Goal: Task Accomplishment & Management: Manage account settings

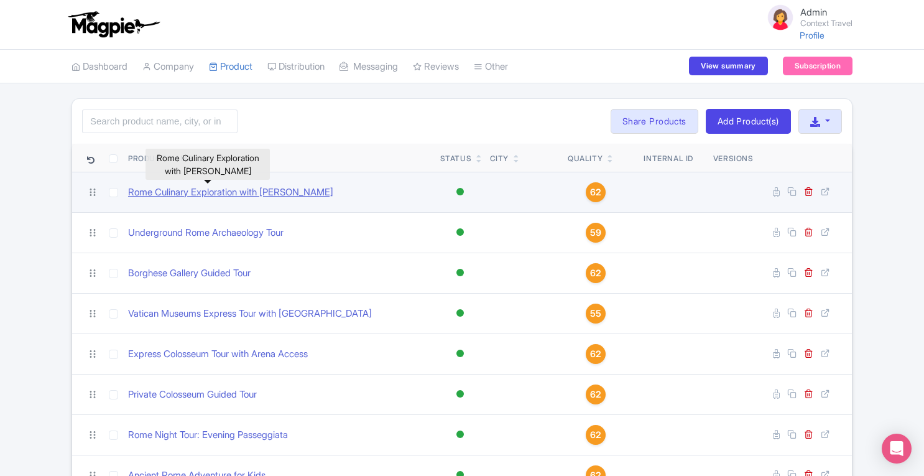
click at [223, 197] on link "Rome Culinary Exploration with Gina" at bounding box center [230, 192] width 205 height 14
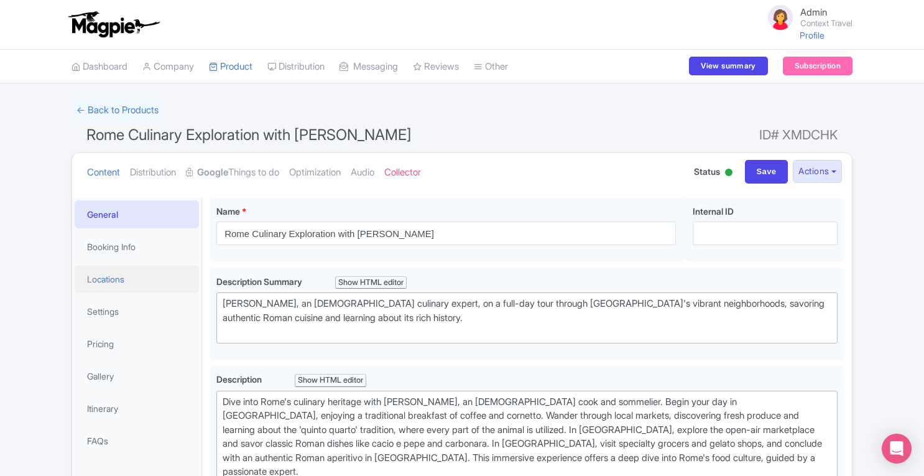
click at [101, 284] on link "Locations" at bounding box center [137, 279] width 124 height 28
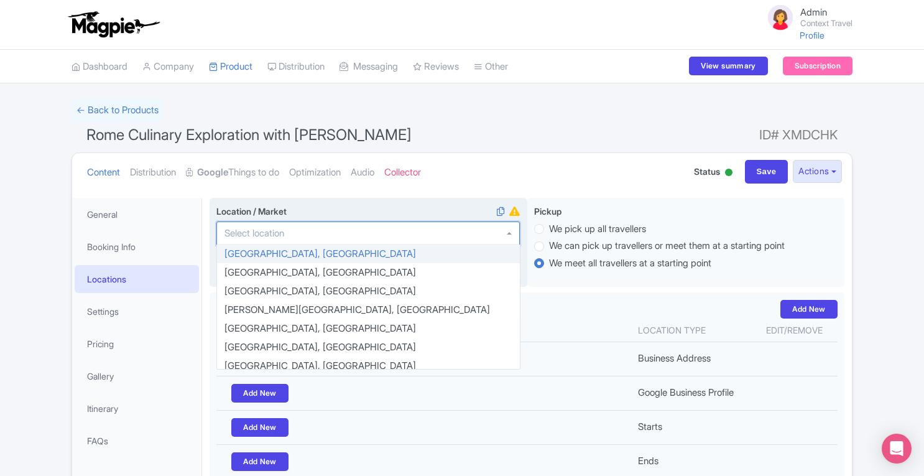
click at [297, 234] on div at bounding box center [368, 233] width 304 height 24
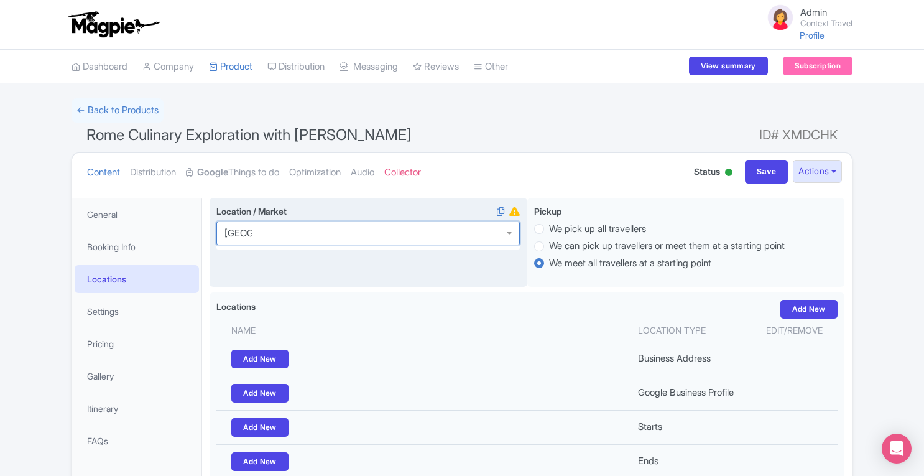
type input "[GEOGRAPHIC_DATA]"
click at [509, 232] on div at bounding box center [368, 233] width 304 height 24
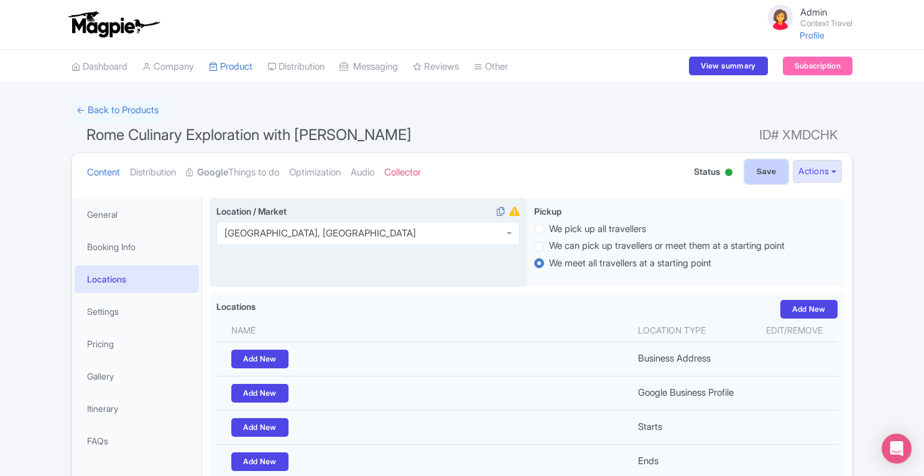
click at [765, 175] on input "Save" at bounding box center [767, 172] width 44 height 24
type input "Saving..."
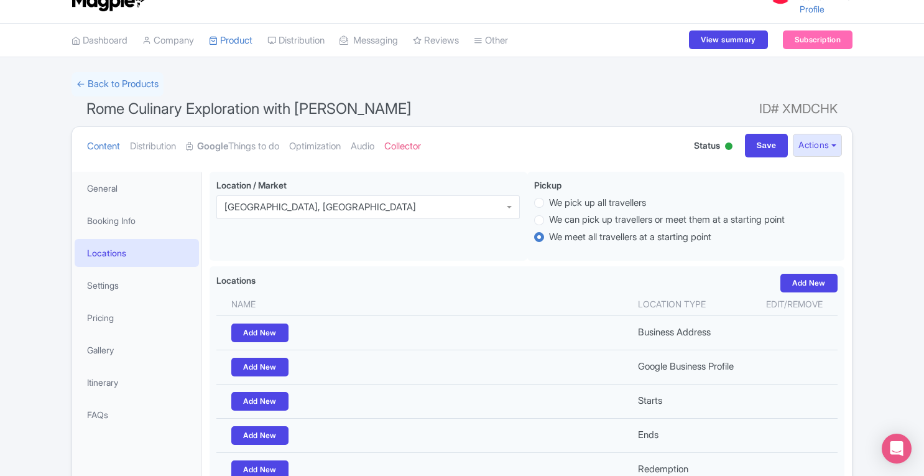
scroll to position [21, 0]
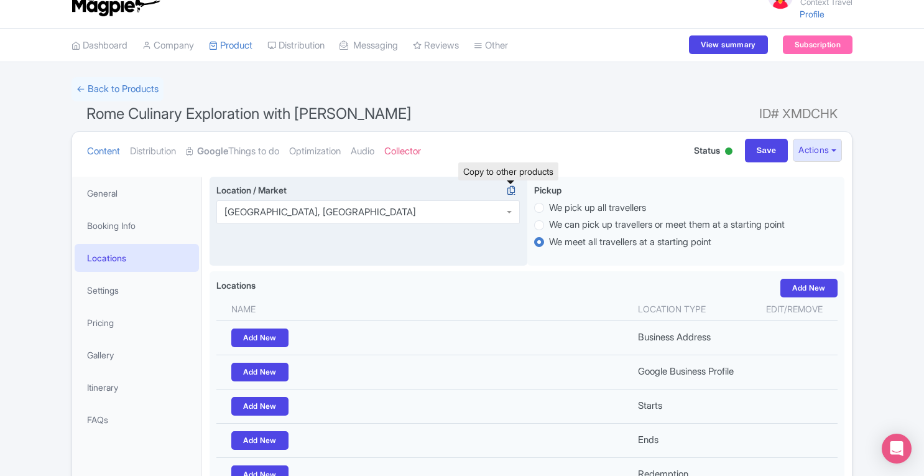
click at [512, 186] on icon at bounding box center [511, 190] width 17 height 11
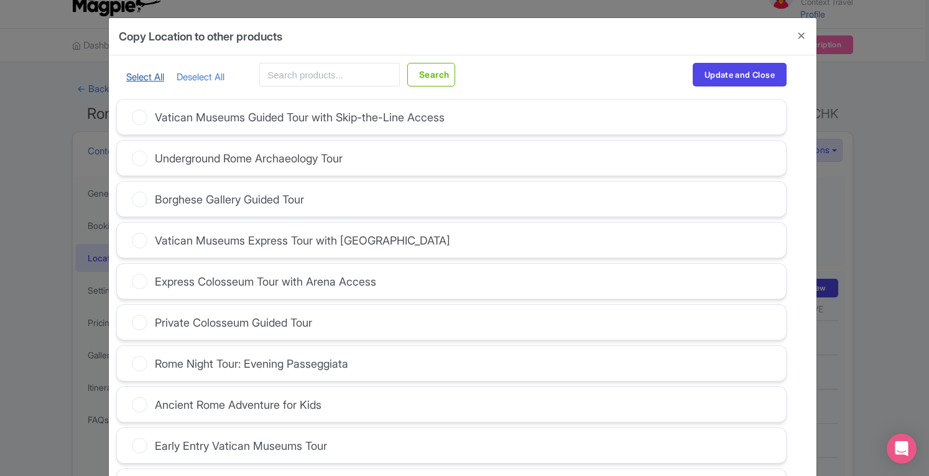
click at [150, 74] on link "Select All" at bounding box center [145, 77] width 38 height 12
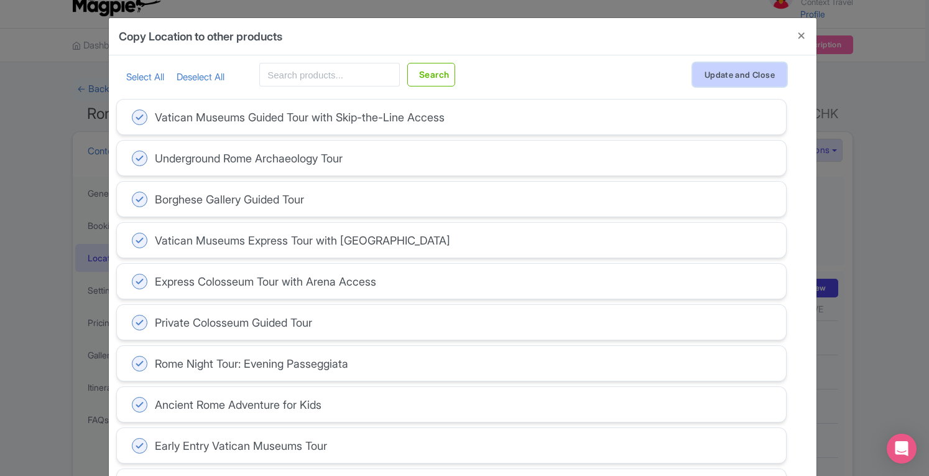
click at [745, 77] on button "Update and Close" at bounding box center [740, 75] width 94 height 24
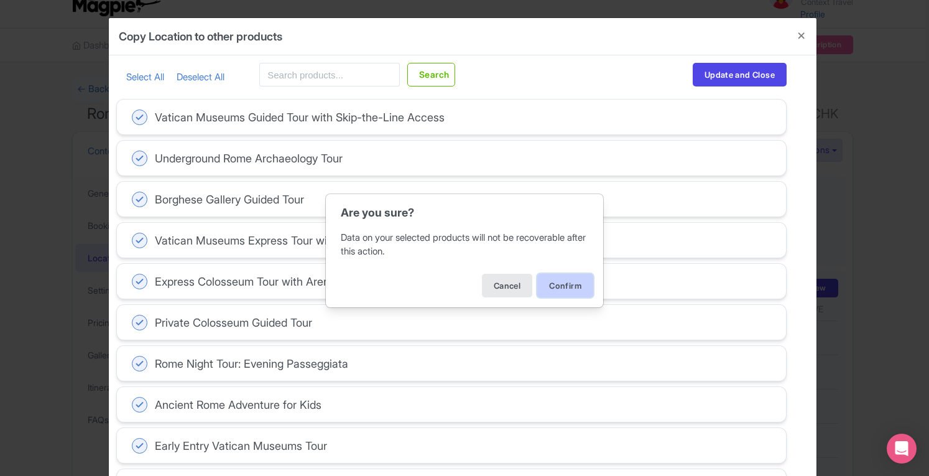
click at [572, 274] on button "Confirm" at bounding box center [565, 286] width 56 height 24
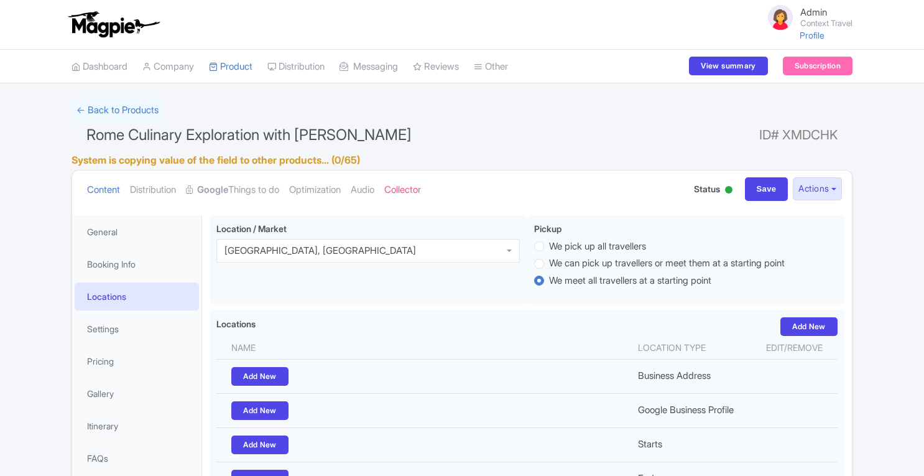
scroll to position [21, 0]
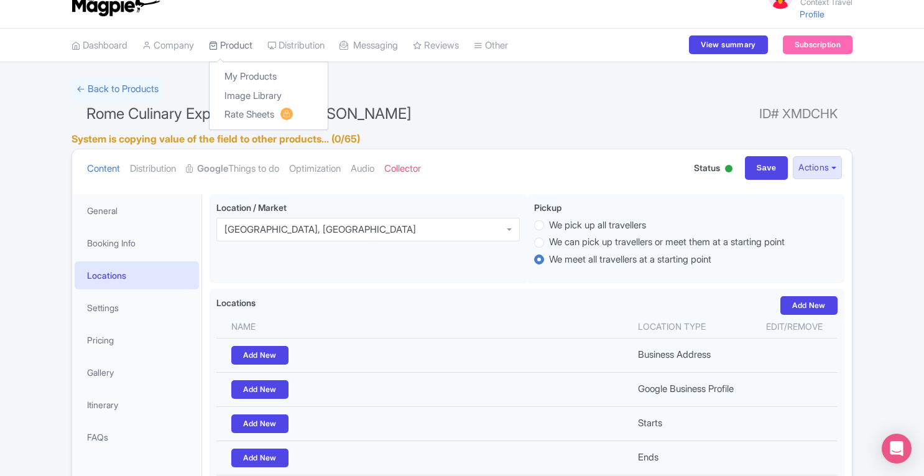
click at [238, 49] on link "Product" at bounding box center [231, 46] width 44 height 34
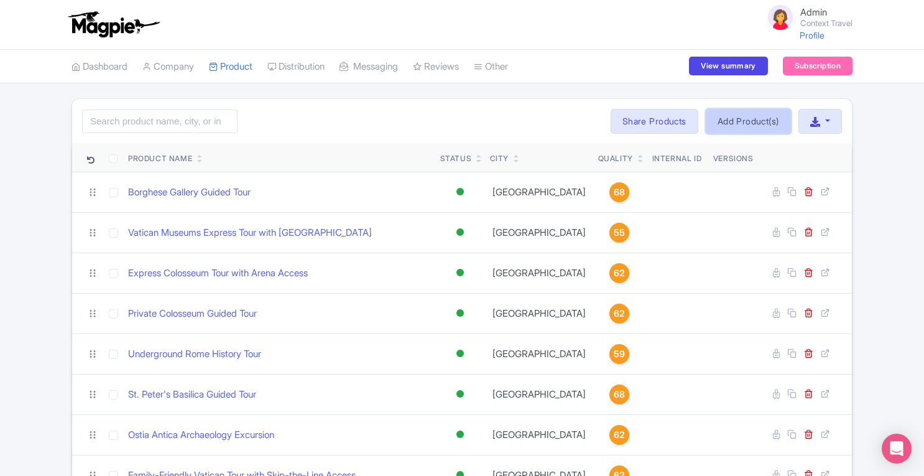
click at [763, 124] on link "Add Product(s)" at bounding box center [748, 121] width 85 height 25
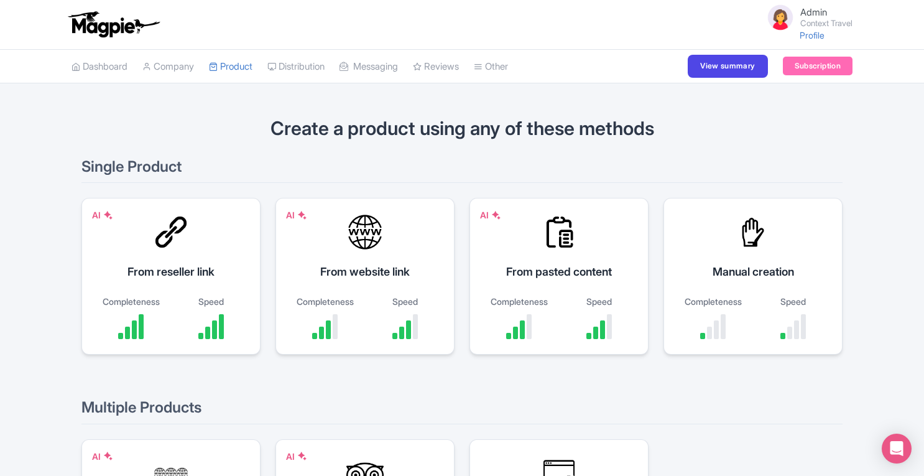
scroll to position [133, 0]
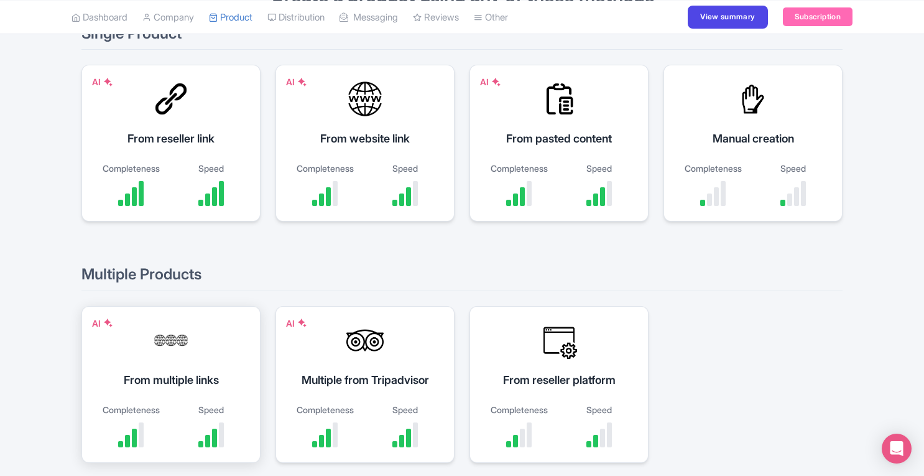
click at [177, 374] on div "From multiple links" at bounding box center [171, 379] width 148 height 17
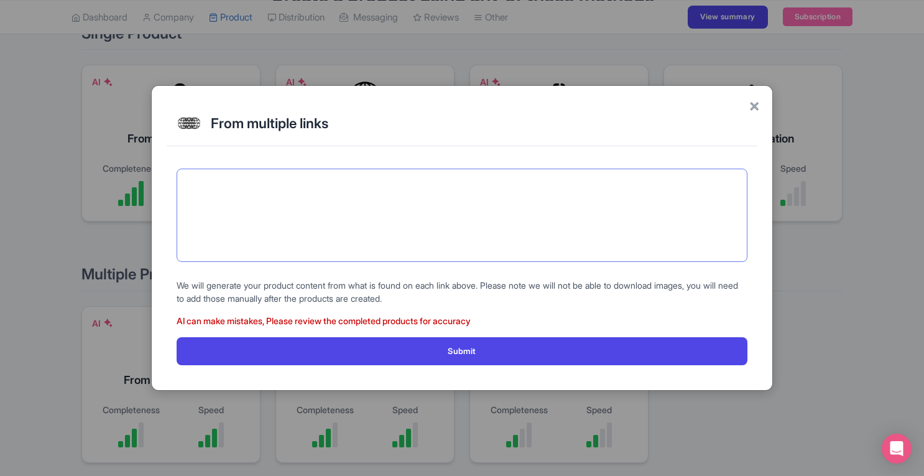
click at [328, 213] on textarea at bounding box center [462, 215] width 571 height 93
paste textarea "[URL][DOMAIN_NAME][PERSON_NAME][PERSON_NAME][PERSON_NAME] [URL][DOMAIN_NAME][PE…"
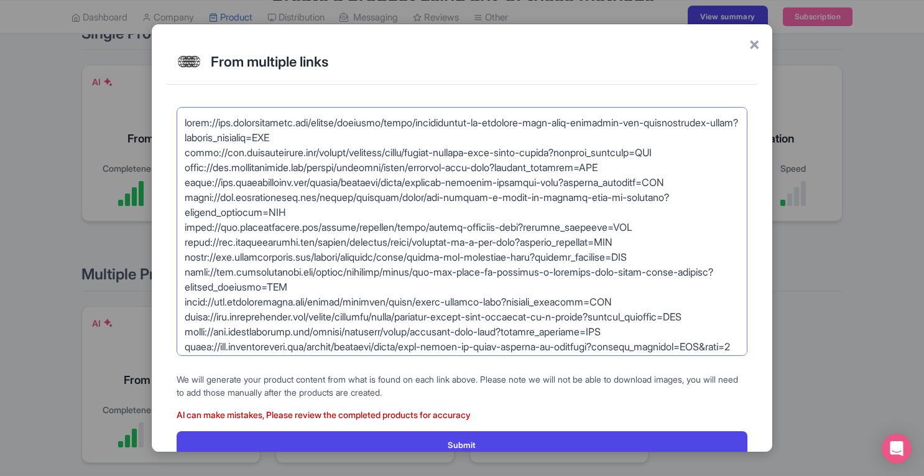
scroll to position [669, 0]
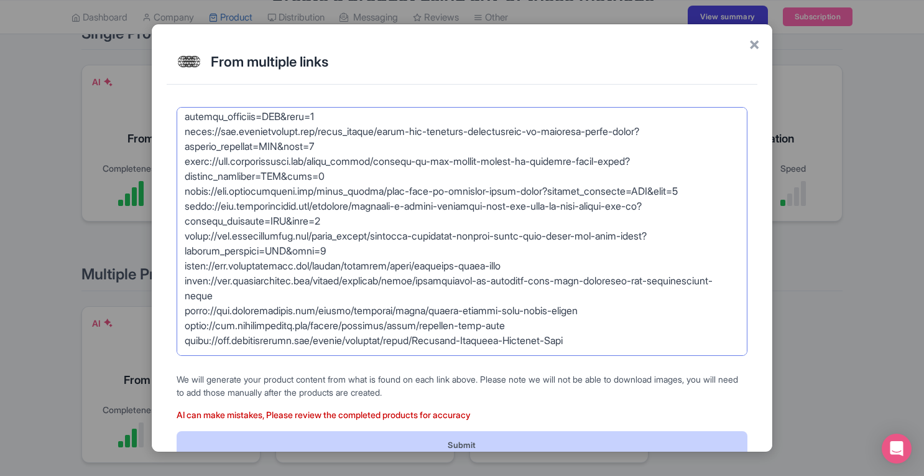
type textarea "[URL][DOMAIN_NAME][PERSON_NAME][PERSON_NAME][PERSON_NAME] [URL][DOMAIN_NAME][PE…"
click at [484, 436] on button "Submit" at bounding box center [462, 445] width 571 height 28
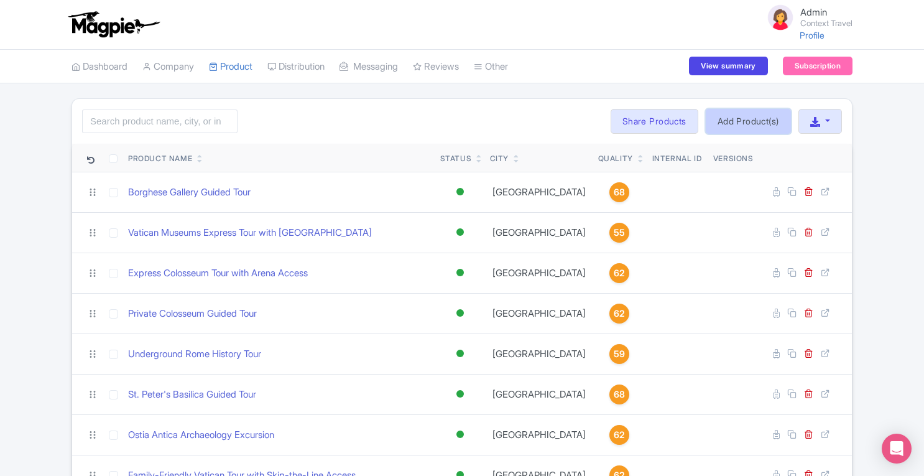
click at [726, 113] on link "Add Product(s)" at bounding box center [748, 121] width 85 height 25
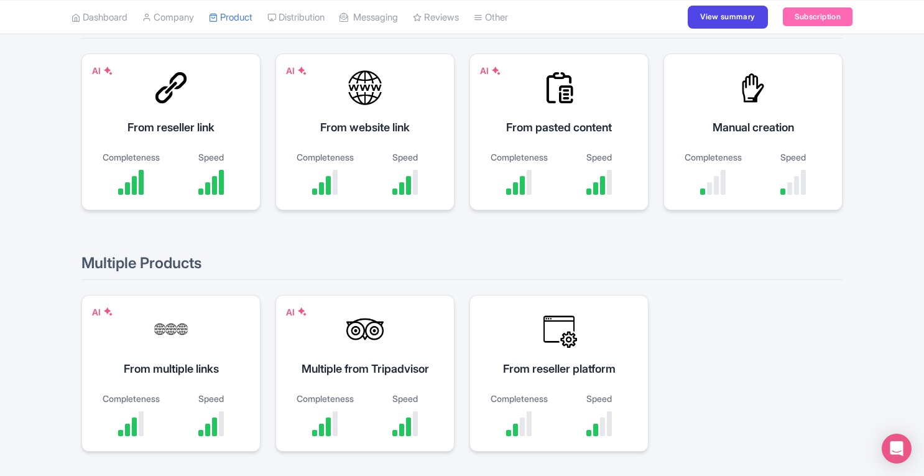
scroll to position [146, 0]
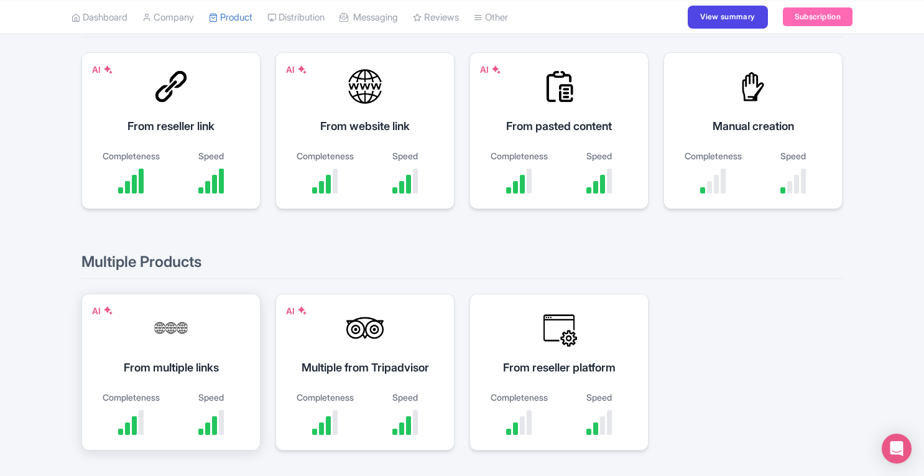
click at [138, 341] on div "AI From multiple links Completeness Speed" at bounding box center [170, 372] width 179 height 157
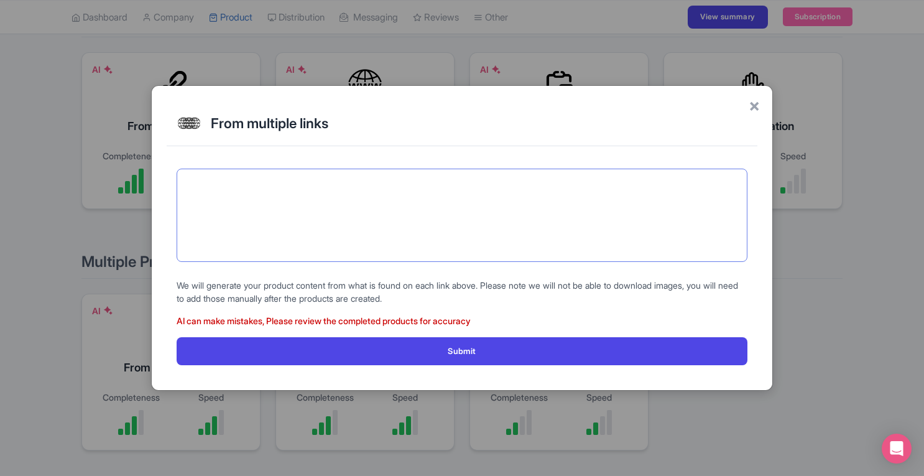
click at [356, 248] on textarea at bounding box center [462, 215] width 571 height 93
paste textarea "[URL][DOMAIN_NAME] [URL][DOMAIN_NAME] [URL][DOMAIN_NAME] [URL][DOMAIN_NAME][PER…"
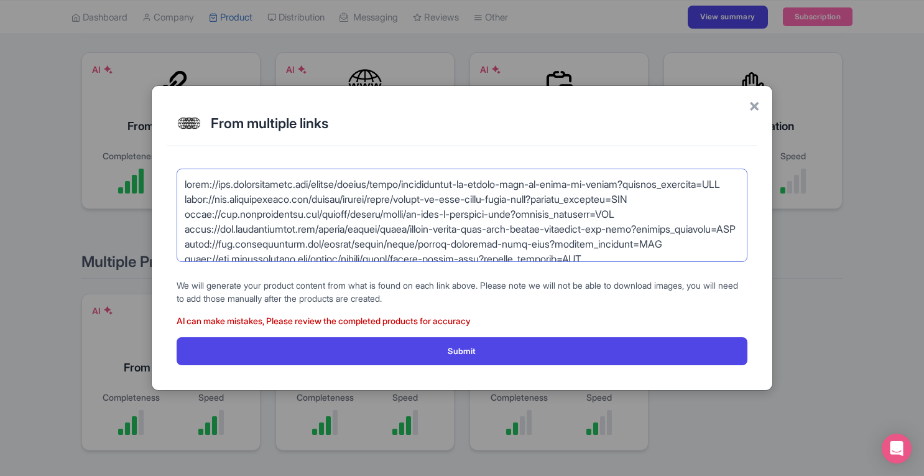
scroll to position [370, 0]
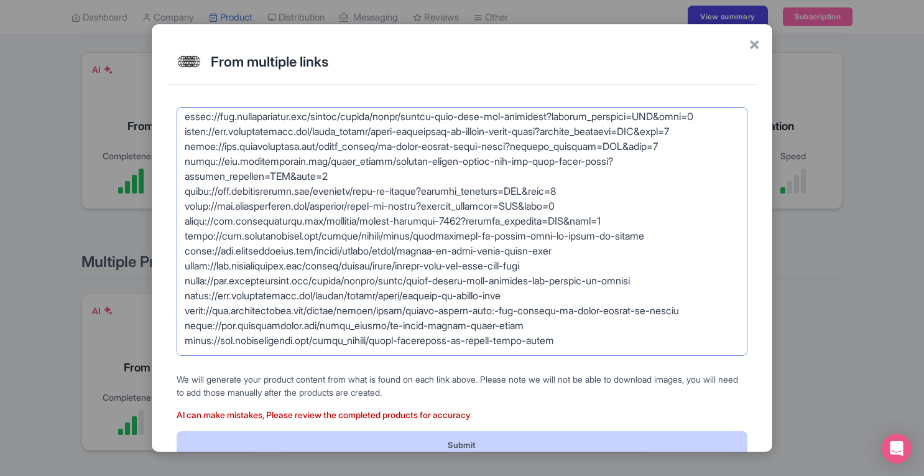
type textarea "[URL][DOMAIN_NAME] [URL][DOMAIN_NAME] [URL][DOMAIN_NAME] [URL][DOMAIN_NAME][PER…"
click at [484, 442] on button "Submit" at bounding box center [462, 445] width 571 height 28
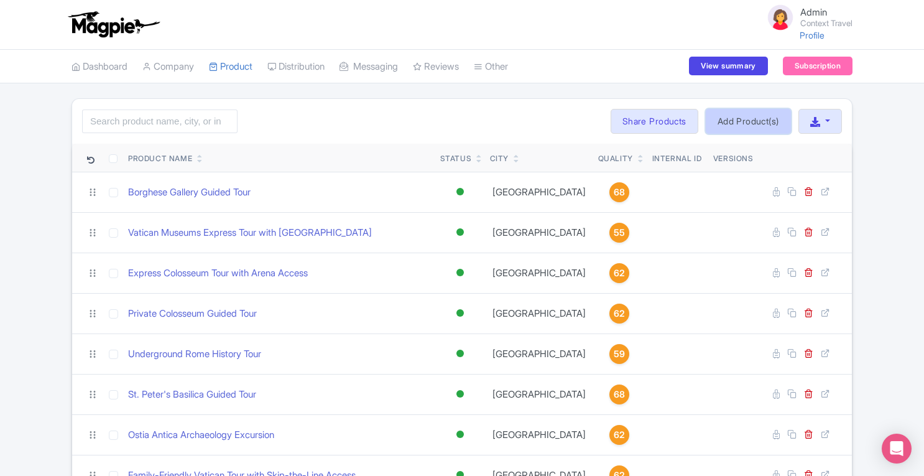
click at [769, 116] on link "Add Product(s)" at bounding box center [748, 121] width 85 height 25
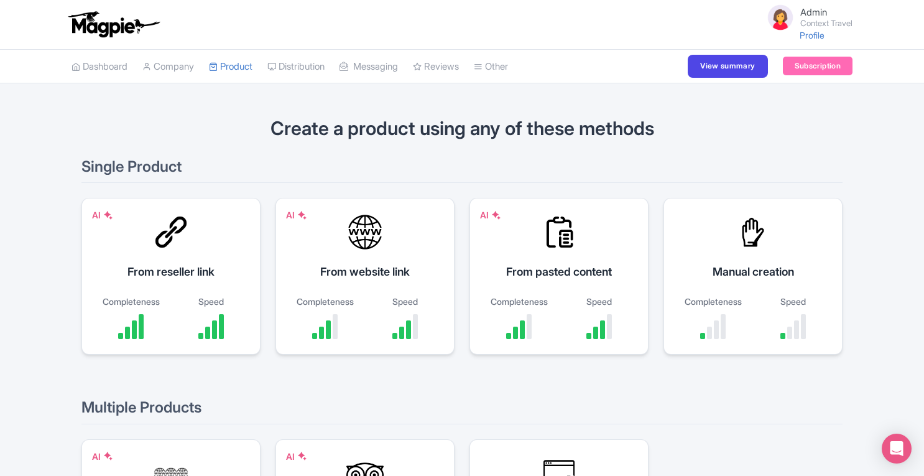
scroll to position [206, 0]
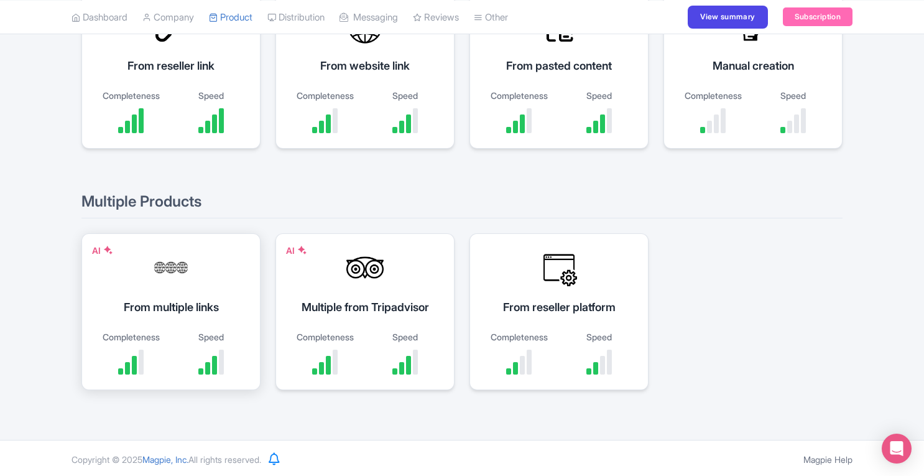
click at [159, 280] on div at bounding box center [170, 267] width 37 height 37
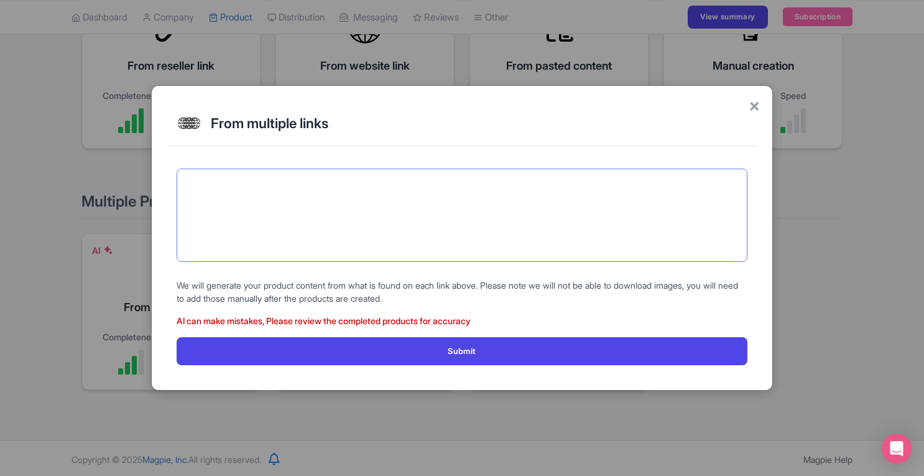
click at [444, 228] on textarea at bounding box center [462, 215] width 571 height 93
paste textarea "https://www.contexttravel.com/cities/naples/tours/naples-food-tour?display_curr…"
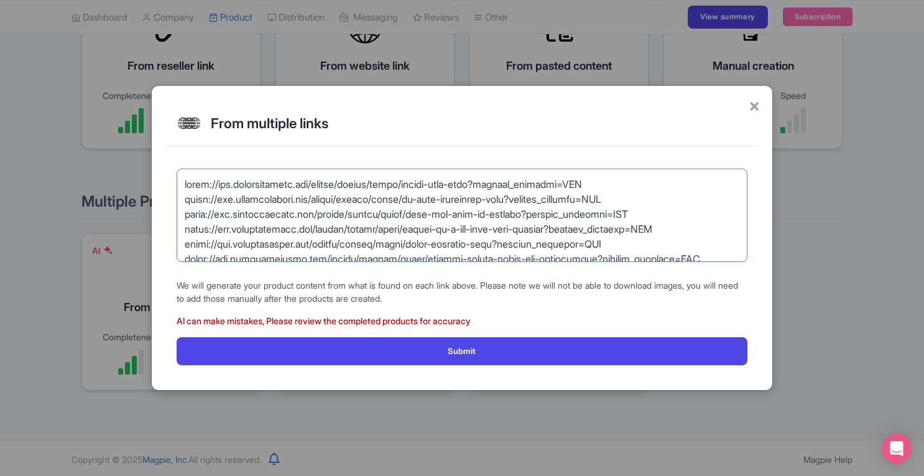
scroll to position [325, 0]
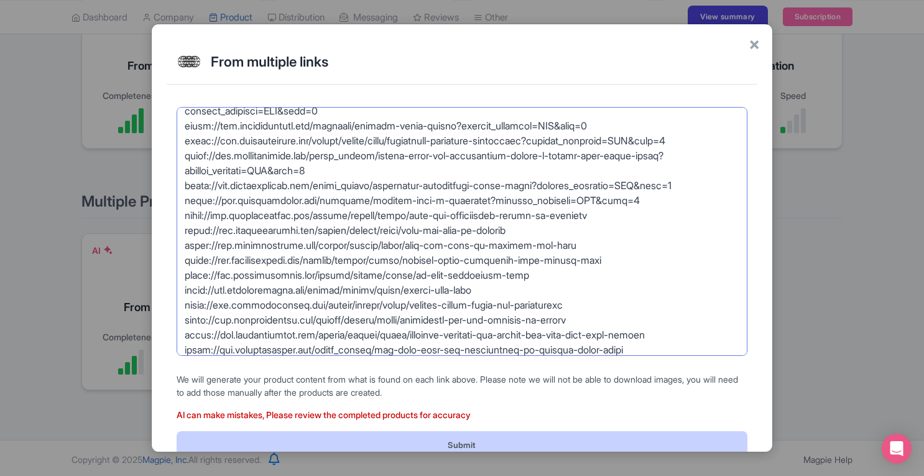
type textarea "https://www.contexttravel.com/cities/naples/tours/naples-food-tour?display_curr…"
click at [517, 440] on button "Submit" at bounding box center [462, 445] width 571 height 28
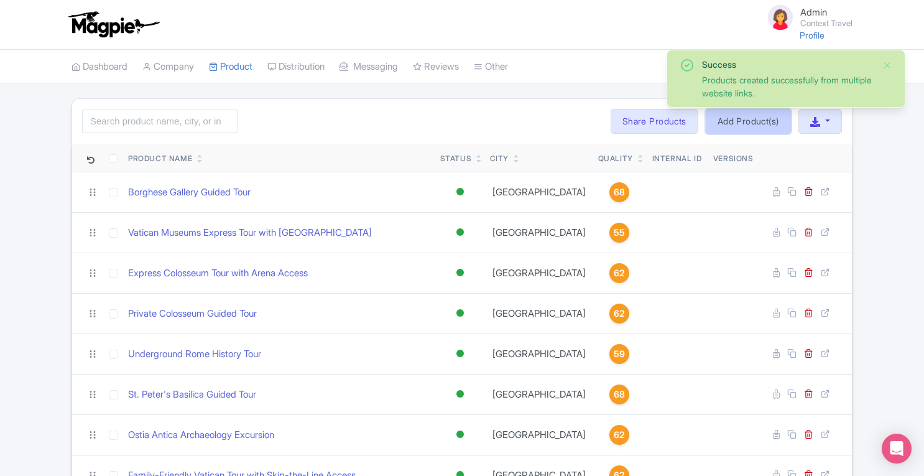
drag, startPoint x: 0, startPoint y: 0, endPoint x: 753, endPoint y: 121, distance: 762.3
click at [753, 121] on link "Add Product(s)" at bounding box center [748, 121] width 85 height 25
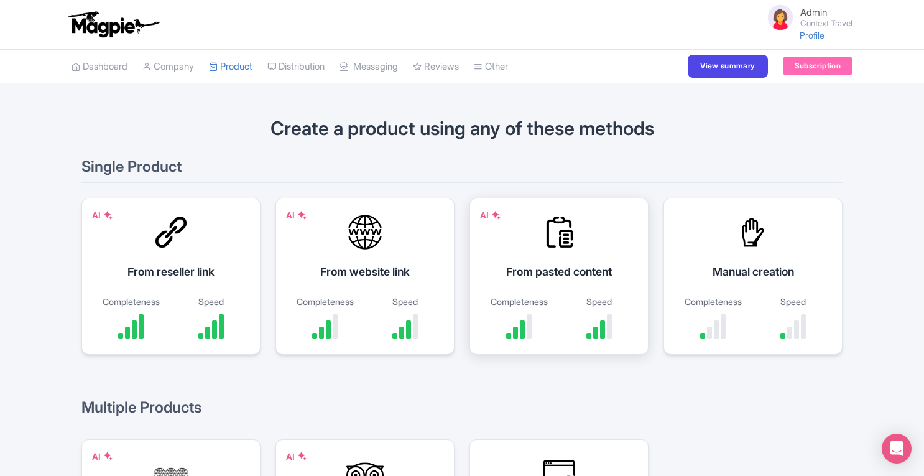
click at [600, 272] on div "From pasted content" at bounding box center [559, 271] width 148 height 17
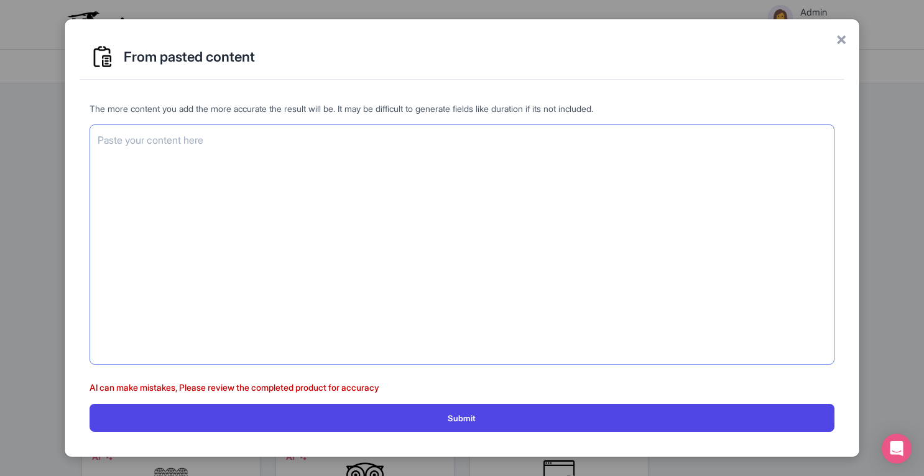
click at [489, 187] on textarea at bounding box center [462, 244] width 745 height 240
paste textarea "<div class="grid--with-sidebar__sidebar-sticky booker--mobile-hide"> <div class…"
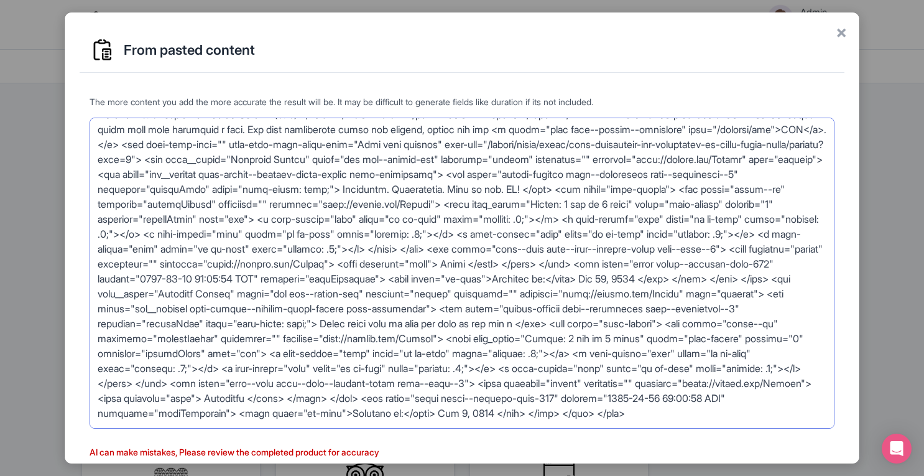
scroll to position [56, 0]
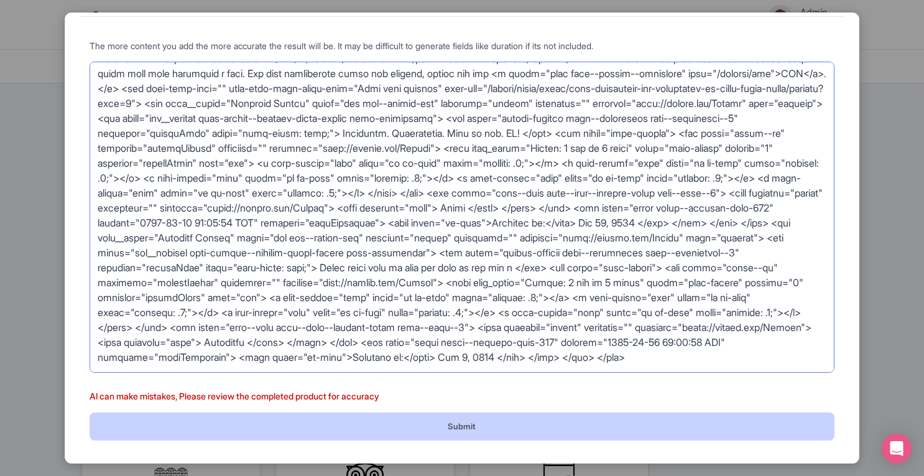
type textarea "<div class="grid--with-sidebar__sidebar-sticky booker--mobile-hide"> <div class…"
click at [508, 424] on button "Submit" at bounding box center [462, 426] width 745 height 28
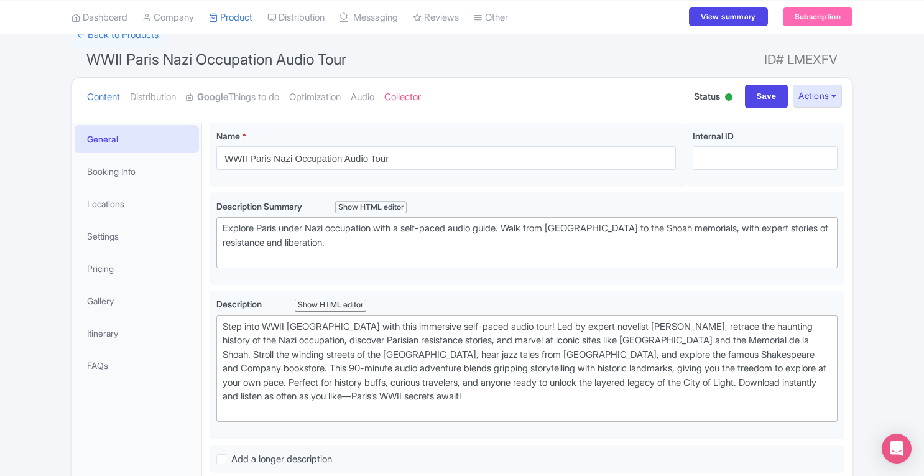
scroll to position [72, 0]
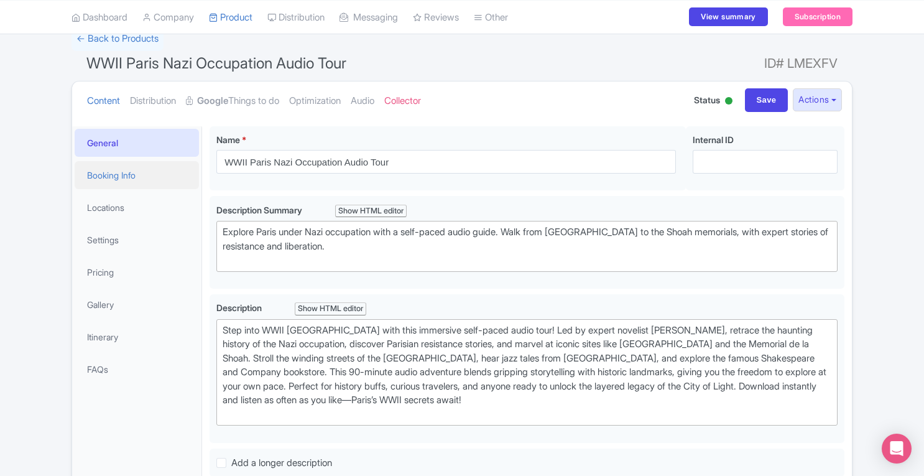
click at [108, 180] on link "Booking Info" at bounding box center [137, 175] width 124 height 28
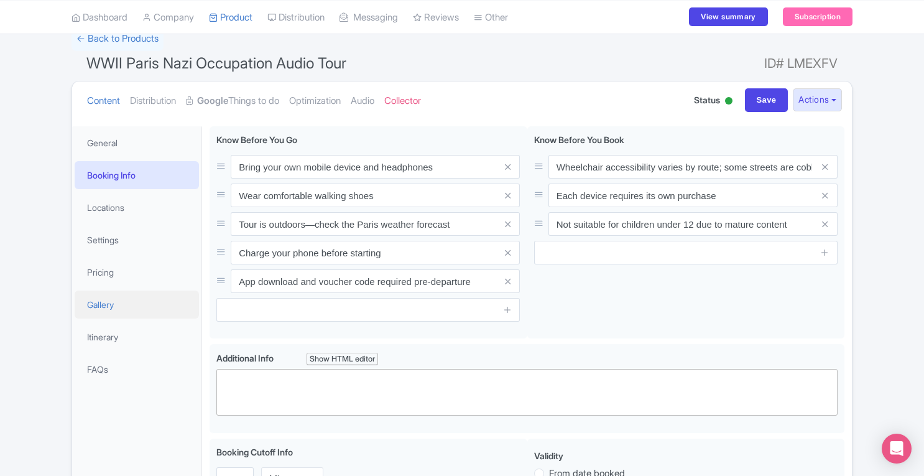
click at [114, 303] on link "Gallery" at bounding box center [137, 304] width 124 height 28
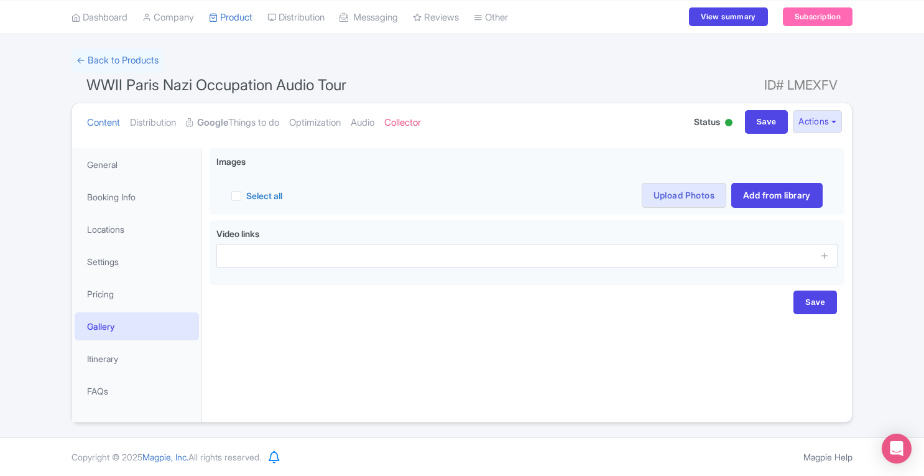
scroll to position [49, 0]
click at [114, 287] on link "Pricing" at bounding box center [137, 295] width 124 height 28
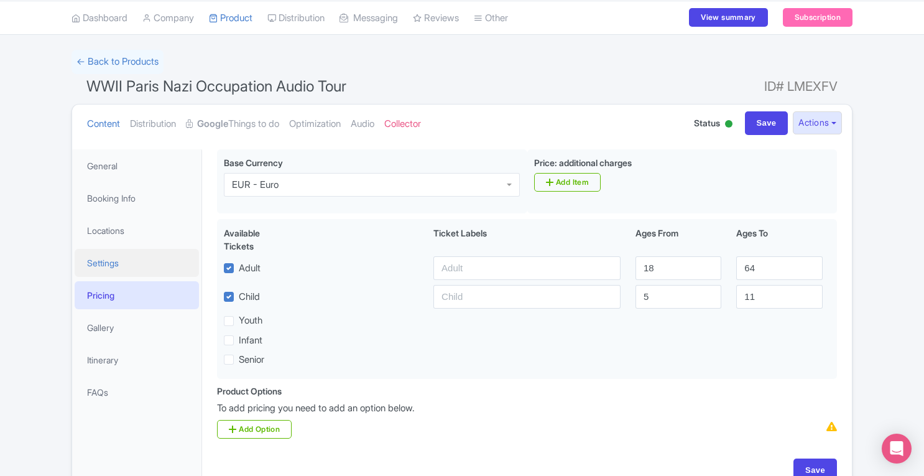
click at [111, 262] on link "Settings" at bounding box center [137, 263] width 124 height 28
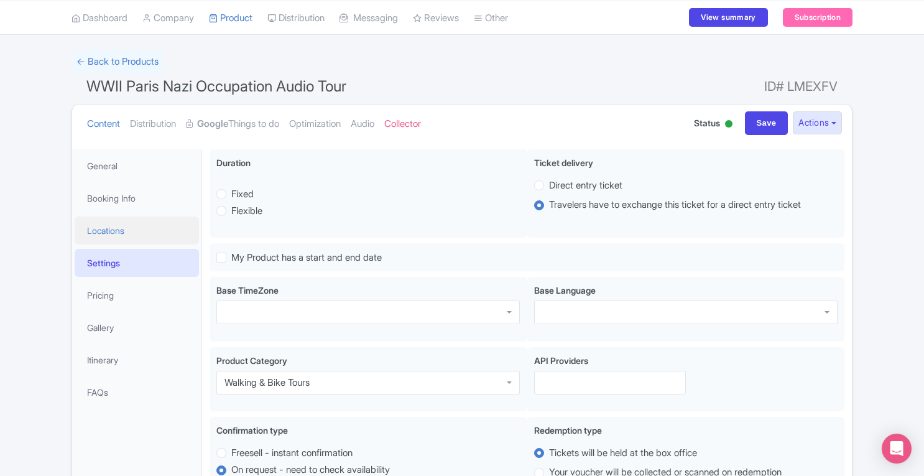
click at [114, 231] on link "Locations" at bounding box center [137, 230] width 124 height 28
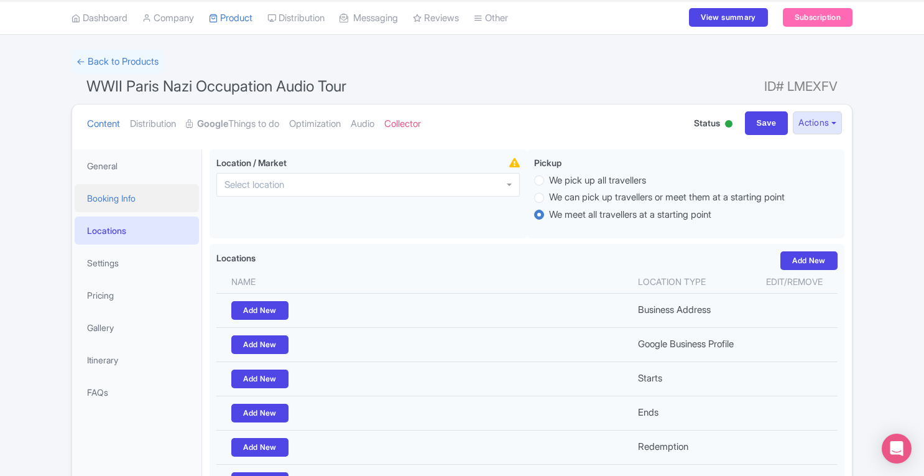
click at [116, 203] on link "Booking Info" at bounding box center [137, 198] width 124 height 28
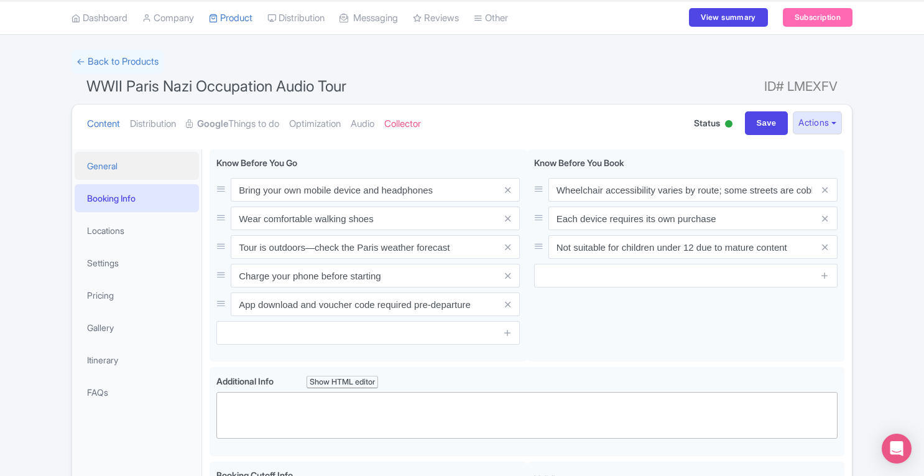
click at [103, 160] on link "General" at bounding box center [137, 166] width 124 height 28
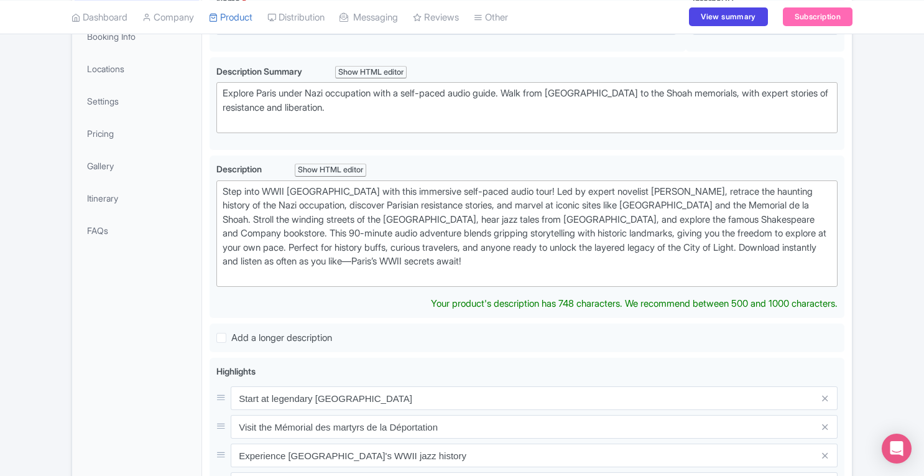
scroll to position [158, 0]
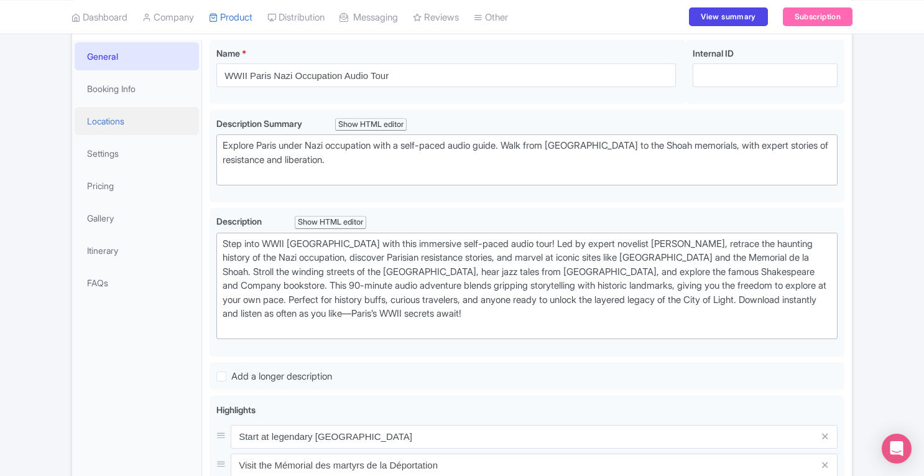
click at [121, 127] on link "Locations" at bounding box center [137, 121] width 124 height 28
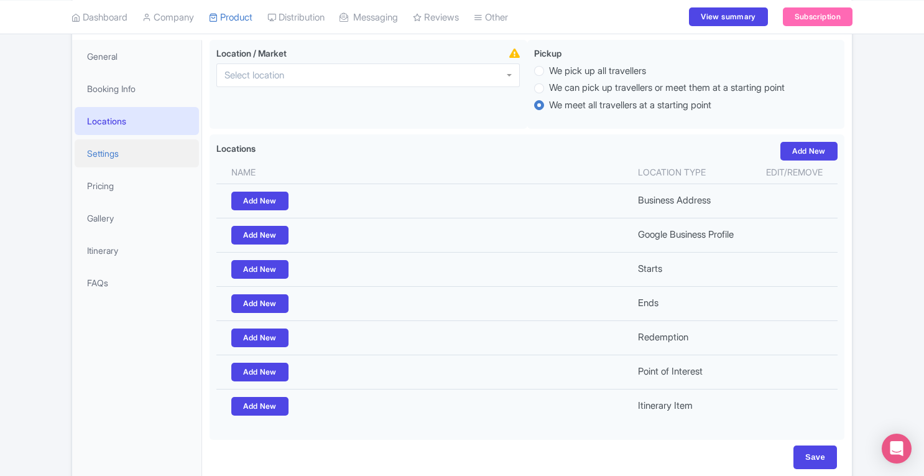
click at [119, 162] on link "Settings" at bounding box center [137, 153] width 124 height 28
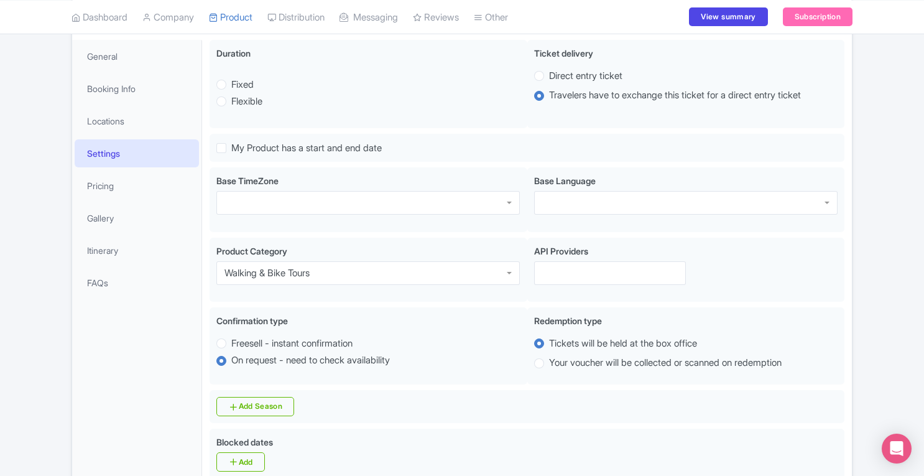
scroll to position [0, 0]
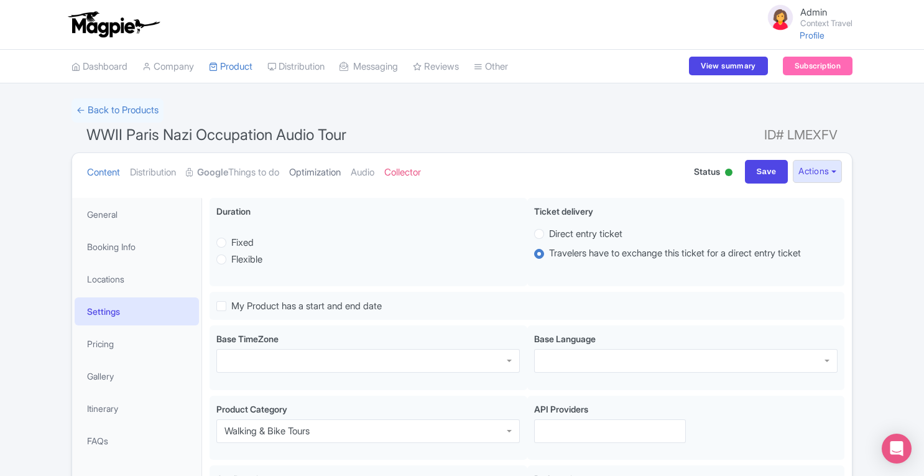
click at [331, 167] on link "Optimization" at bounding box center [315, 172] width 52 height 39
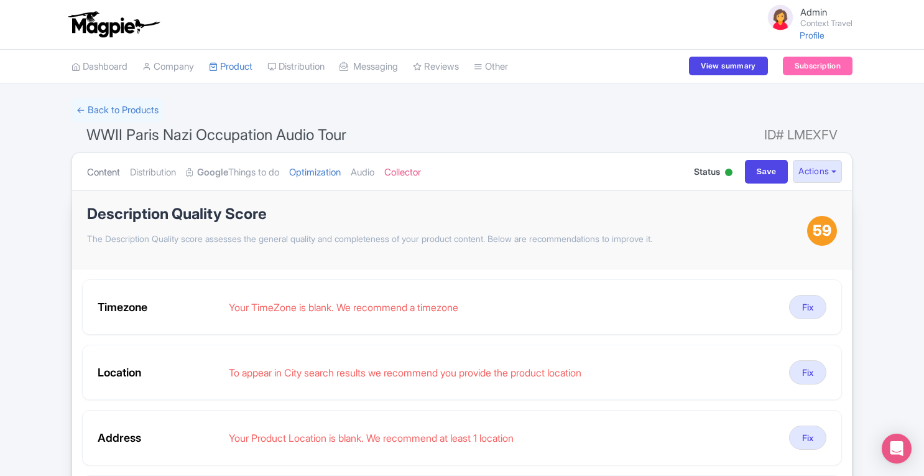
click at [106, 175] on link "Content" at bounding box center [103, 172] width 33 height 39
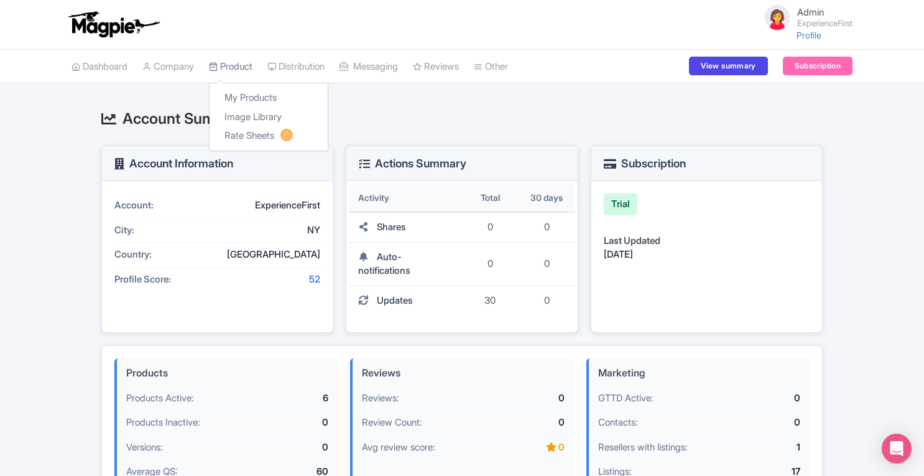
click at [246, 64] on link "Product" at bounding box center [231, 67] width 44 height 34
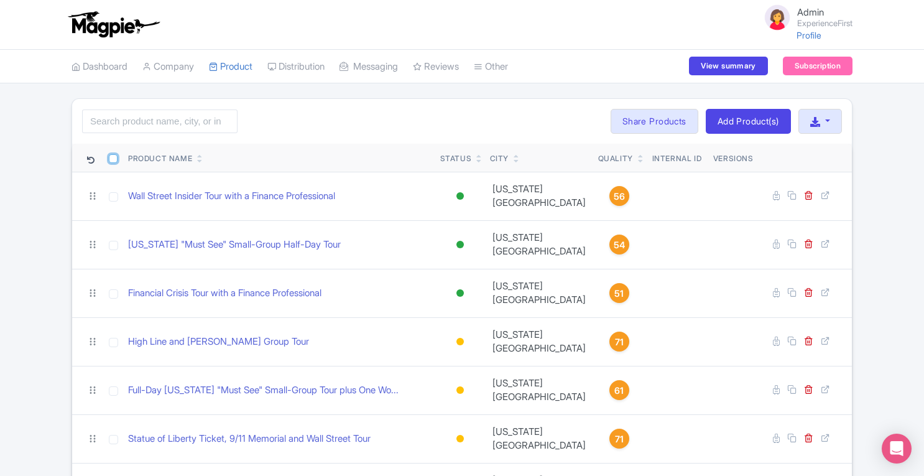
click at [113, 159] on input "checkbox" at bounding box center [113, 158] width 9 height 9
checkbox input "true"
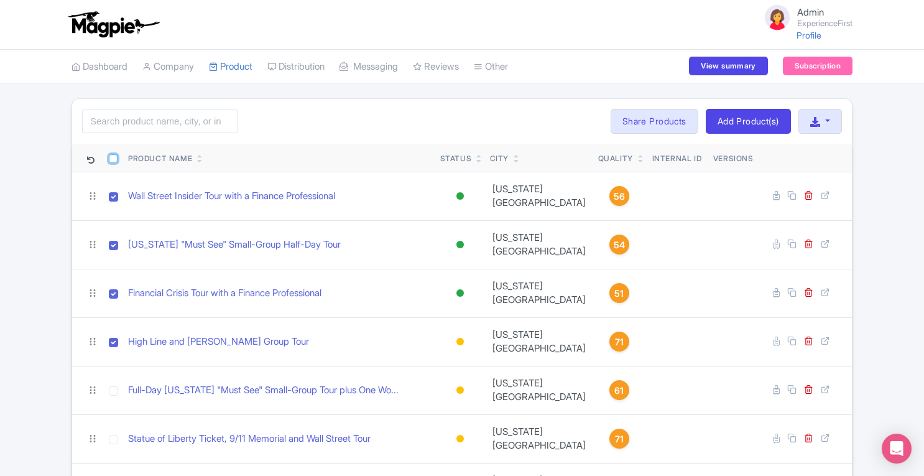
checkbox input "true"
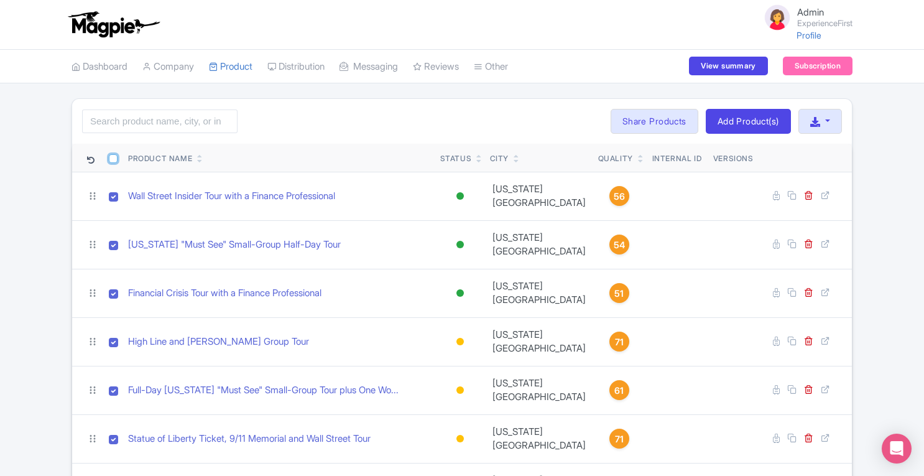
checkbox input "true"
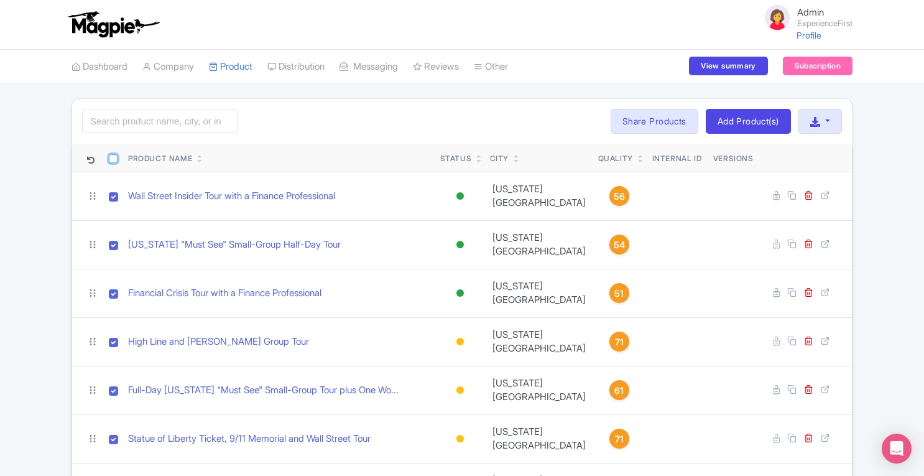
checkbox input "true"
click at [814, 121] on icon "button" at bounding box center [815, 122] width 10 height 10
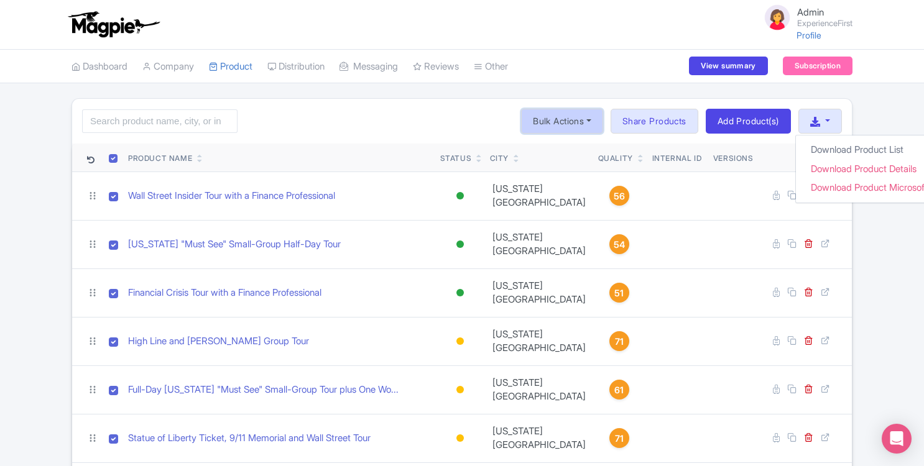
click at [526, 124] on button "Bulk Actions" at bounding box center [562, 121] width 82 height 25
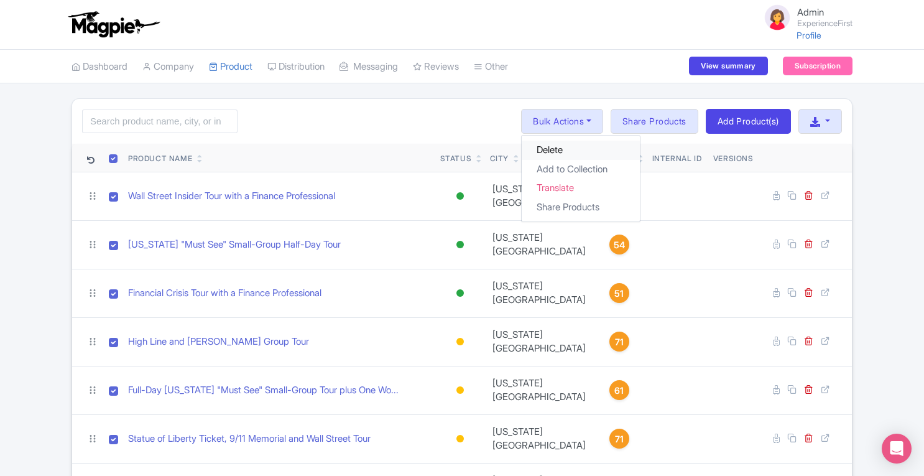
click at [540, 152] on link "Delete" at bounding box center [581, 150] width 118 height 19
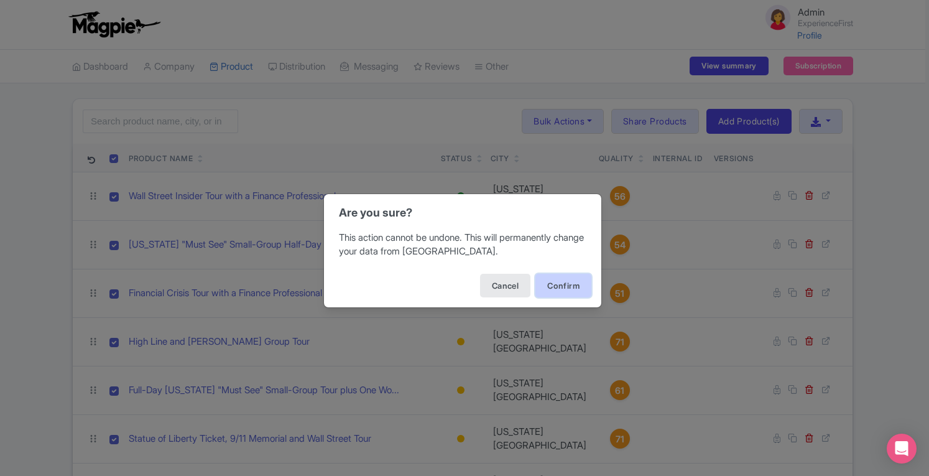
click at [558, 283] on button "Confirm" at bounding box center [563, 286] width 56 height 24
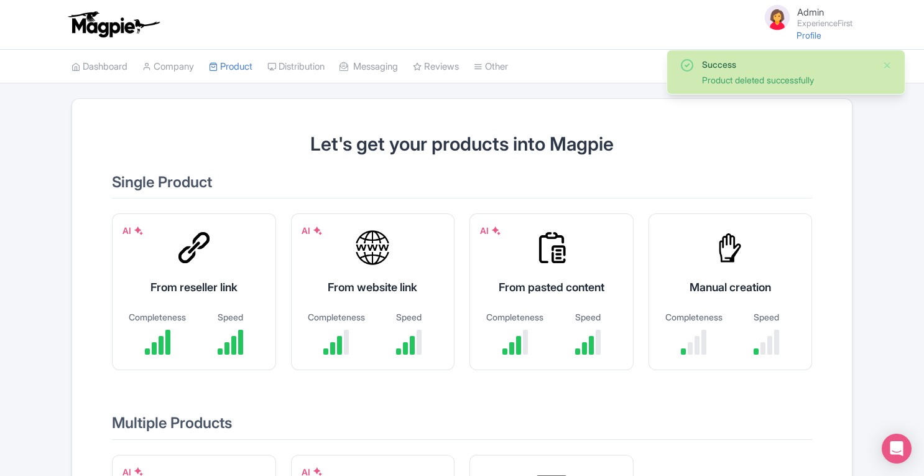
scroll to position [254, 0]
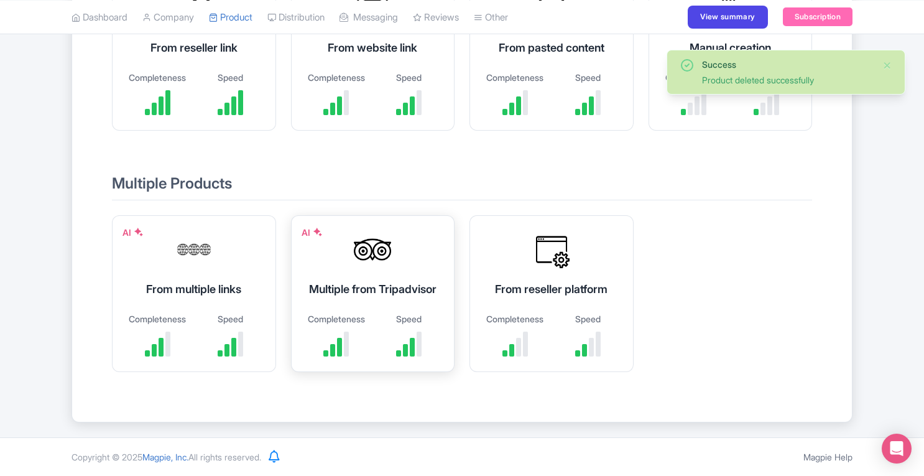
click at [383, 287] on div "Multiple from Tripadvisor" at bounding box center [373, 288] width 133 height 17
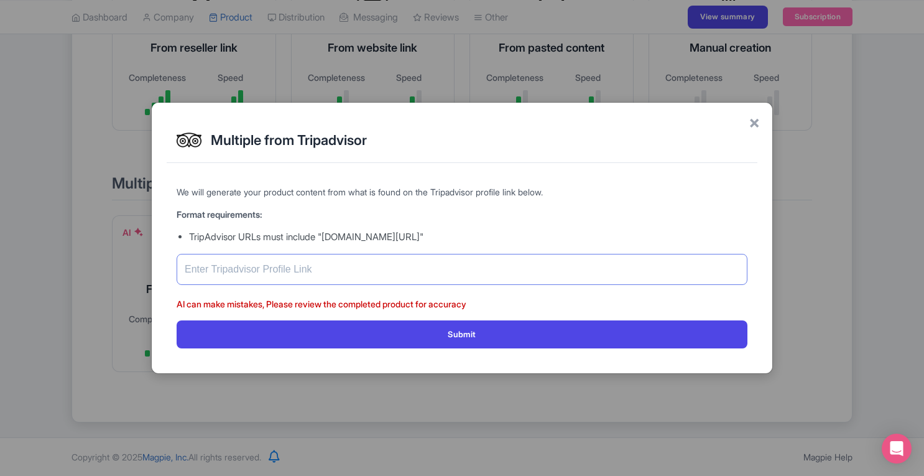
click at [362, 259] on input "text" at bounding box center [462, 269] width 571 height 31
paste input "https://www.tripadvisor.com/Attraction_Review-g60763-d3707809-Reviews-Experienc…"
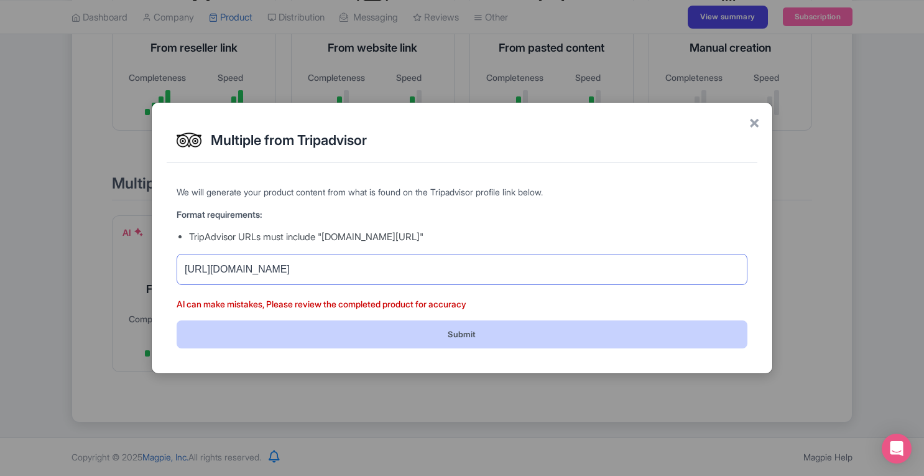
type input "https://www.tripadvisor.com/Attraction_Review-g60763-d3707809-Reviews-Experienc…"
click at [506, 333] on button "Submit" at bounding box center [462, 334] width 571 height 28
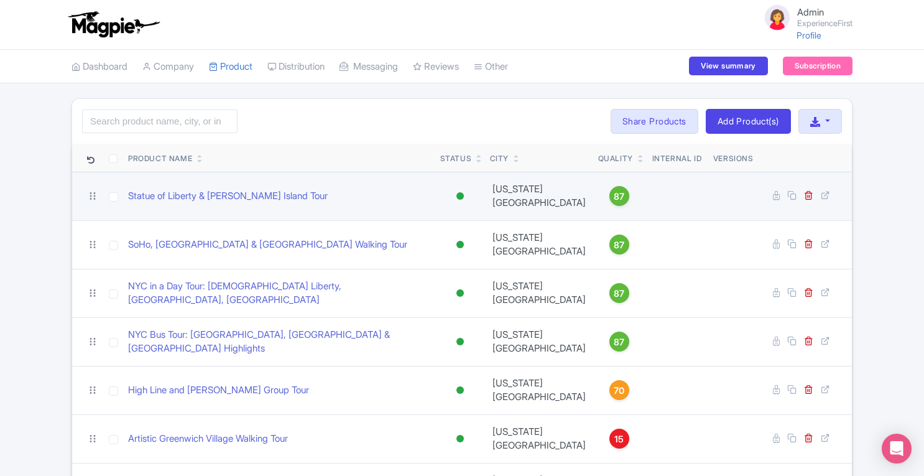
click at [610, 195] on div "87" at bounding box center [620, 196] width 20 height 20
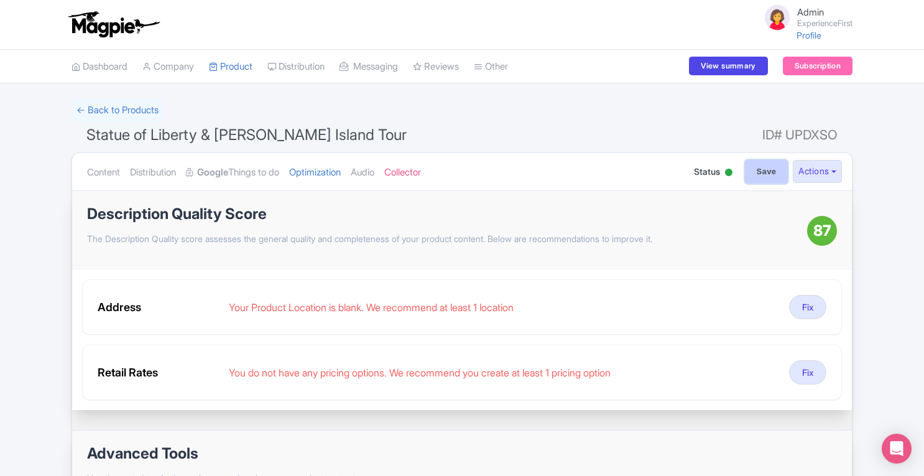
click at [755, 174] on input "Save" at bounding box center [767, 172] width 44 height 24
type input "Saving..."
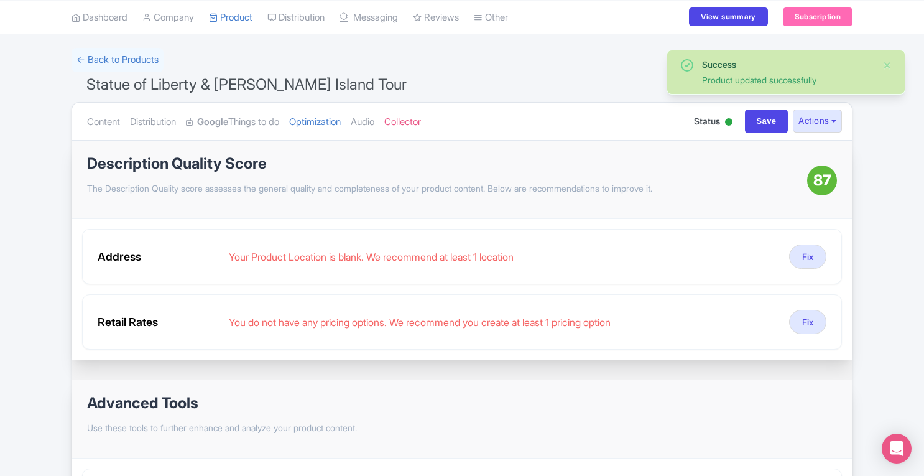
scroll to position [32, 0]
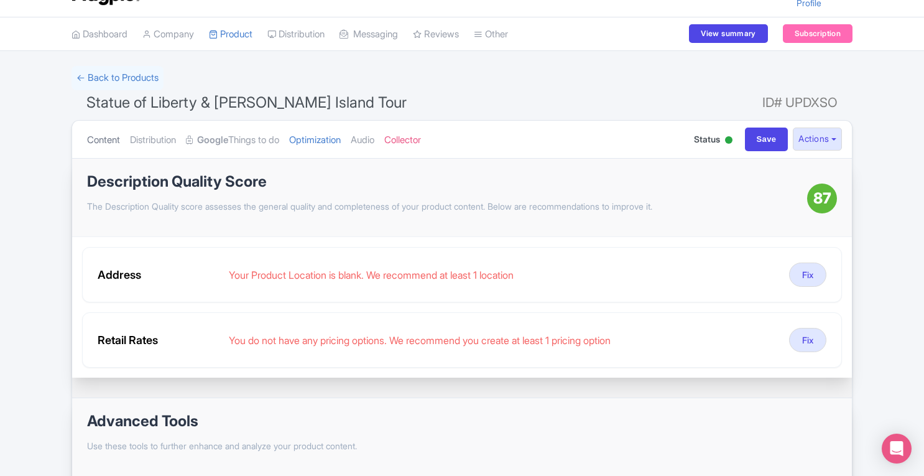
click at [103, 141] on link "Content" at bounding box center [103, 140] width 33 height 39
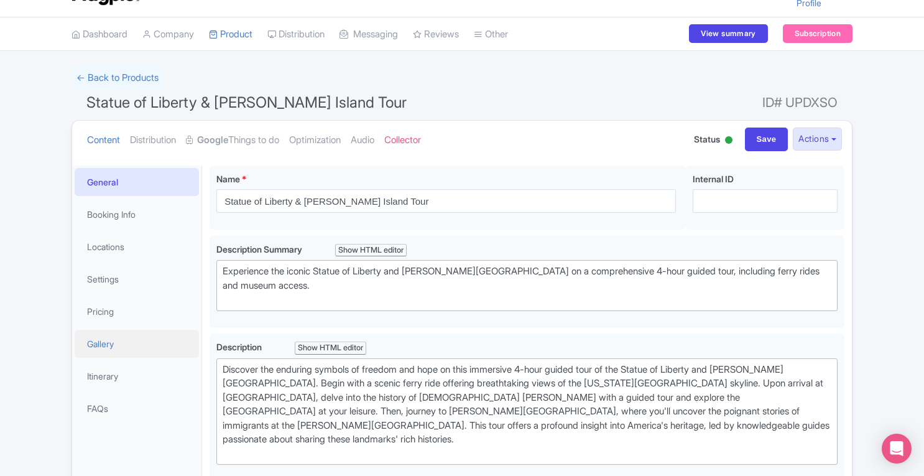
click at [111, 346] on link "Gallery" at bounding box center [137, 344] width 124 height 28
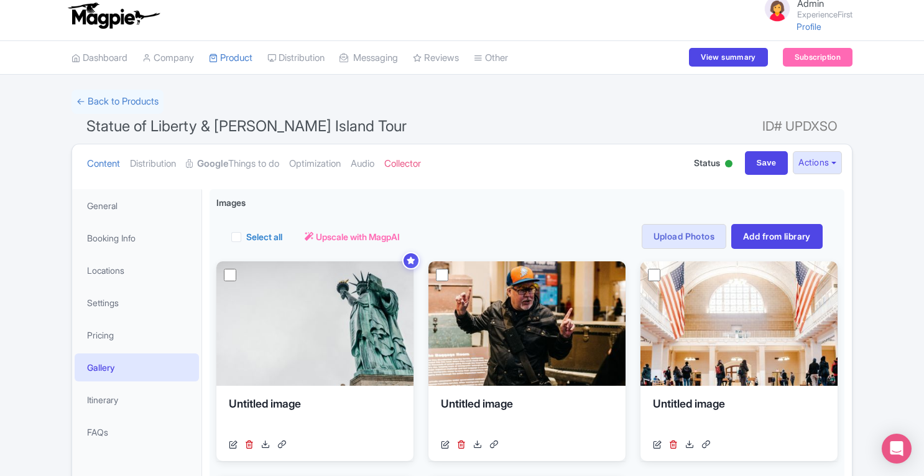
scroll to position [11, 0]
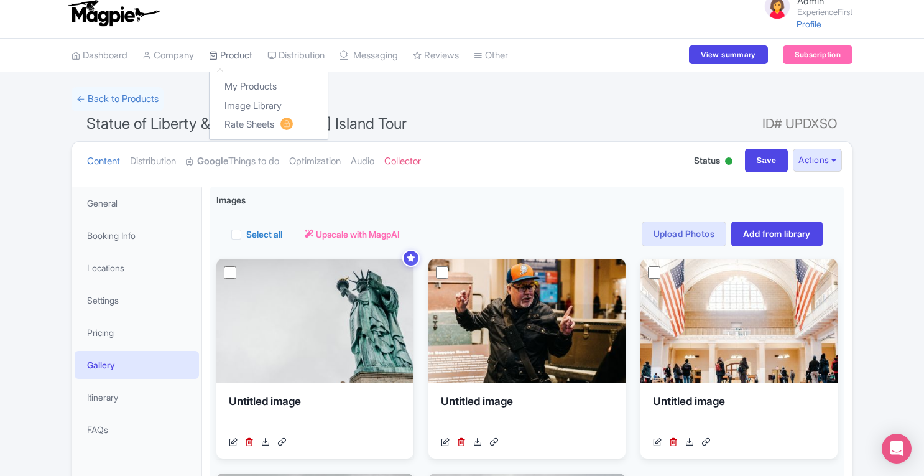
click at [243, 58] on link "Product" at bounding box center [231, 56] width 44 height 34
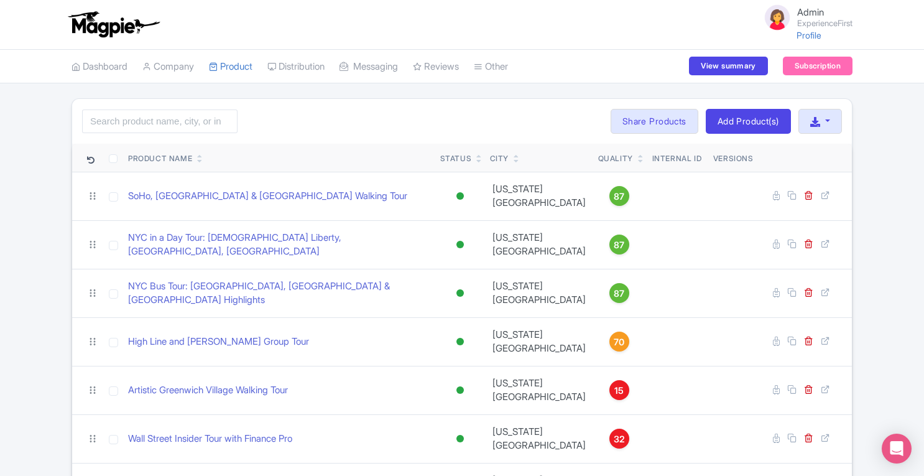
scroll to position [271, 0]
click at [95, 66] on link "Dashboard" at bounding box center [100, 67] width 56 height 34
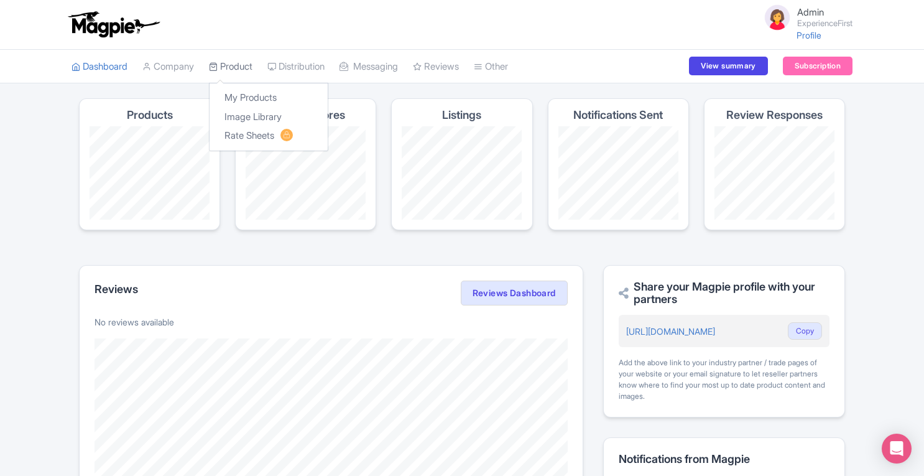
click at [237, 63] on link "Product" at bounding box center [231, 67] width 44 height 34
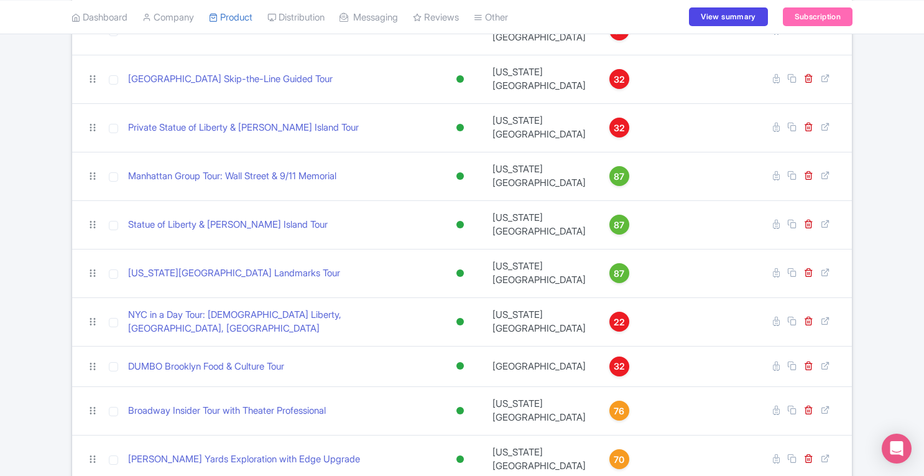
scroll to position [409, 0]
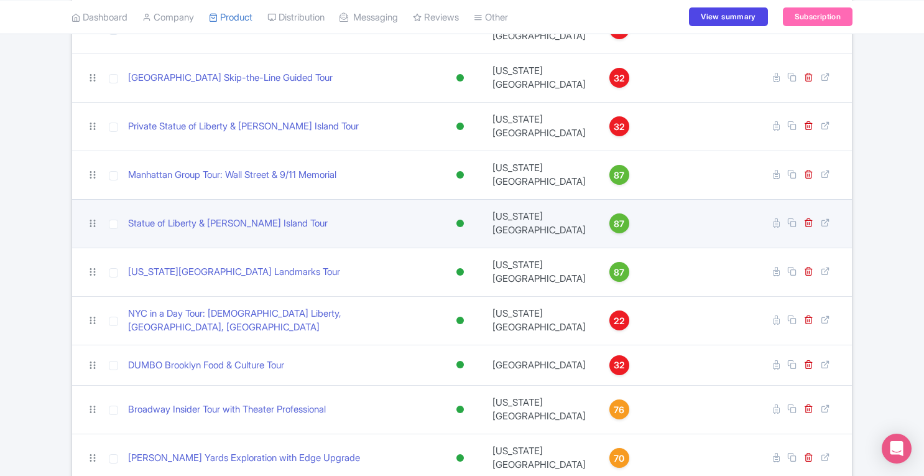
click at [614, 217] on span "87" at bounding box center [619, 224] width 11 height 14
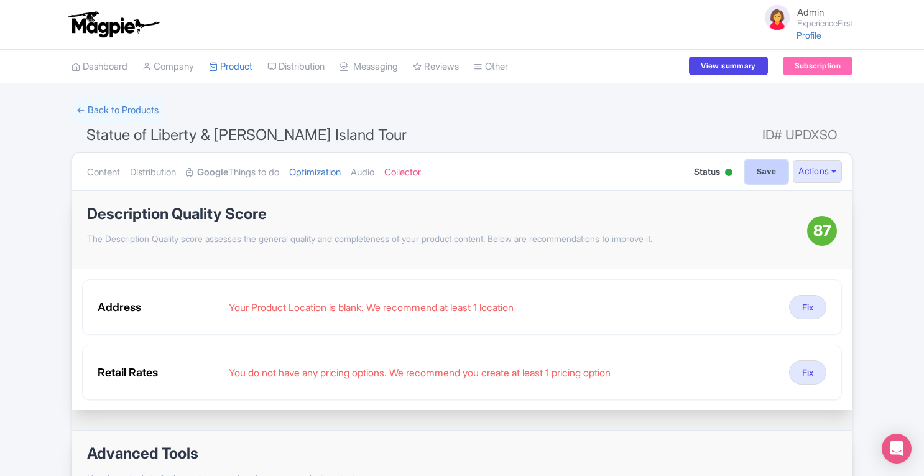
click at [764, 172] on input "Save" at bounding box center [767, 172] width 44 height 24
type input "Saving..."
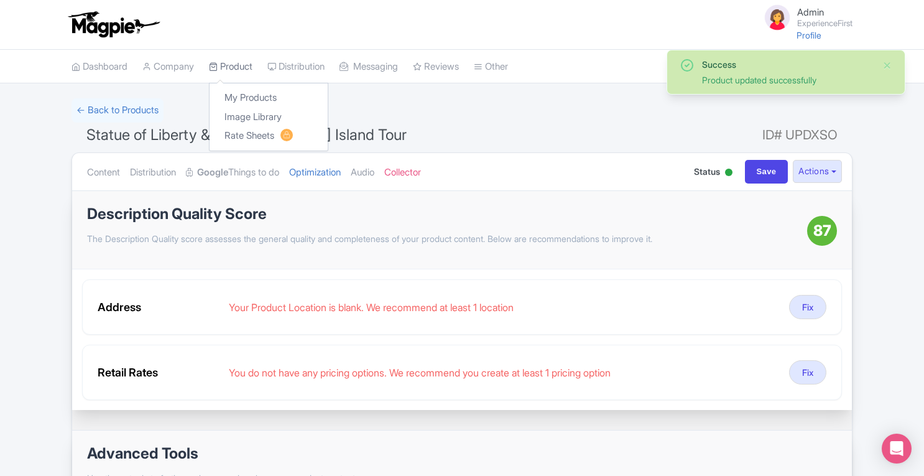
click at [244, 67] on link "Product" at bounding box center [231, 67] width 44 height 34
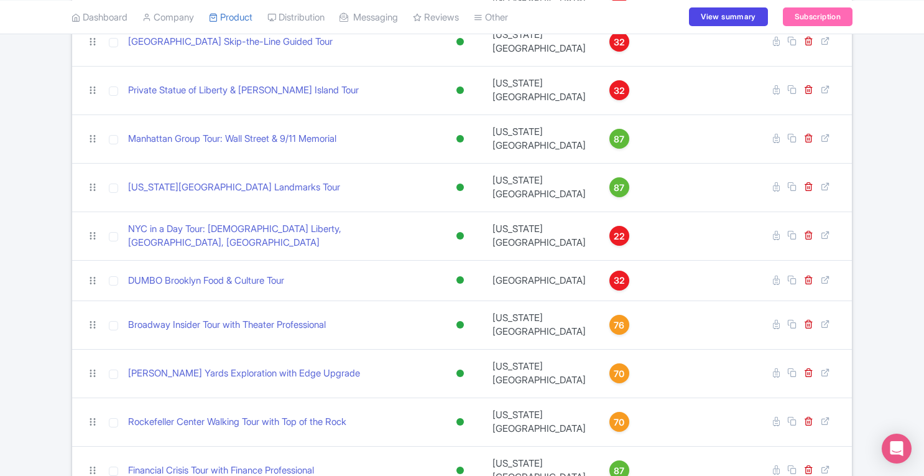
scroll to position [501, 0]
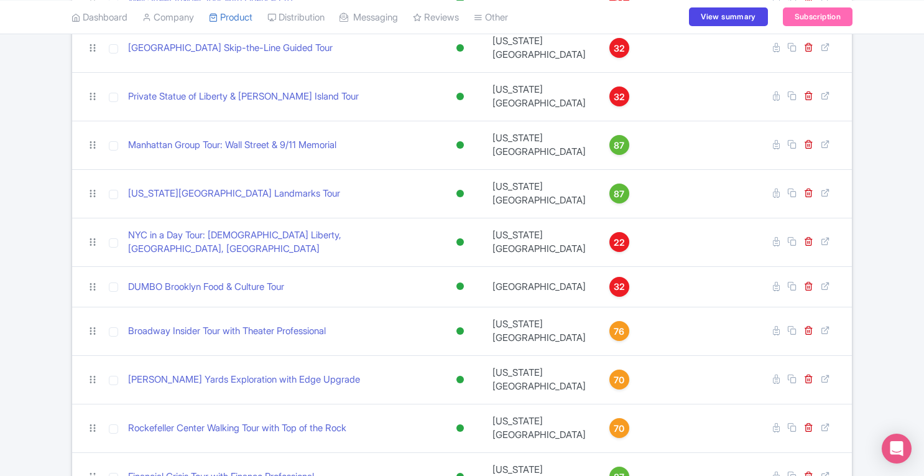
scroll to position [512, 0]
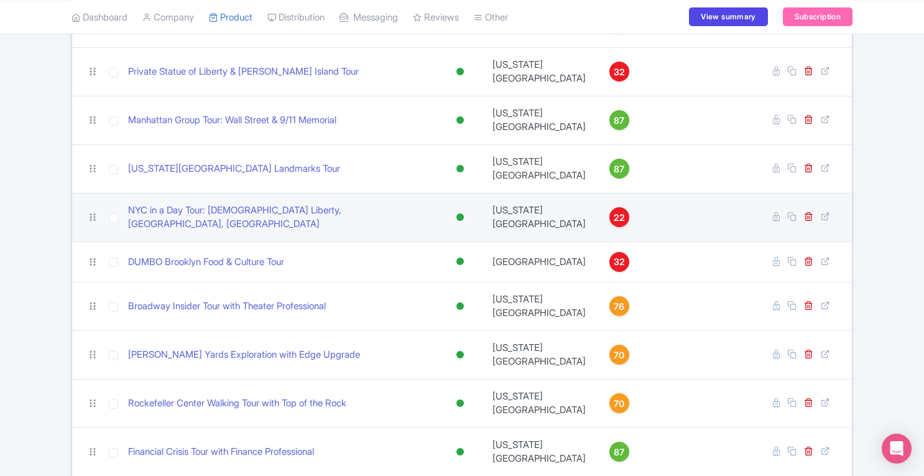
click at [614, 211] on span "22" at bounding box center [619, 218] width 11 height 14
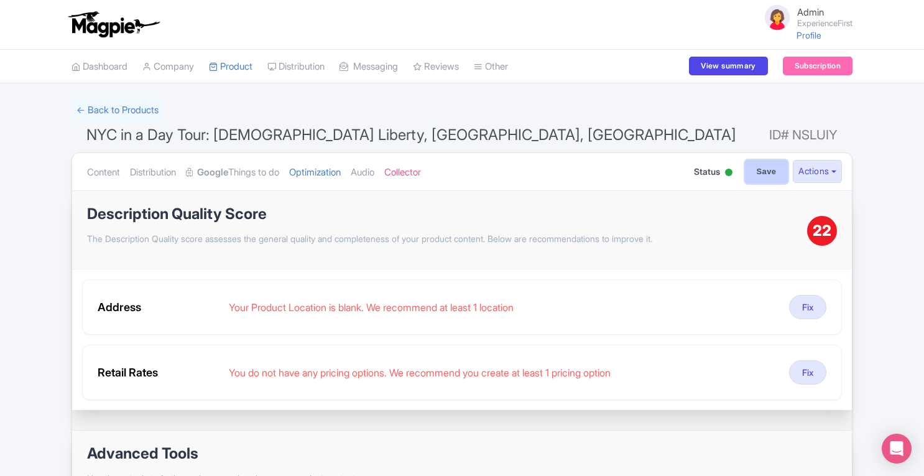
click at [767, 177] on input "Save" at bounding box center [767, 172] width 44 height 24
type input "Saving..."
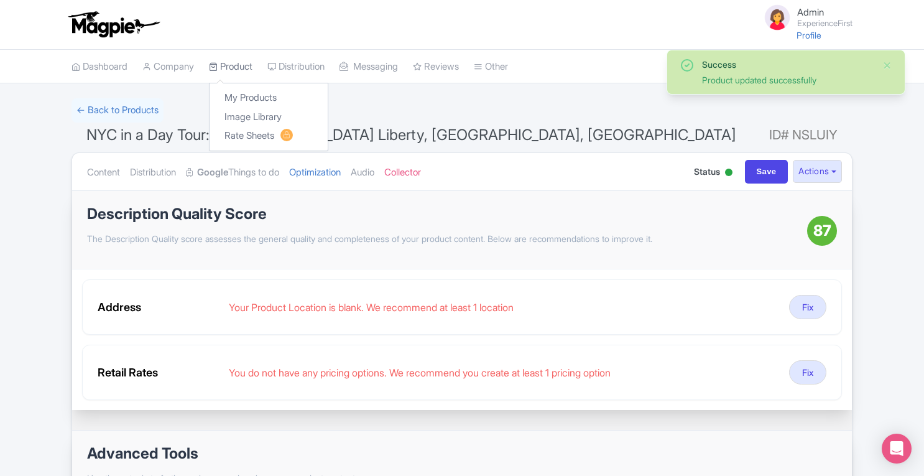
click at [238, 70] on link "Product" at bounding box center [231, 67] width 44 height 34
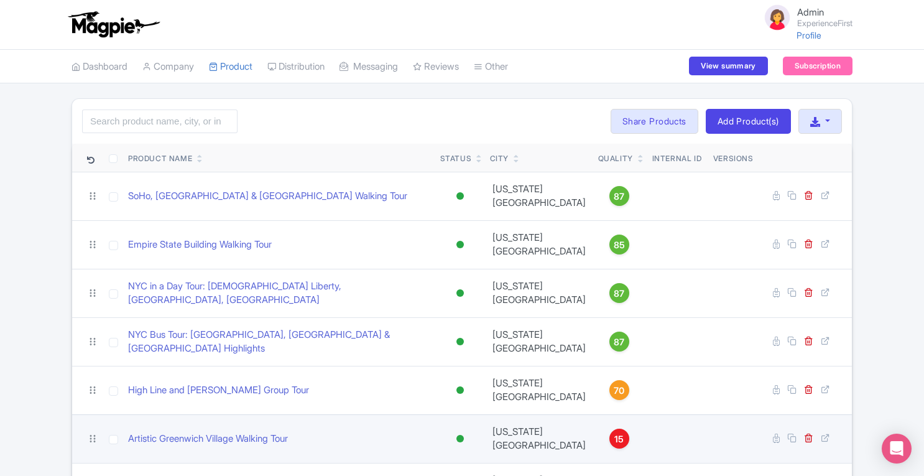
click at [614, 432] on span "15" at bounding box center [618, 439] width 9 height 14
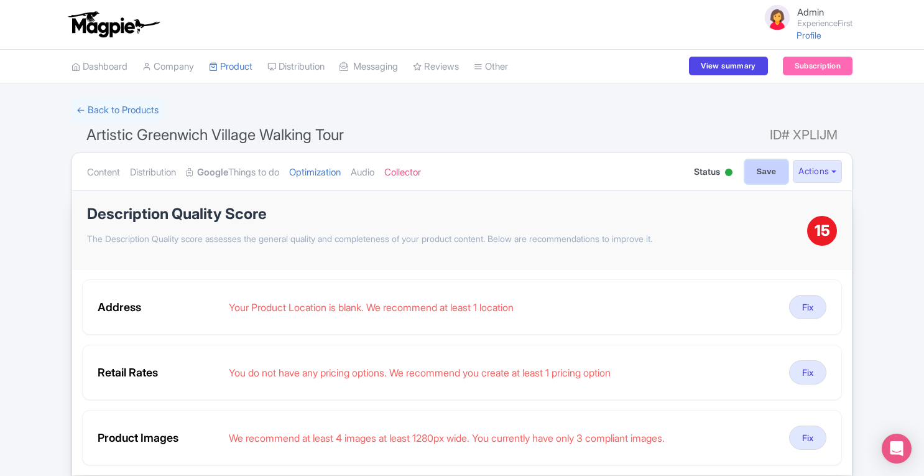
click at [764, 171] on input "Save" at bounding box center [767, 172] width 44 height 24
type input "Saving..."
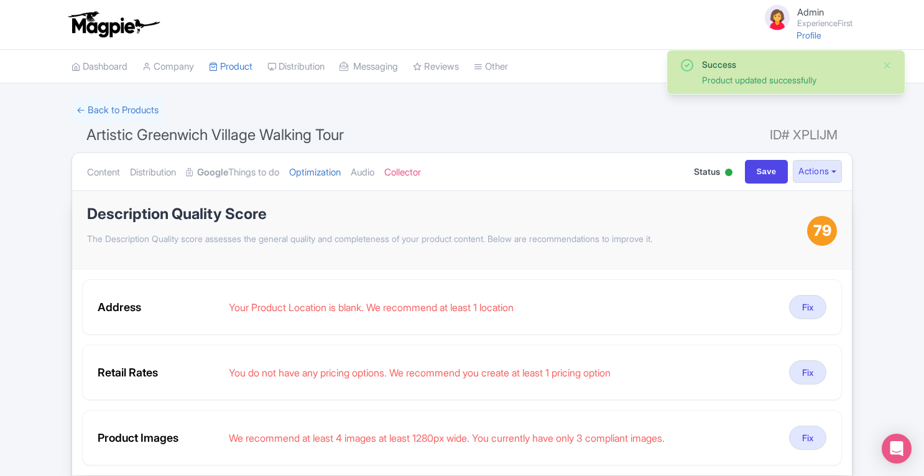
click at [241, 72] on link "Product" at bounding box center [231, 67] width 44 height 34
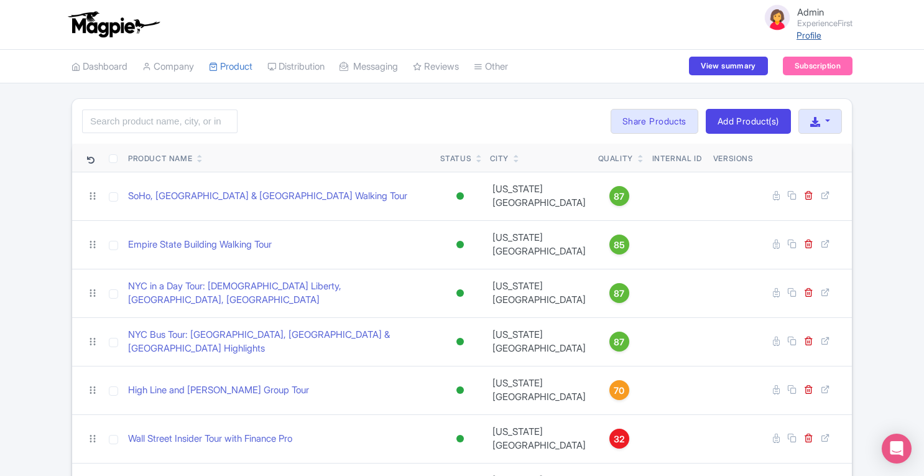
click at [800, 38] on link "Profile" at bounding box center [809, 35] width 25 height 11
click at [189, 75] on link "Company" at bounding box center [168, 67] width 52 height 34
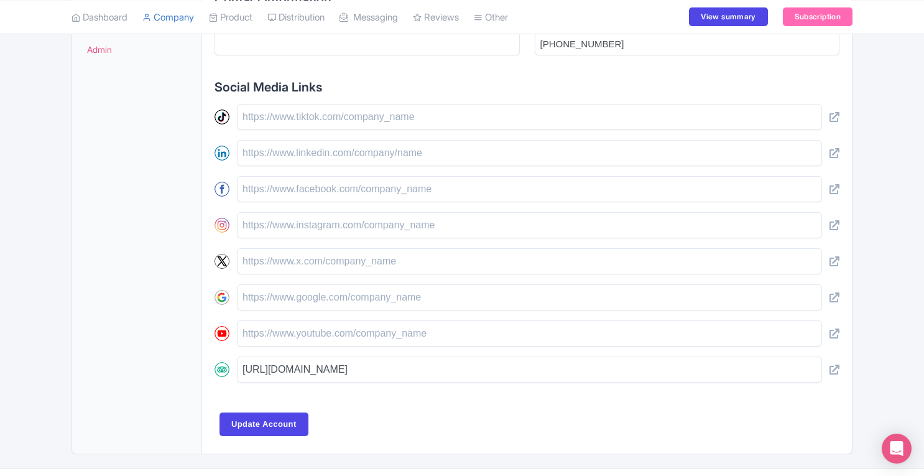
scroll to position [504, 0]
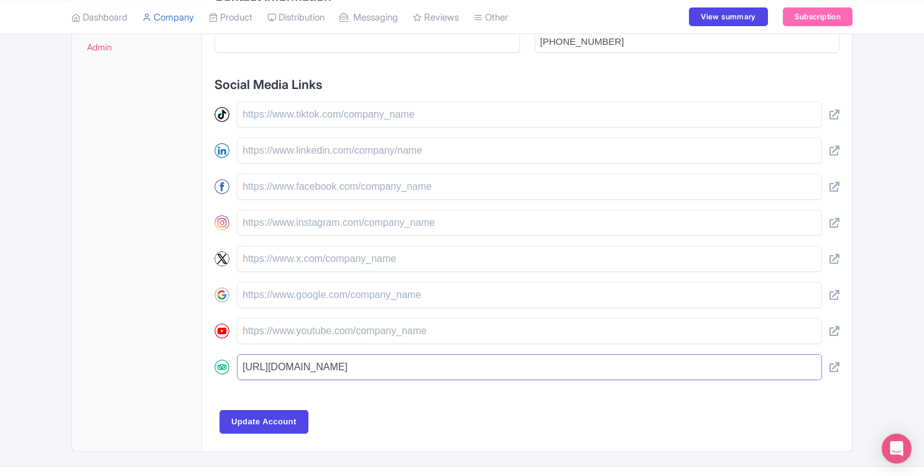
drag, startPoint x: 787, startPoint y: 368, endPoint x: 224, endPoint y: 386, distance: 563.8
click at [224, 386] on div "General Information Company Name * ExperienceFirst Website [DOMAIN_NAME] Compan…" at bounding box center [527, 92] width 625 height 626
click at [362, 190] on input "text" at bounding box center [529, 187] width 585 height 26
paste input "[URL][DOMAIN_NAME]"
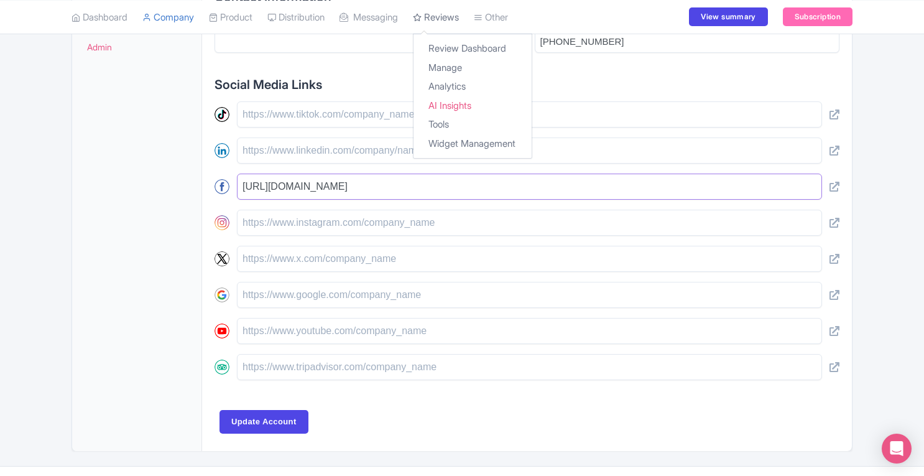
type input "[URL][DOMAIN_NAME]"
click at [382, 223] on input "text" at bounding box center [529, 223] width 585 height 26
paste input "[URL][DOMAIN_NAME]"
type input "[URL][DOMAIN_NAME]"
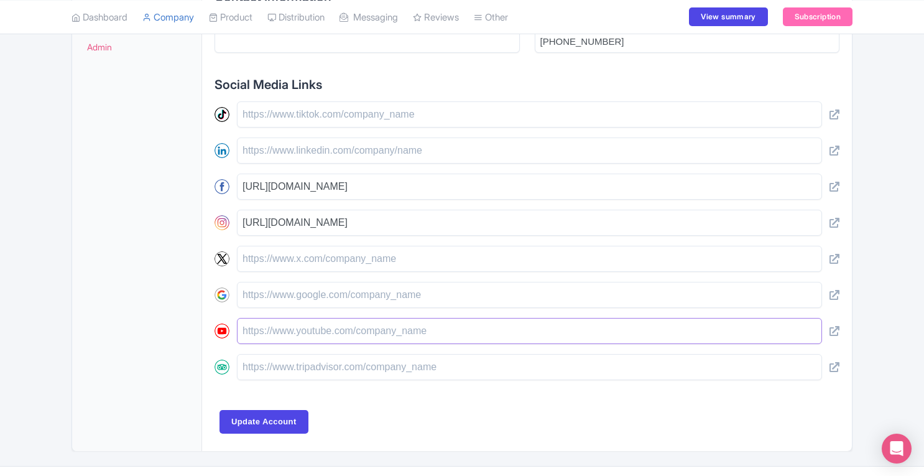
click at [317, 327] on input "text" at bounding box center [529, 331] width 585 height 26
paste input "[URL][DOMAIN_NAME]"
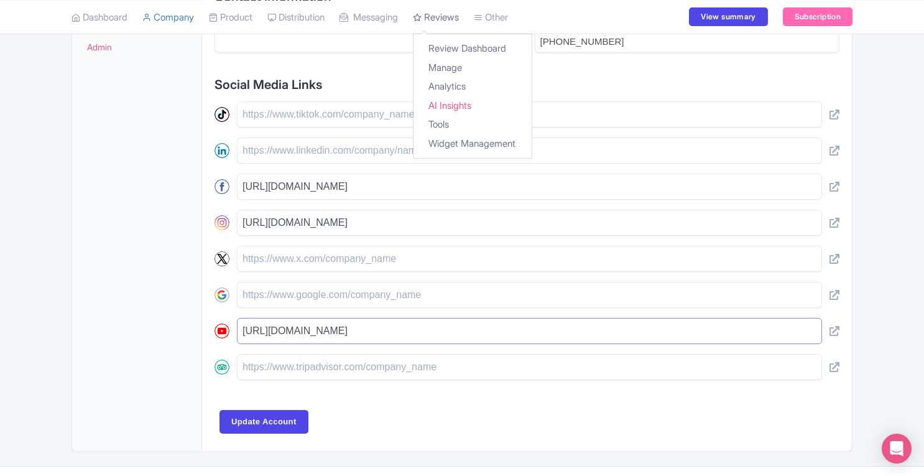
type input "[URL][DOMAIN_NAME]"
click at [333, 108] on input "text" at bounding box center [529, 114] width 585 height 26
paste input "https://www.tiktok.com/@experiencefirst"
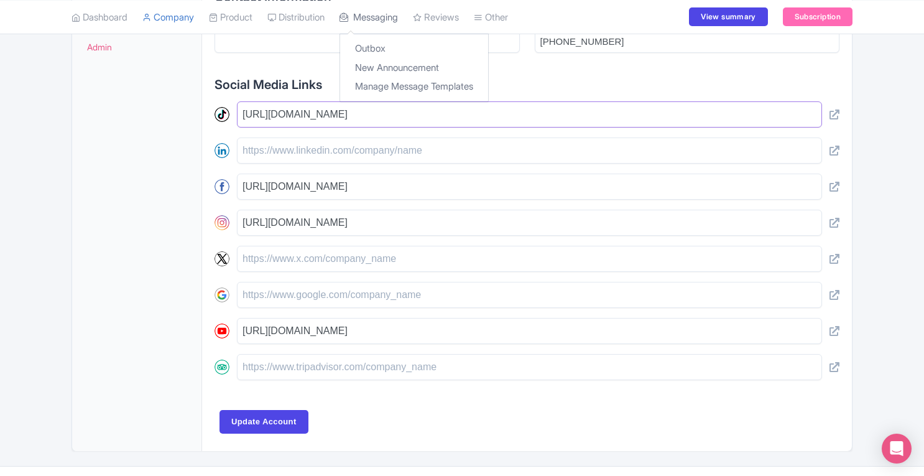
type input "https://www.tiktok.com/@experiencefirst"
click at [294, 152] on input "text" at bounding box center [529, 150] width 585 height 26
paste input "linkedin.com/company/experiencefirstexp1"
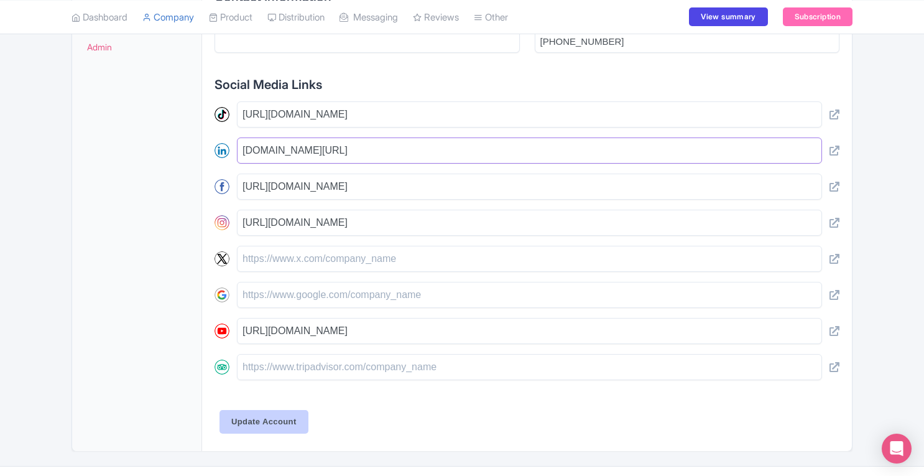
type input "linkedin.com/company/experiencefirstexp1"
click at [266, 424] on input "Update Account" at bounding box center [264, 422] width 89 height 24
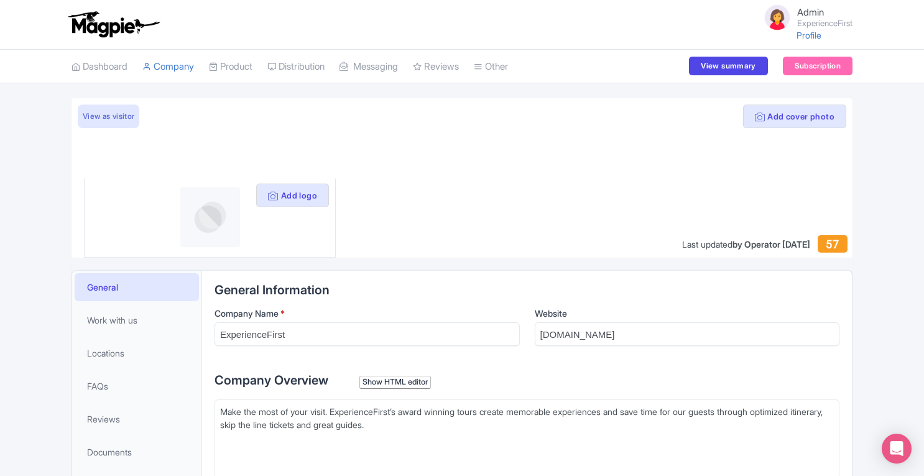
scroll to position [282, 0]
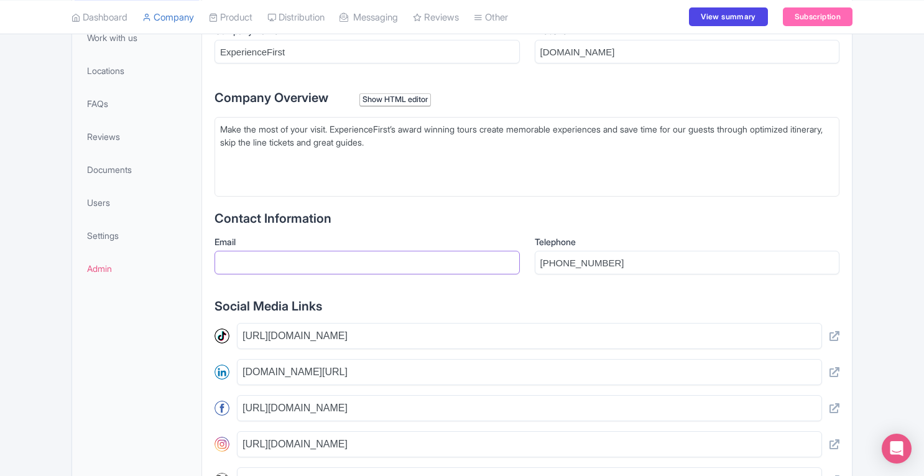
click at [302, 272] on input "Email" at bounding box center [367, 263] width 305 height 24
paste input "[EMAIL_ADDRESS][DOMAIN_NAME]"
click at [221, 259] on input "[EMAIL_ADDRESS][DOMAIN_NAME]" at bounding box center [367, 263] width 305 height 24
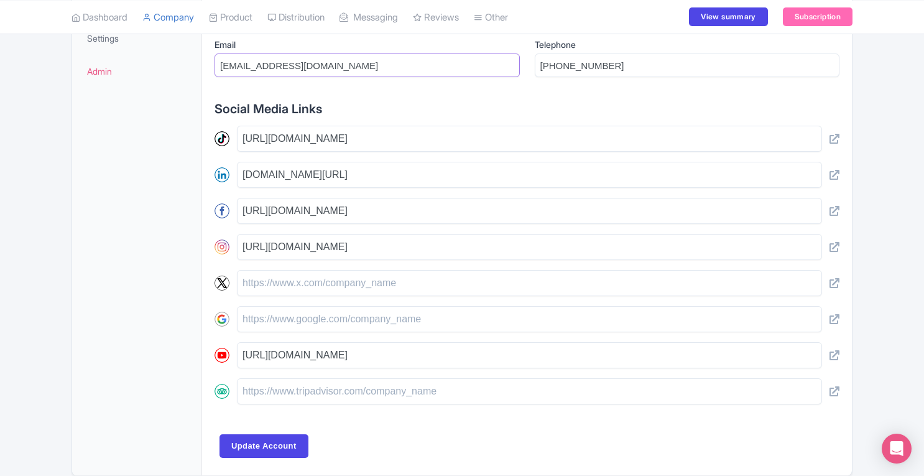
scroll to position [527, 0]
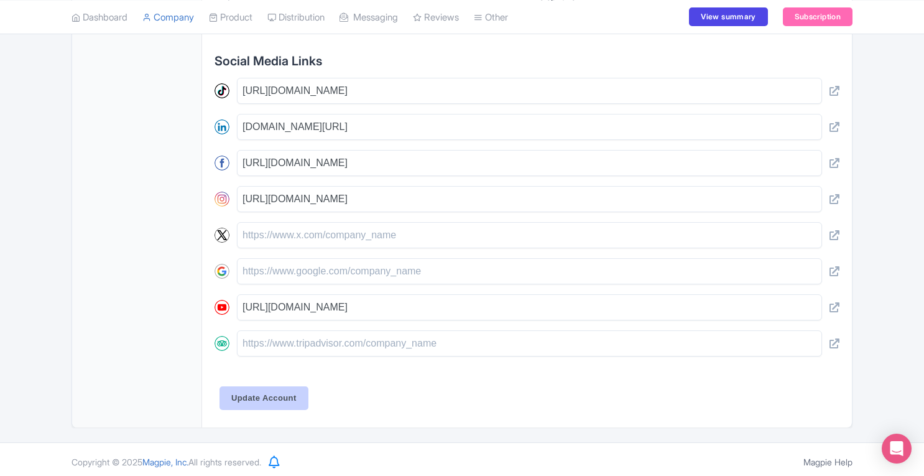
type input "[EMAIL_ADDRESS][DOMAIN_NAME]"
click at [289, 391] on input "Update Account" at bounding box center [264, 398] width 89 height 24
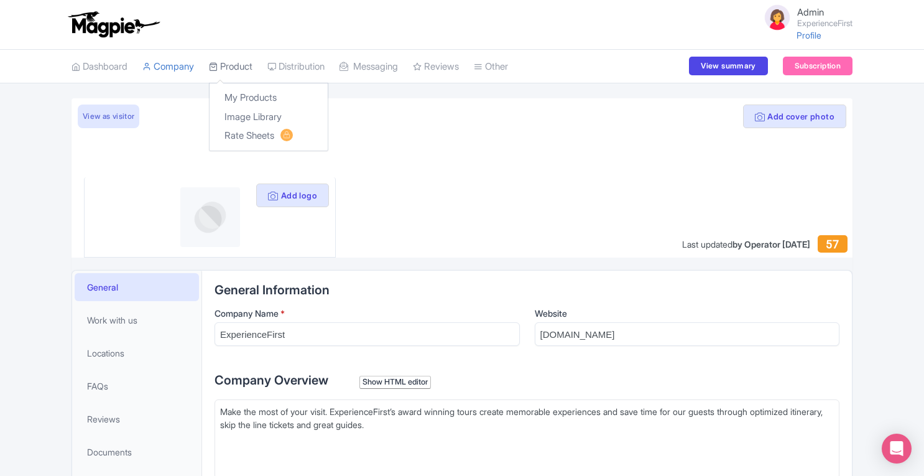
click at [241, 68] on link "Product" at bounding box center [231, 67] width 44 height 34
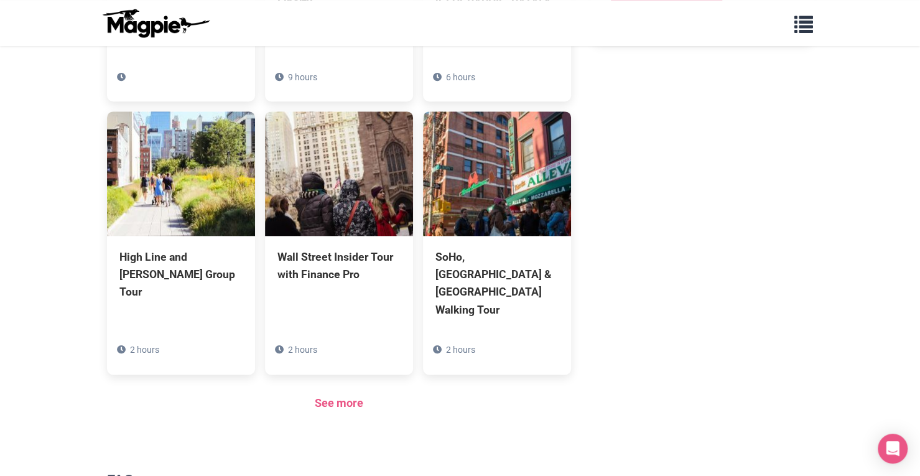
scroll to position [715, 0]
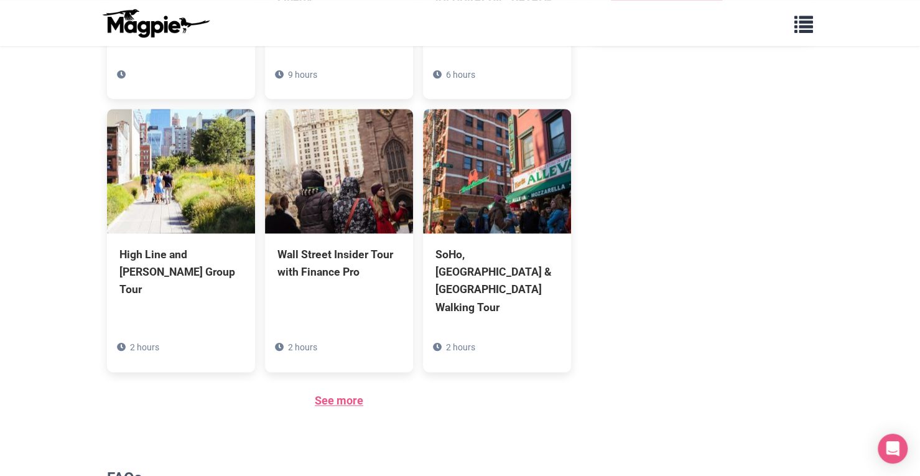
click at [351, 394] on link "See more" at bounding box center [339, 400] width 49 height 13
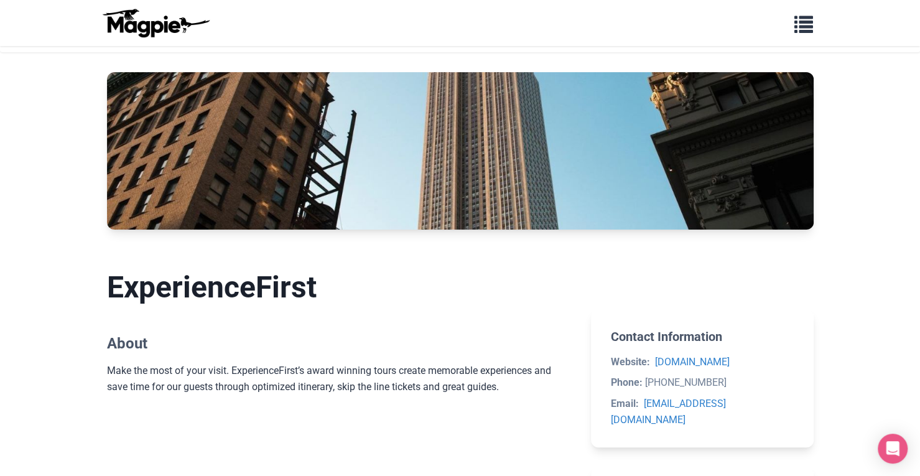
scroll to position [0, 0]
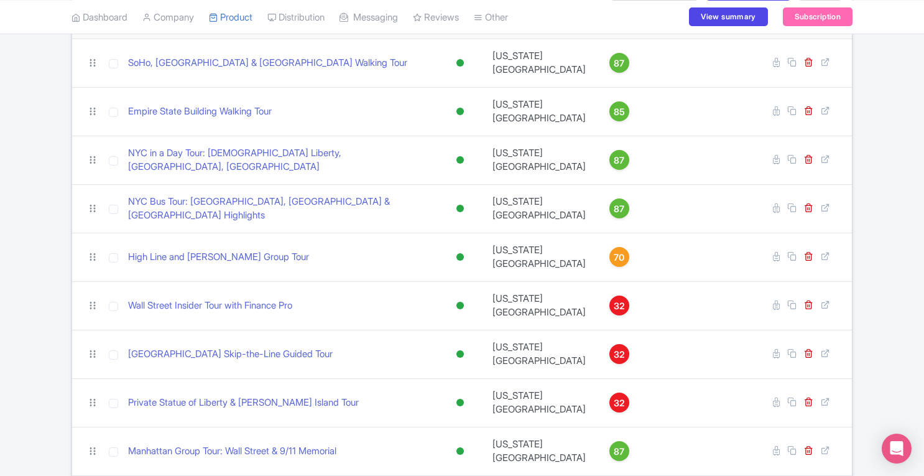
scroll to position [17, 0]
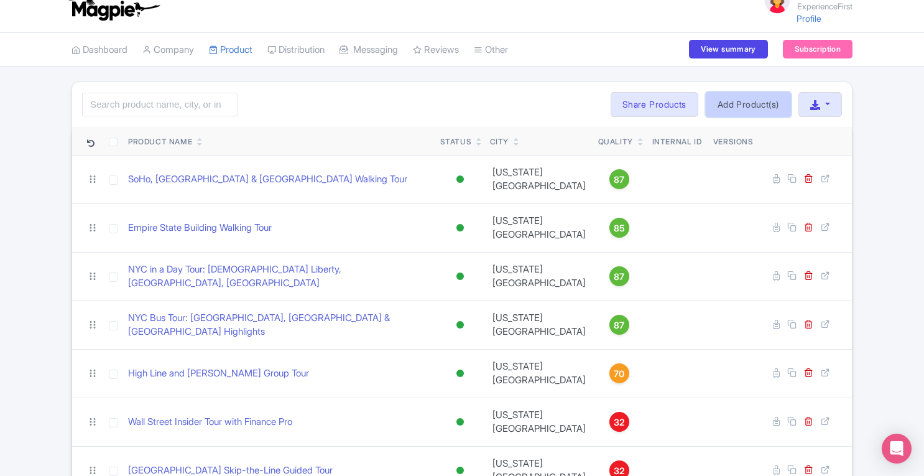
click at [741, 99] on link "Add Product(s)" at bounding box center [748, 104] width 85 height 25
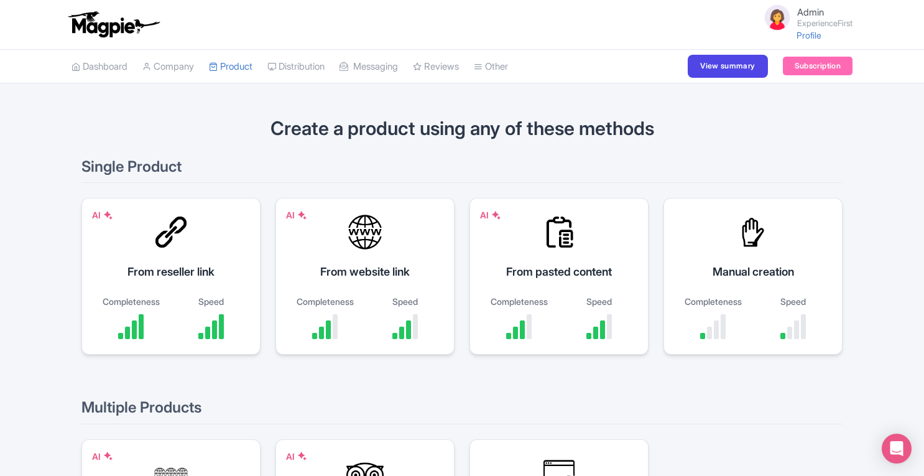
scroll to position [156, 0]
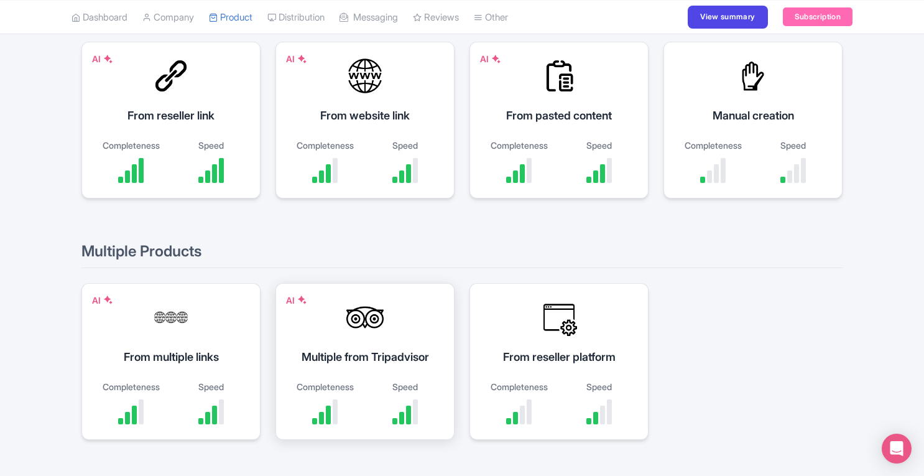
click at [333, 360] on div "Multiple from Tripadvisor" at bounding box center [365, 356] width 148 height 17
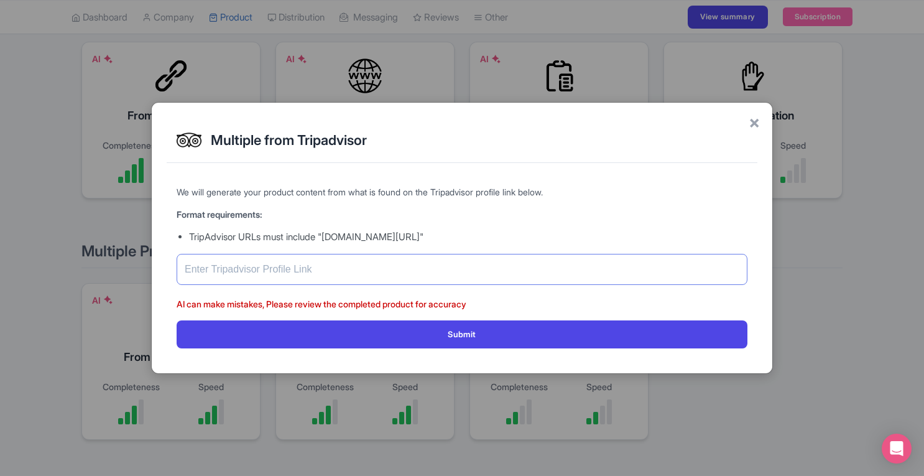
click at [361, 274] on input "text" at bounding box center [462, 269] width 571 height 31
paste input "[URL][DOMAIN_NAME]"
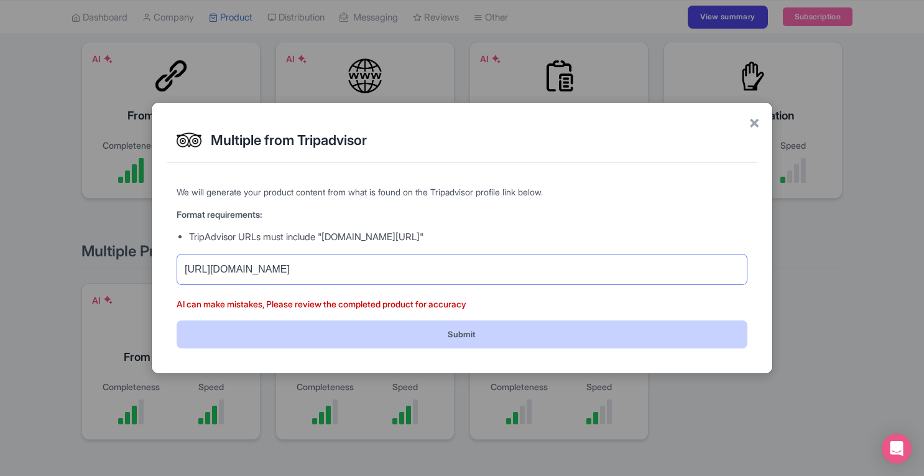
type input "[URL][DOMAIN_NAME]"
click at [432, 330] on button "Submit" at bounding box center [462, 334] width 571 height 28
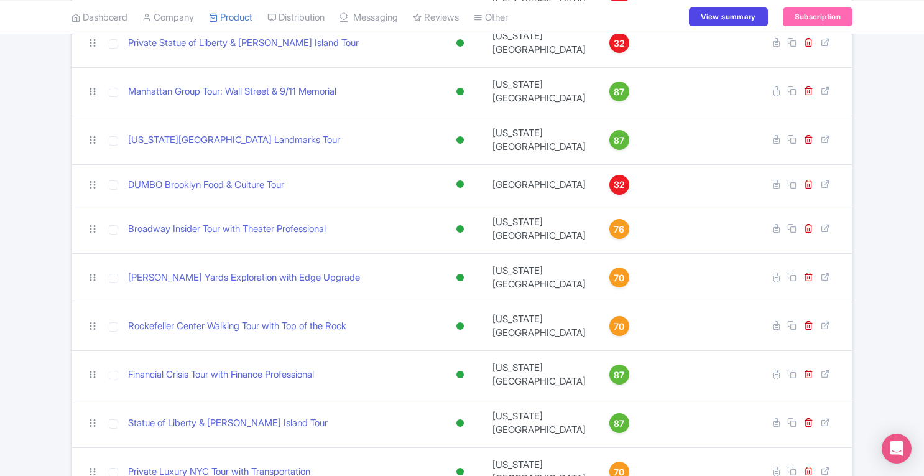
scroll to position [494, 0]
drag, startPoint x: 923, startPoint y: 266, endPoint x: 928, endPoint y: 120, distance: 145.6
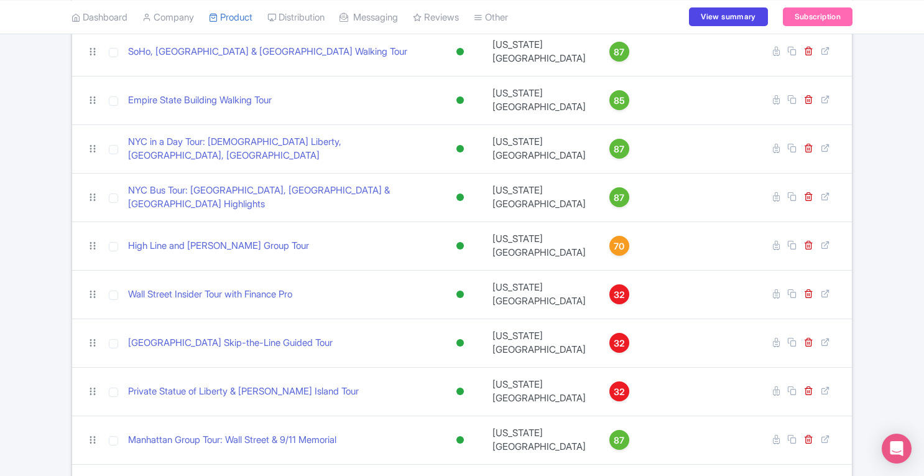
scroll to position [0, 0]
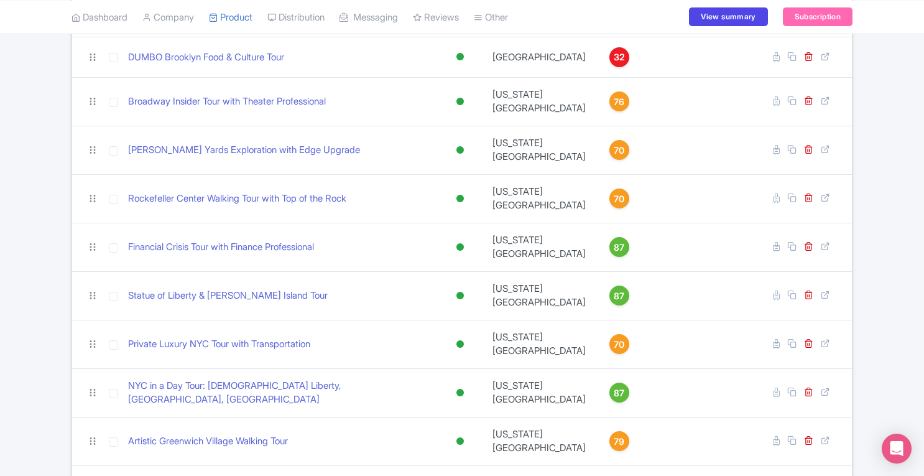
scroll to position [665, 0]
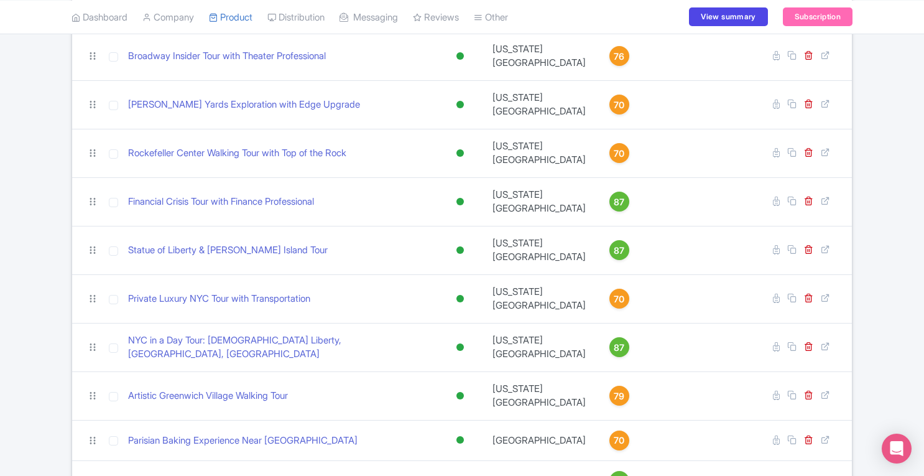
drag, startPoint x: 928, startPoint y: 317, endPoint x: 928, endPoint y: 432, distance: 115.7
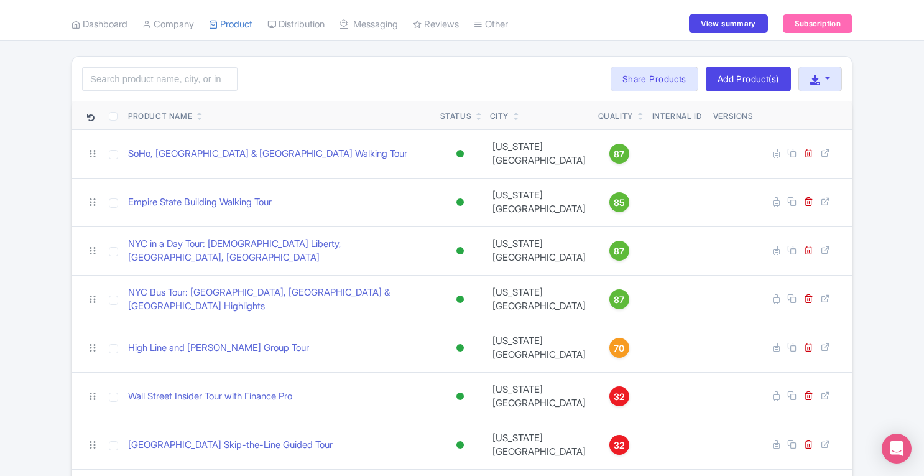
scroll to position [0, 0]
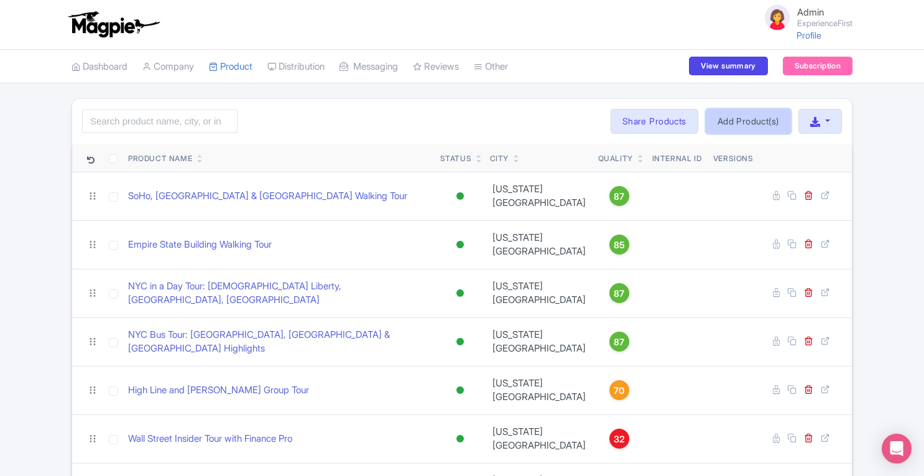
click at [715, 119] on link "Add Product(s)" at bounding box center [748, 121] width 85 height 25
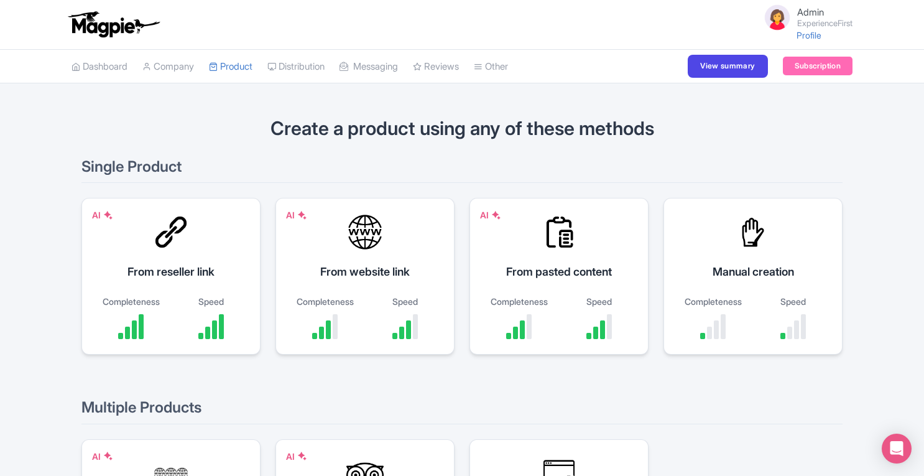
scroll to position [190, 0]
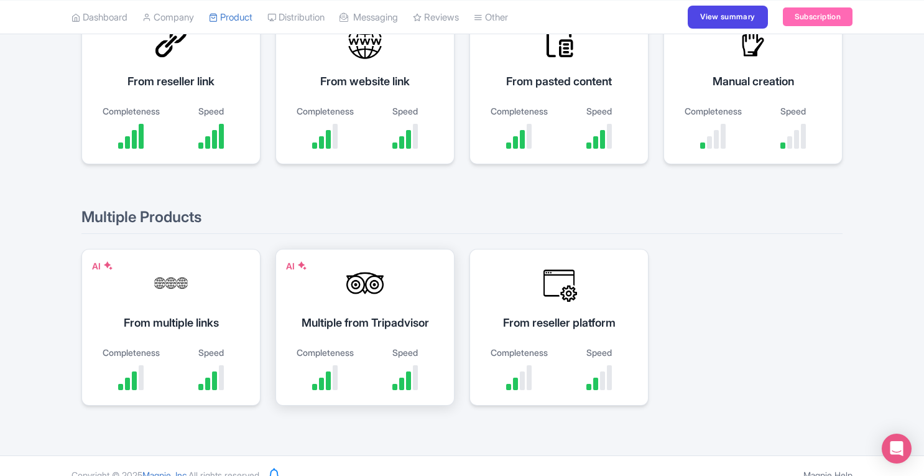
click at [327, 302] on div "AI Multiple from Tripadvisor Completeness Speed" at bounding box center [365, 327] width 179 height 157
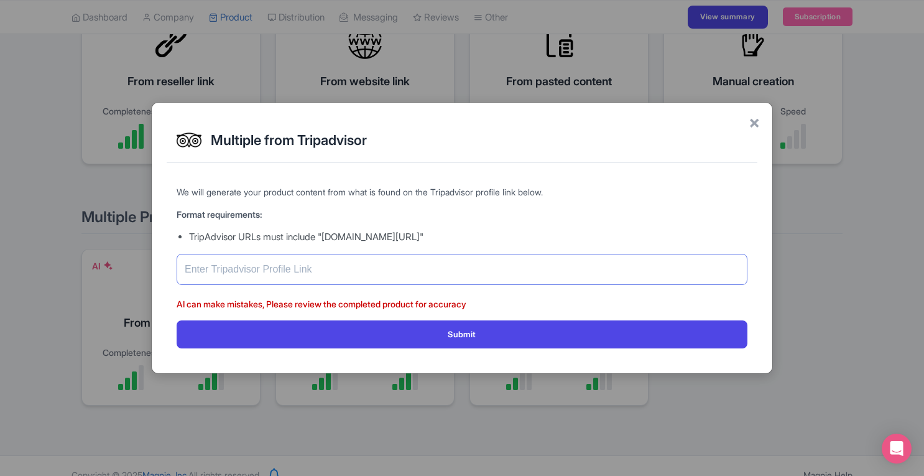
click at [358, 267] on input "text" at bounding box center [462, 269] width 571 height 31
paste input "[URL][DOMAIN_NAME]"
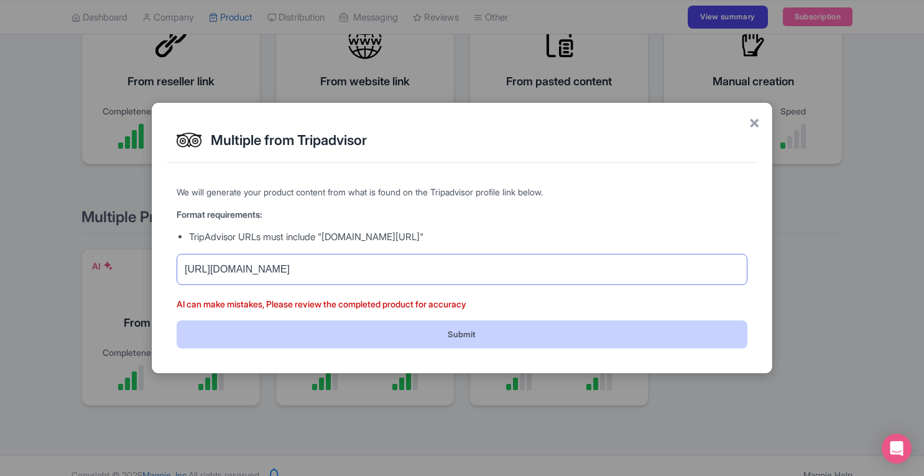
type input "[URL][DOMAIN_NAME]"
click at [470, 331] on button "Submit" at bounding box center [462, 334] width 571 height 28
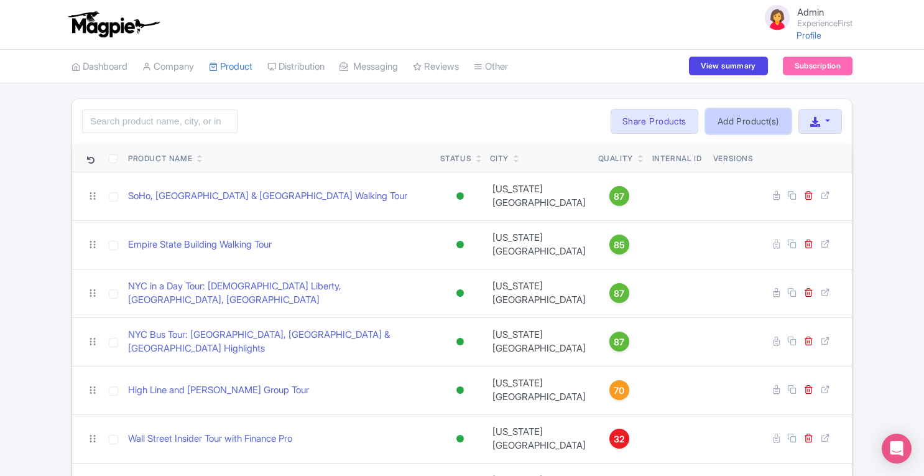
click at [745, 121] on link "Add Product(s)" at bounding box center [748, 121] width 85 height 25
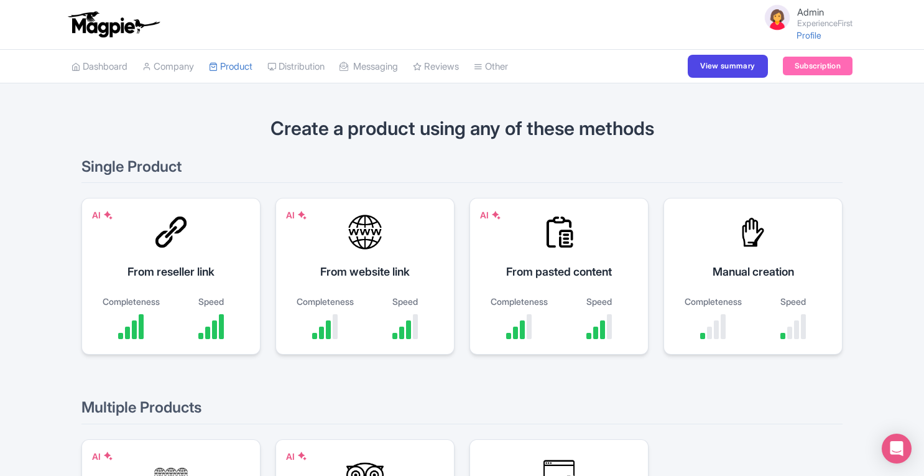
scroll to position [130, 0]
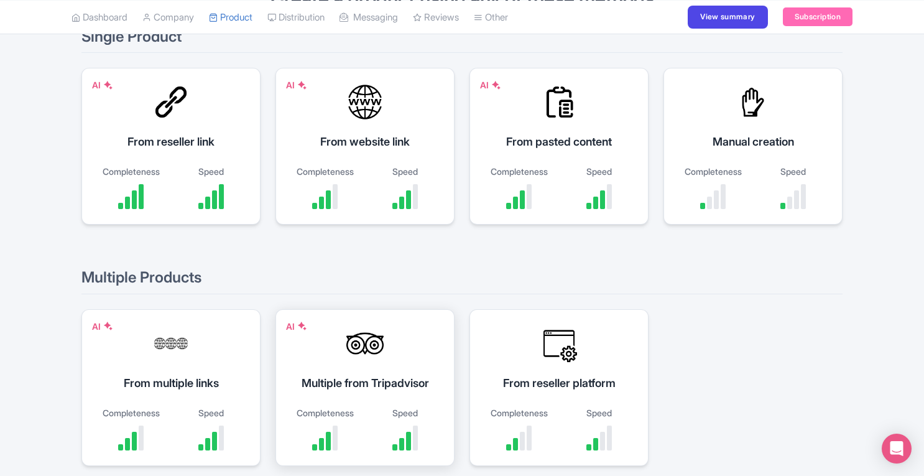
click at [320, 382] on div "Multiple from Tripadvisor" at bounding box center [365, 382] width 148 height 17
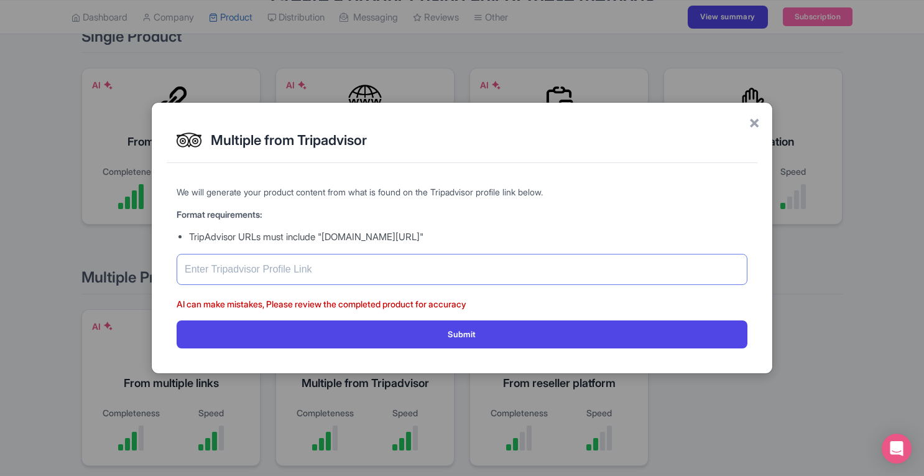
click at [359, 272] on input "text" at bounding box center [462, 269] width 571 height 31
paste input "https://www.tripadvisor.com/Attraction_Review-g32655-d12094202-Reviews-Experien…"
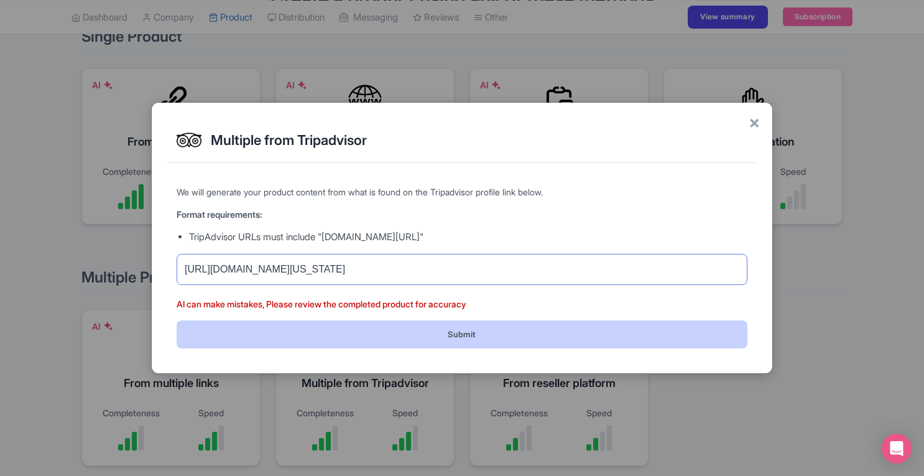
type input "https://www.tripadvisor.com/Attraction_Review-g32655-d12094202-Reviews-Experien…"
click at [495, 333] on button "Submit" at bounding box center [462, 334] width 571 height 28
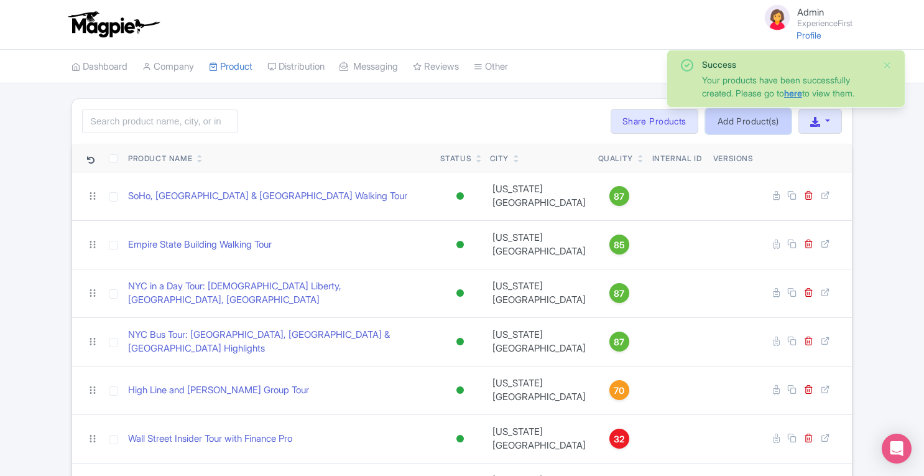
click at [739, 127] on link "Add Product(s)" at bounding box center [748, 121] width 85 height 25
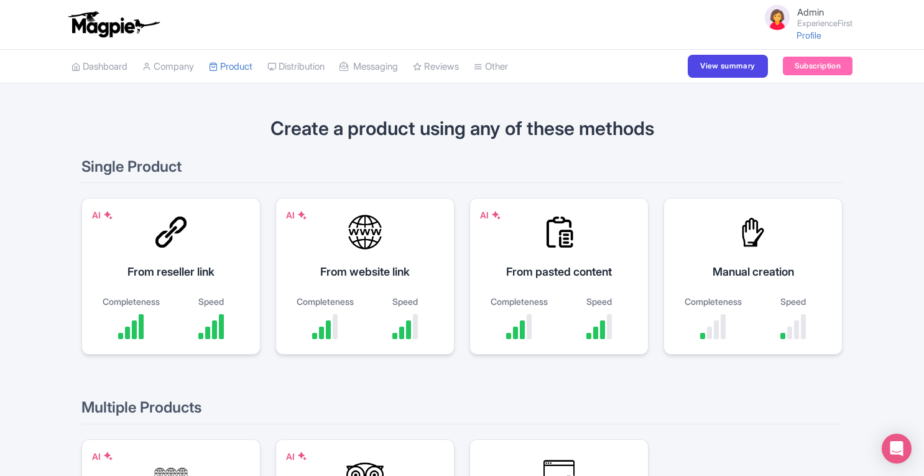
scroll to position [162, 0]
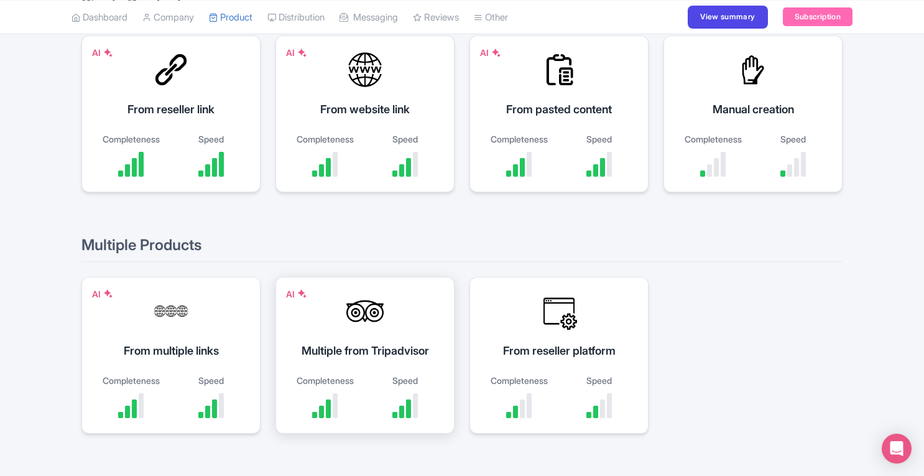
click at [350, 359] on div "AI Multiple from Tripadvisor Completeness Speed" at bounding box center [365, 355] width 179 height 157
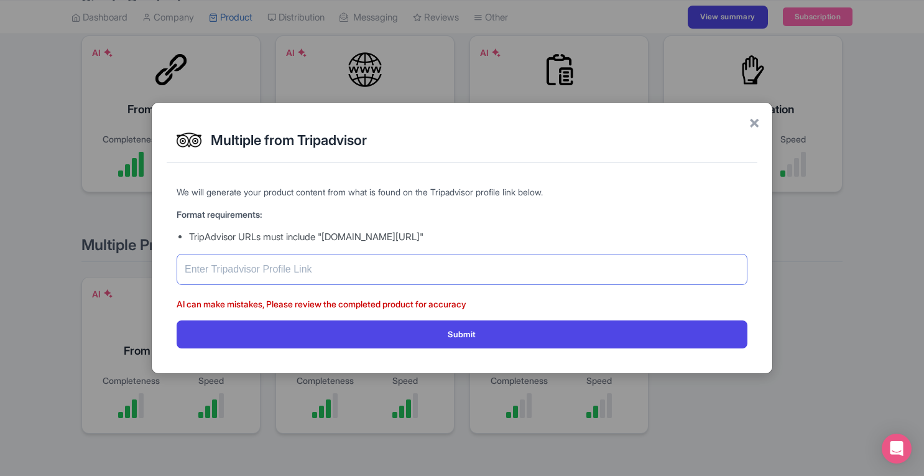
click at [373, 269] on input "text" at bounding box center [462, 269] width 571 height 31
paste input "https://www.tripadvisor.com/Attraction_Review-g187514-d27503208-Reviews-Experie…"
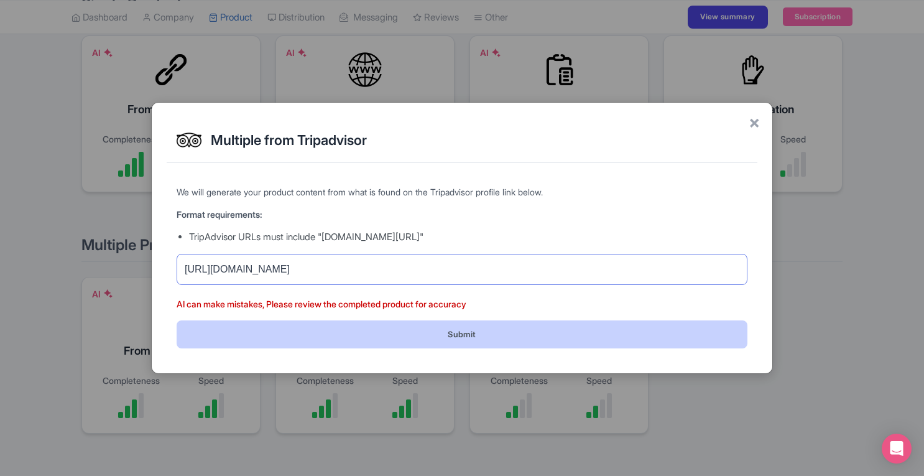
type input "https://www.tripadvisor.com/Attraction_Review-g187514-d27503208-Reviews-Experie…"
click at [450, 328] on button "Submit" at bounding box center [462, 334] width 571 height 28
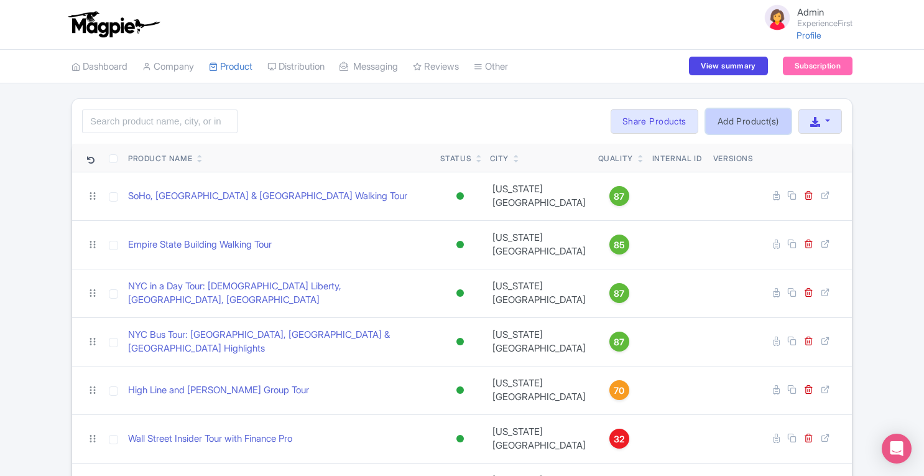
click at [744, 126] on link "Add Product(s)" at bounding box center [748, 121] width 85 height 25
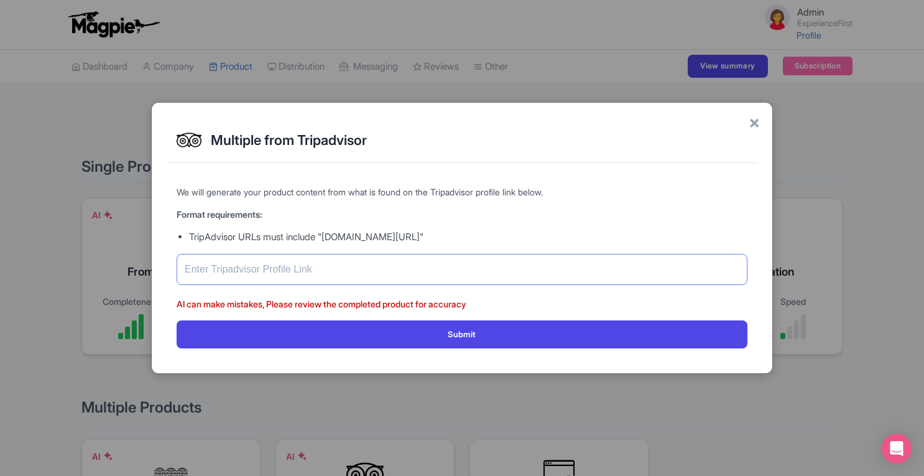
click at [414, 266] on input "text" at bounding box center [462, 269] width 571 height 31
paste input "https://www.tripadvisor.com/Attraction_Review-g60713-d15235967-Reviews-Experien…"
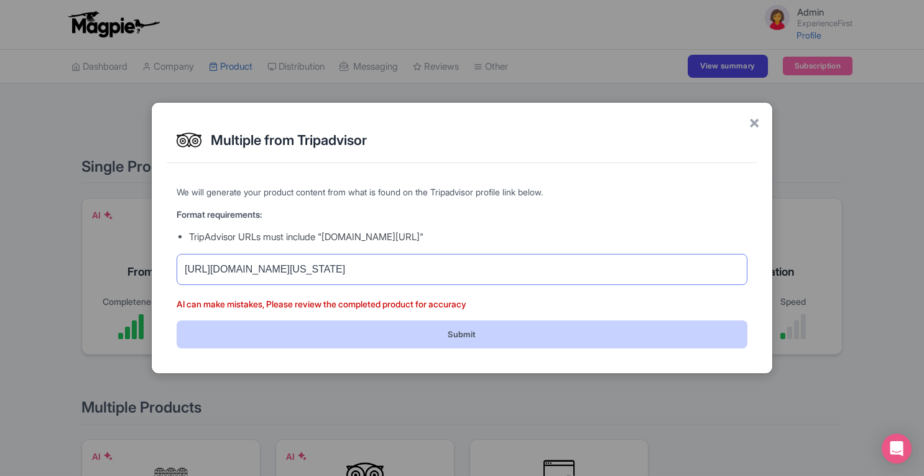
type input "https://www.tripadvisor.com/Attraction_Review-g60713-d15235967-Reviews-Experien…"
click at [433, 329] on button "Submit" at bounding box center [462, 334] width 571 height 28
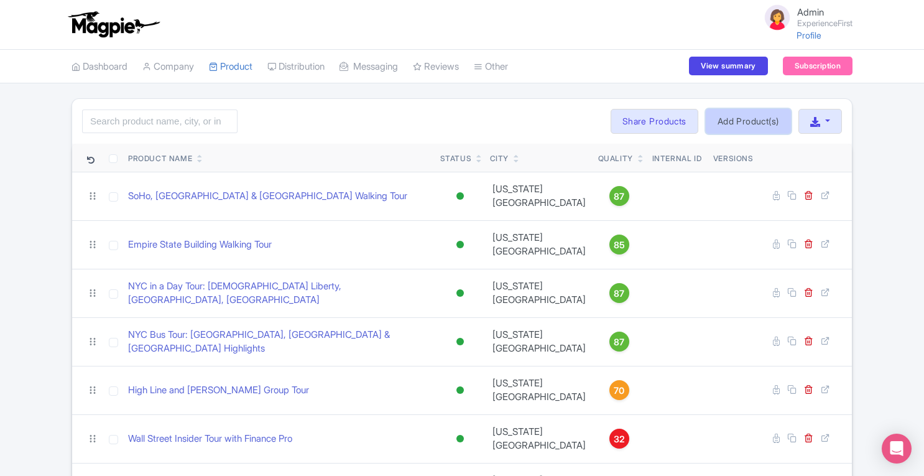
click at [770, 118] on link "Add Product(s)" at bounding box center [748, 121] width 85 height 25
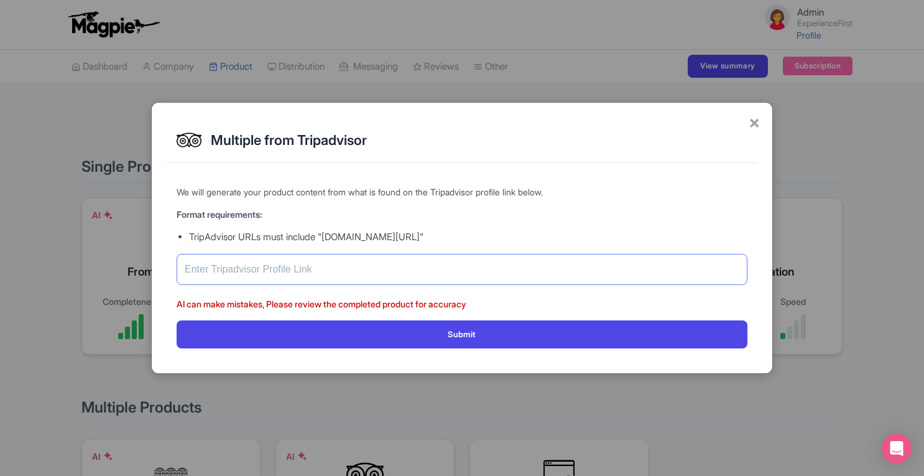
click at [350, 270] on input "text" at bounding box center [462, 269] width 571 height 31
paste input "https://www.tripadvisor.com/Attraction_Review-g60750-d26453745-Reviews-Experien…"
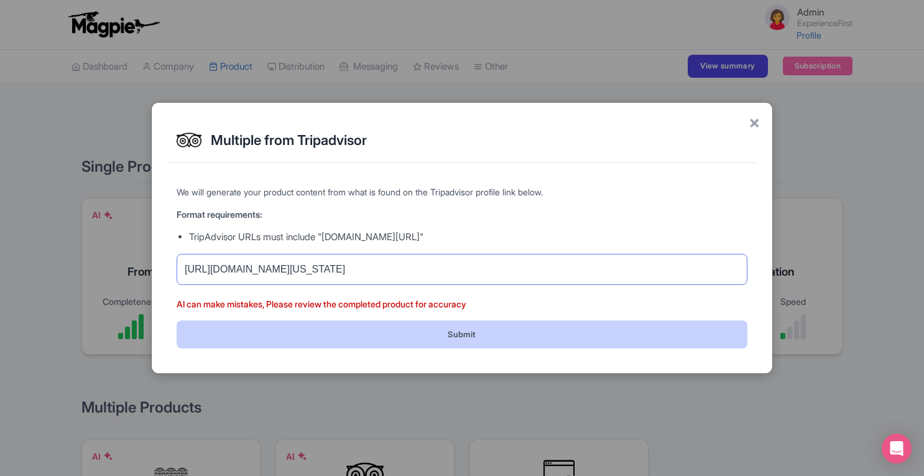
type input "https://www.tripadvisor.com/Attraction_Review-g60750-d26453745-Reviews-Experien…"
click at [472, 331] on button "Submit" at bounding box center [462, 334] width 571 height 28
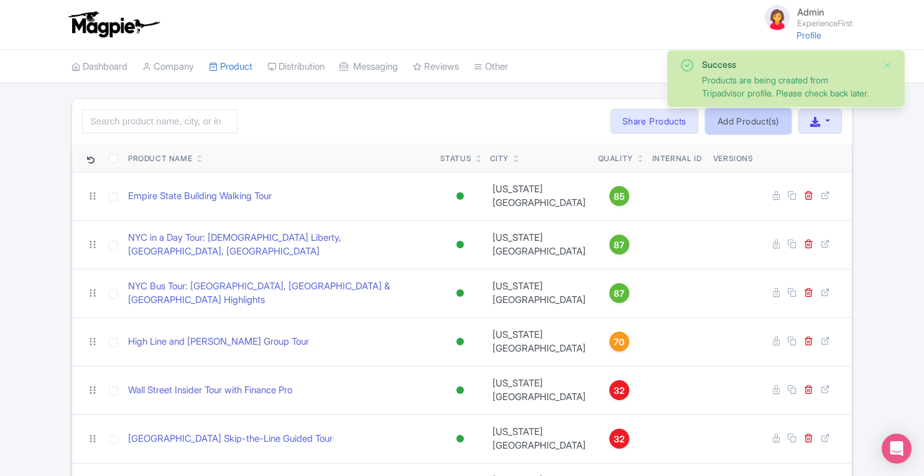
click at [733, 126] on link "Add Product(s)" at bounding box center [748, 121] width 85 height 25
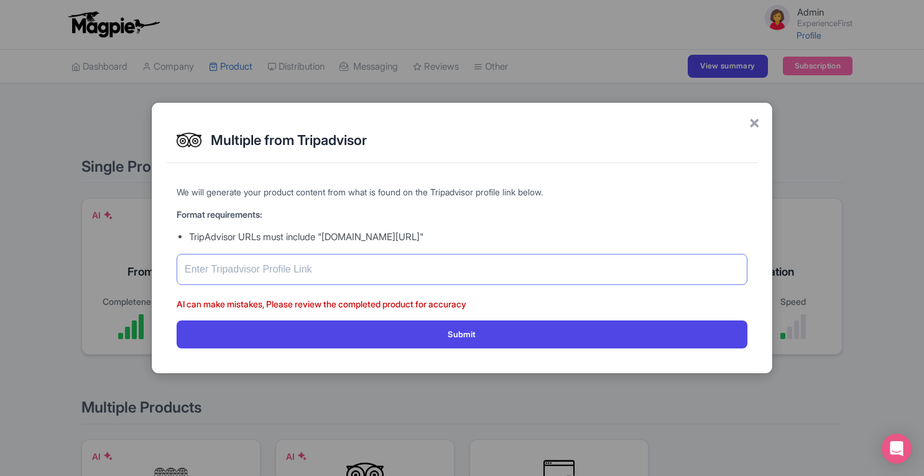
click at [381, 274] on input "text" at bounding box center [462, 269] width 571 height 31
paste input "[URL][DOMAIN_NAME][US_STATE]"
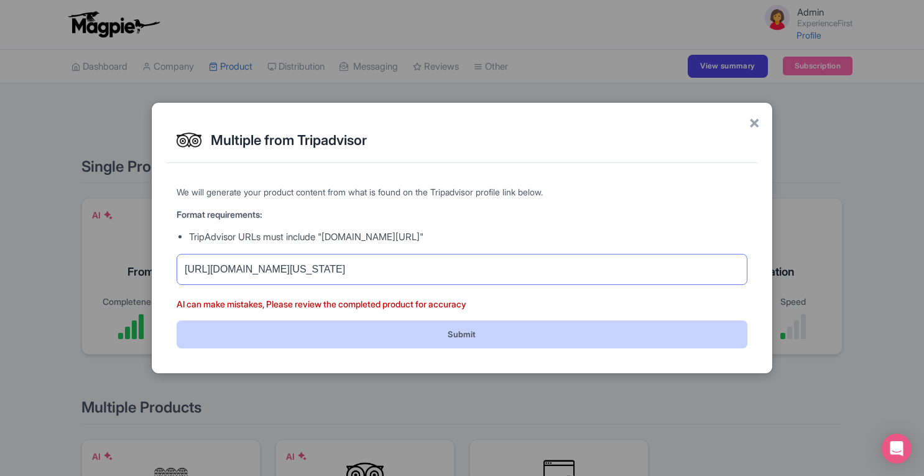
type input "[URL][DOMAIN_NAME][US_STATE]"
click at [530, 334] on button "Submit" at bounding box center [462, 334] width 571 height 28
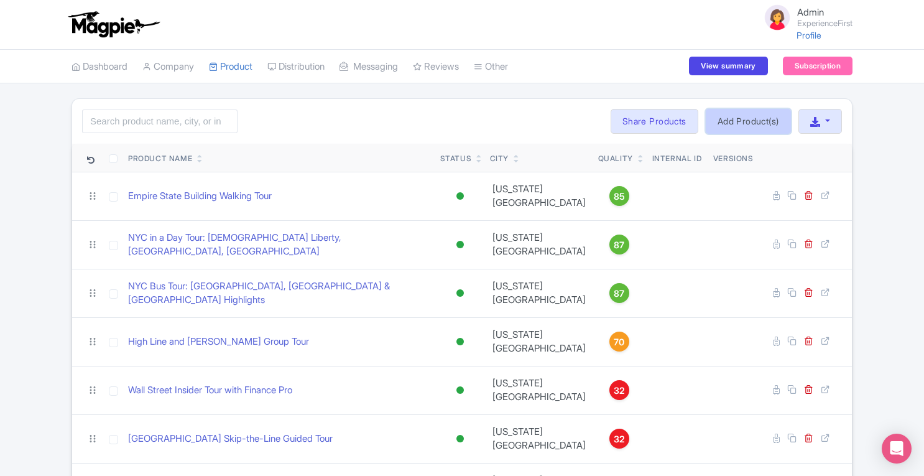
click at [767, 122] on link "Add Product(s)" at bounding box center [748, 121] width 85 height 25
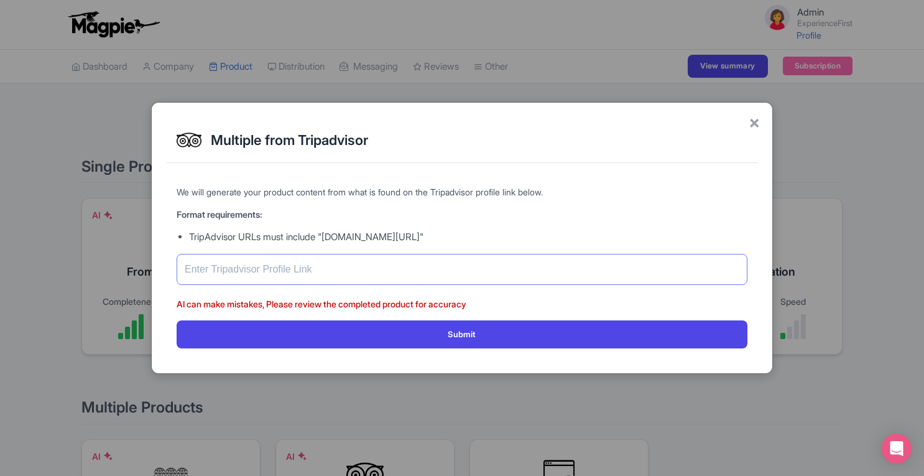
click at [392, 270] on input "text" at bounding box center [462, 269] width 571 height 31
paste input "https://www.tripadvisor.com/Attraction_Review-g60745-d25190315-Reviews-Experien…"
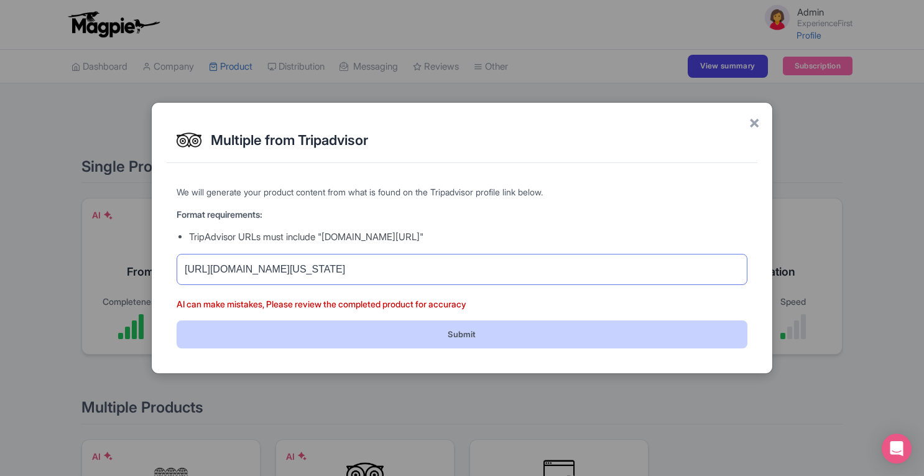
type input "https://www.tripadvisor.com/Attraction_Review-g60745-d25190315-Reviews-Experien…"
click at [504, 327] on button "Submit" at bounding box center [462, 334] width 571 height 28
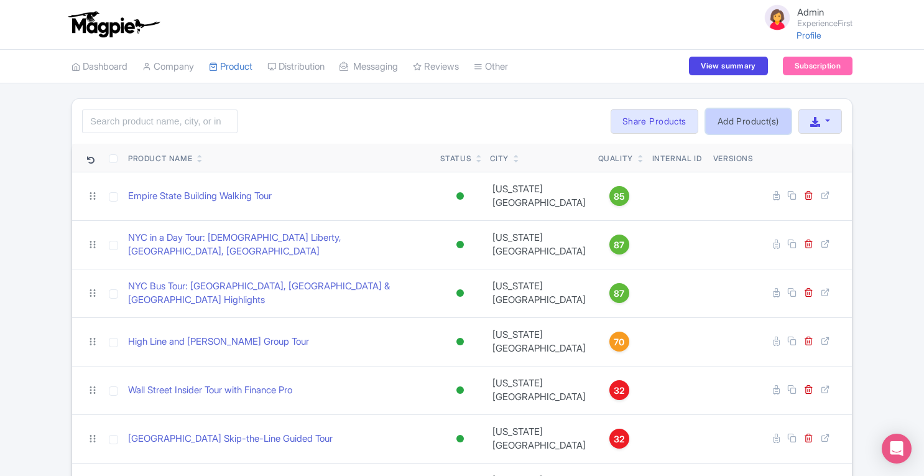
click at [753, 119] on link "Add Product(s)" at bounding box center [748, 121] width 85 height 25
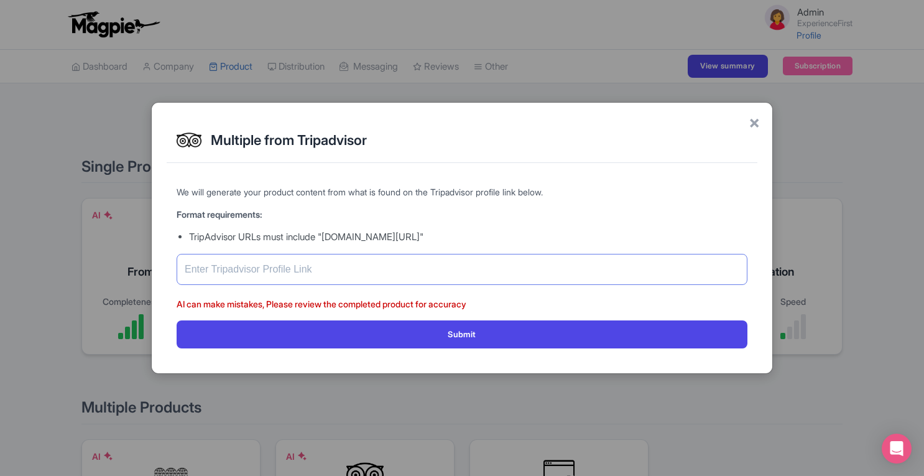
click at [377, 273] on input "text" at bounding box center [462, 269] width 571 height 31
paste input "https://www.tripadvisor.com/Attraction_Review-g60956-d25130471-Reviews-Experien…"
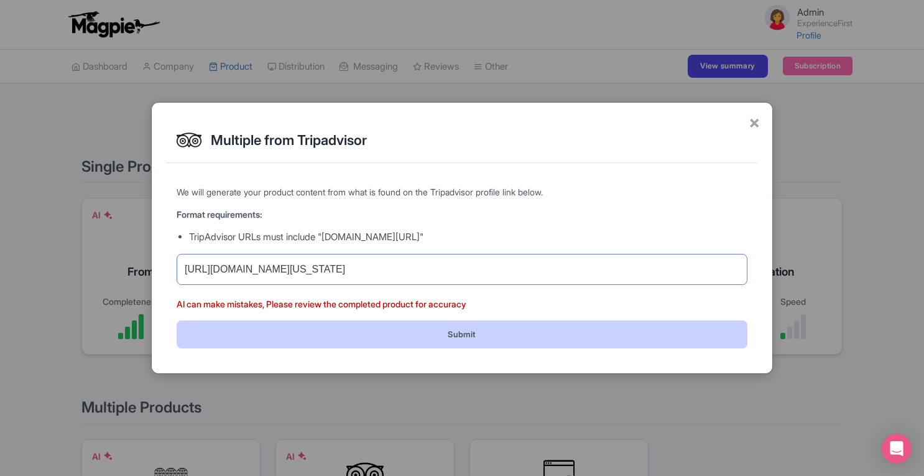
type input "https://www.tripadvisor.com/Attraction_Review-g60956-d25130471-Reviews-Experien…"
click at [524, 329] on button "Submit" at bounding box center [462, 334] width 571 height 28
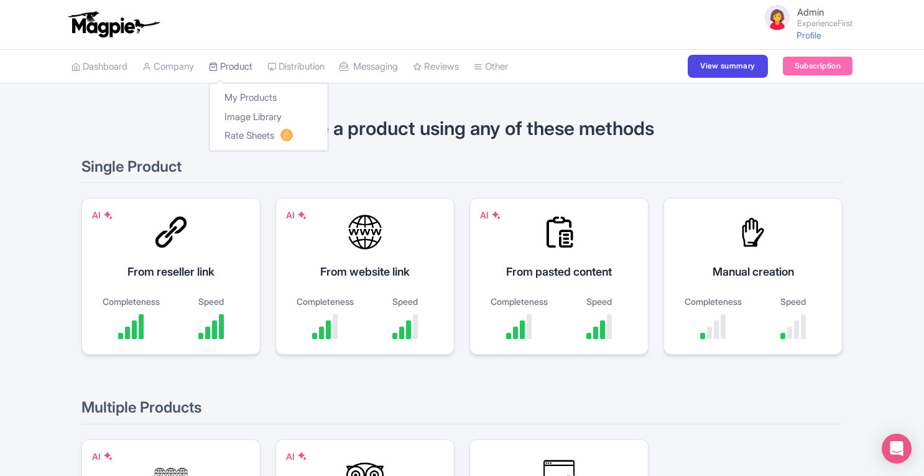
click at [238, 70] on link "Product" at bounding box center [231, 67] width 44 height 34
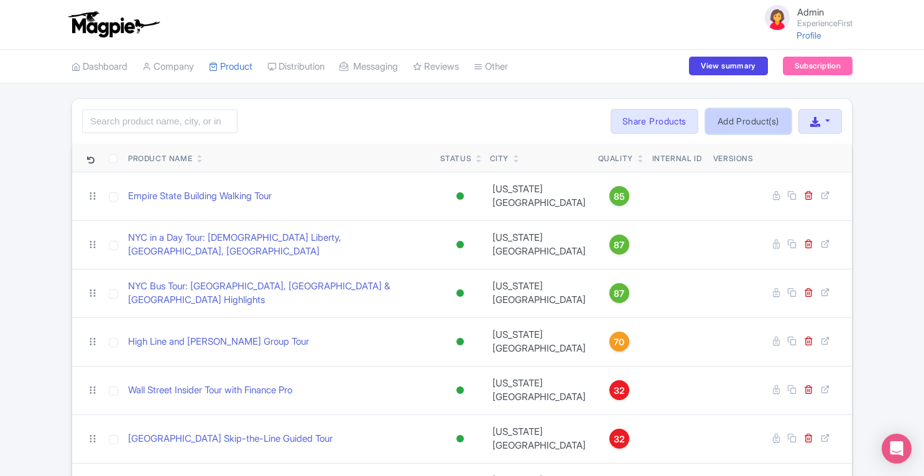
click at [737, 118] on link "Add Product(s)" at bounding box center [748, 121] width 85 height 25
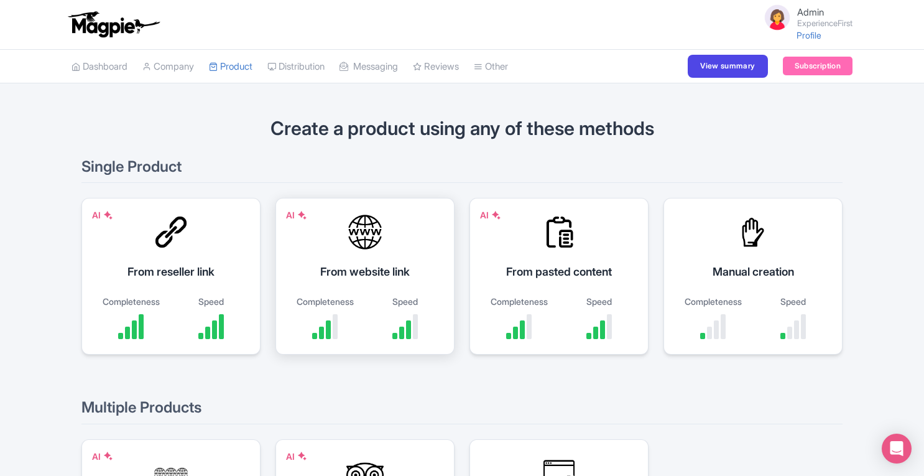
click at [364, 253] on div "AI From website link Completeness Speed" at bounding box center [365, 276] width 179 height 157
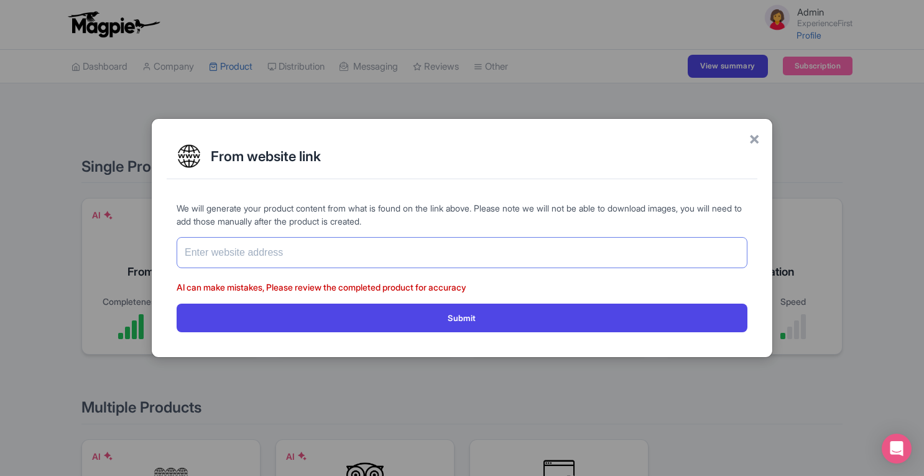
click at [359, 248] on input "text" at bounding box center [462, 252] width 571 height 31
paste input "https://www.exp1.com/san-antonio-tours/san-antonio-food-and-culture-tour/"
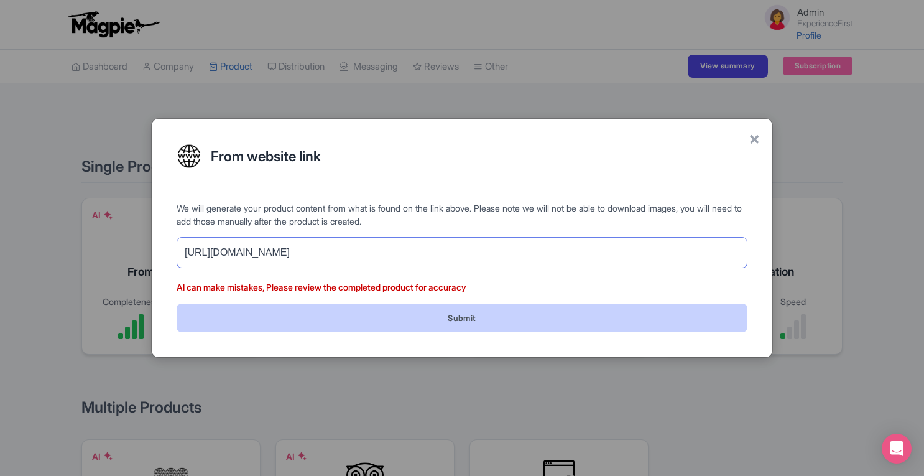
type input "https://www.exp1.com/san-antonio-tours/san-antonio-food-and-culture-tour/"
click at [481, 316] on button "Submit" at bounding box center [462, 318] width 571 height 28
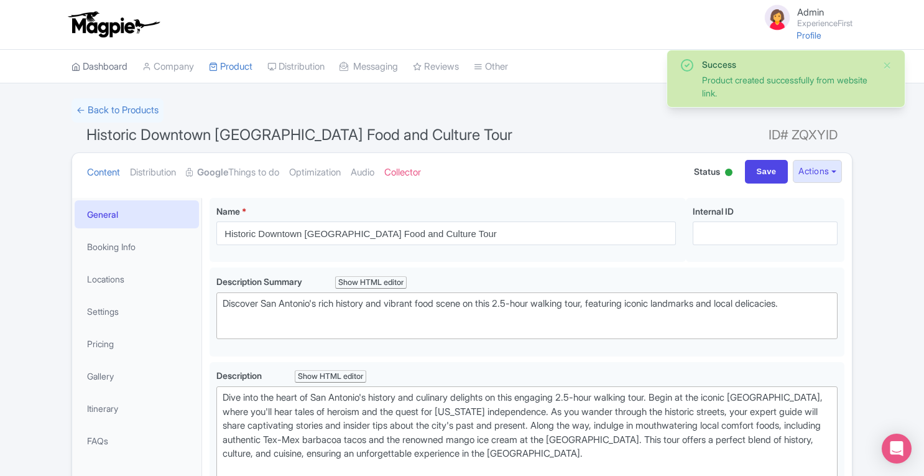
click at [113, 67] on link "Dashboard" at bounding box center [100, 67] width 56 height 34
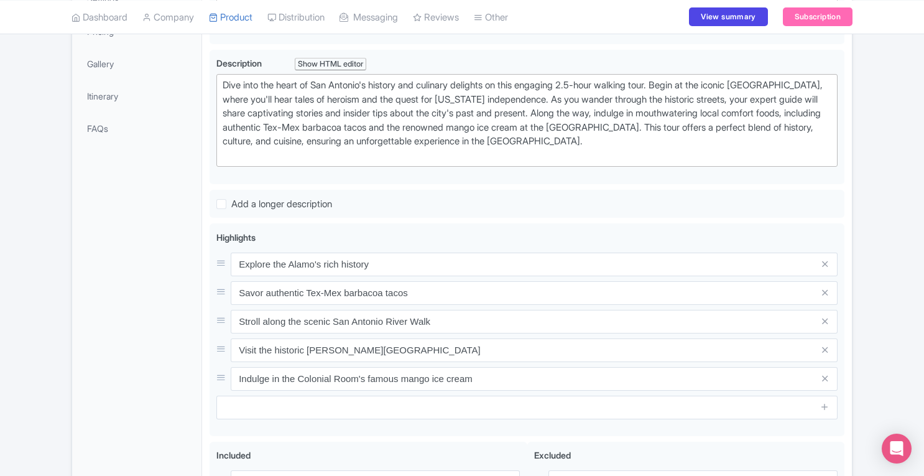
scroll to position [361, 0]
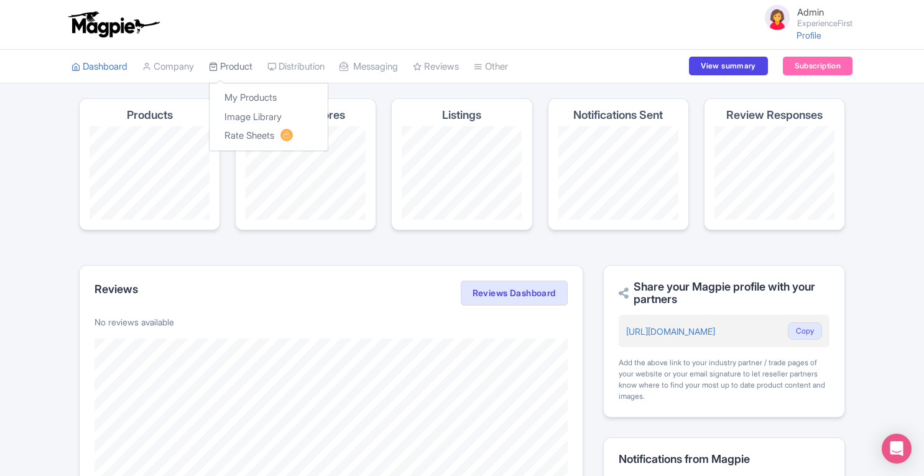
click at [246, 67] on link "Product" at bounding box center [231, 67] width 44 height 34
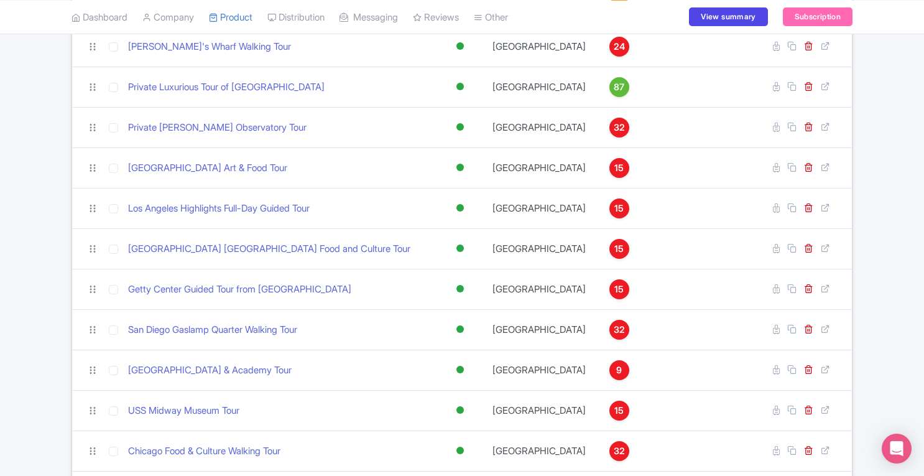
scroll to position [2885, 0]
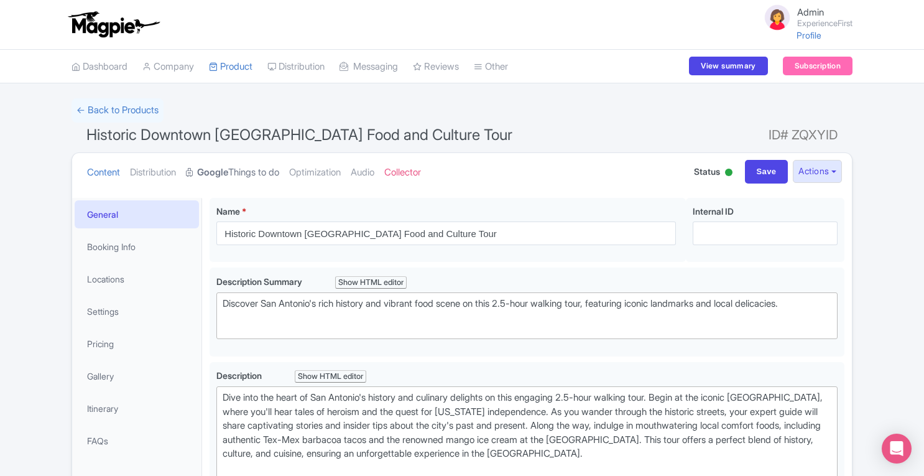
click at [228, 170] on strong "Google" at bounding box center [212, 172] width 31 height 14
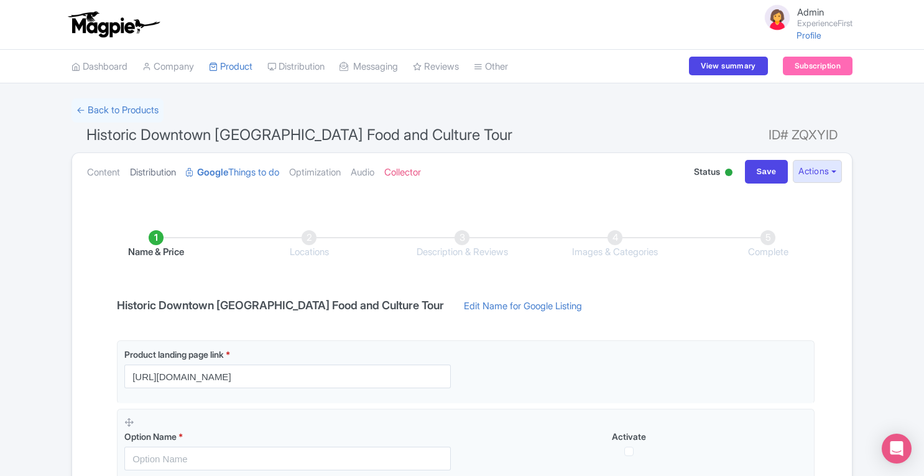
click at [174, 170] on link "Distribution" at bounding box center [153, 172] width 46 height 39
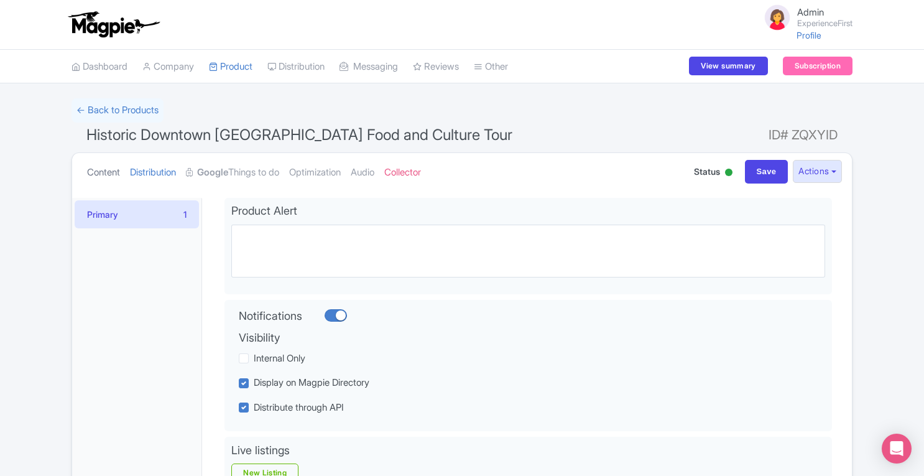
click at [108, 174] on link "Content" at bounding box center [103, 172] width 33 height 39
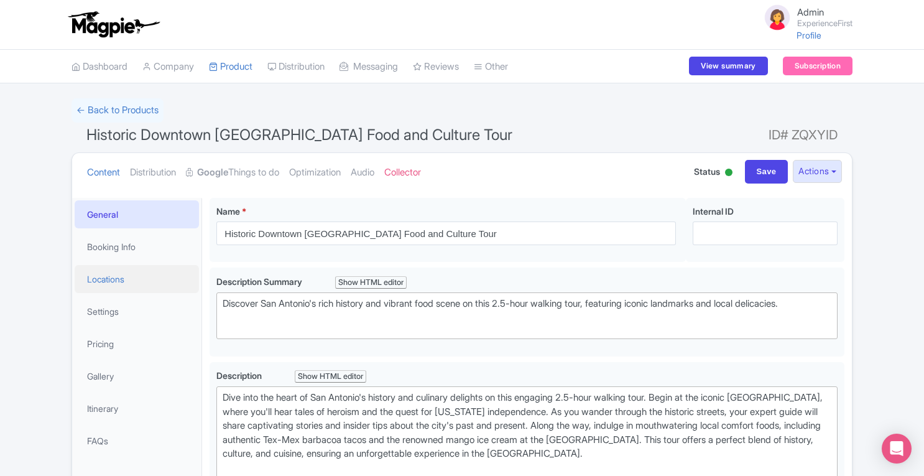
click at [121, 279] on link "Locations" at bounding box center [137, 279] width 124 height 28
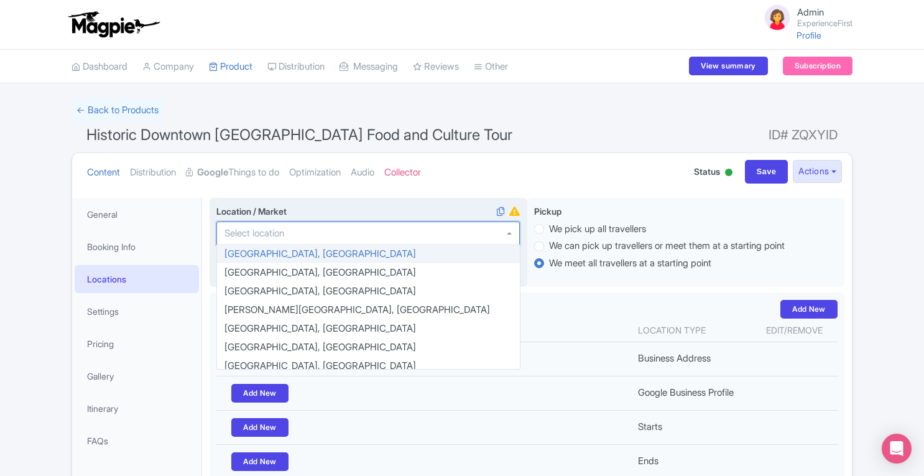
click at [312, 231] on div at bounding box center [368, 233] width 304 height 24
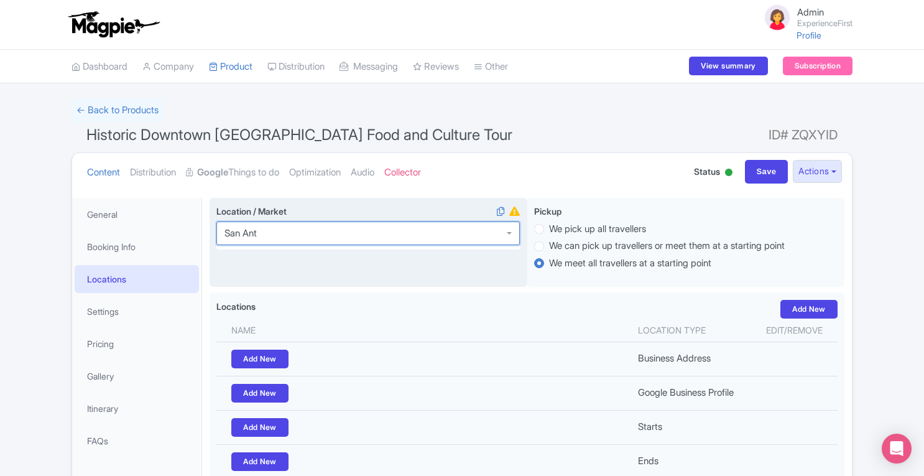
type input "San Anto"
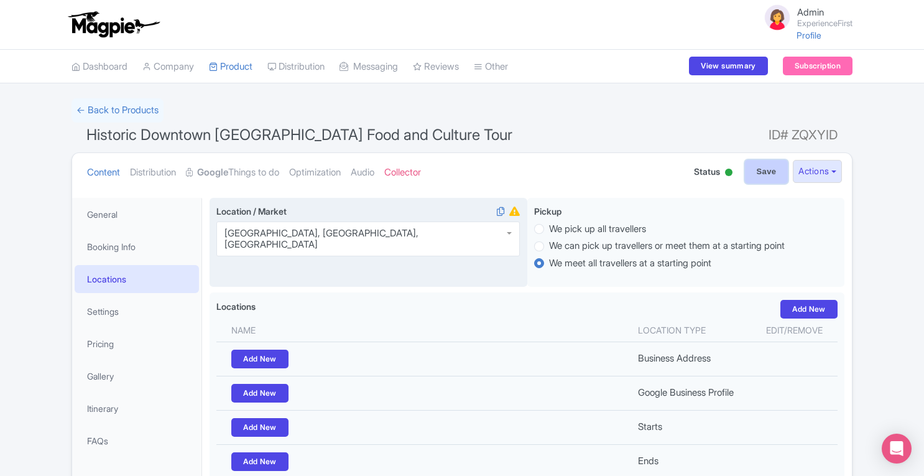
click at [758, 178] on input "Save" at bounding box center [767, 172] width 44 height 24
type input "Saving..."
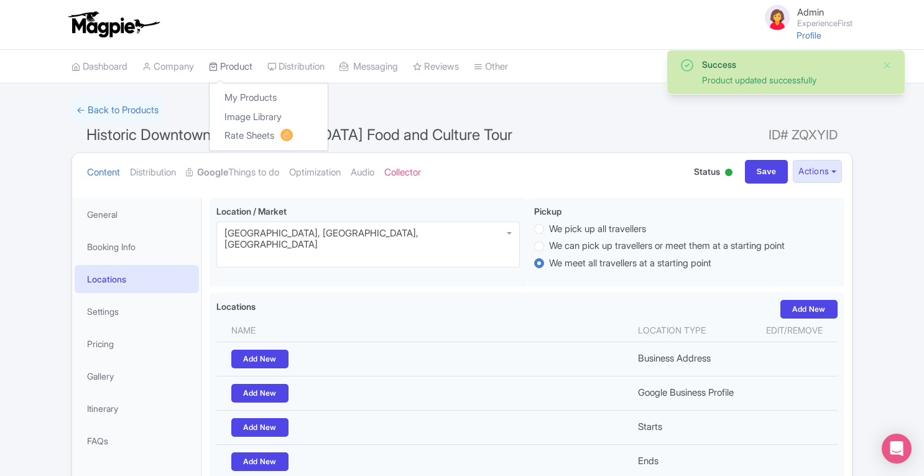
click at [231, 60] on link "Product" at bounding box center [231, 67] width 44 height 34
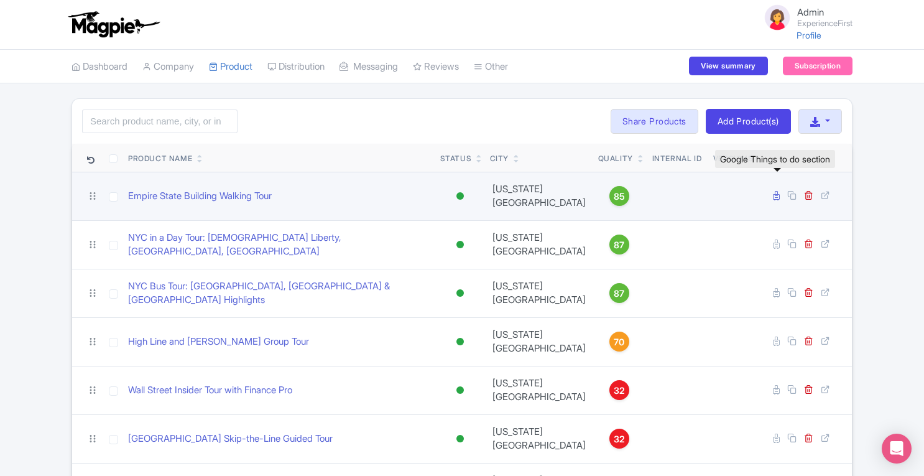
click at [778, 191] on icon at bounding box center [776, 195] width 7 height 9
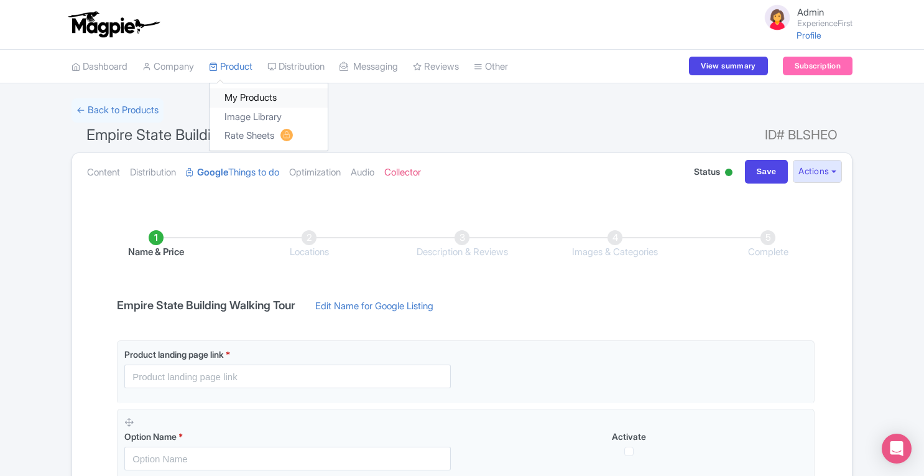
click at [231, 94] on link "My Products" at bounding box center [269, 97] width 118 height 19
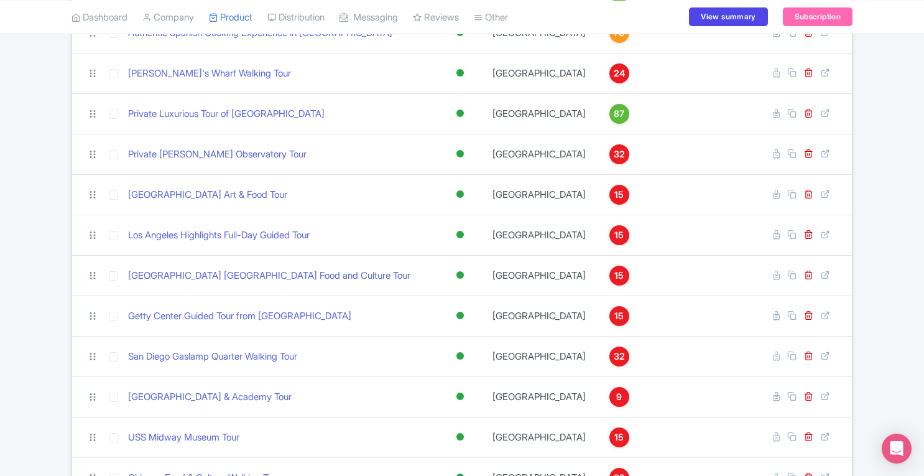
scroll to position [2785, 0]
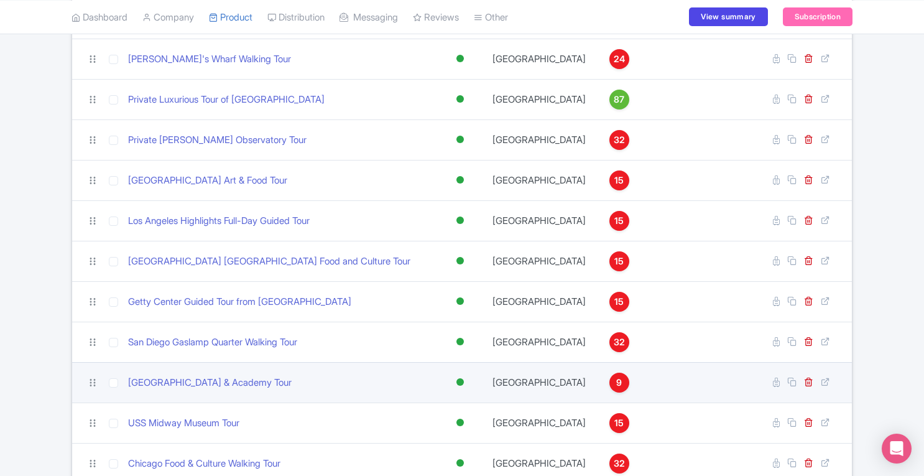
click at [610, 373] on div "9" at bounding box center [620, 383] width 20 height 20
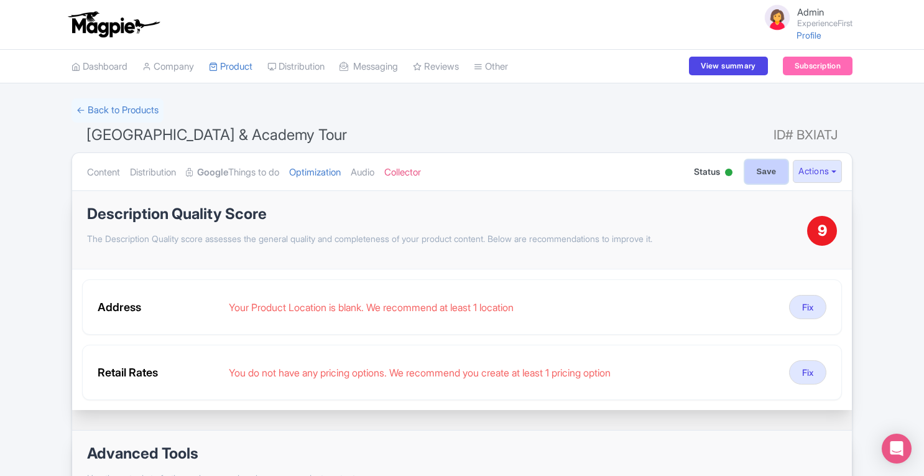
click at [763, 174] on input "Save" at bounding box center [767, 172] width 44 height 24
type input "Saving..."
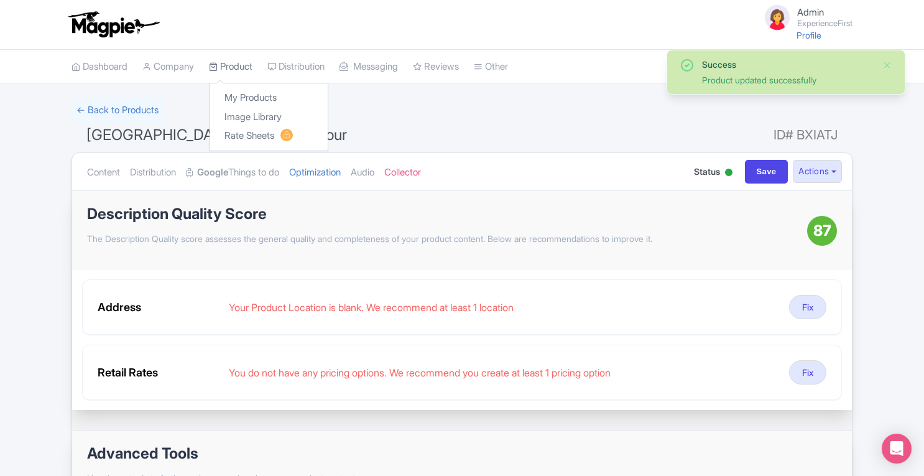
click at [244, 73] on link "Product" at bounding box center [231, 67] width 44 height 34
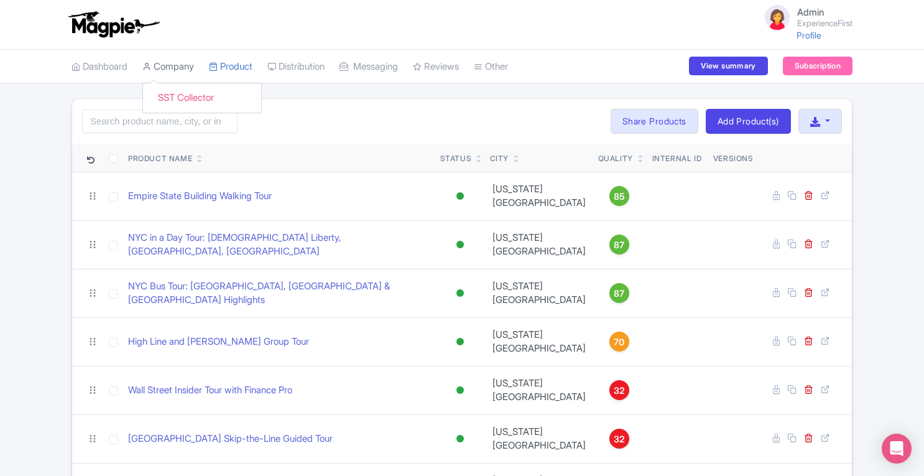
click at [192, 72] on link "Company" at bounding box center [168, 67] width 52 height 34
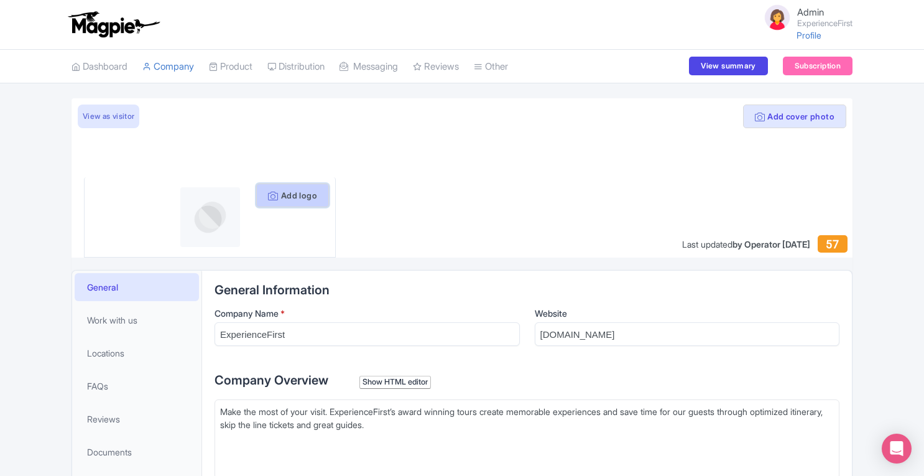
click at [300, 204] on button "Add logo" at bounding box center [292, 195] width 73 height 24
click at [755, 116] on icon at bounding box center [760, 117] width 10 height 10
click at [280, 193] on button "Add logo" at bounding box center [292, 195] width 73 height 24
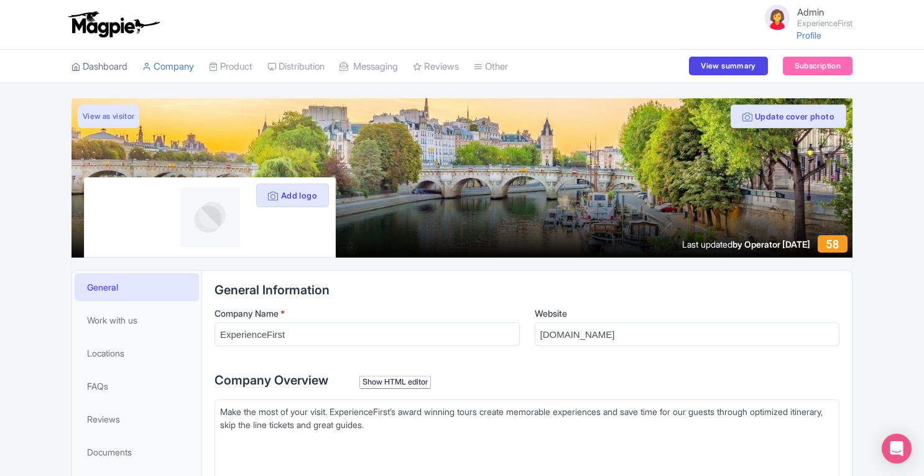
click at [98, 65] on link "Dashboard" at bounding box center [100, 67] width 56 height 34
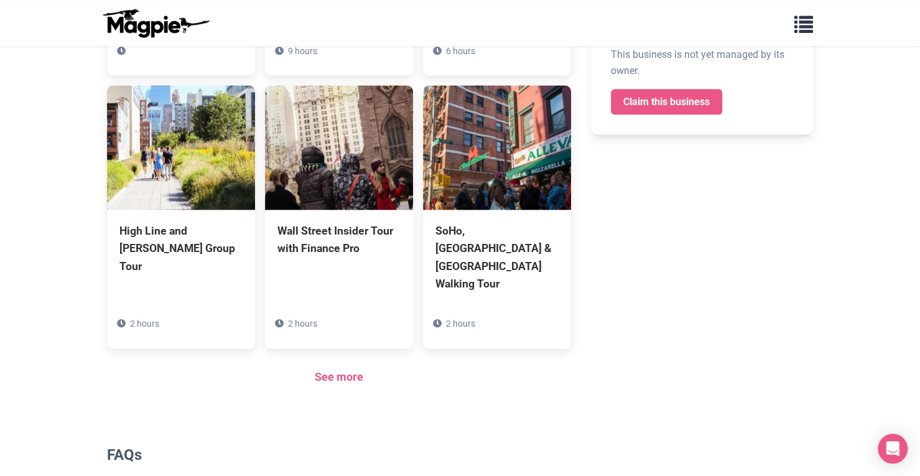
scroll to position [856, 0]
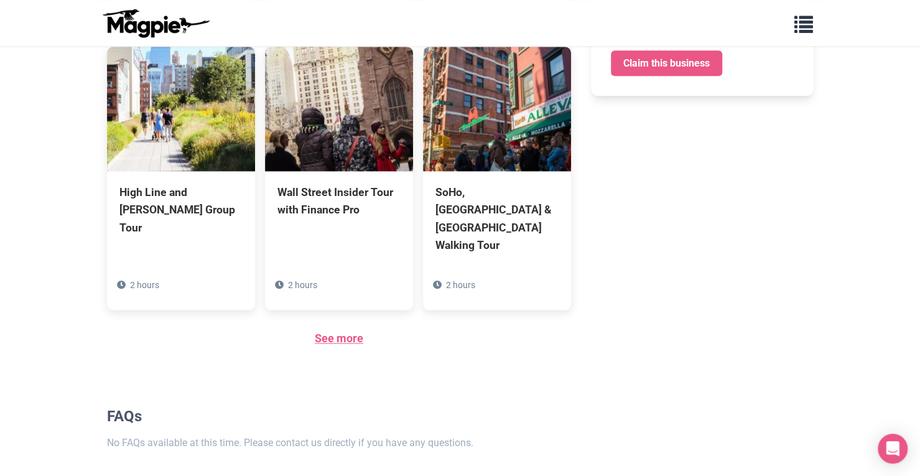
click at [327, 331] on link "See more" at bounding box center [339, 337] width 49 height 13
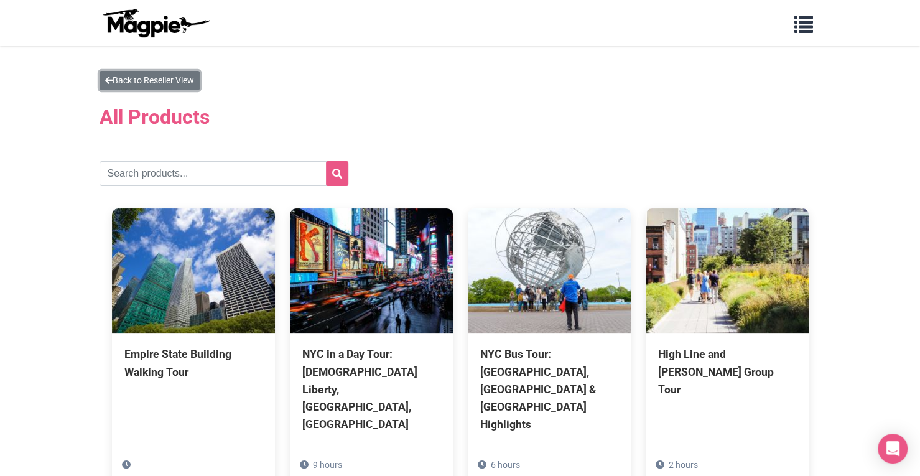
click at [168, 85] on link "Back to Reseller View" at bounding box center [150, 80] width 100 height 19
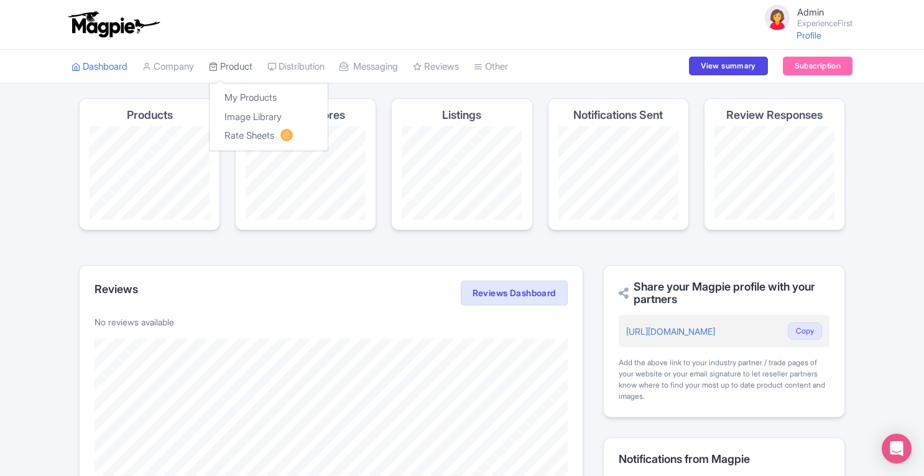
click at [251, 69] on link "Product" at bounding box center [231, 67] width 44 height 34
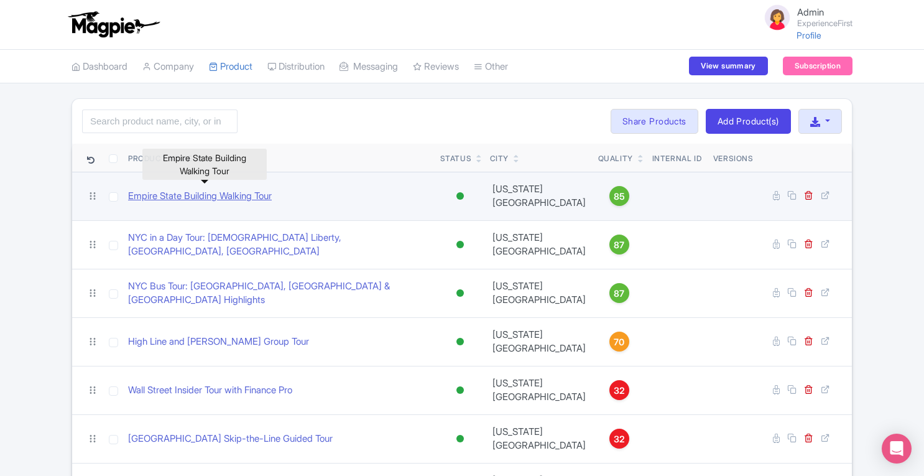
click at [211, 192] on link "Empire State Building Walking Tour" at bounding box center [200, 196] width 144 height 14
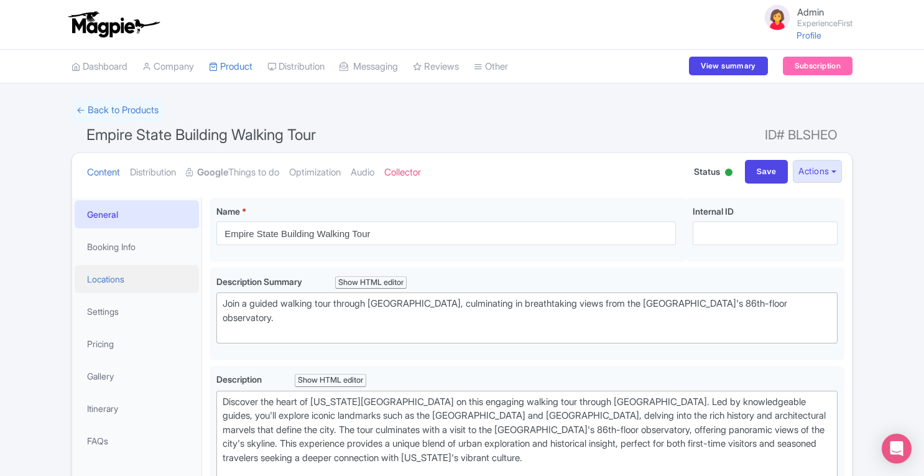
click at [119, 284] on link "Locations" at bounding box center [137, 279] width 124 height 28
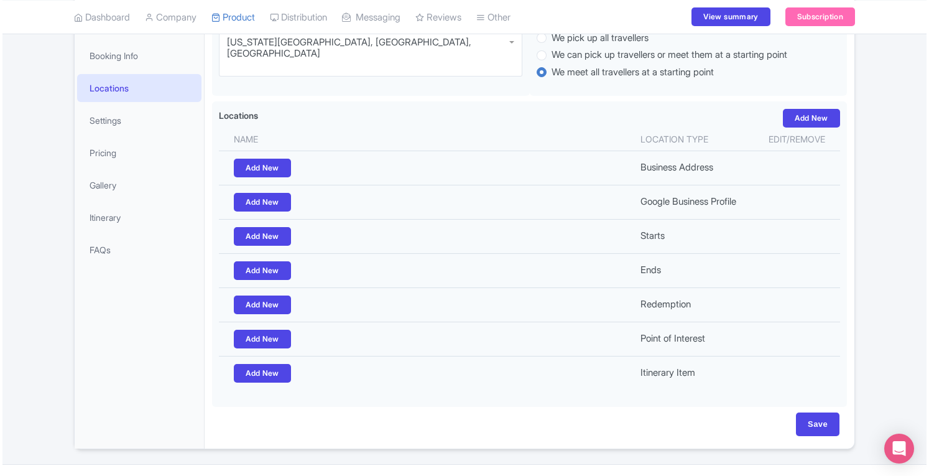
scroll to position [212, 0]
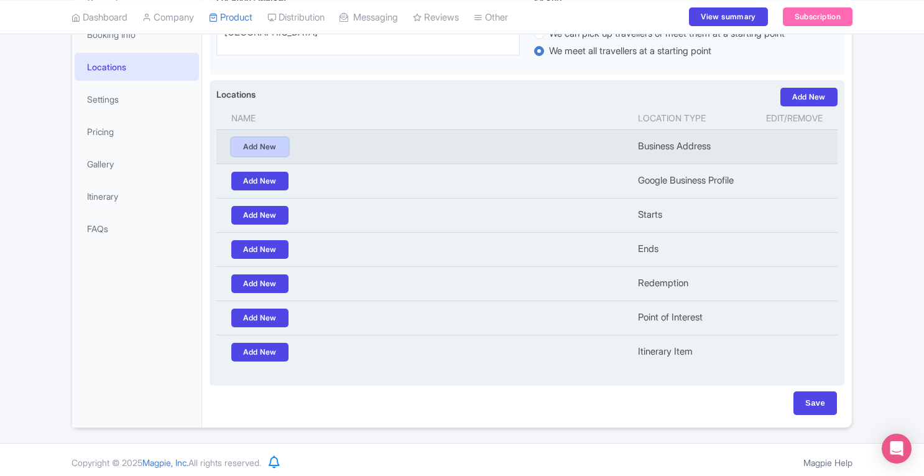
click at [274, 145] on link "Add New" at bounding box center [259, 146] width 57 height 19
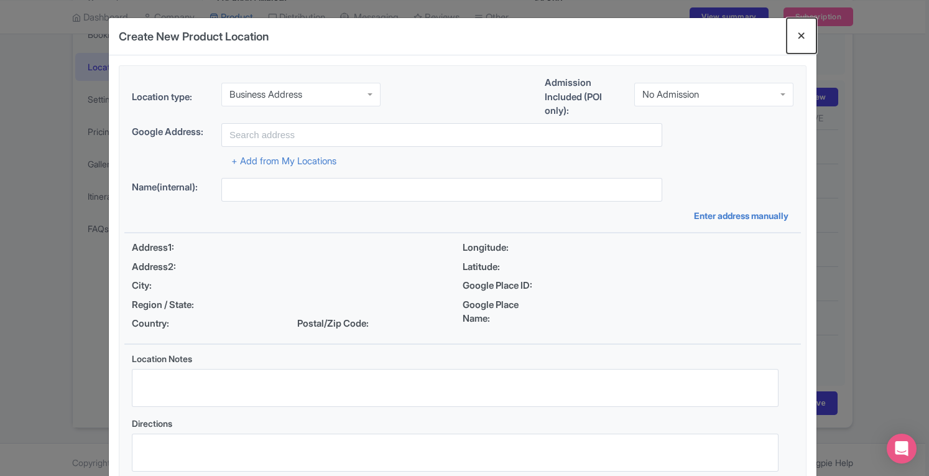
click at [800, 40] on button "Close" at bounding box center [802, 35] width 30 height 35
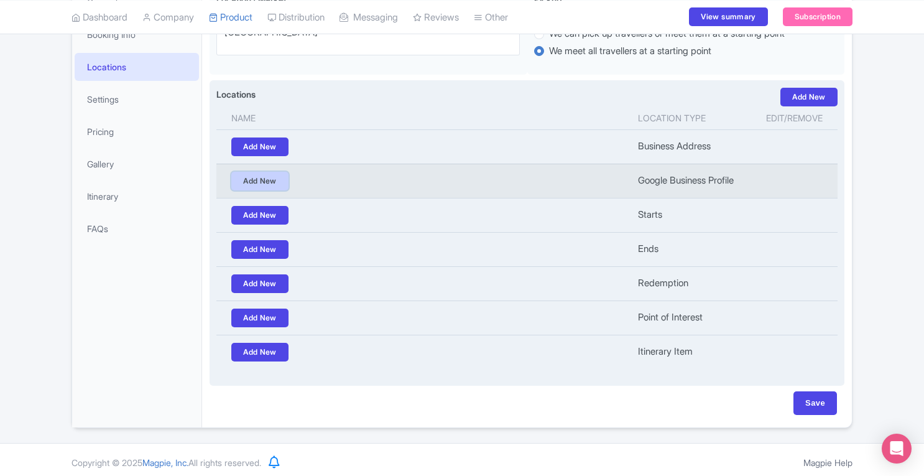
click at [271, 181] on link "Add New" at bounding box center [259, 181] width 57 height 19
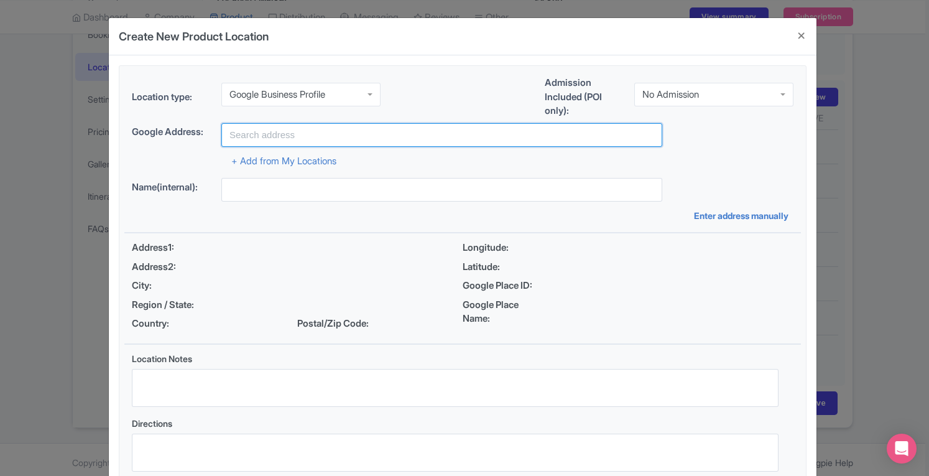
click at [348, 134] on input "text" at bounding box center [441, 135] width 441 height 24
paste input "ExperienceFirst - [GEOGRAPHIC_DATA] Tours"
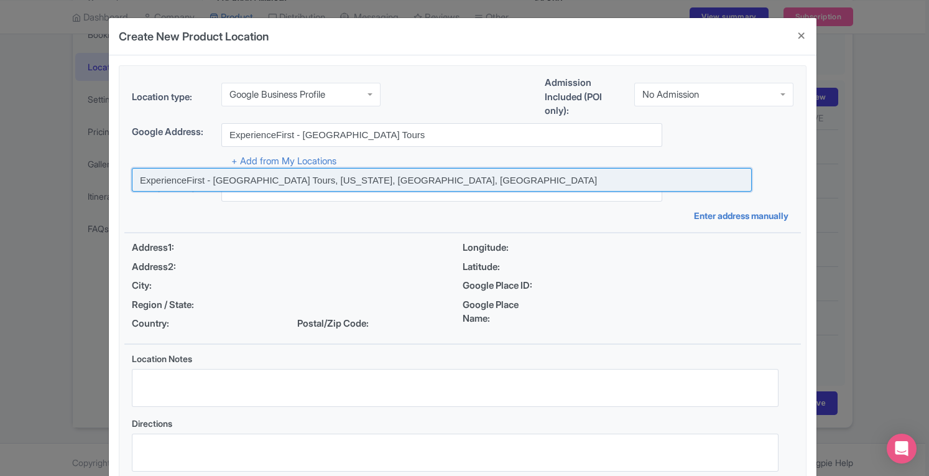
click at [346, 178] on input at bounding box center [442, 180] width 620 height 24
type input "ExperienceFirst - NYC Tours, New York, NY, USA"
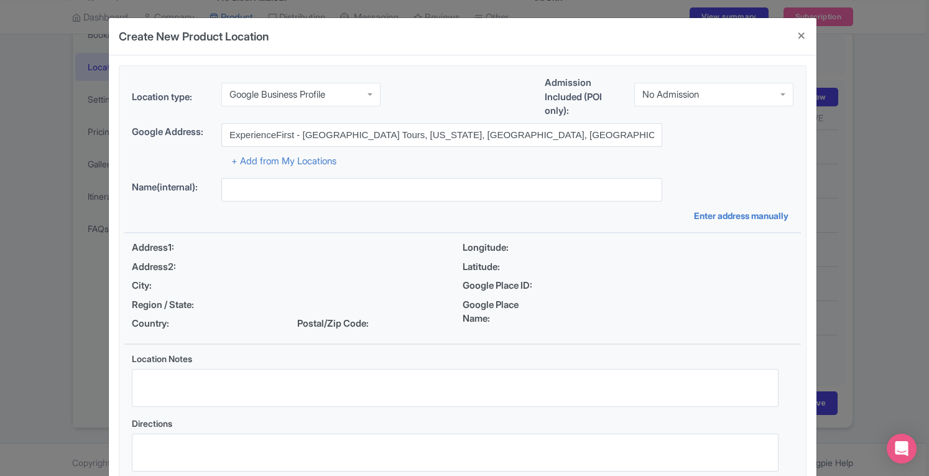
type input "ExperienceFirst - NYC Tours, New York, NY, USA"
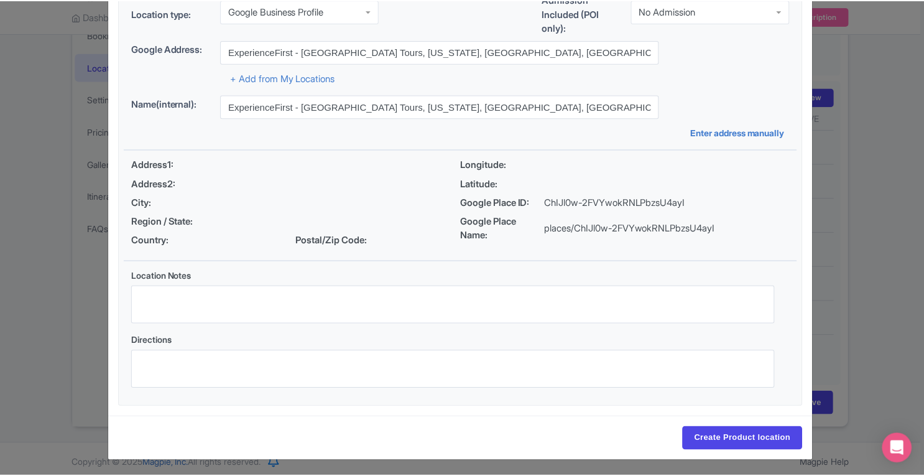
scroll to position [86, 0]
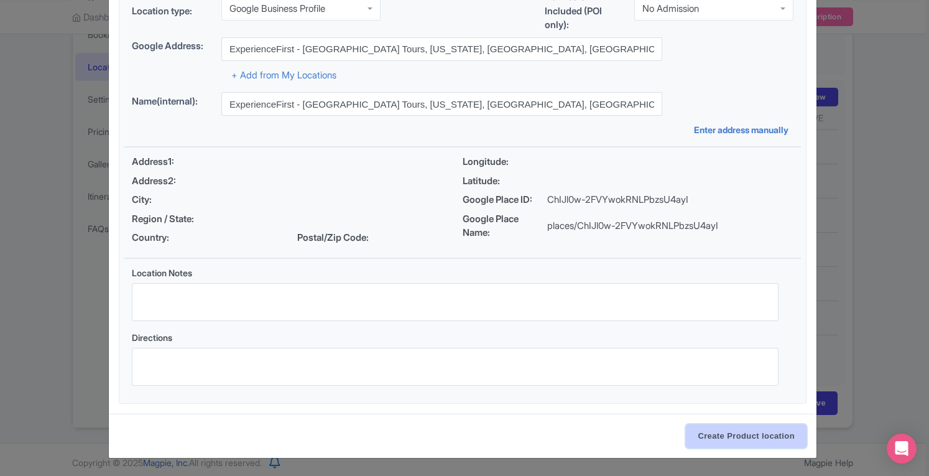
click at [739, 439] on input "Create Product location" at bounding box center [746, 436] width 121 height 24
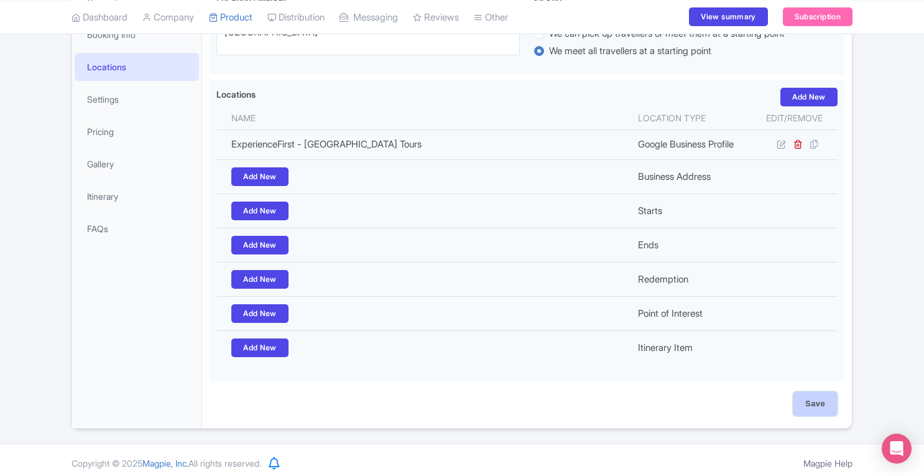
click at [822, 410] on input "Save" at bounding box center [816, 404] width 44 height 24
type input "Update Product"
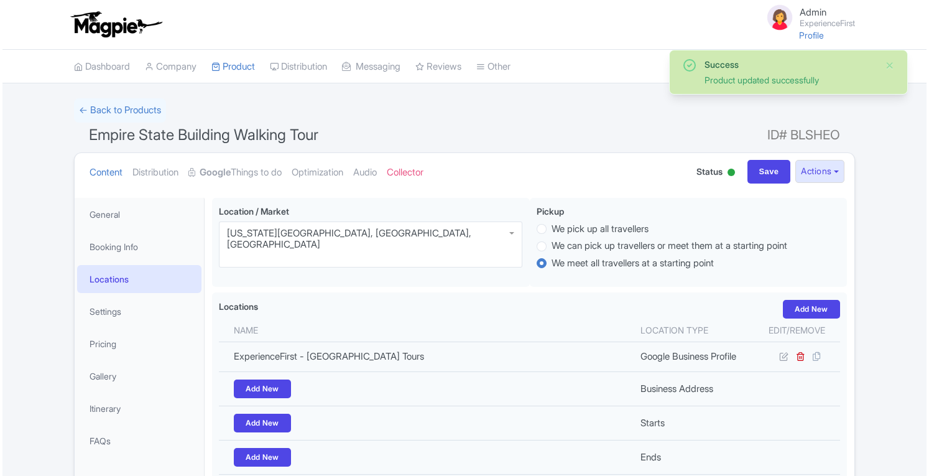
scroll to position [197, 0]
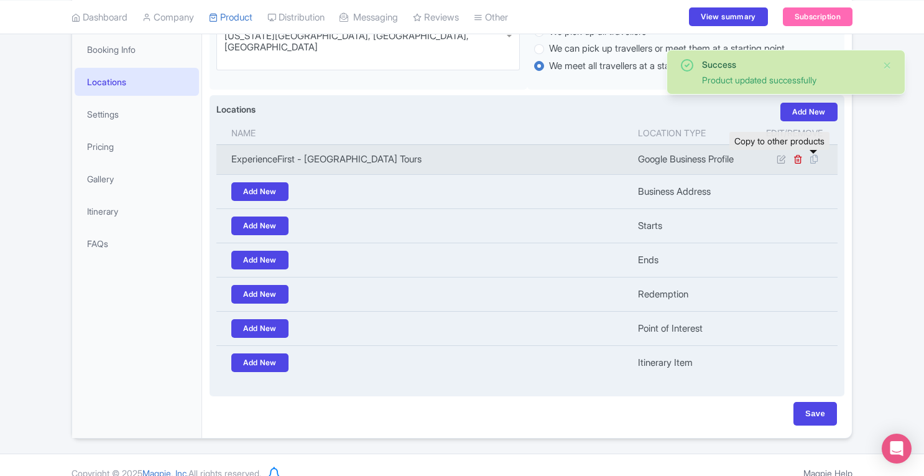
click at [816, 160] on icon at bounding box center [813, 159] width 17 height 11
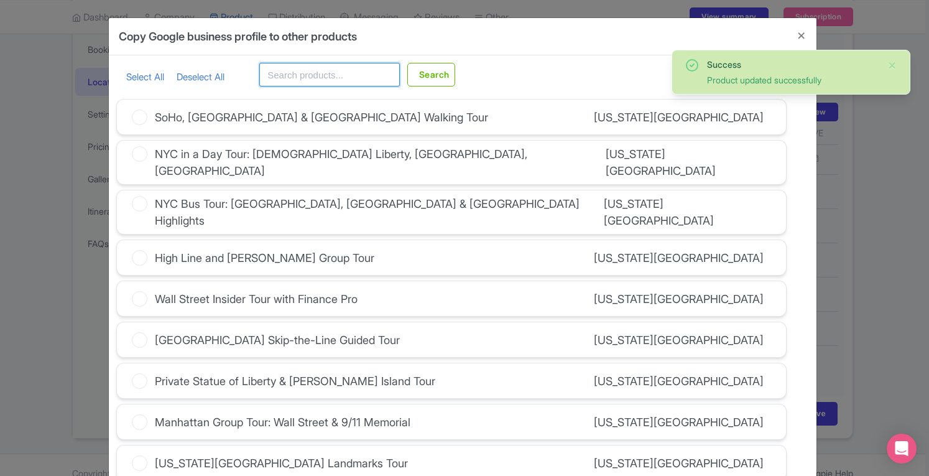
click at [362, 79] on input "text" at bounding box center [329, 75] width 141 height 24
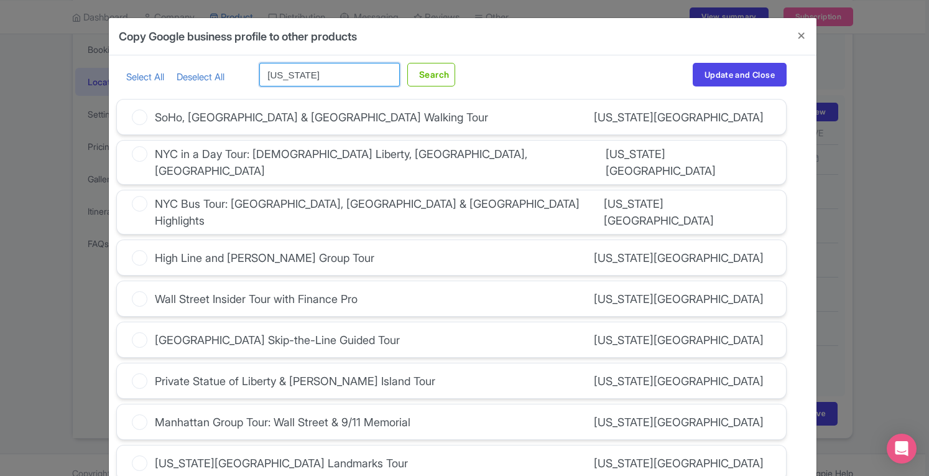
type input "new york"
click at [407, 63] on button "Search" at bounding box center [431, 75] width 48 height 24
click at [140, 78] on link "Select All" at bounding box center [145, 77] width 38 height 12
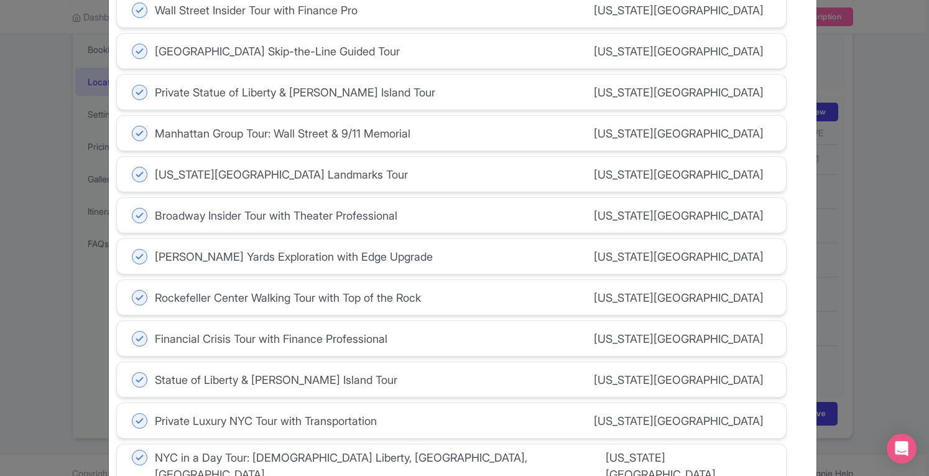
scroll to position [382, 0]
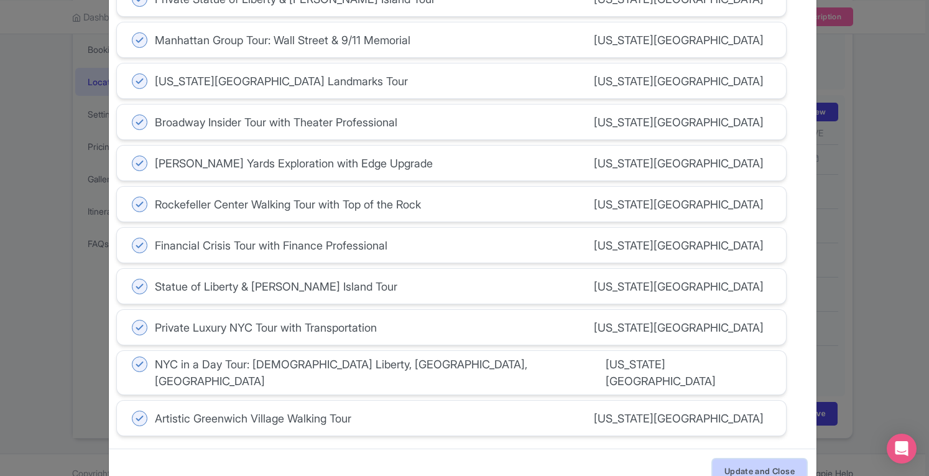
click at [767, 459] on button "Update and Close" at bounding box center [760, 471] width 94 height 24
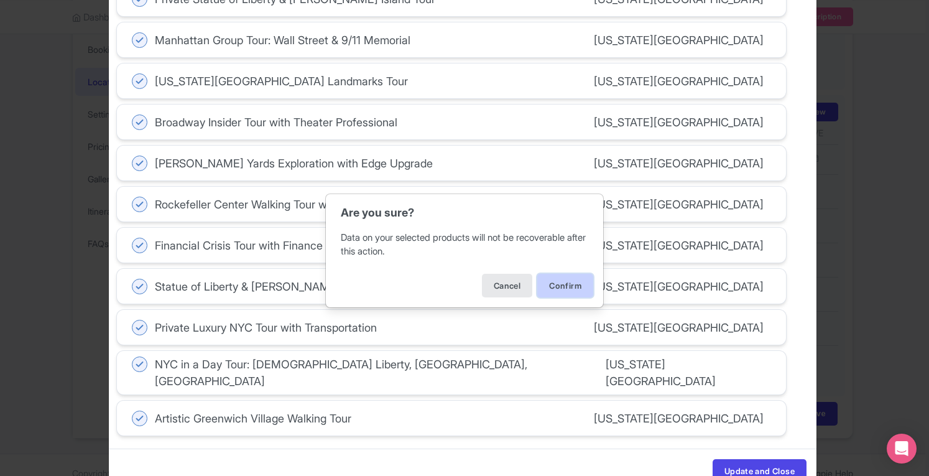
click at [566, 288] on button "Confirm" at bounding box center [565, 286] width 56 height 24
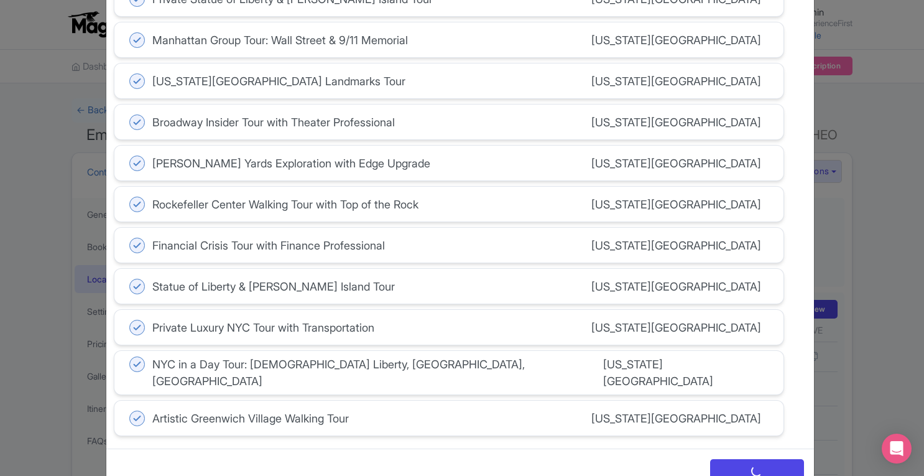
scroll to position [337, 0]
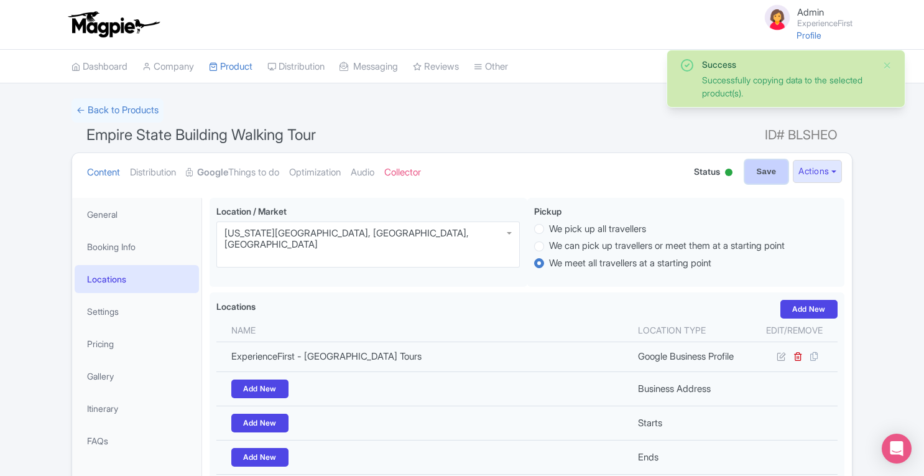
click at [766, 175] on input "Save" at bounding box center [767, 172] width 44 height 24
type input "Saving..."
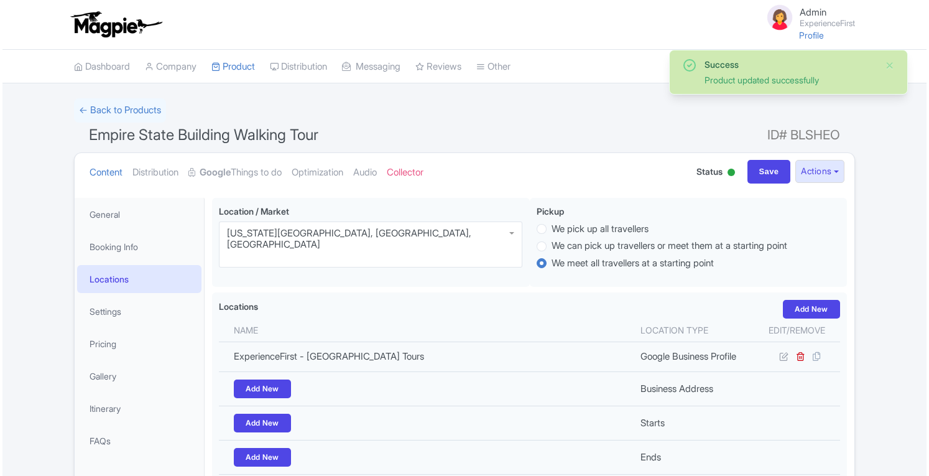
scroll to position [197, 0]
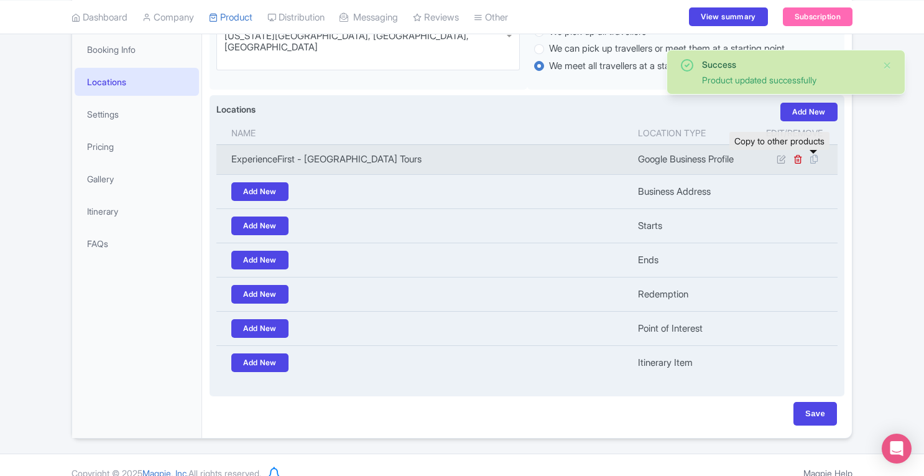
click at [817, 162] on icon at bounding box center [813, 159] width 17 height 11
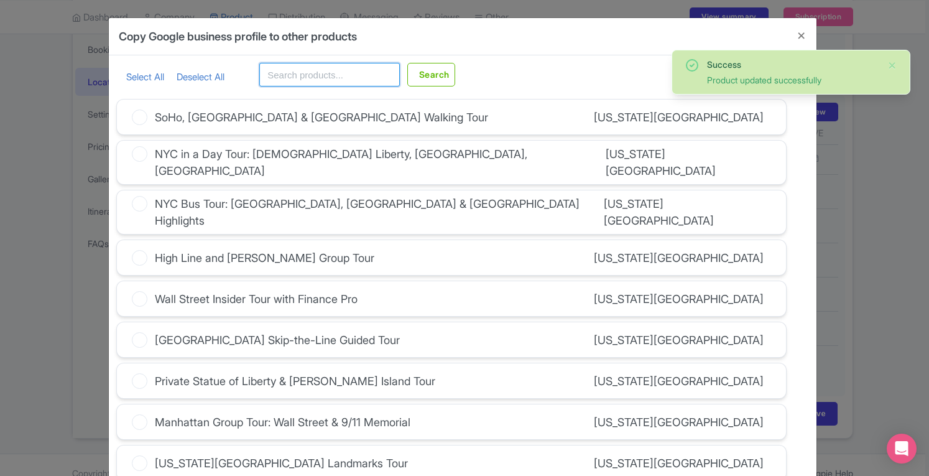
click at [361, 73] on input "text" at bounding box center [329, 75] width 141 height 24
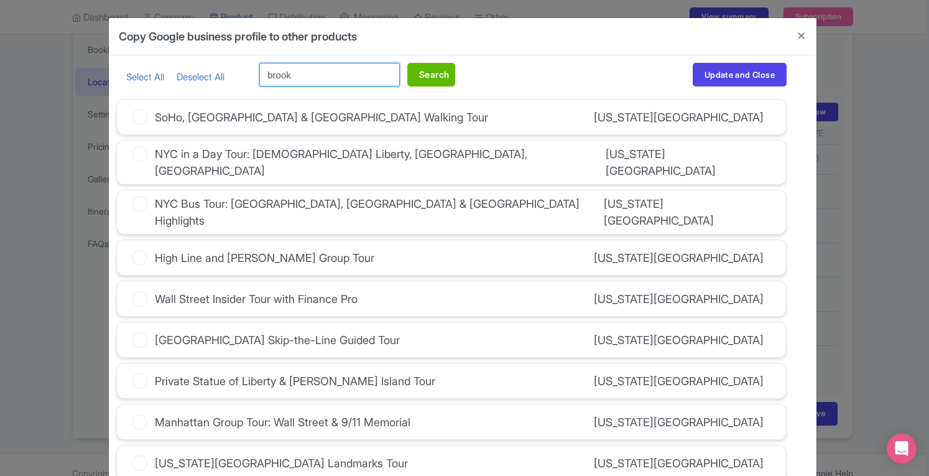
type input "brook"
click at [433, 77] on button "Search" at bounding box center [431, 75] width 48 height 24
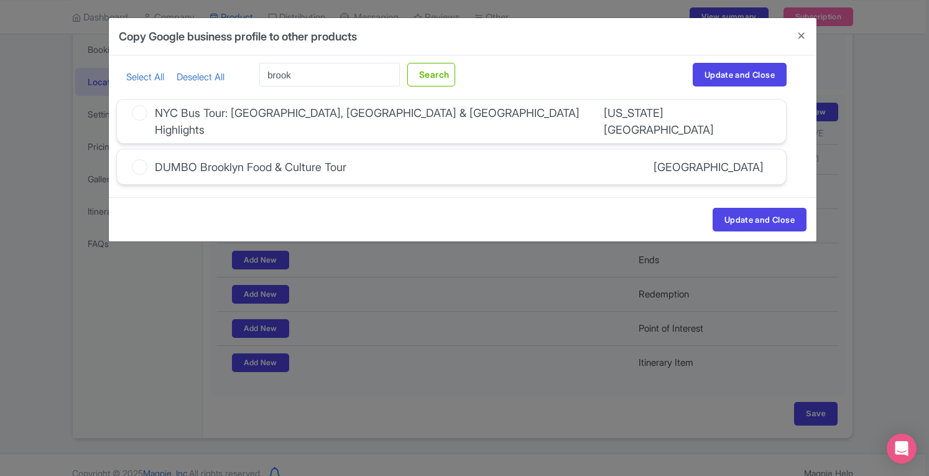
click at [136, 159] on icon at bounding box center [140, 167] width 16 height 16
click at [0, 0] on input "DUMBO Brooklyn Food & Culture Tour" at bounding box center [0, 0] width 0 height 0
click at [730, 208] on button "Update and Close" at bounding box center [760, 220] width 94 height 24
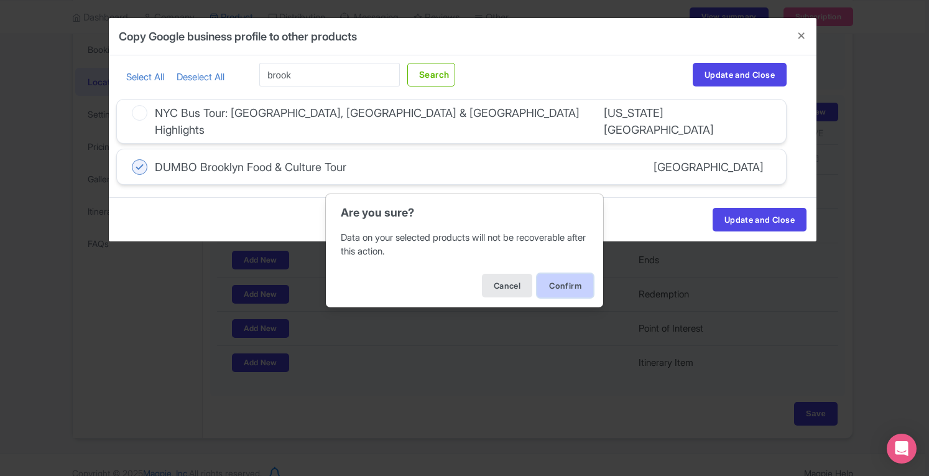
click at [573, 283] on button "Confirm" at bounding box center [565, 286] width 56 height 24
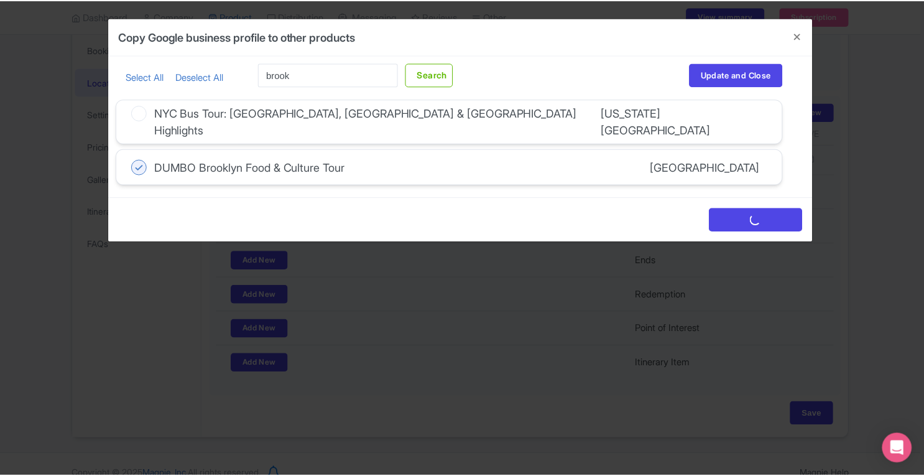
scroll to position [0, 0]
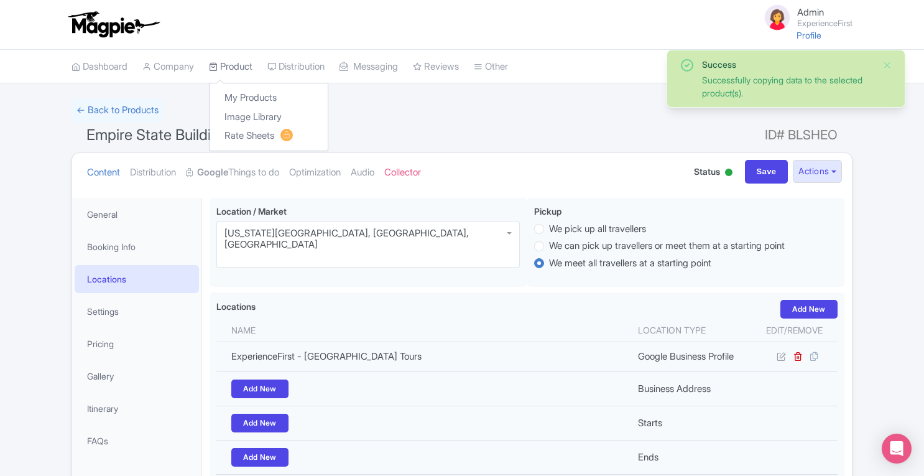
click at [240, 59] on link "Product" at bounding box center [231, 67] width 44 height 34
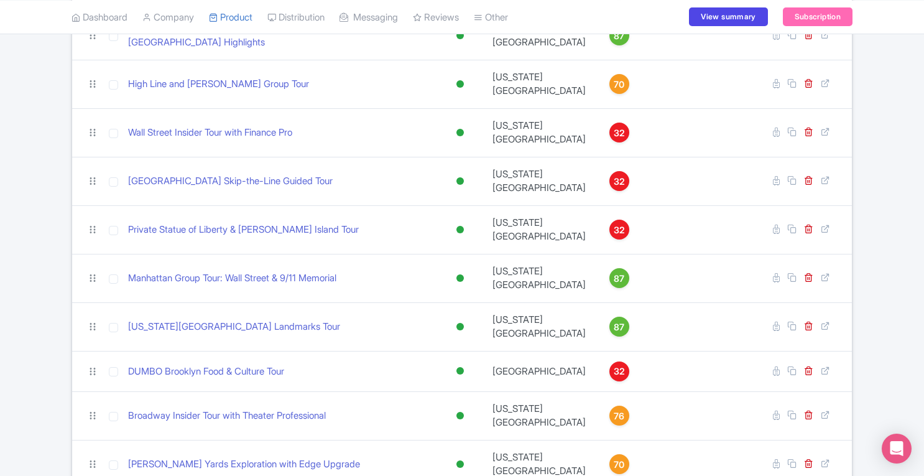
scroll to position [206, 0]
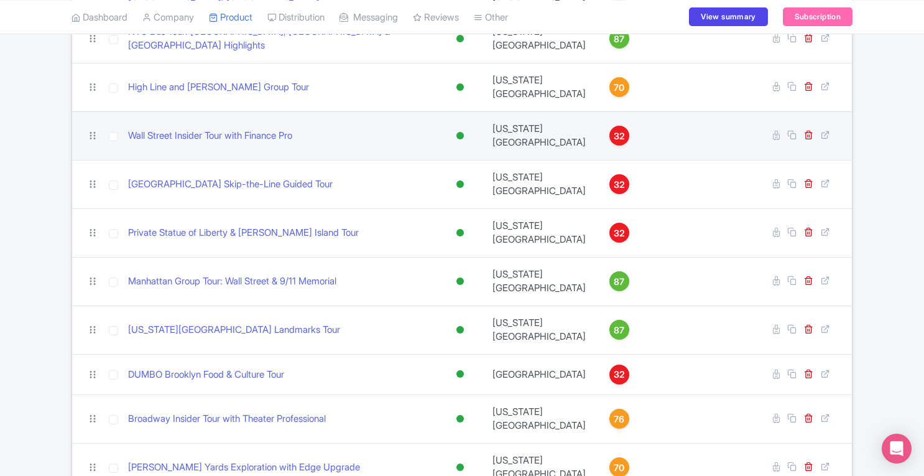
click at [606, 126] on link "32" at bounding box center [619, 136] width 42 height 20
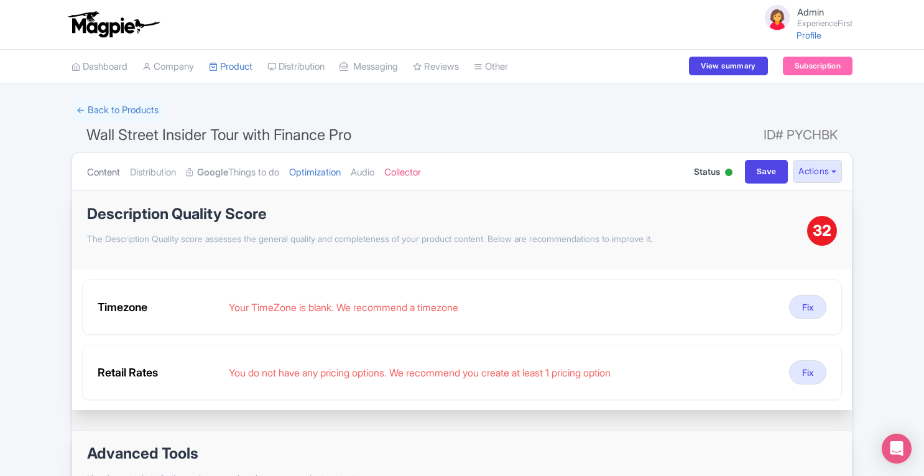
click at [113, 164] on link "Content" at bounding box center [103, 172] width 33 height 39
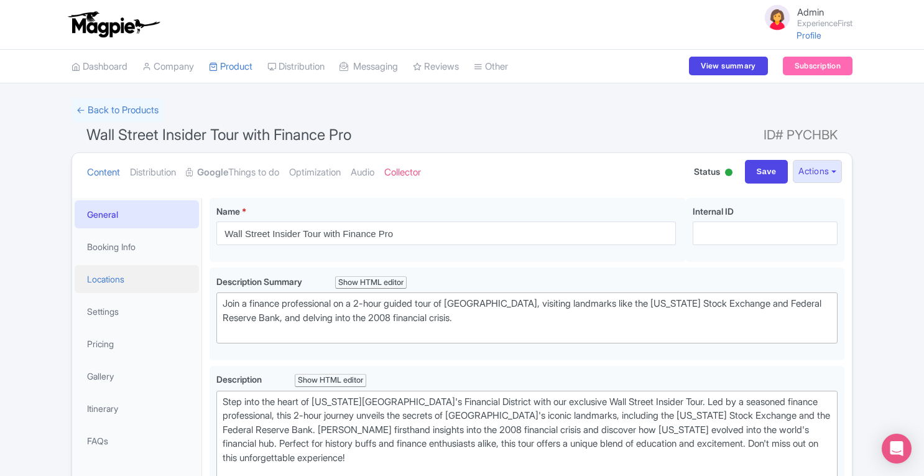
click at [116, 280] on link "Locations" at bounding box center [137, 279] width 124 height 28
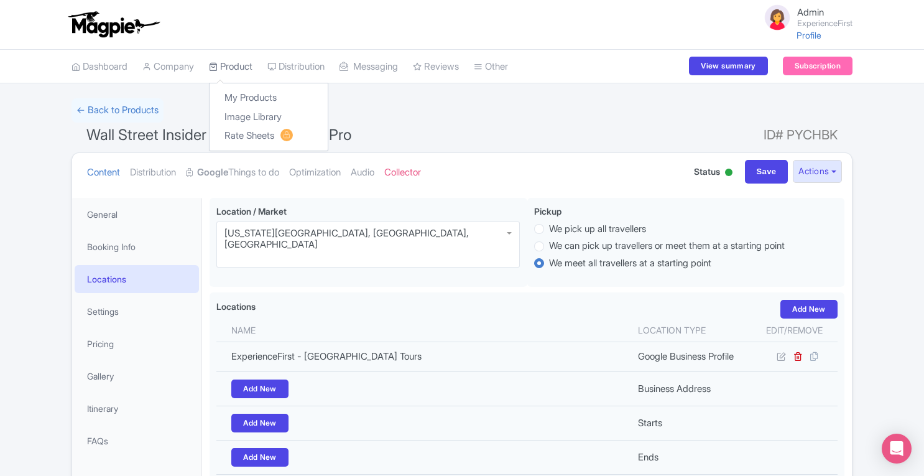
click at [245, 67] on link "Product" at bounding box center [231, 67] width 44 height 34
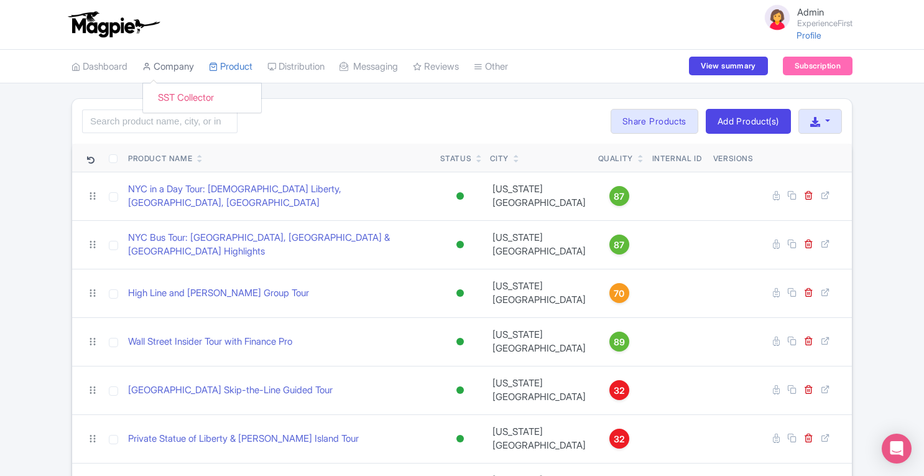
click at [169, 70] on link "Company" at bounding box center [168, 67] width 52 height 34
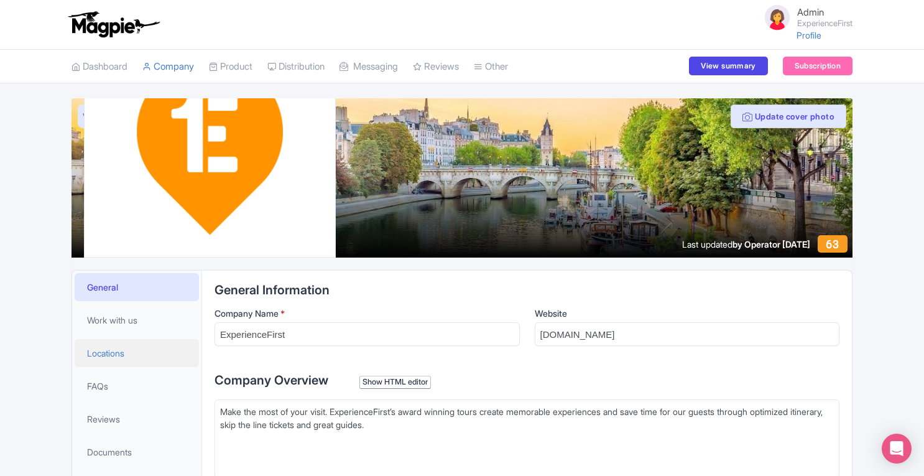
click at [109, 347] on span "Locations" at bounding box center [105, 352] width 37 height 13
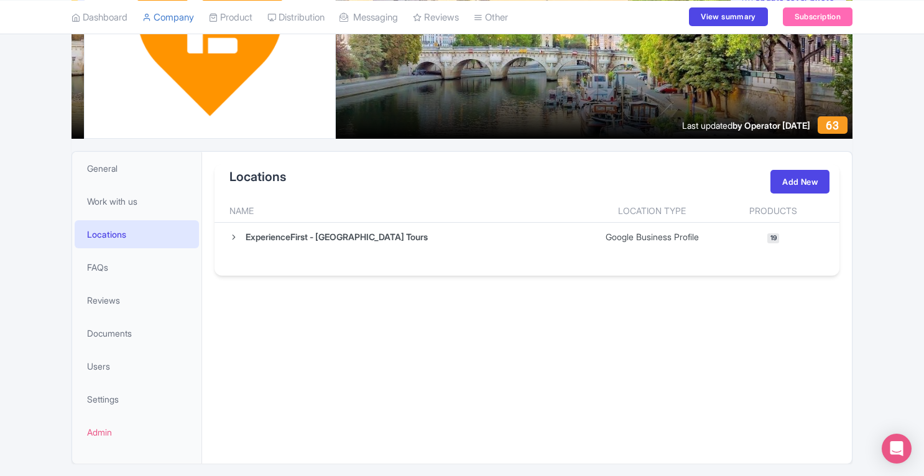
scroll to position [154, 0]
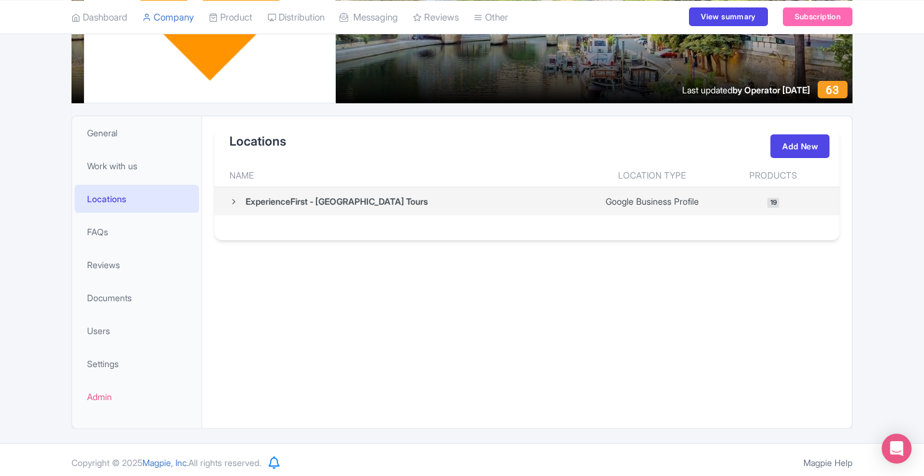
click at [234, 205] on div "ExperienceFirst - NYC Tours" at bounding box center [405, 201] width 353 height 13
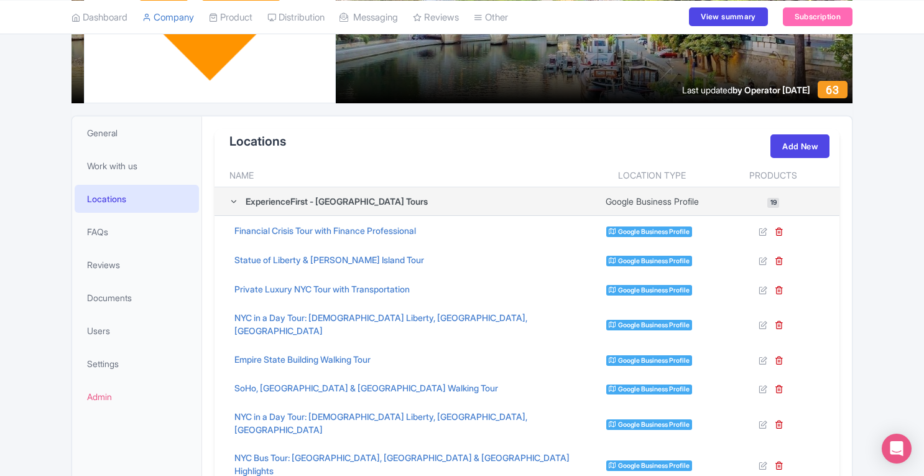
click at [234, 205] on div "ExperienceFirst - NYC Tours" at bounding box center [405, 201] width 353 height 13
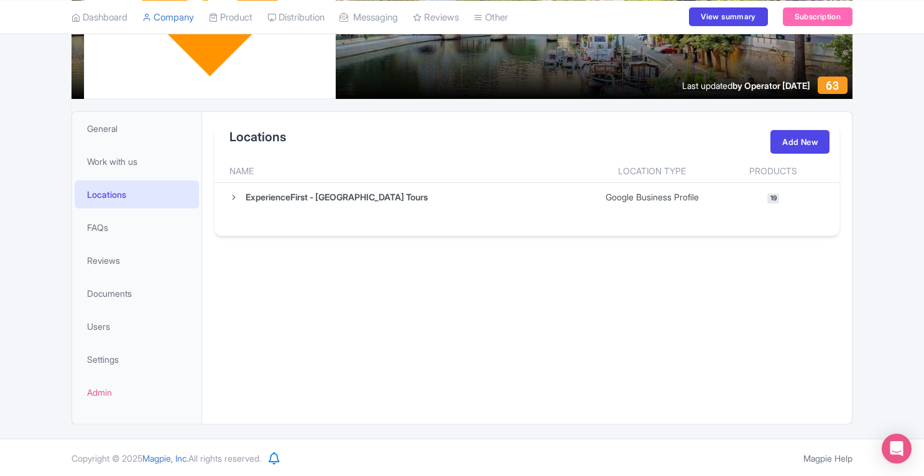
scroll to position [0, 0]
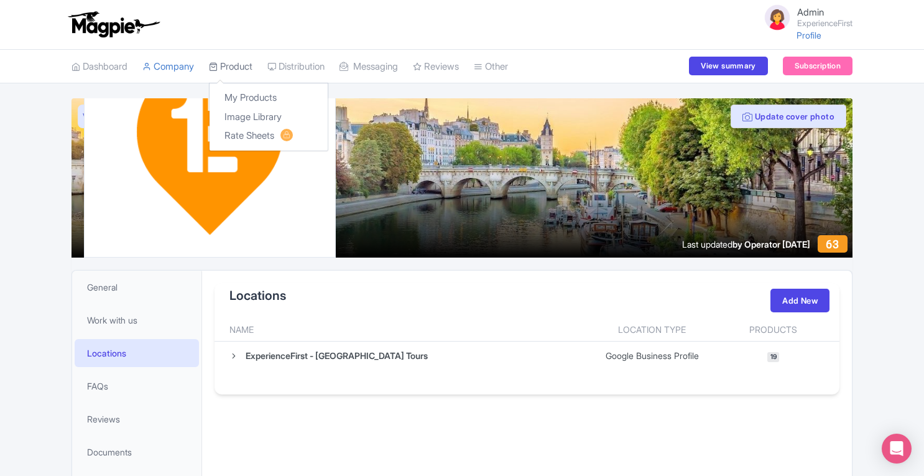
click at [249, 67] on link "Product" at bounding box center [231, 67] width 44 height 34
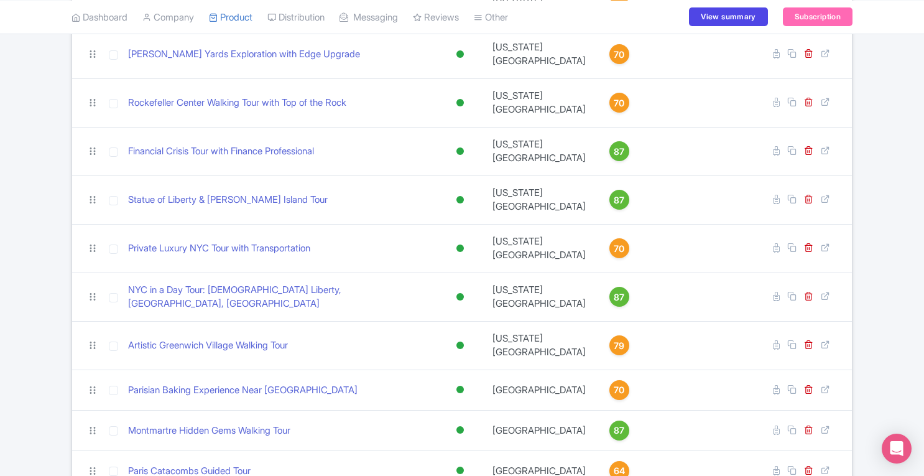
scroll to position [649, 0]
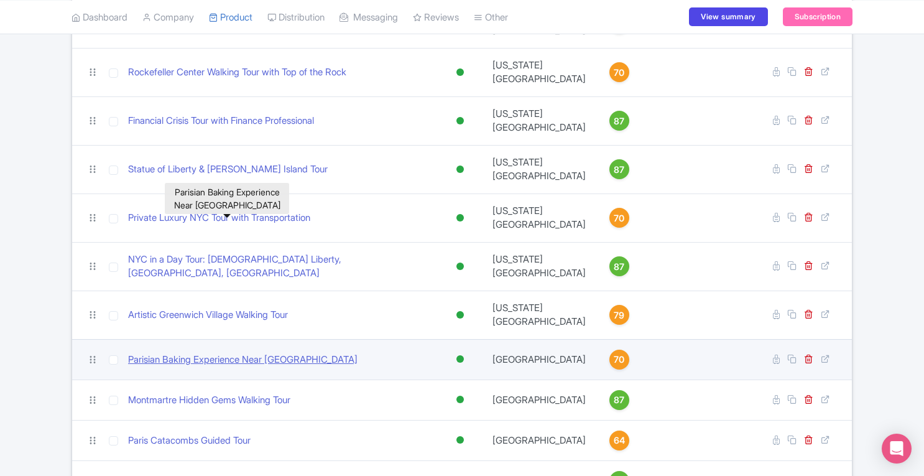
click at [248, 353] on link "Parisian Baking Experience Near [GEOGRAPHIC_DATA]" at bounding box center [242, 360] width 229 height 14
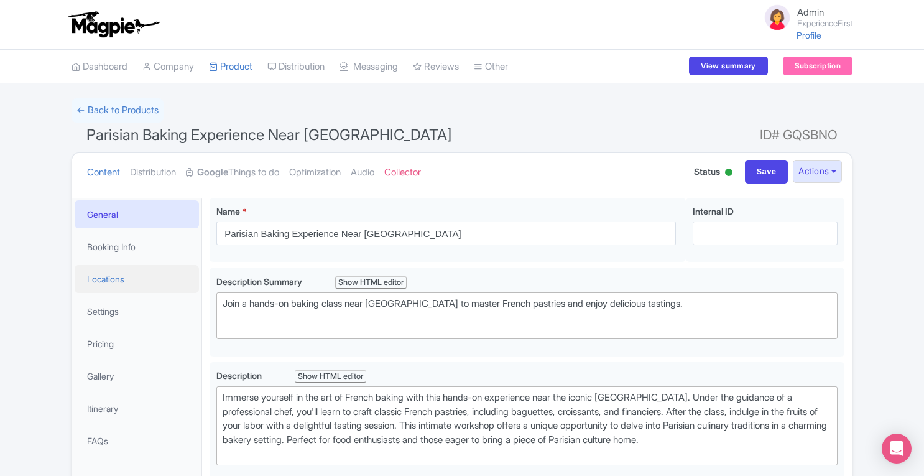
click at [122, 289] on link "Locations" at bounding box center [137, 279] width 124 height 28
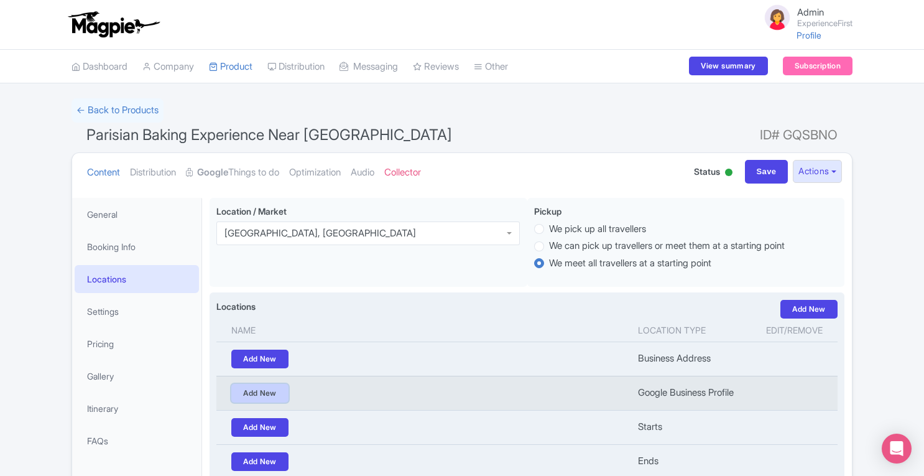
click at [266, 399] on link "Add New" at bounding box center [259, 393] width 57 height 19
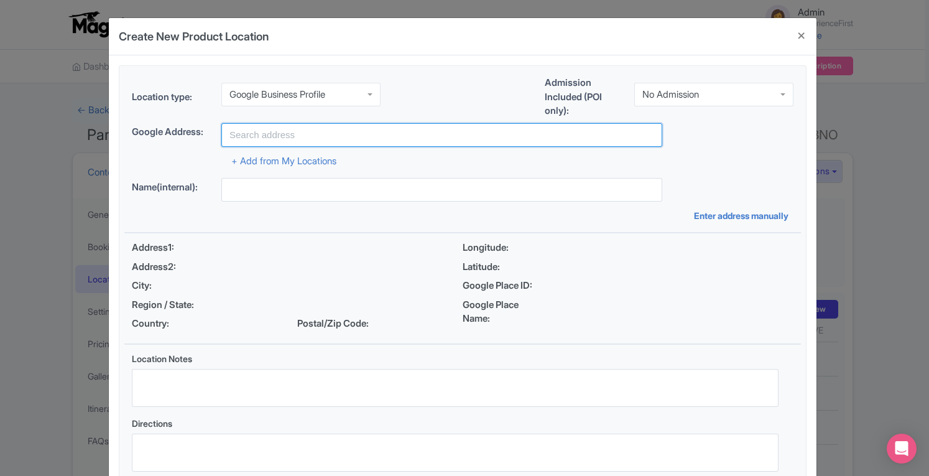
click at [315, 136] on input "text" at bounding box center [441, 135] width 441 height 24
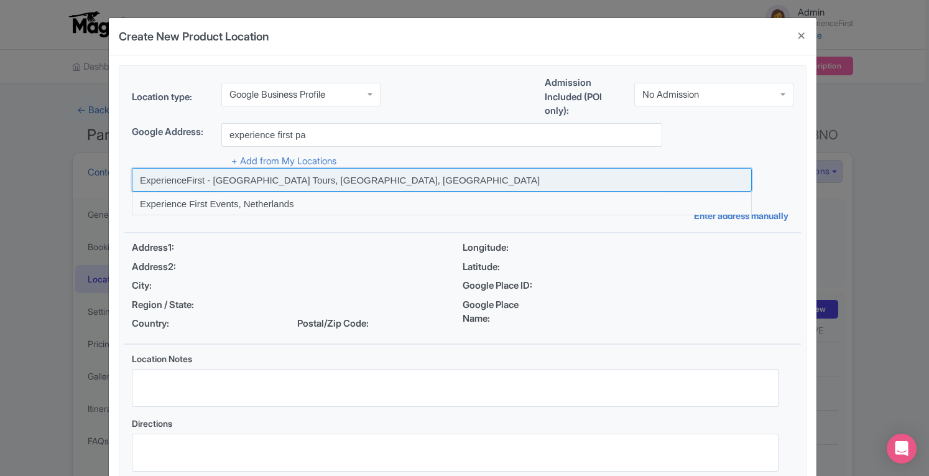
click at [287, 181] on input at bounding box center [442, 180] width 620 height 24
type input "ExperienceFirst - Paris Tours, Paris, France"
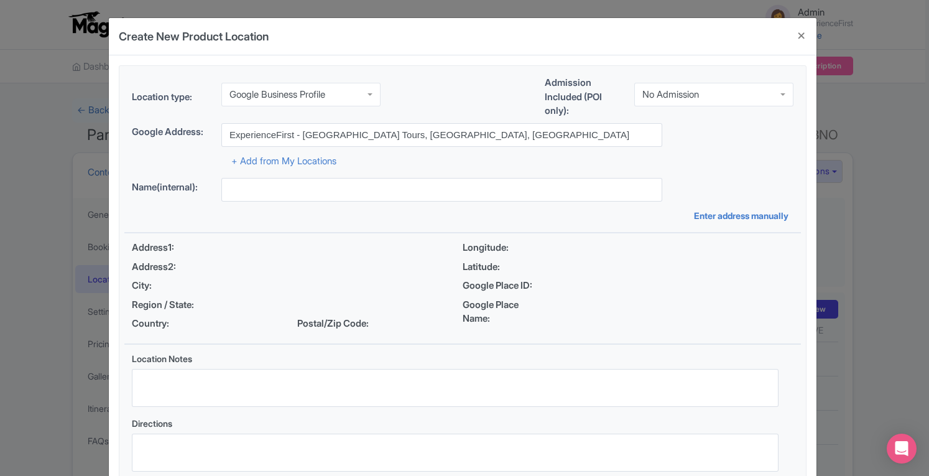
type input "ExperienceFirst - Paris Tours, Paris, France"
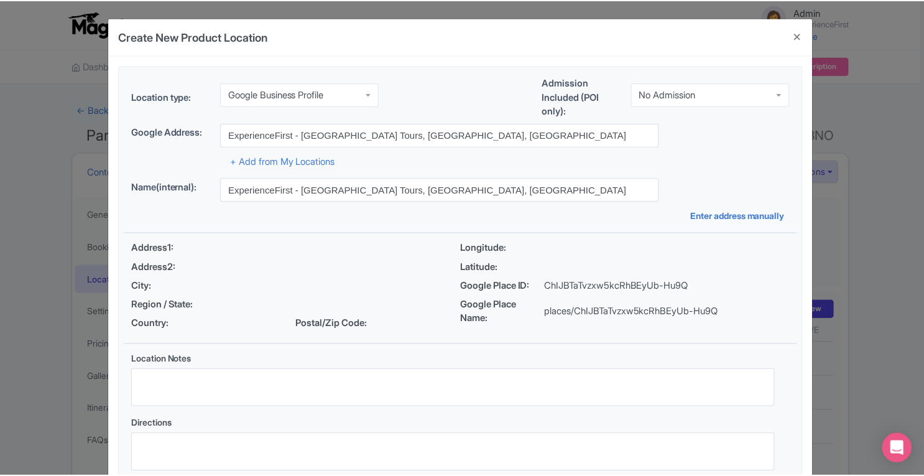
scroll to position [86, 0]
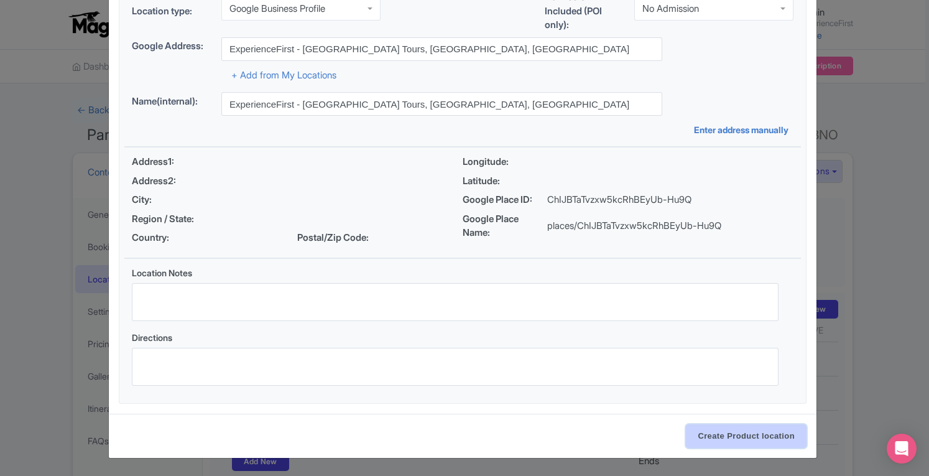
click at [718, 442] on input "Create Product location" at bounding box center [746, 436] width 121 height 24
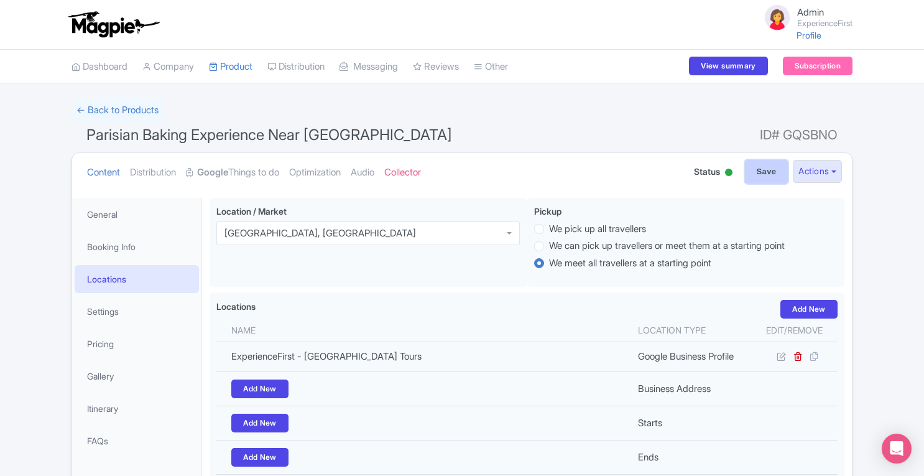
click at [757, 174] on input "Save" at bounding box center [767, 172] width 44 height 24
type input "Update Product"
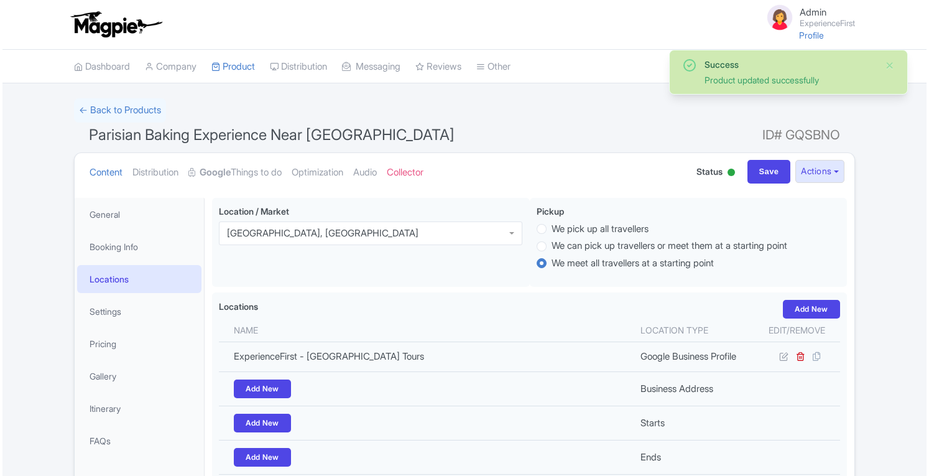
scroll to position [197, 0]
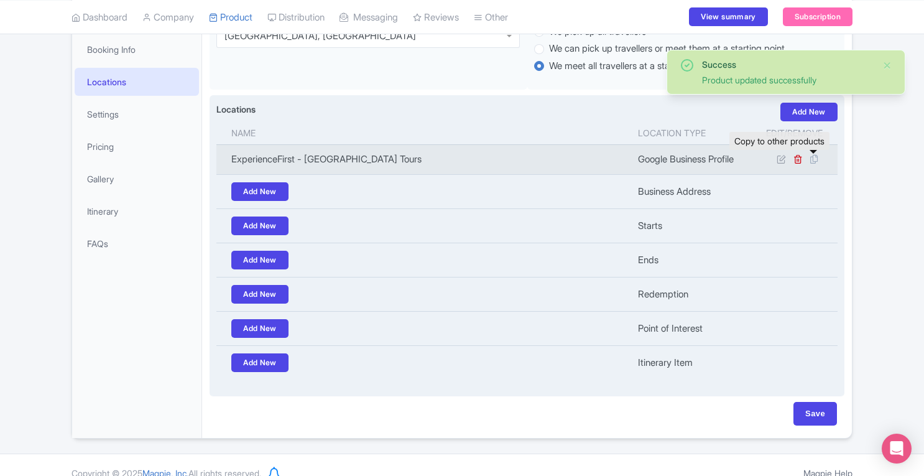
click at [816, 164] on icon at bounding box center [813, 159] width 17 height 11
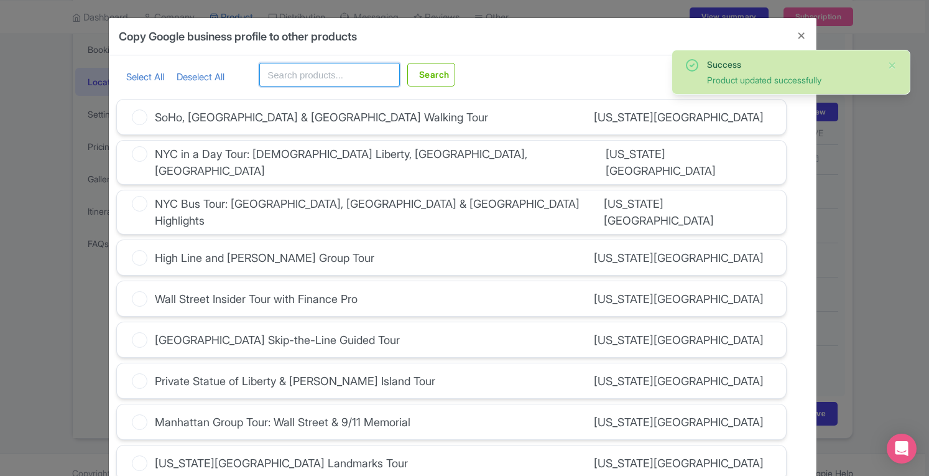
click at [349, 71] on input "text" at bounding box center [329, 75] width 141 height 24
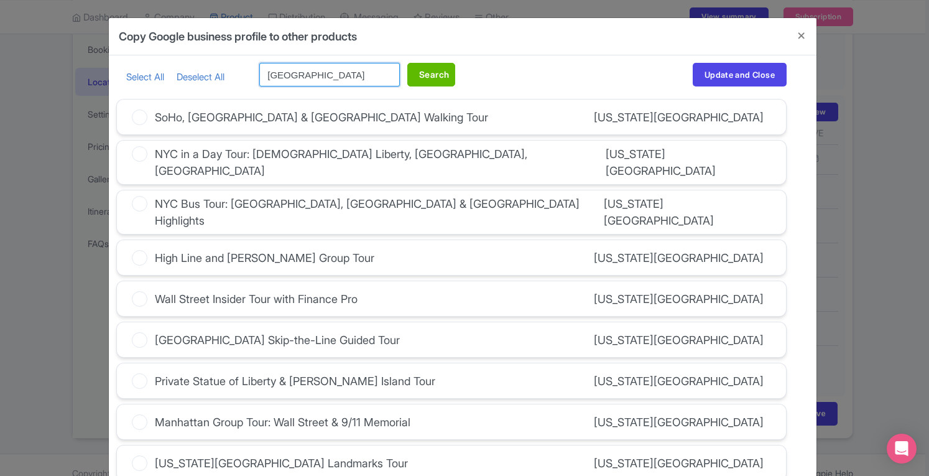
type input "paris"
click at [442, 76] on button "Search" at bounding box center [431, 75] width 48 height 24
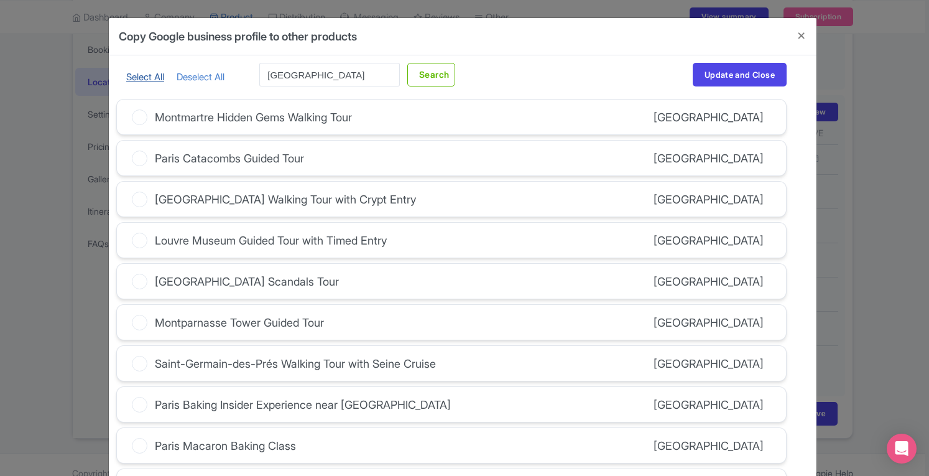
click at [139, 76] on link "Select All" at bounding box center [145, 77] width 38 height 12
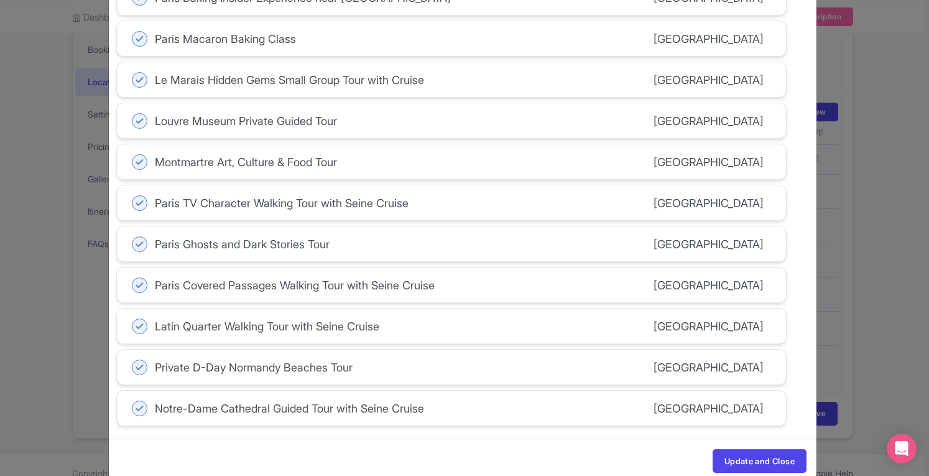
scroll to position [423, 0]
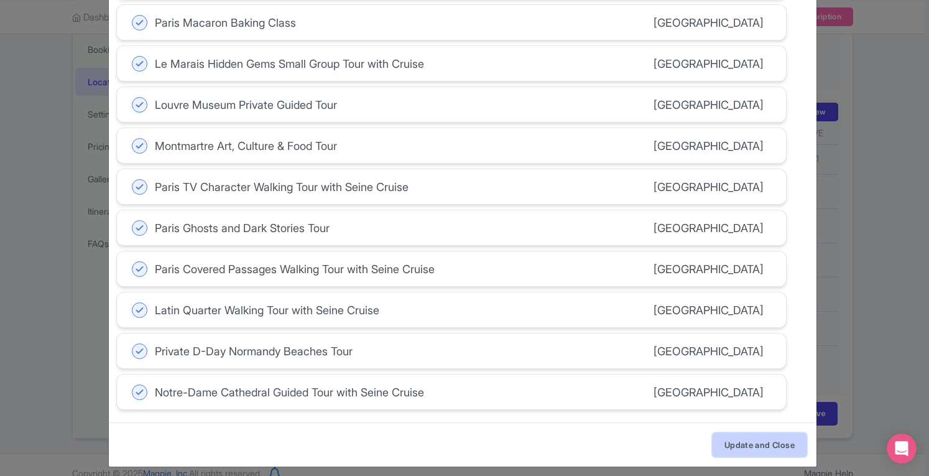
click at [758, 435] on button "Update and Close" at bounding box center [760, 445] width 94 height 24
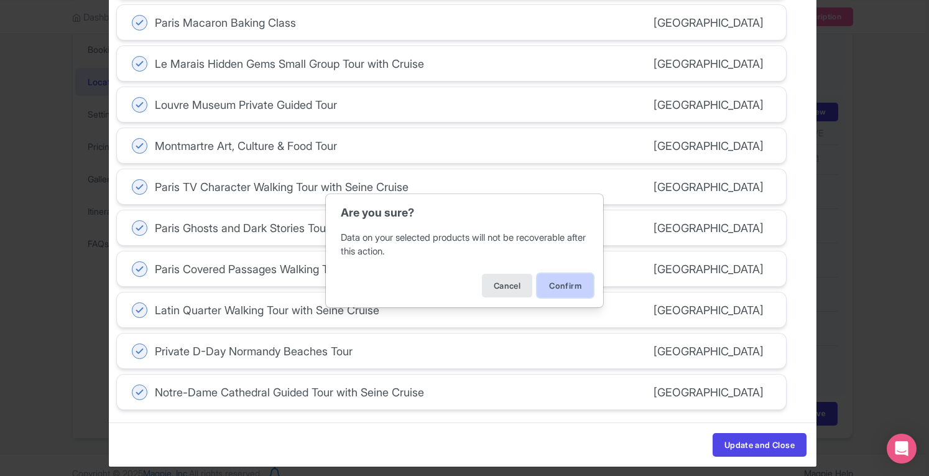
click at [572, 288] on button "Confirm" at bounding box center [565, 286] width 56 height 24
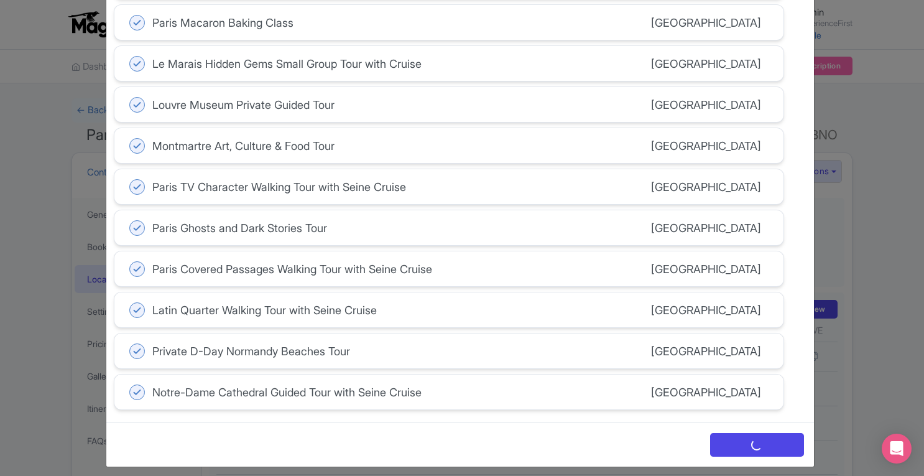
scroll to position [378, 0]
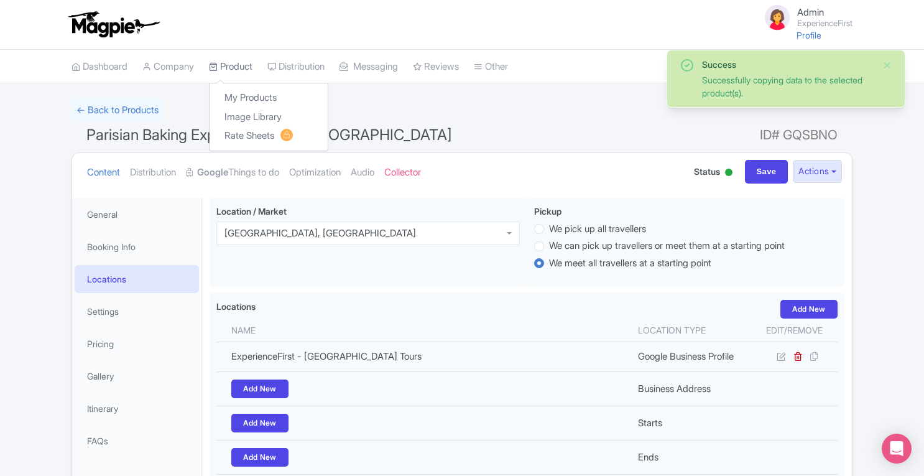
click at [241, 66] on link "Product" at bounding box center [231, 67] width 44 height 34
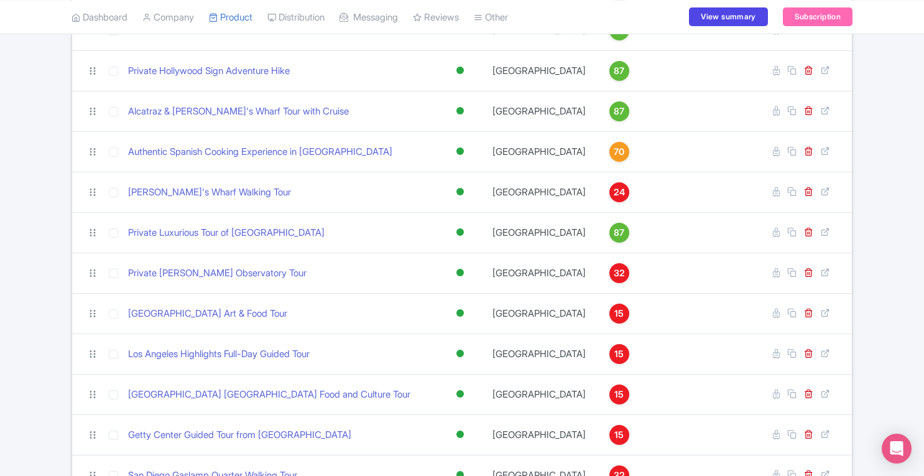
scroll to position [2554, 0]
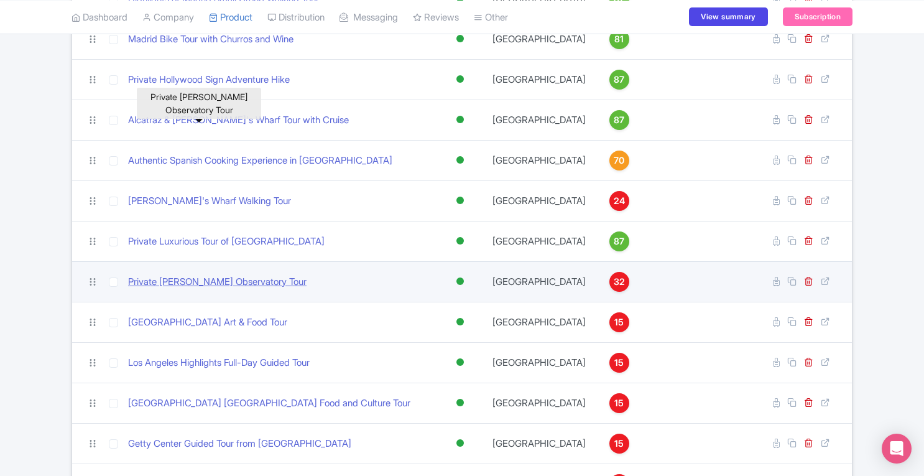
click at [227, 275] on link "Private Griffith Observatory Tour" at bounding box center [217, 282] width 178 height 14
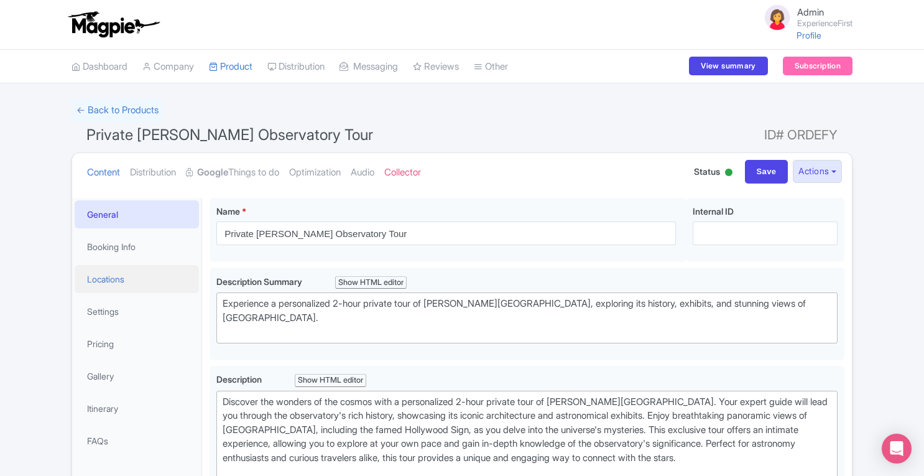
click at [134, 285] on link "Locations" at bounding box center [137, 279] width 124 height 28
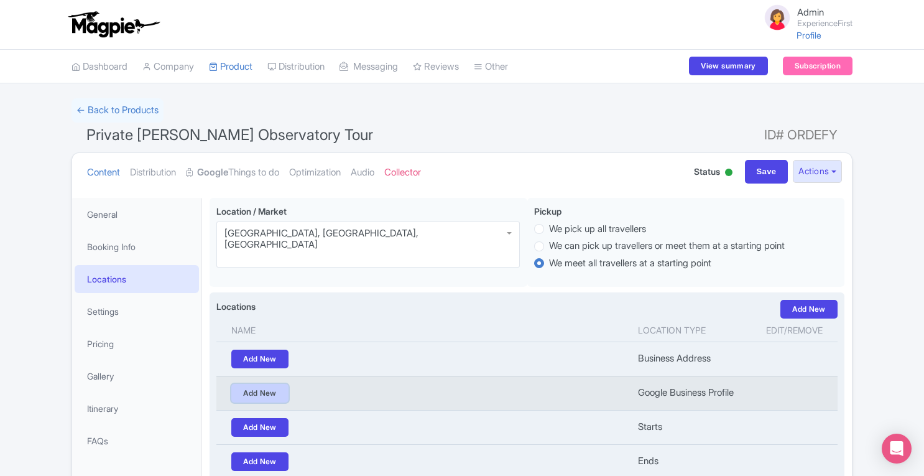
click at [261, 395] on link "Add New" at bounding box center [259, 393] width 57 height 19
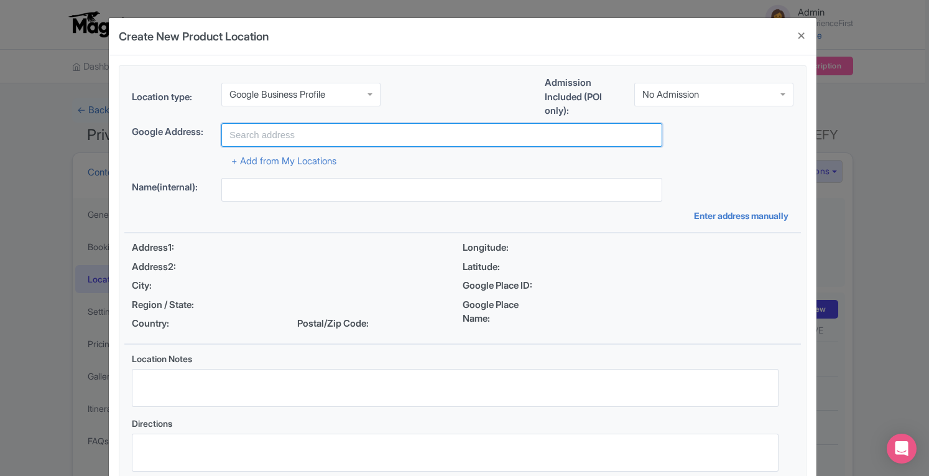
click at [327, 129] on input "text" at bounding box center [441, 135] width 441 height 24
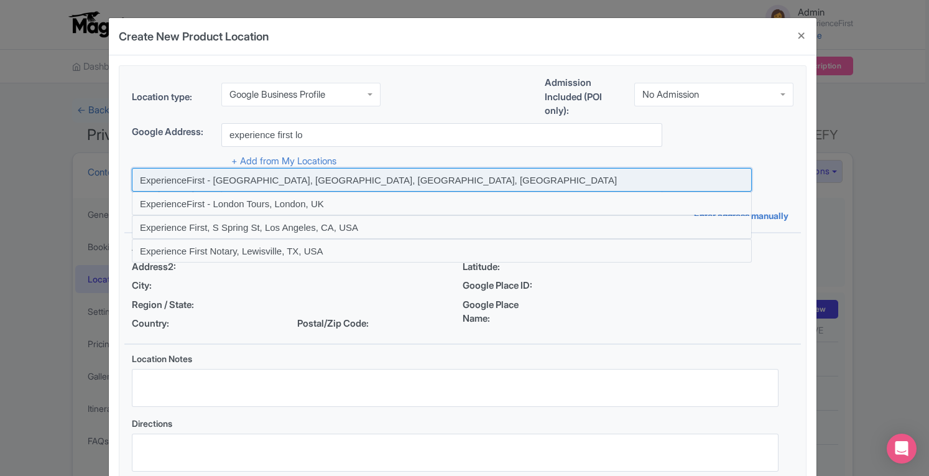
click at [318, 176] on input at bounding box center [442, 180] width 620 height 24
type input "ExperienceFirst - LA Tours, Los Angeles, CA, USA"
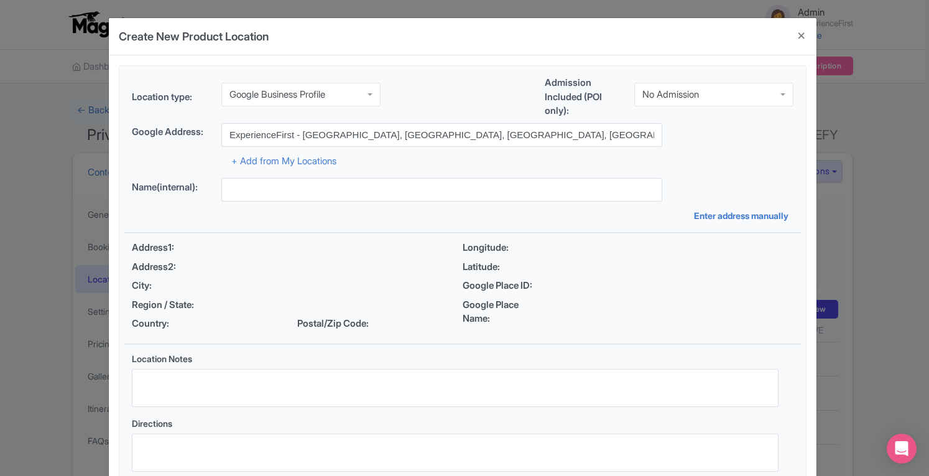
type input "ExperienceFirst - LA Tours, Los Angeles, CA, USA"
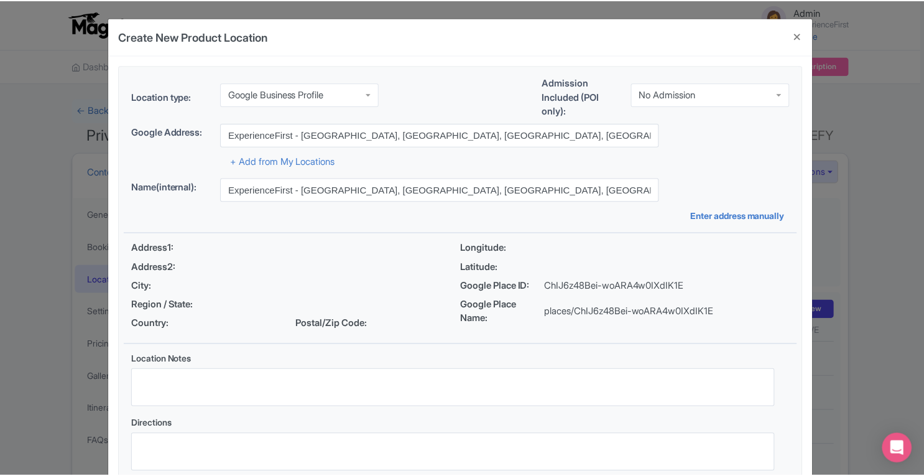
scroll to position [86, 0]
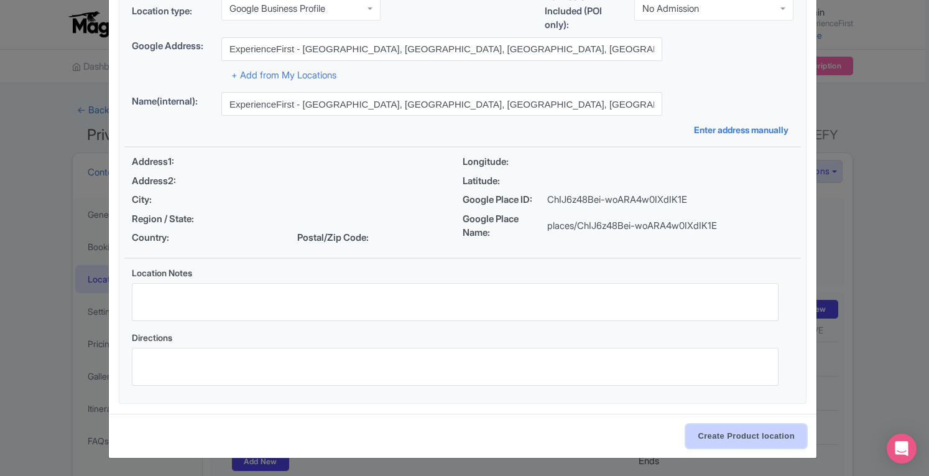
click at [741, 437] on input "Create Product location" at bounding box center [746, 436] width 121 height 24
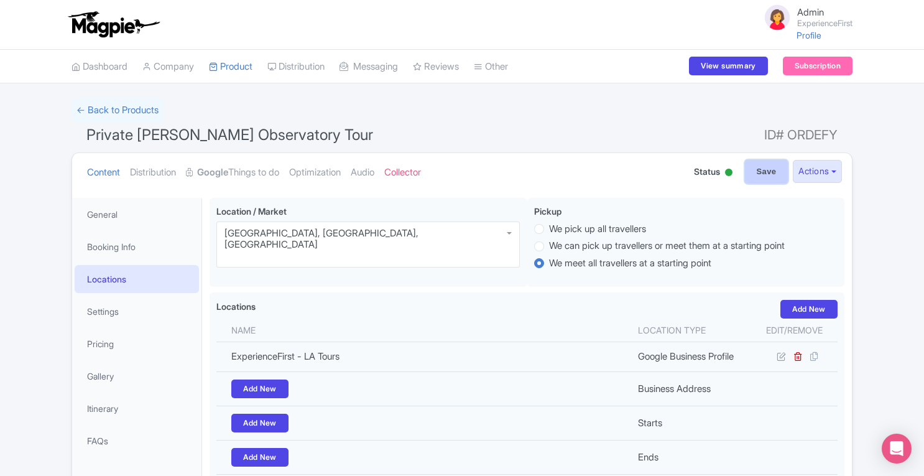
click at [754, 171] on input "Save" at bounding box center [767, 172] width 44 height 24
type input "Update Product"
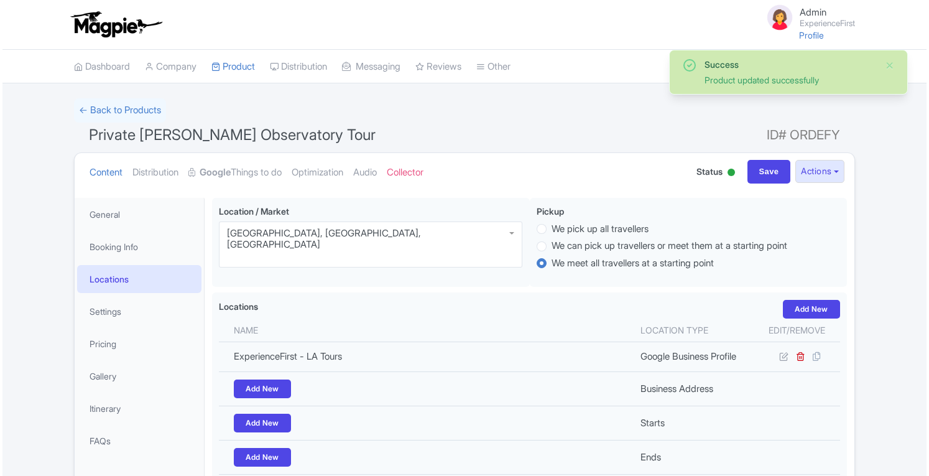
scroll to position [197, 0]
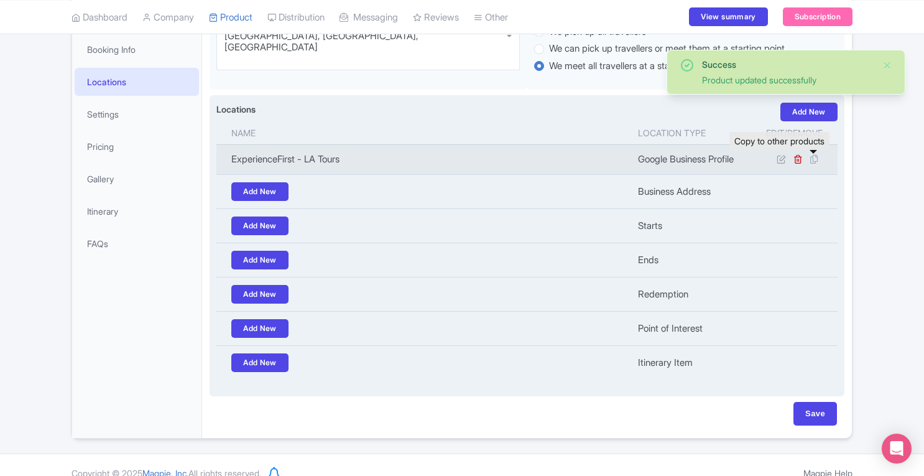
click at [816, 160] on icon at bounding box center [813, 159] width 17 height 11
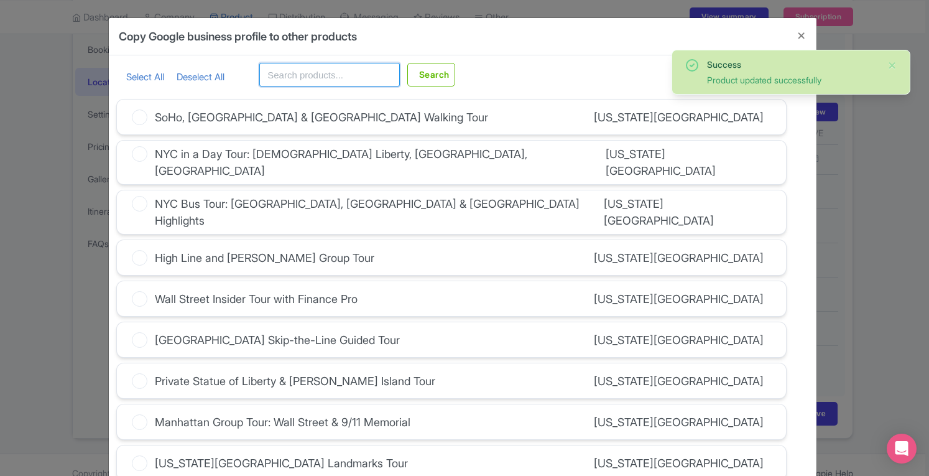
click at [327, 76] on input "text" at bounding box center [329, 75] width 141 height 24
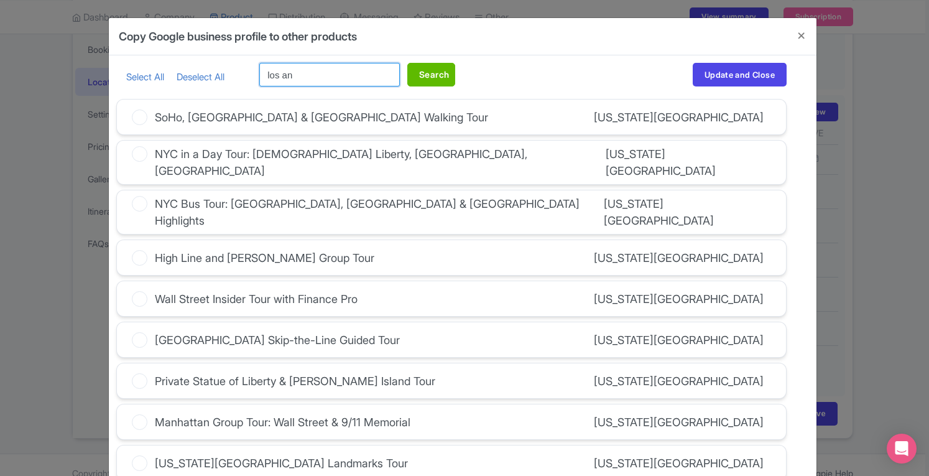
type input "los an"
click at [423, 80] on button "Search" at bounding box center [431, 75] width 48 height 24
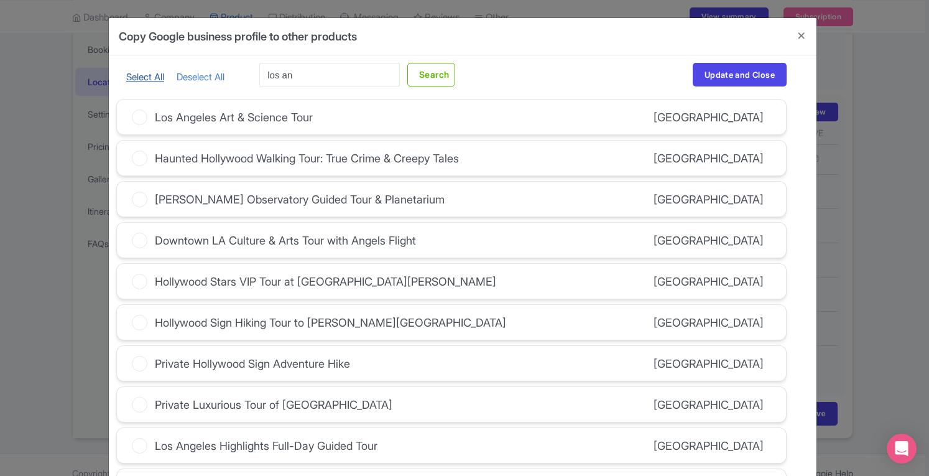
click at [142, 78] on link "Select All" at bounding box center [145, 77] width 38 height 12
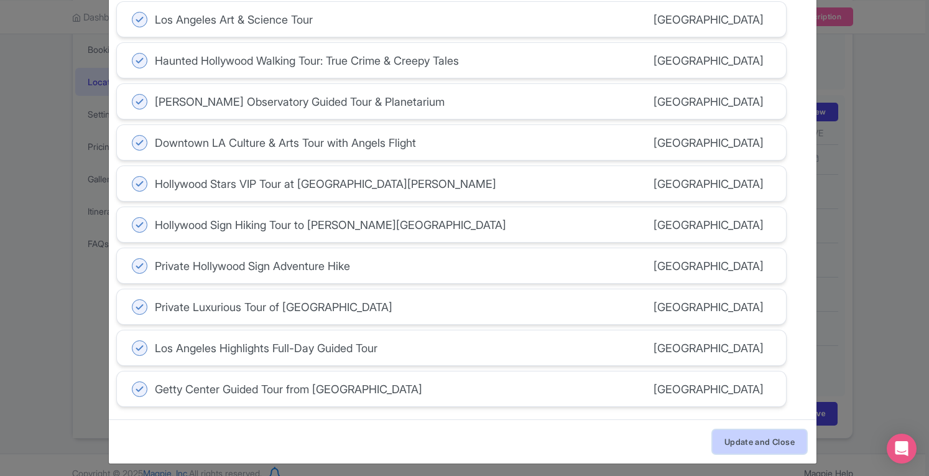
click at [753, 436] on button "Update and Close" at bounding box center [760, 442] width 94 height 24
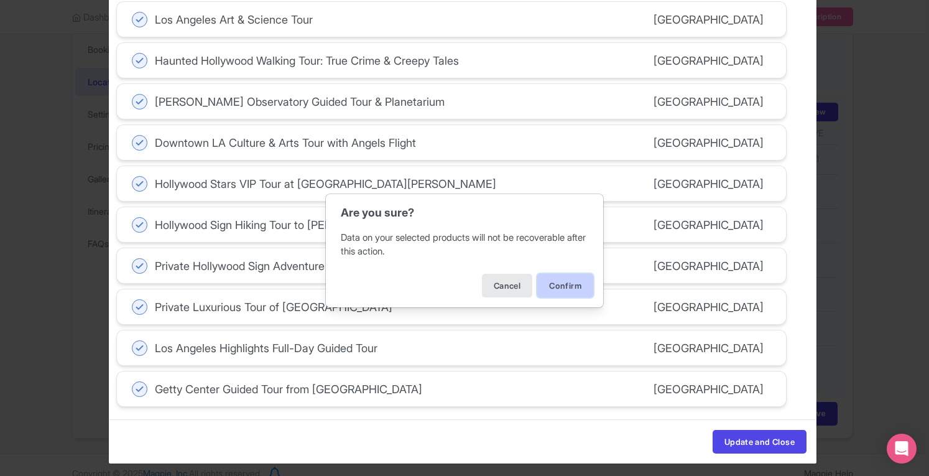
click at [572, 289] on button "Confirm" at bounding box center [565, 286] width 56 height 24
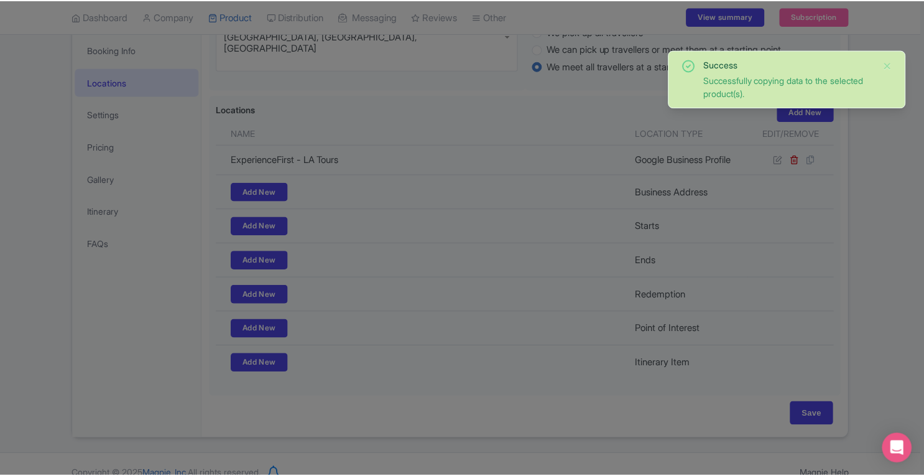
scroll to position [53, 0]
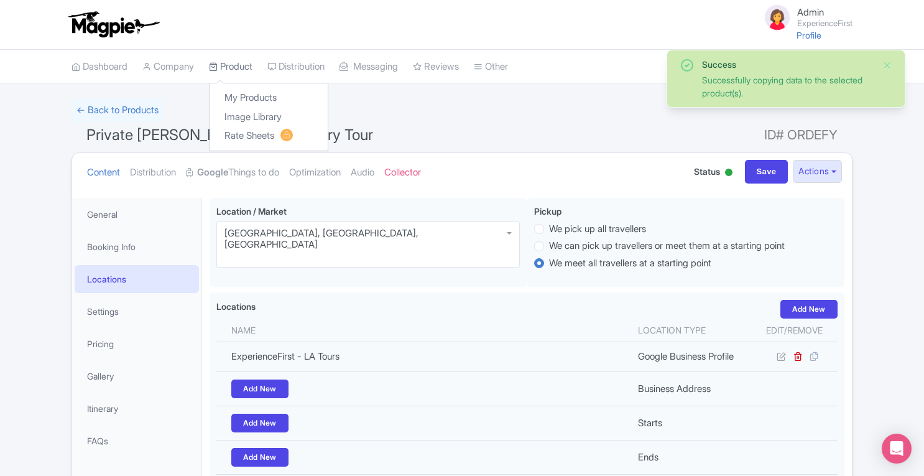
click at [250, 73] on link "Product" at bounding box center [231, 67] width 44 height 34
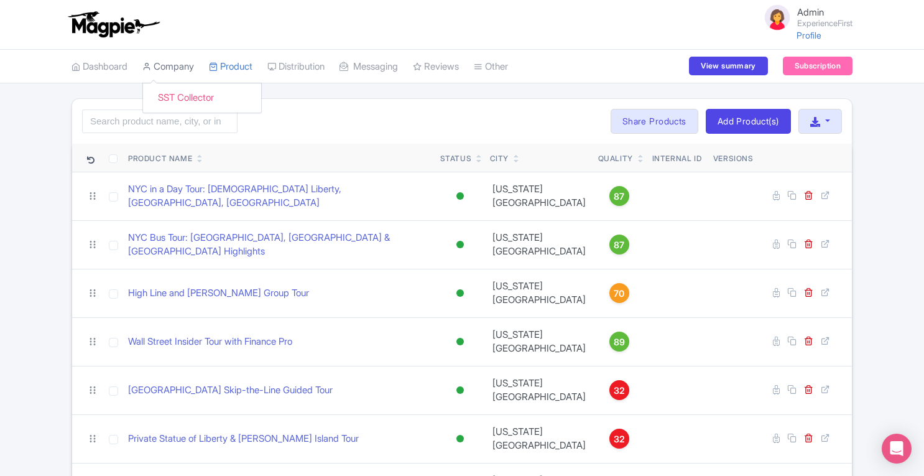
click at [188, 64] on link "Company" at bounding box center [168, 67] width 52 height 34
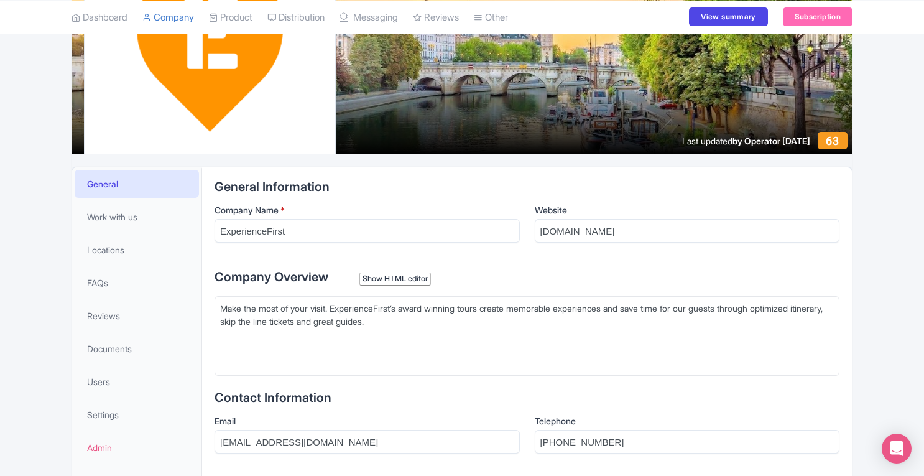
scroll to position [89, 0]
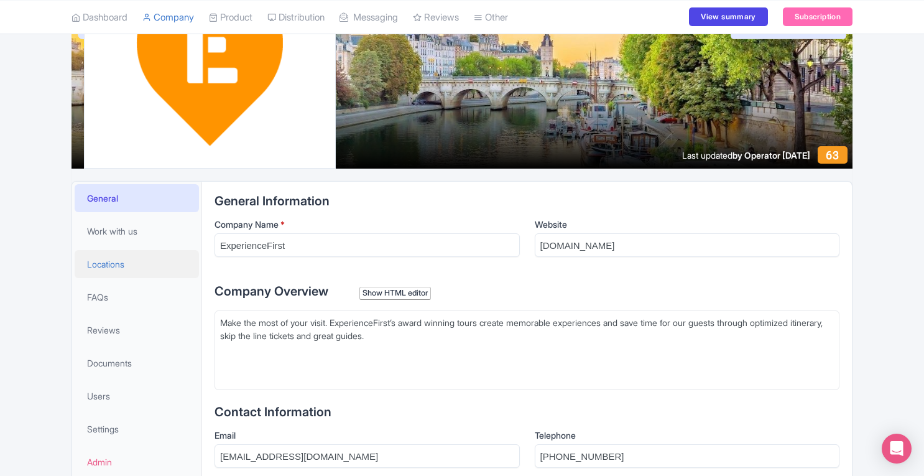
click at [123, 266] on span "Locations" at bounding box center [105, 263] width 37 height 13
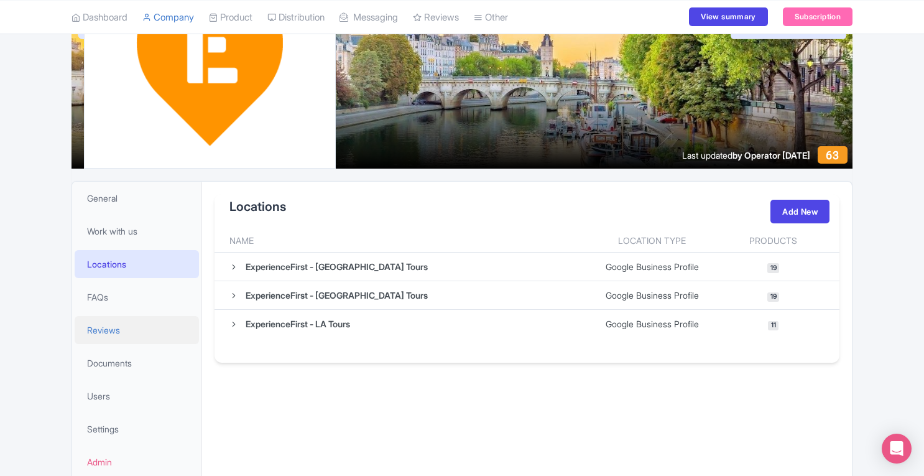
click at [101, 338] on link "Reviews" at bounding box center [137, 330] width 124 height 28
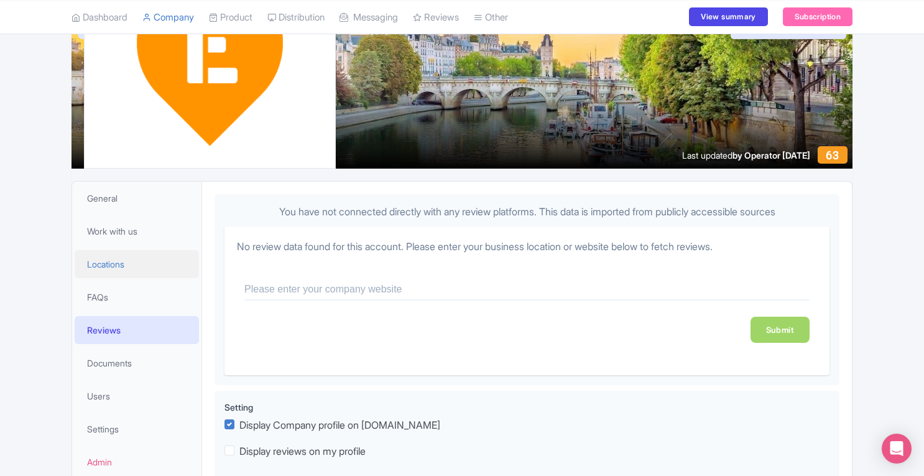
click at [115, 261] on span "Locations" at bounding box center [105, 263] width 37 height 13
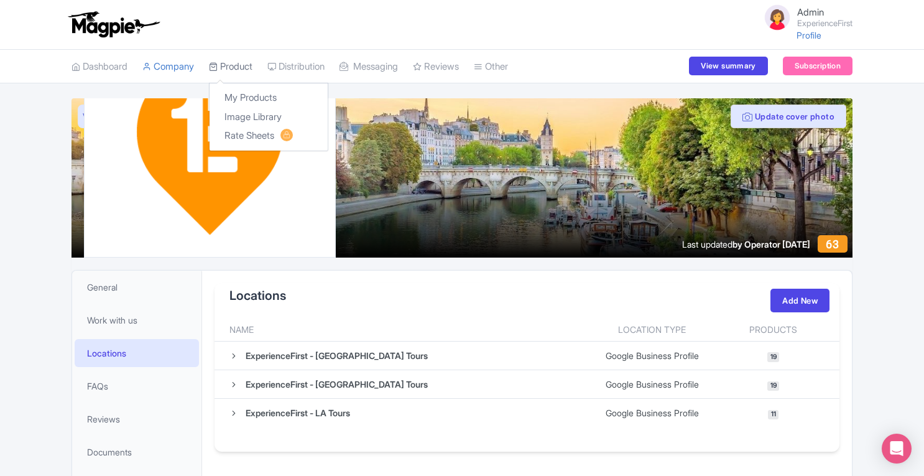
click at [226, 64] on link "Product" at bounding box center [231, 67] width 44 height 34
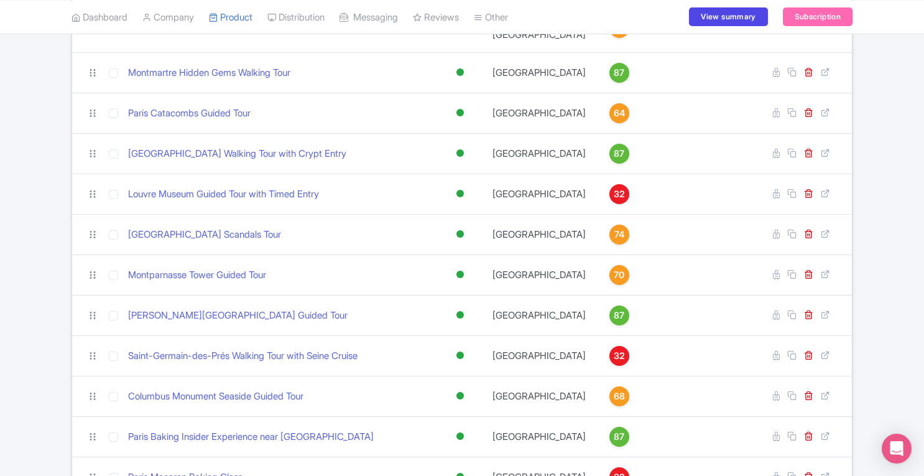
scroll to position [965, 0]
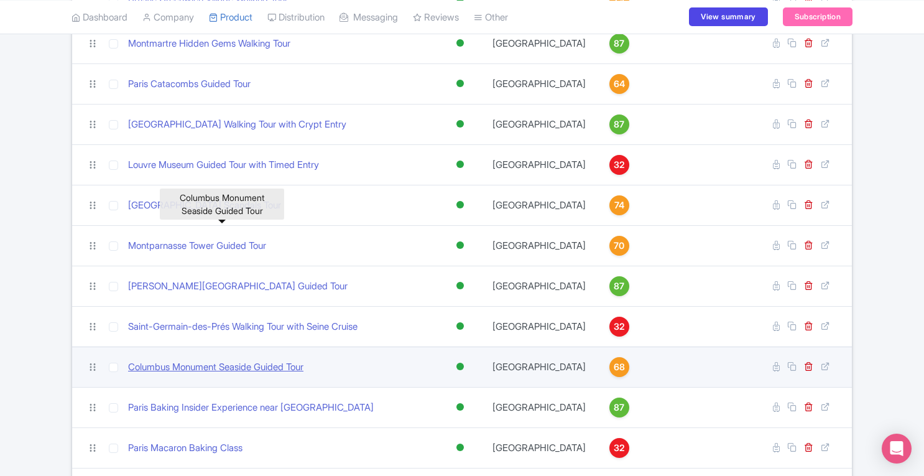
click at [227, 360] on link "Columbus Monument Seaside Guided Tour" at bounding box center [215, 367] width 175 height 14
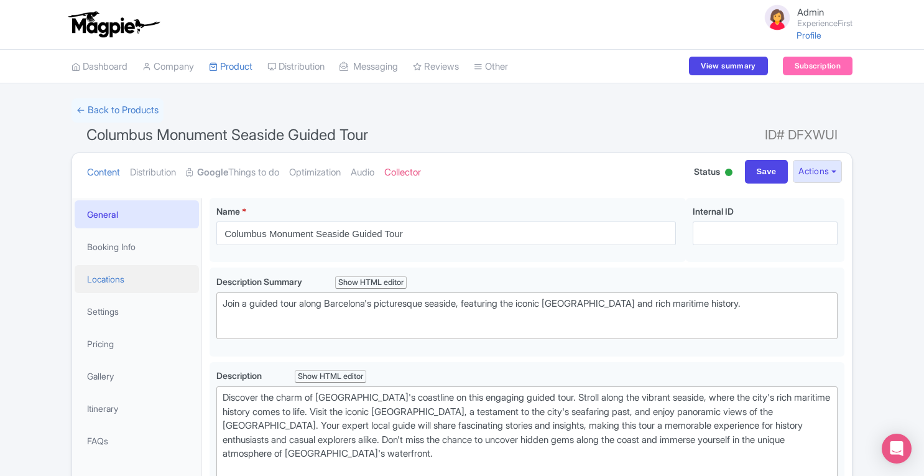
click at [106, 276] on link "Locations" at bounding box center [137, 279] width 124 height 28
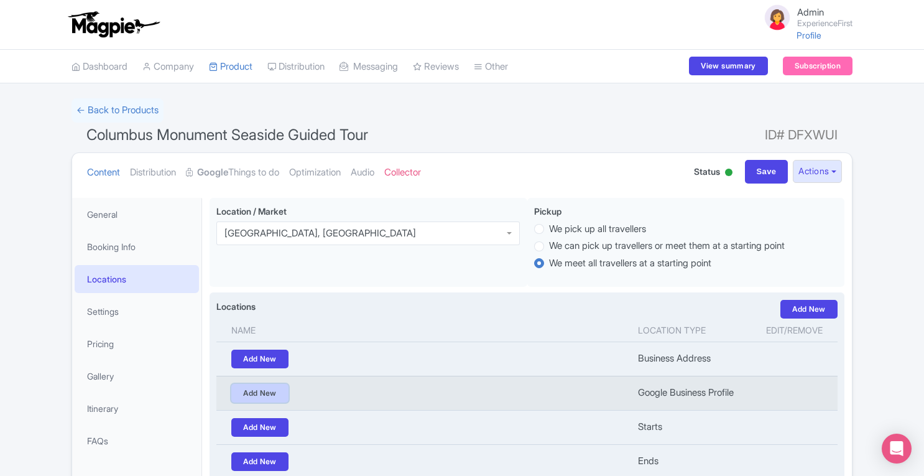
click at [266, 391] on link "Add New" at bounding box center [259, 393] width 57 height 19
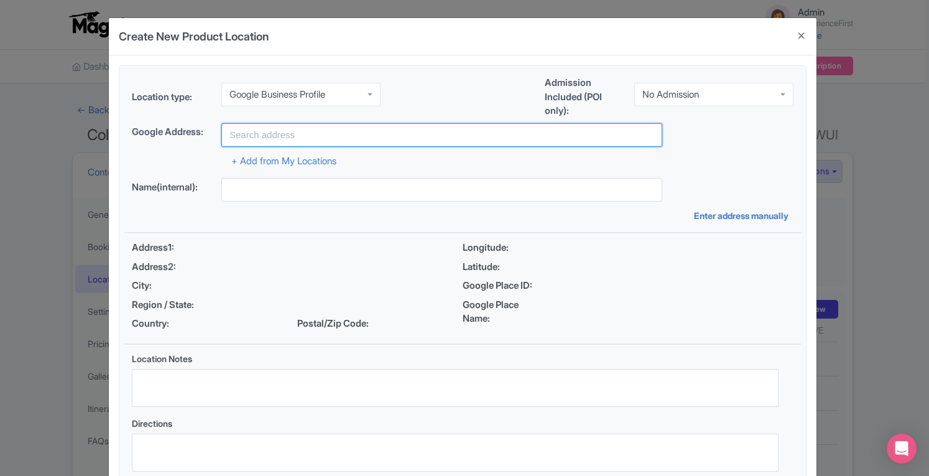
click at [327, 132] on input "text" at bounding box center [441, 135] width 441 height 24
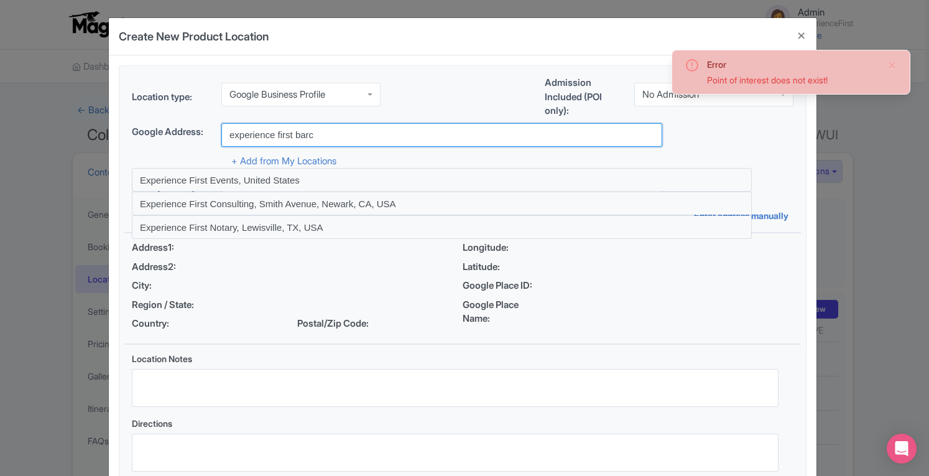
click at [276, 139] on input "experience first barc" at bounding box center [441, 135] width 441 height 24
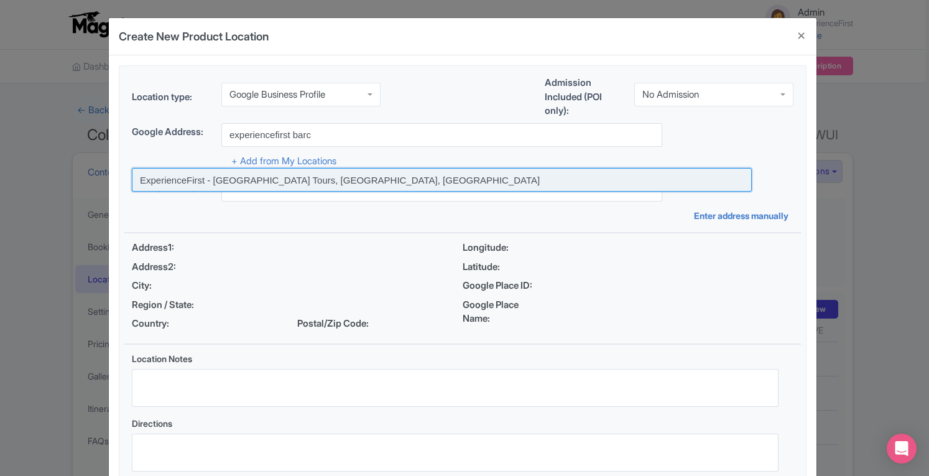
click at [331, 175] on input at bounding box center [442, 180] width 620 height 24
type input "ExperienceFirst - Barcelona Tours, Barcelona, Spain"
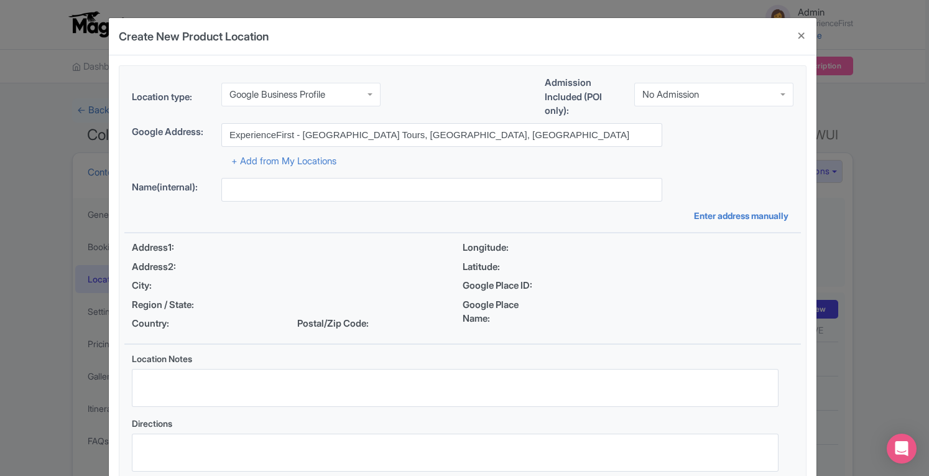
type input "ExperienceFirst - Barcelona Tours, Barcelona, Spain"
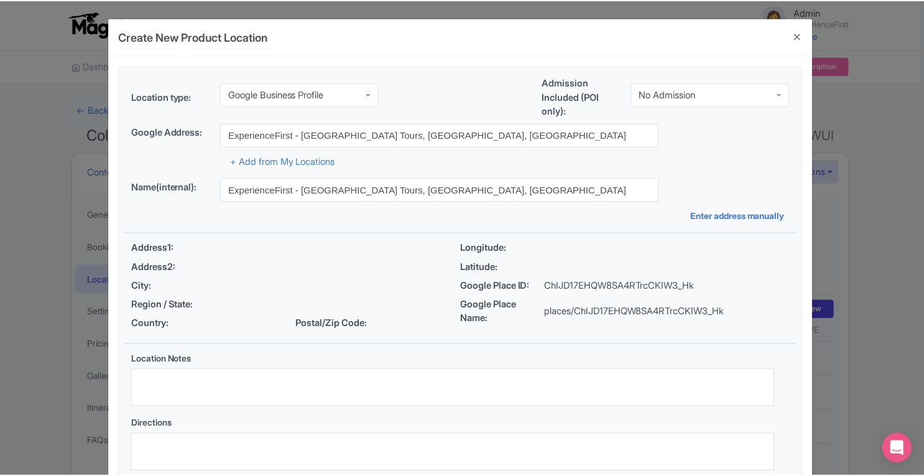
scroll to position [86, 0]
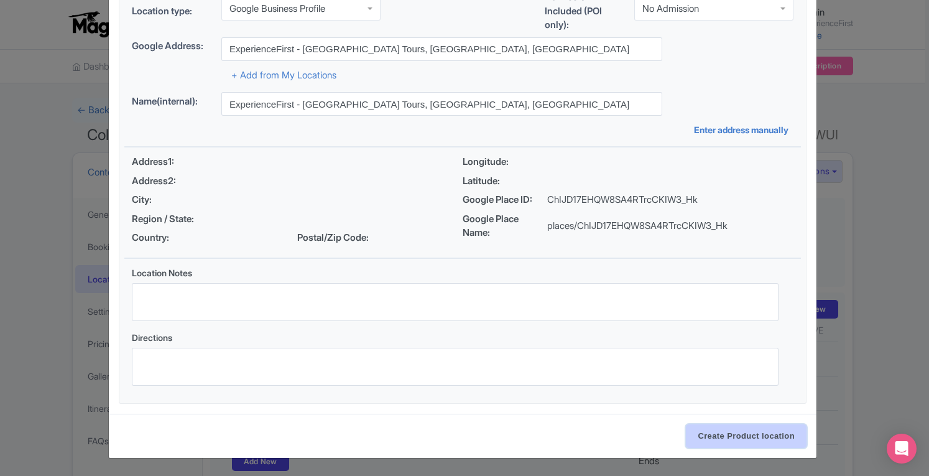
click at [713, 437] on input "Create Product location" at bounding box center [746, 436] width 121 height 24
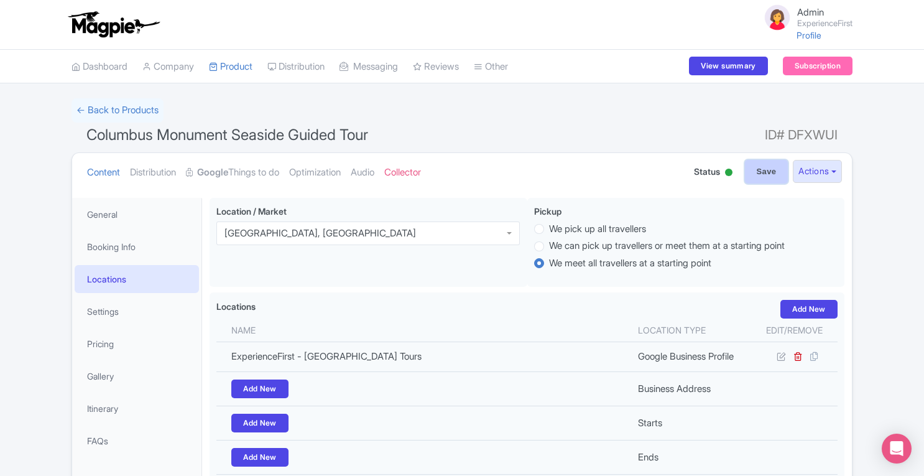
click at [761, 170] on input "Save" at bounding box center [767, 172] width 44 height 24
type input "Update Product"
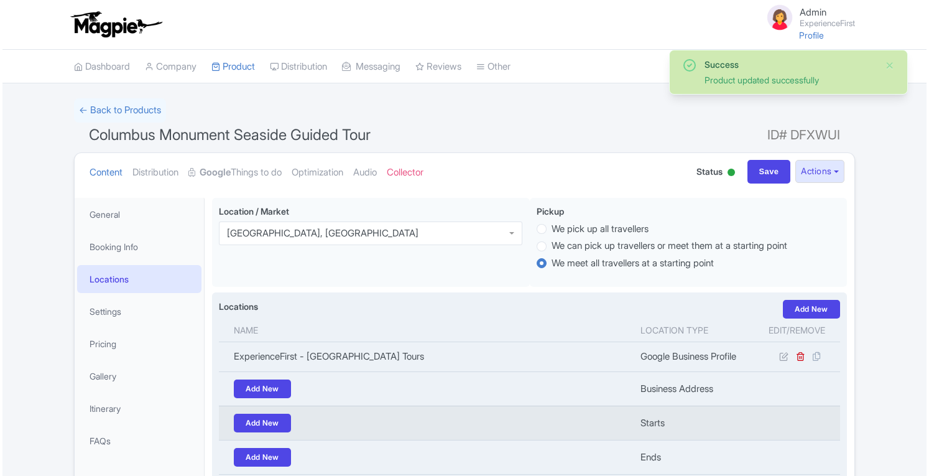
scroll to position [197, 0]
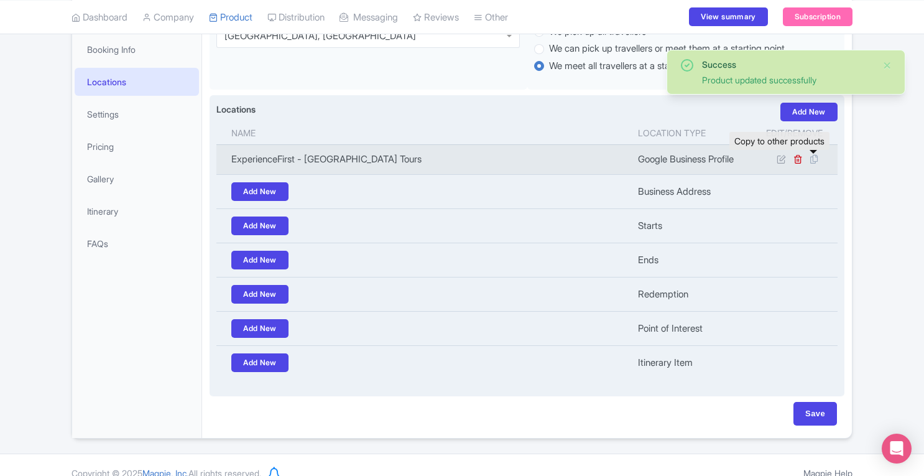
click at [814, 160] on icon at bounding box center [813, 159] width 17 height 11
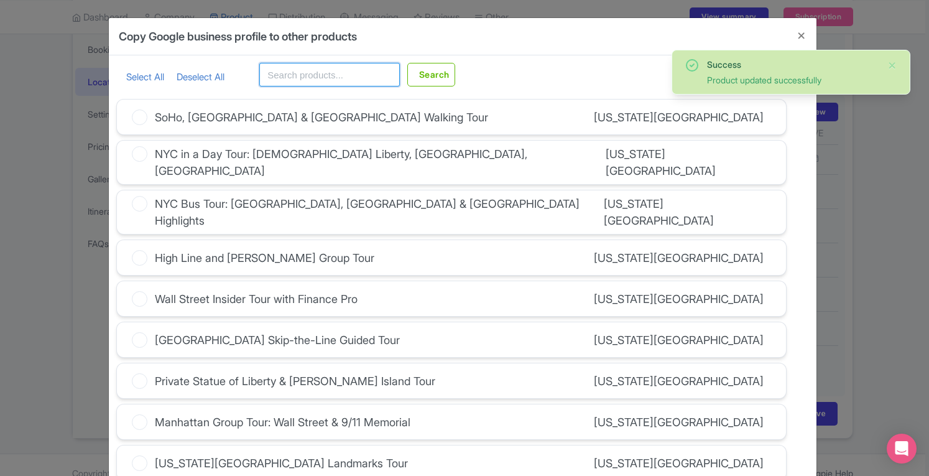
click at [317, 81] on input "text" at bounding box center [329, 75] width 141 height 24
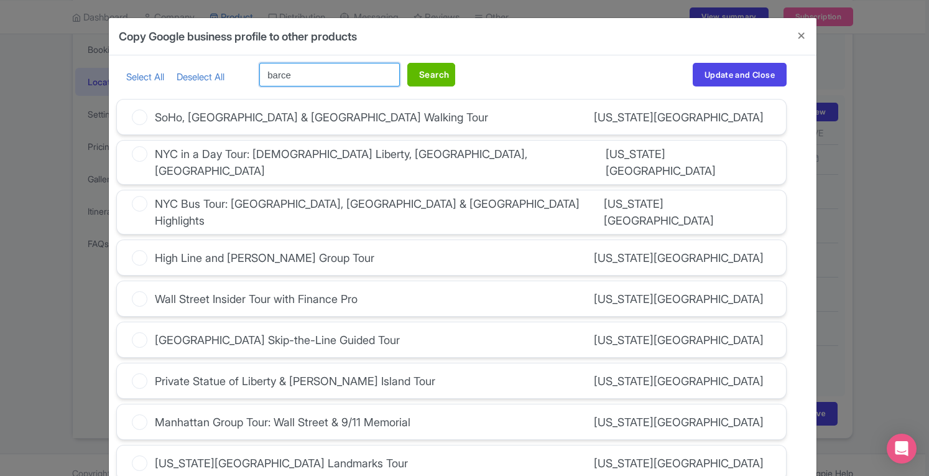
type input "barce"
click at [434, 78] on button "Search" at bounding box center [431, 75] width 48 height 24
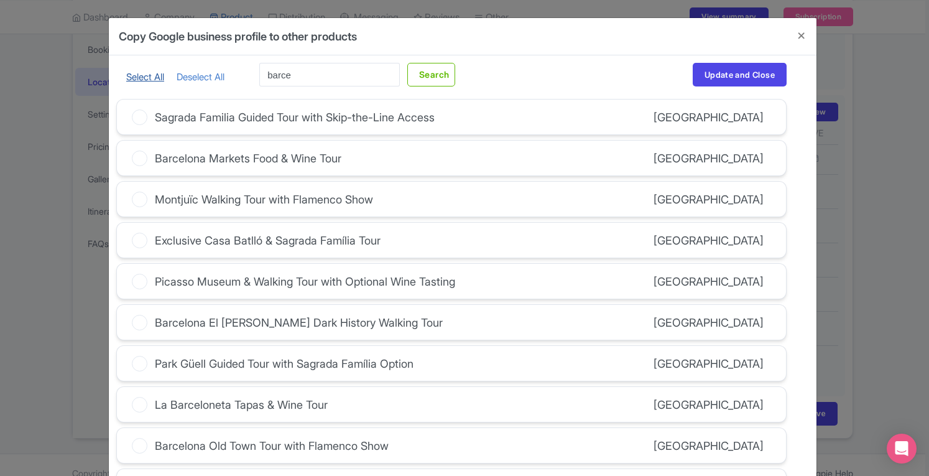
click at [138, 78] on link "Select All" at bounding box center [145, 77] width 38 height 12
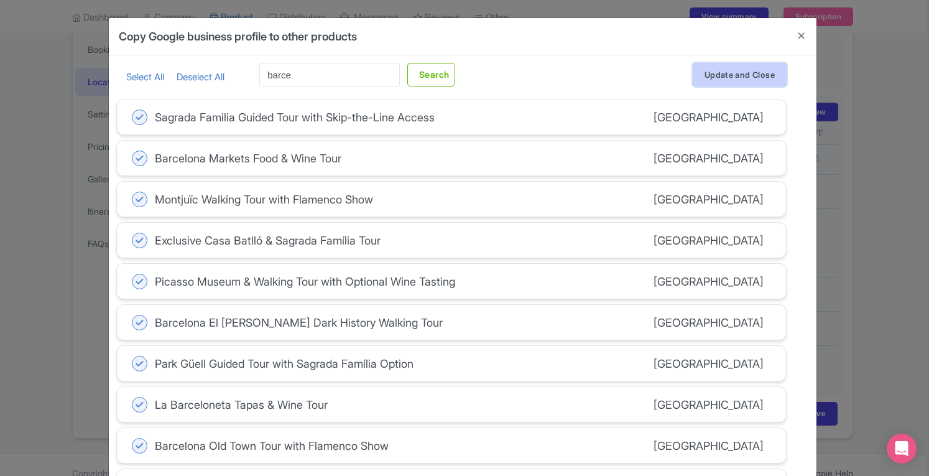
click at [756, 81] on button "Update and Close" at bounding box center [740, 75] width 94 height 24
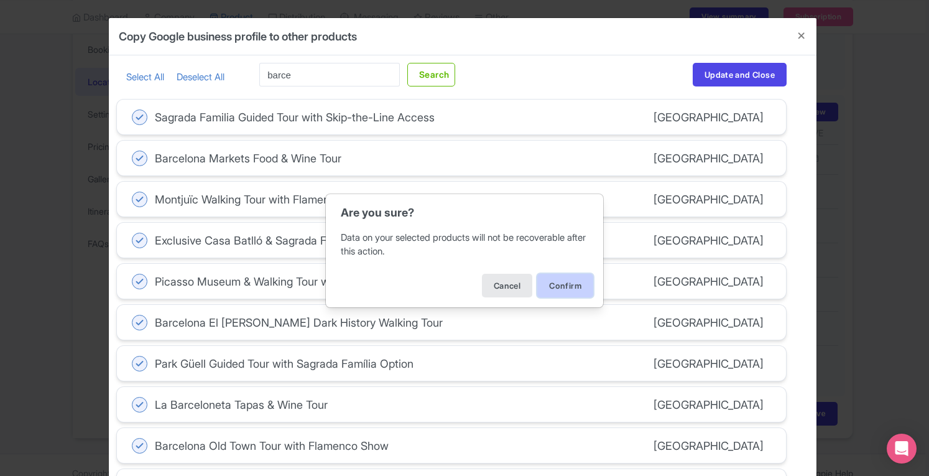
click at [569, 289] on button "Confirm" at bounding box center [565, 286] width 56 height 24
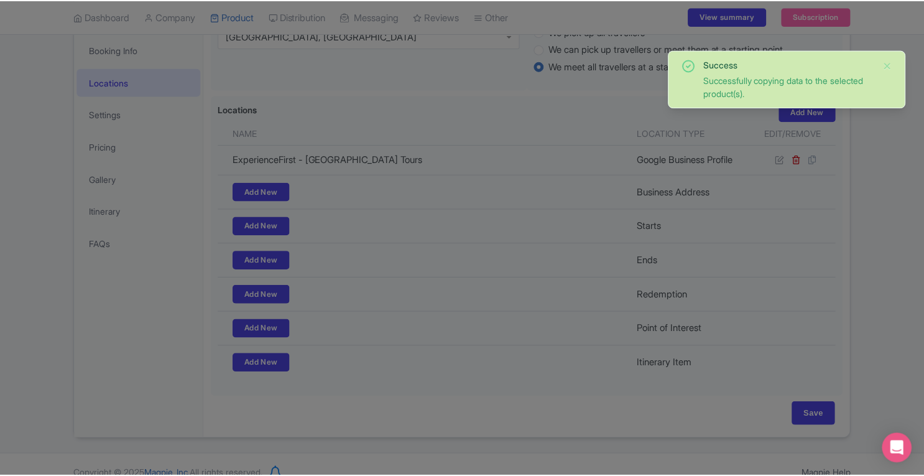
scroll to position [0, 0]
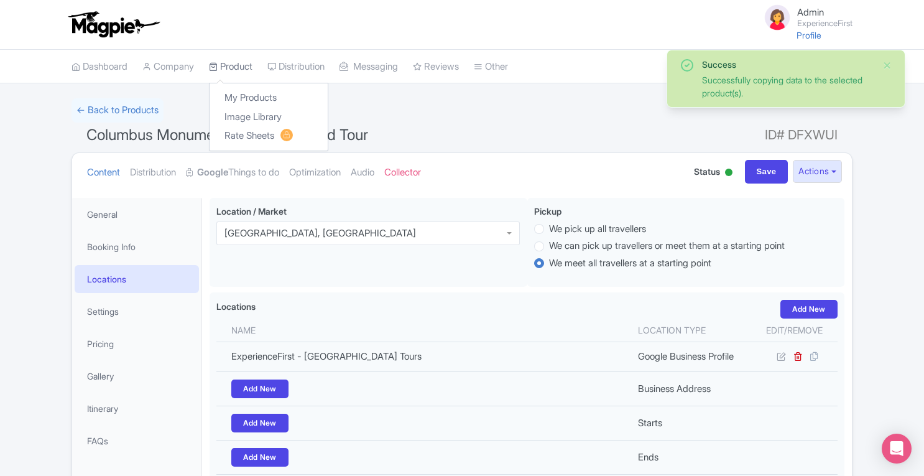
click at [240, 67] on link "Product" at bounding box center [231, 67] width 44 height 34
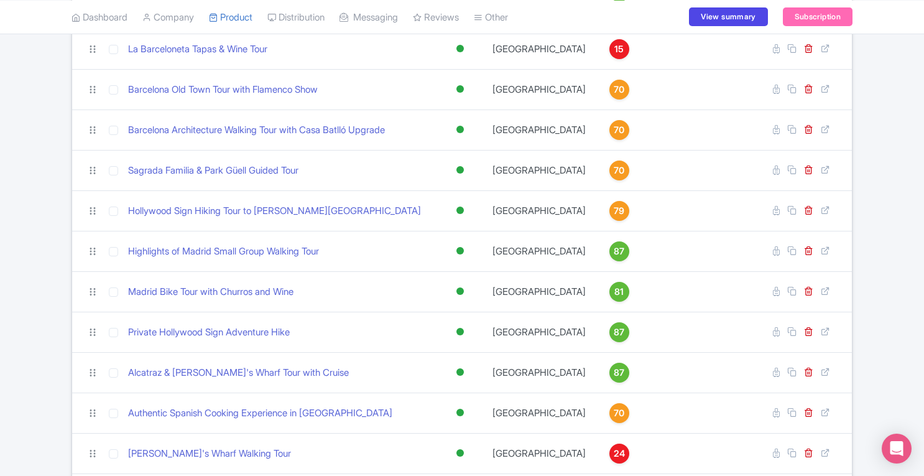
scroll to position [2256, 0]
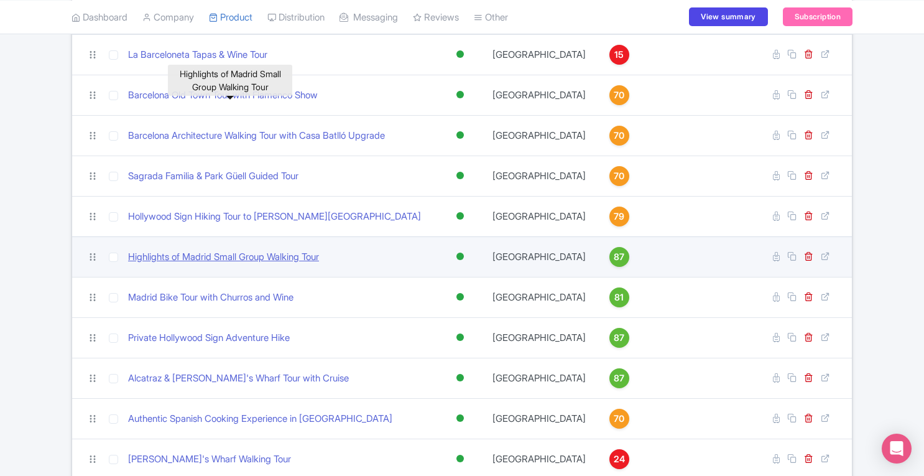
click at [241, 250] on link "Highlights of Madrid Small Group Walking Tour" at bounding box center [223, 257] width 191 height 14
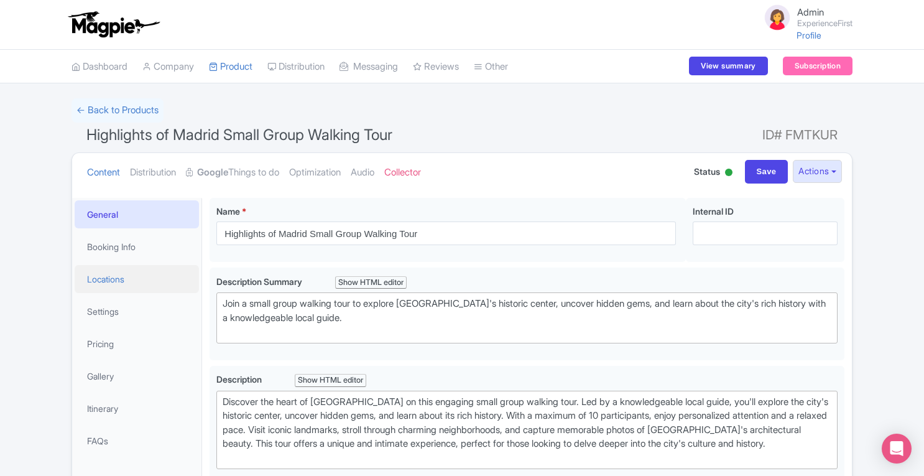
click at [110, 280] on link "Locations" at bounding box center [137, 279] width 124 height 28
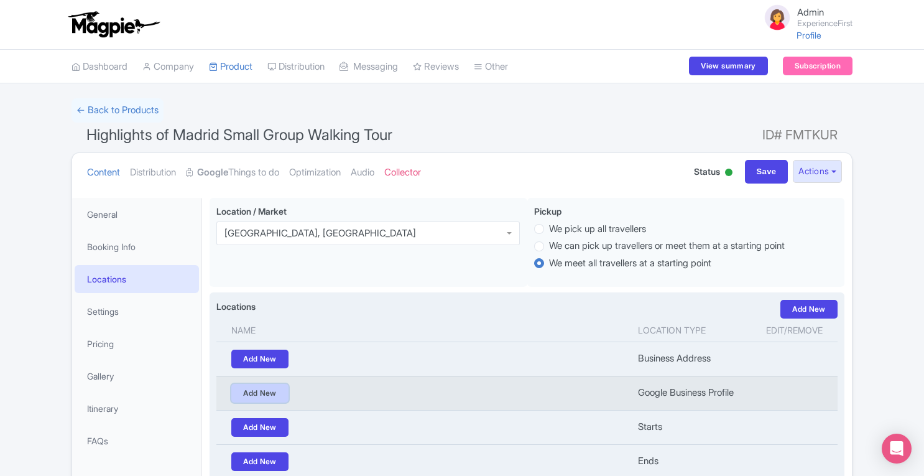
click at [255, 391] on link "Add New" at bounding box center [259, 393] width 57 height 19
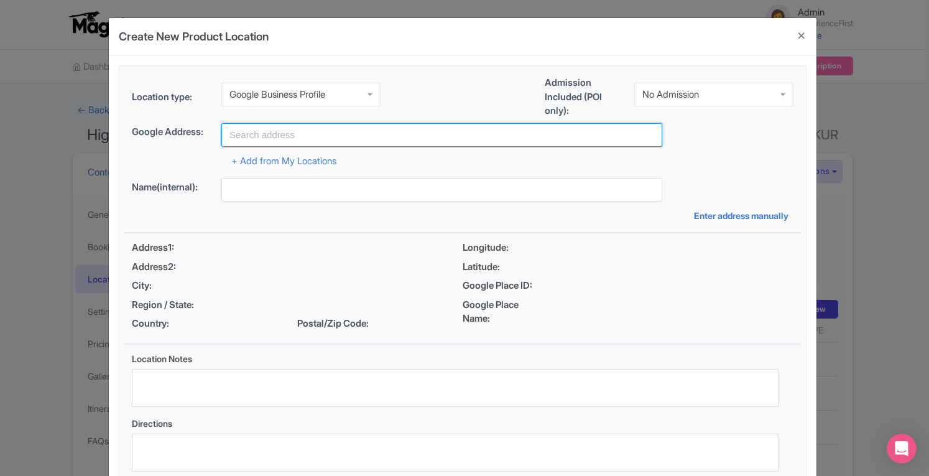
click at [368, 138] on input "text" at bounding box center [441, 135] width 441 height 24
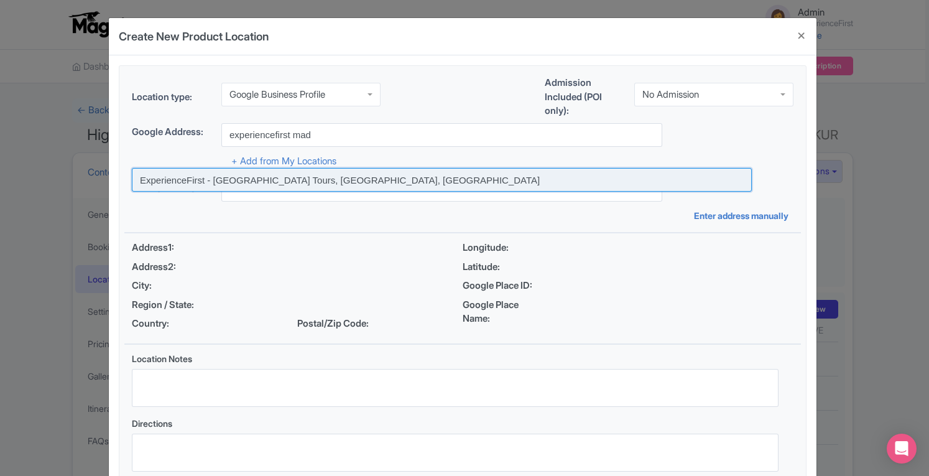
click at [364, 180] on input at bounding box center [442, 180] width 620 height 24
type input "ExperienceFirst - Madrid Tours, Madrid, Spain"
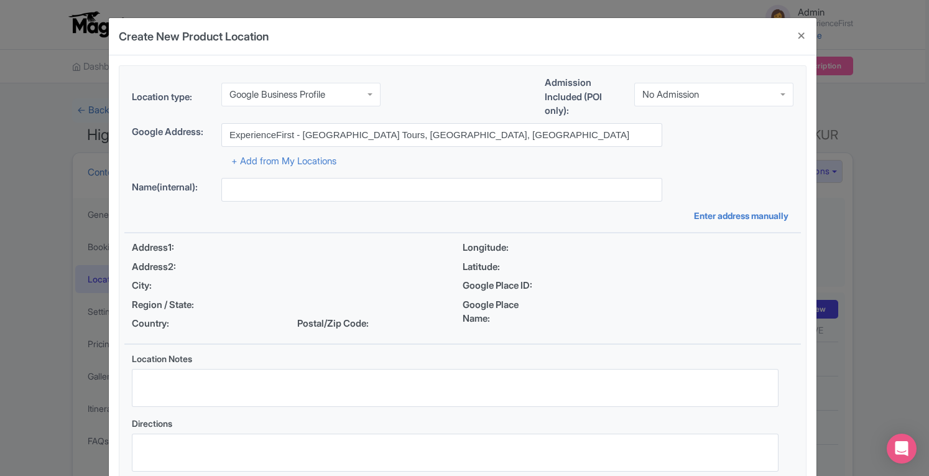
type input "ExperienceFirst - Madrid Tours, Madrid, Spain"
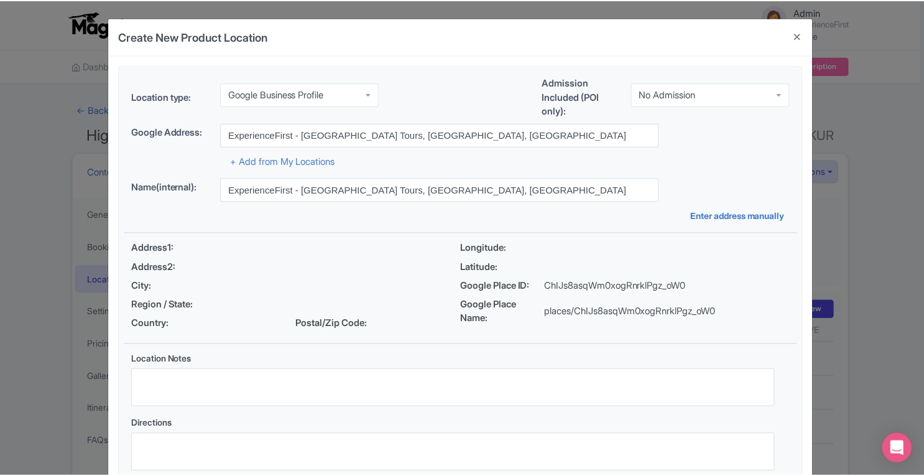
scroll to position [86, 0]
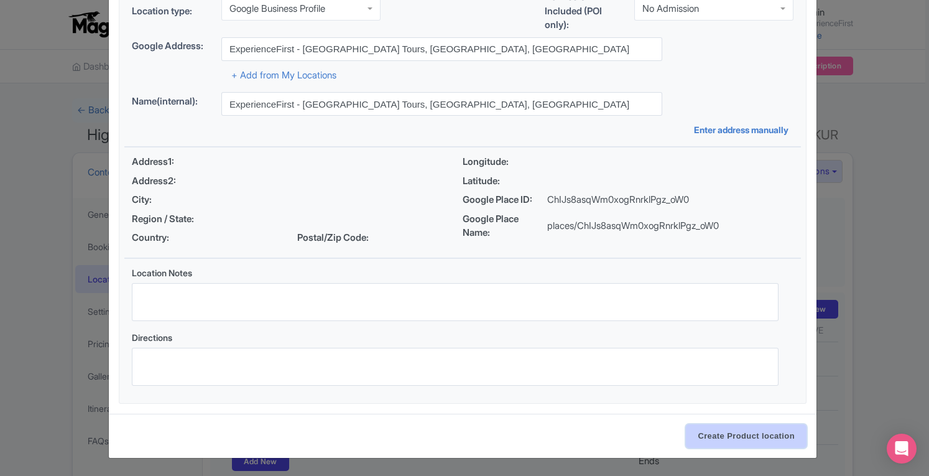
click at [749, 439] on input "Create Product location" at bounding box center [746, 436] width 121 height 24
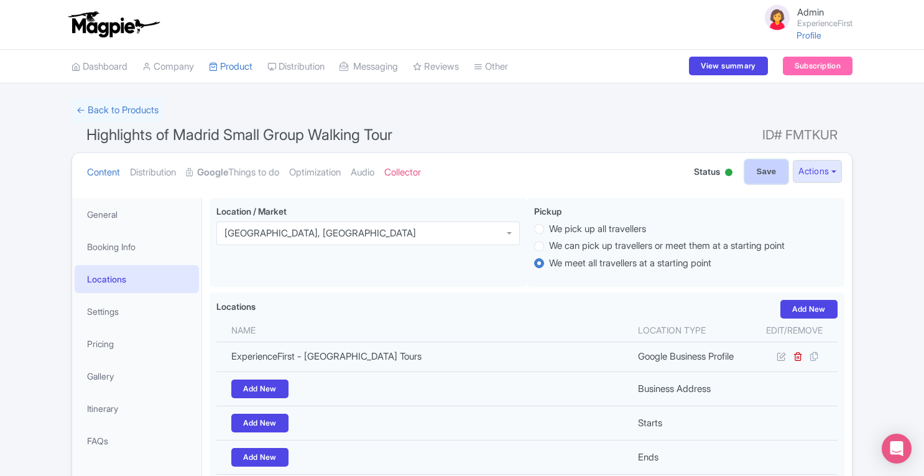
click at [754, 163] on input "Save" at bounding box center [767, 172] width 44 height 24
type input "Update Product"
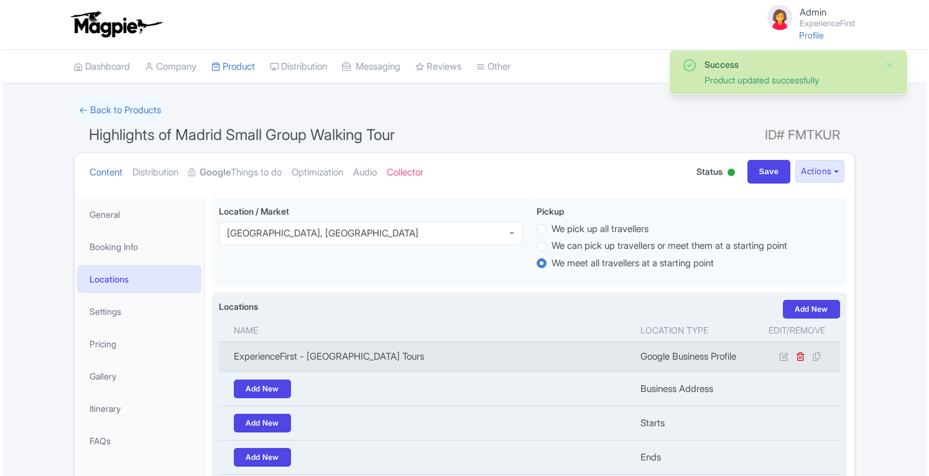
scroll to position [197, 0]
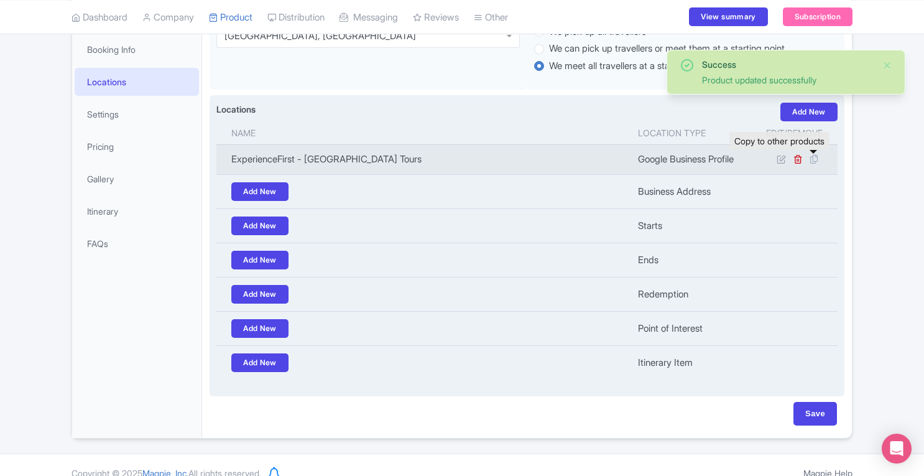
click at [815, 163] on icon at bounding box center [813, 159] width 17 height 11
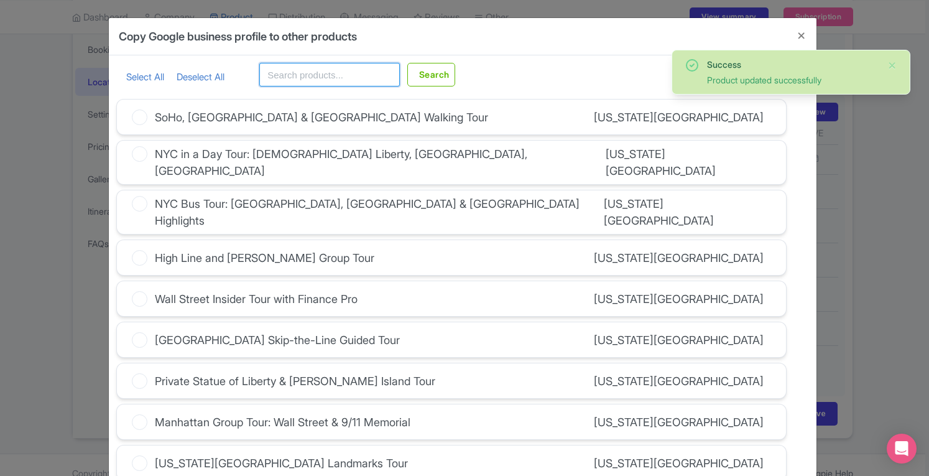
click at [324, 80] on input "text" at bounding box center [329, 75] width 141 height 24
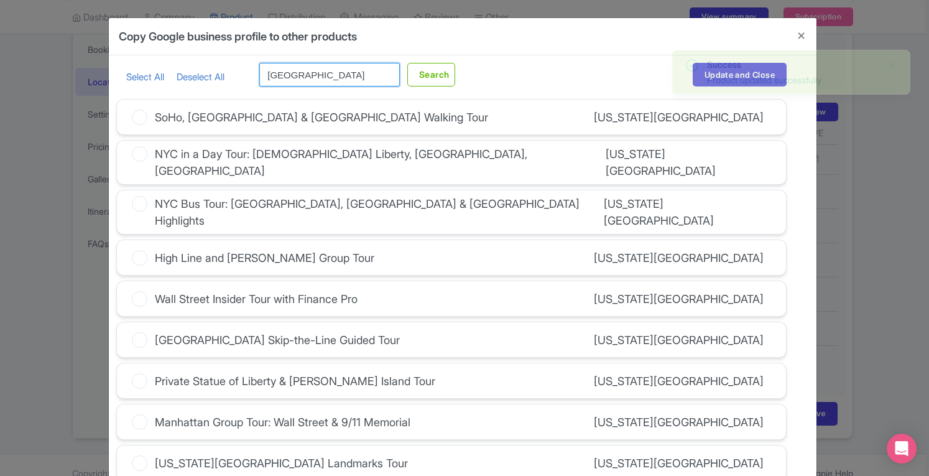
type input "[GEOGRAPHIC_DATA]"
click at [407, 63] on button "Search" at bounding box center [431, 75] width 48 height 24
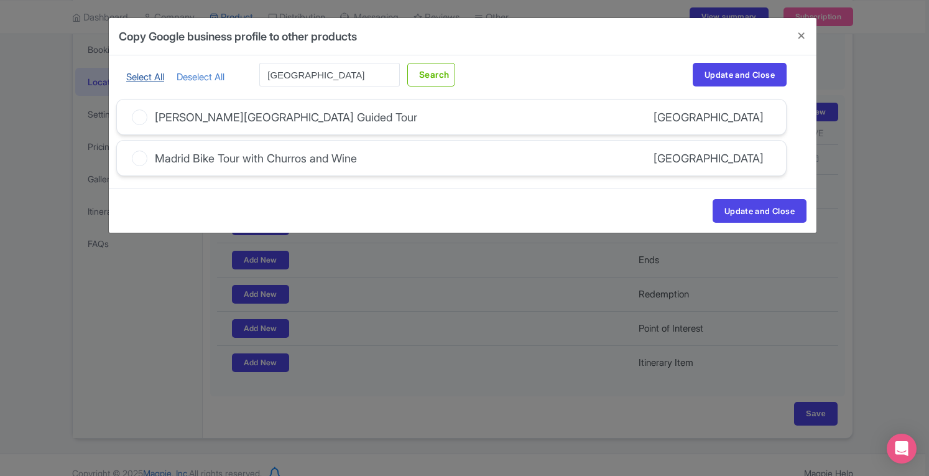
click at [140, 82] on link "Select All" at bounding box center [145, 77] width 38 height 12
click at [758, 207] on button "Update and Close" at bounding box center [760, 211] width 94 height 24
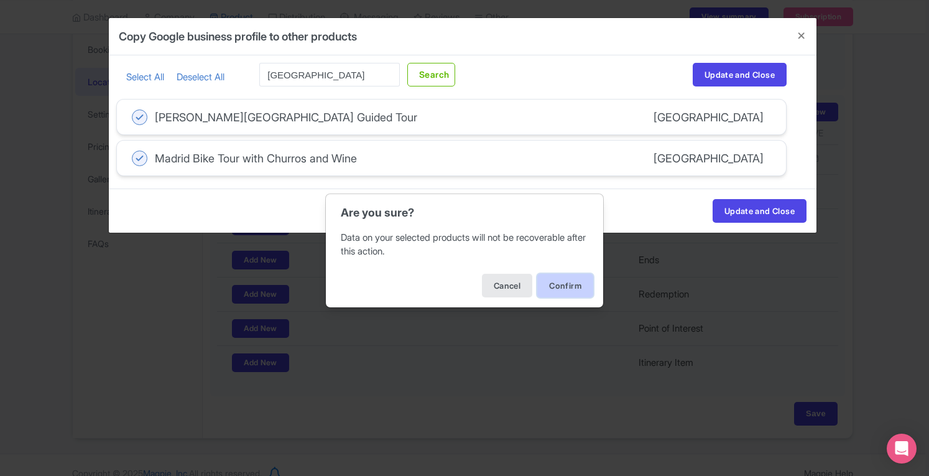
click at [555, 291] on button "Confirm" at bounding box center [565, 286] width 56 height 24
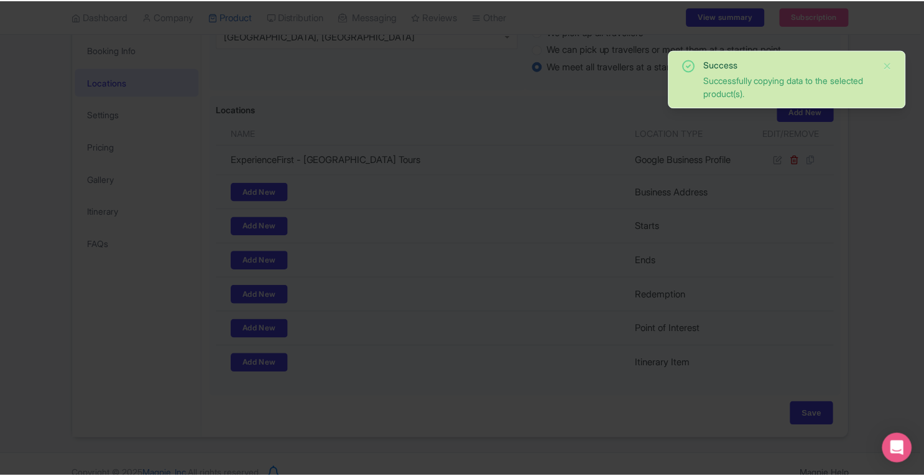
scroll to position [0, 0]
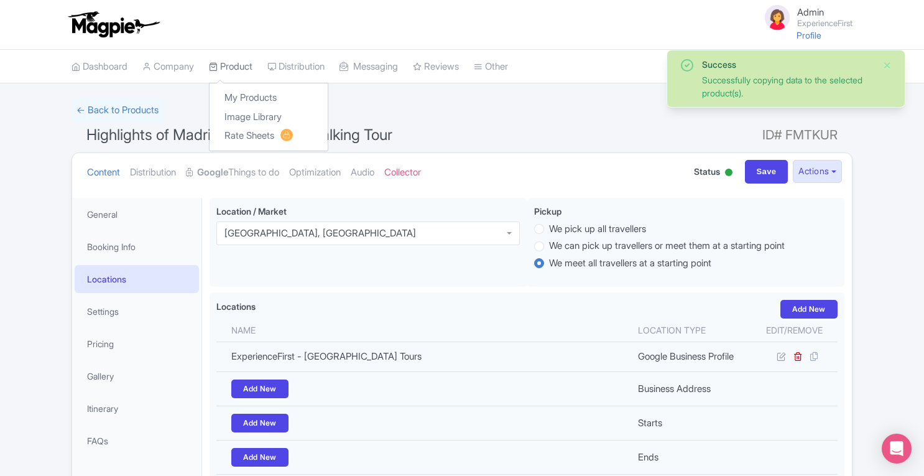
click at [243, 65] on link "Product" at bounding box center [231, 67] width 44 height 34
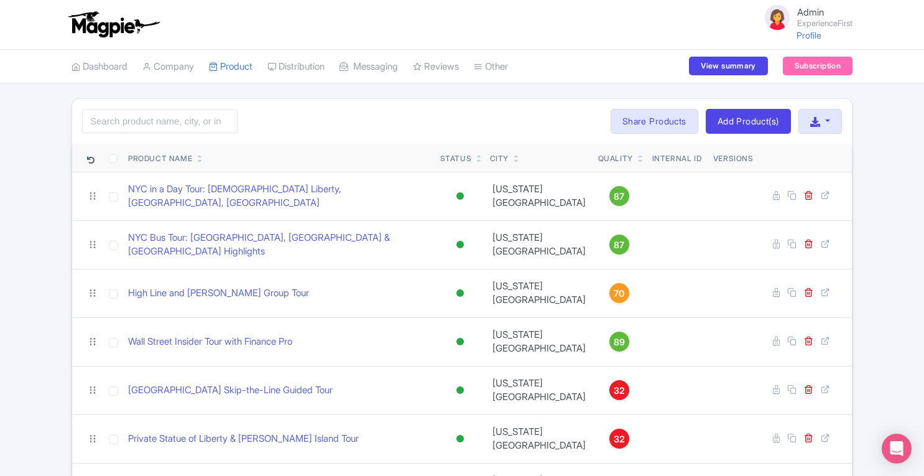
click at [517, 155] on link at bounding box center [517, 160] width 6 height 10
click at [517, 159] on icon at bounding box center [517, 160] width 6 height 7
click at [516, 160] on icon at bounding box center [517, 160] width 6 height 7
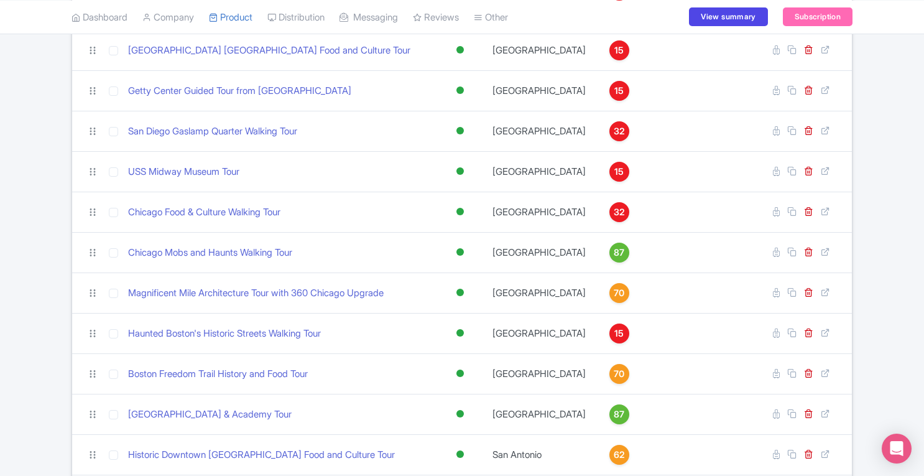
scroll to position [2783, 0]
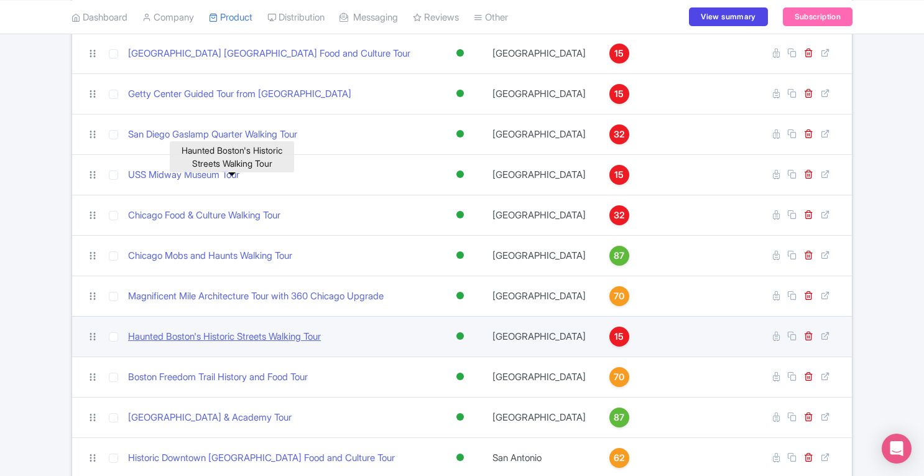
click at [251, 330] on link "Haunted Boston's Historic Streets Walking Tour" at bounding box center [224, 337] width 193 height 14
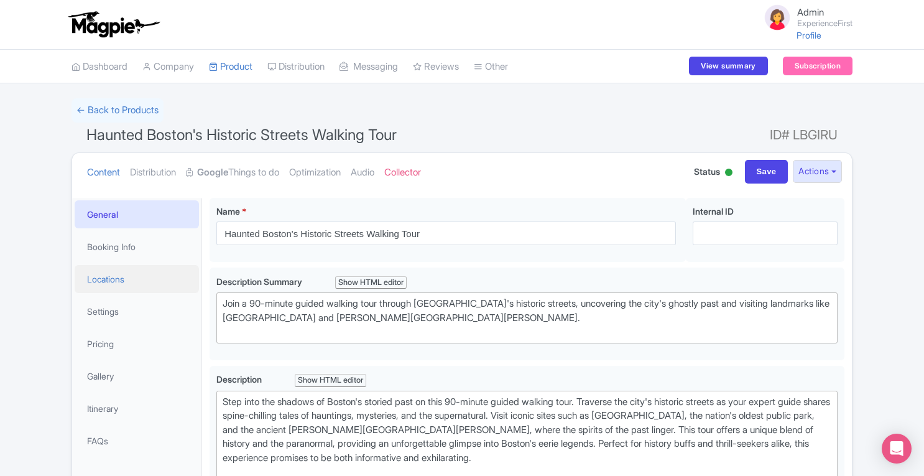
click at [108, 279] on link "Locations" at bounding box center [137, 279] width 124 height 28
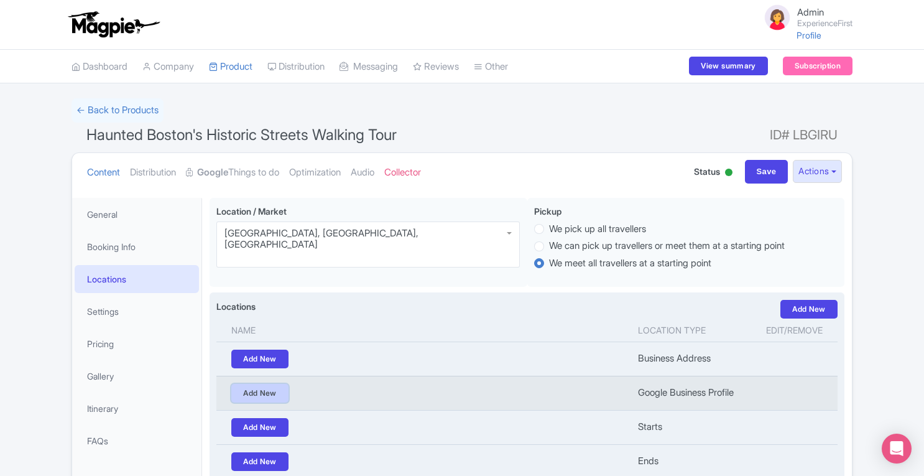
click at [262, 390] on link "Add New" at bounding box center [259, 393] width 57 height 19
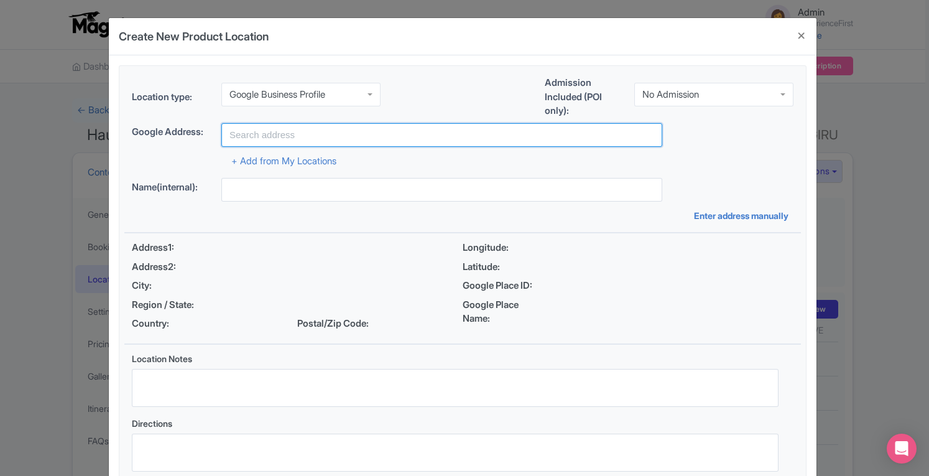
click at [309, 134] on input "text" at bounding box center [441, 135] width 441 height 24
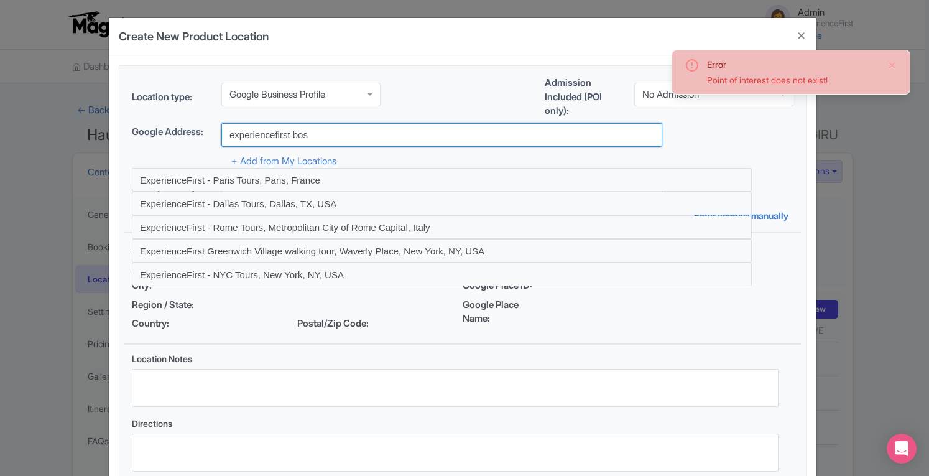
click at [272, 133] on input "experiencefirst bos" at bounding box center [441, 135] width 441 height 24
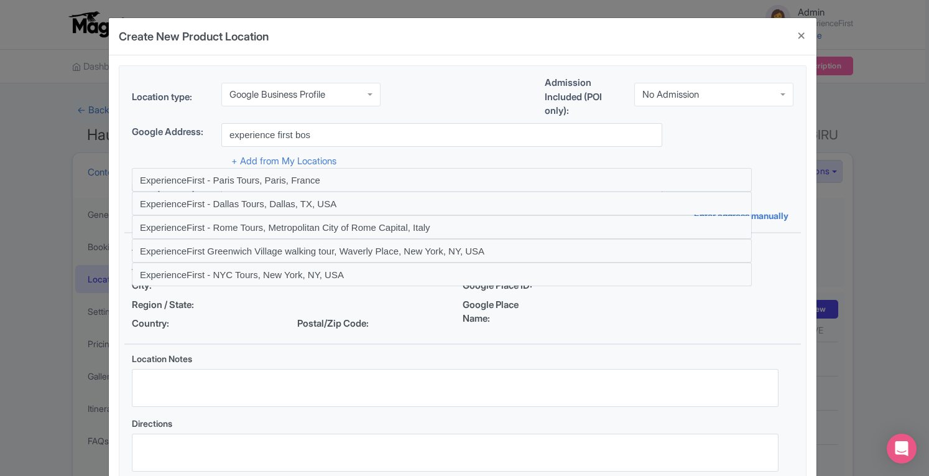
click at [327, 147] on div "+ Add from My Locations" at bounding box center [463, 158] width 662 height 22
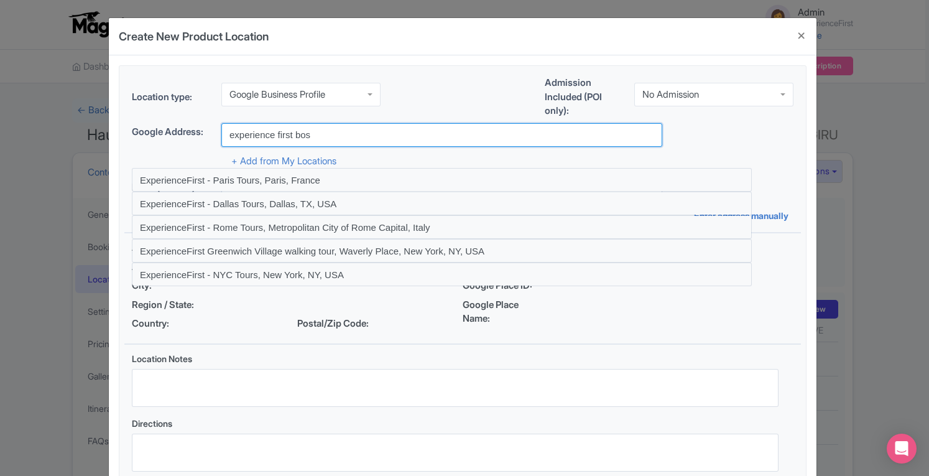
click at [325, 140] on input "experience first bos" at bounding box center [441, 135] width 441 height 24
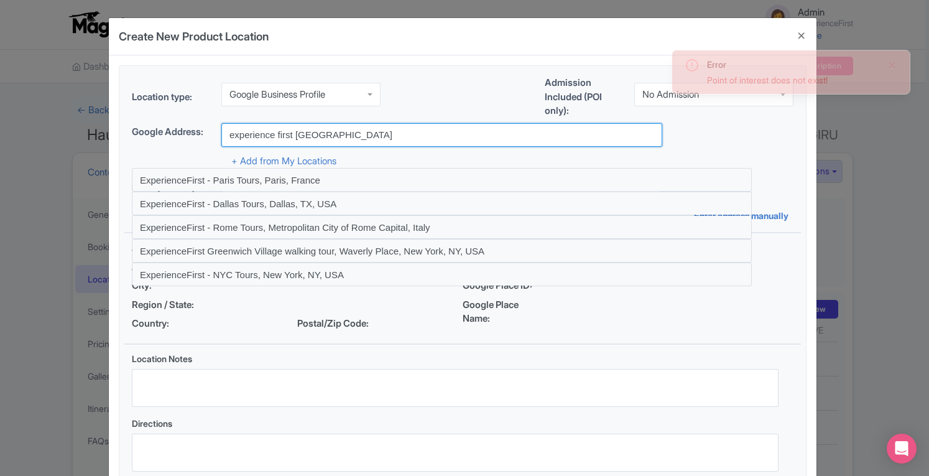
drag, startPoint x: 224, startPoint y: 135, endPoint x: 353, endPoint y: 132, distance: 129.4
click at [353, 132] on input "experience first boston" at bounding box center [441, 135] width 441 height 24
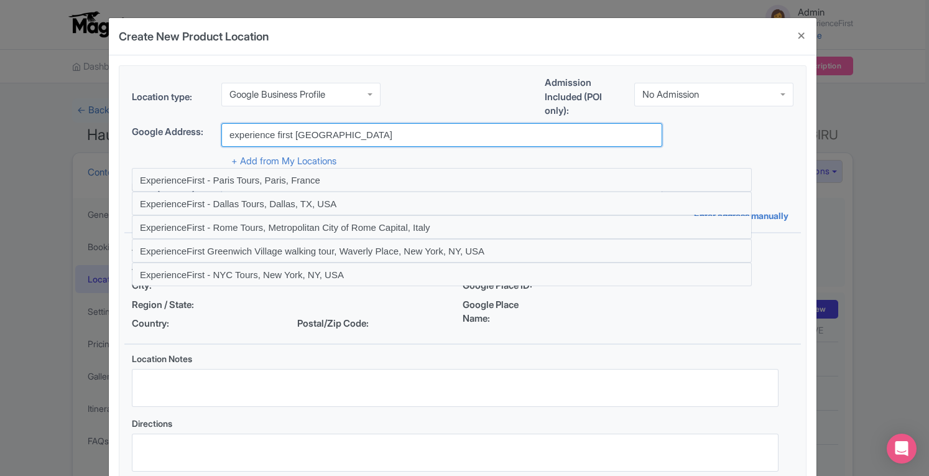
type input "experience first boston"
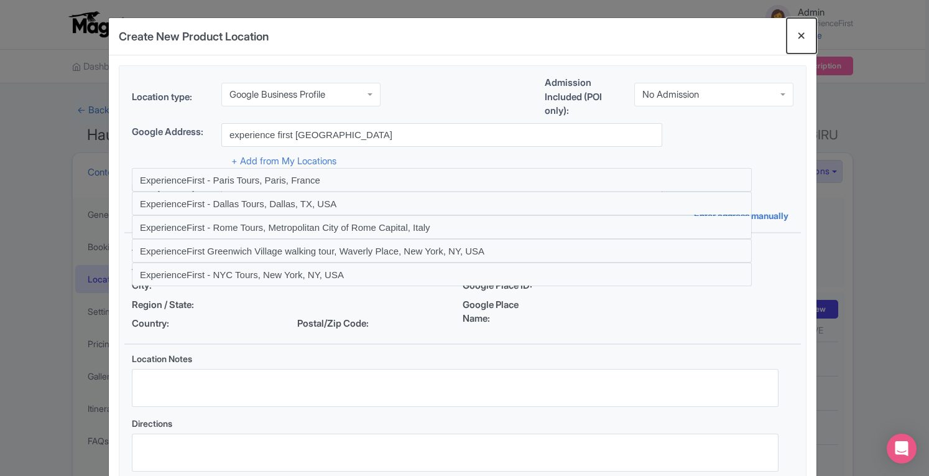
click at [802, 37] on button "Close" at bounding box center [802, 35] width 30 height 35
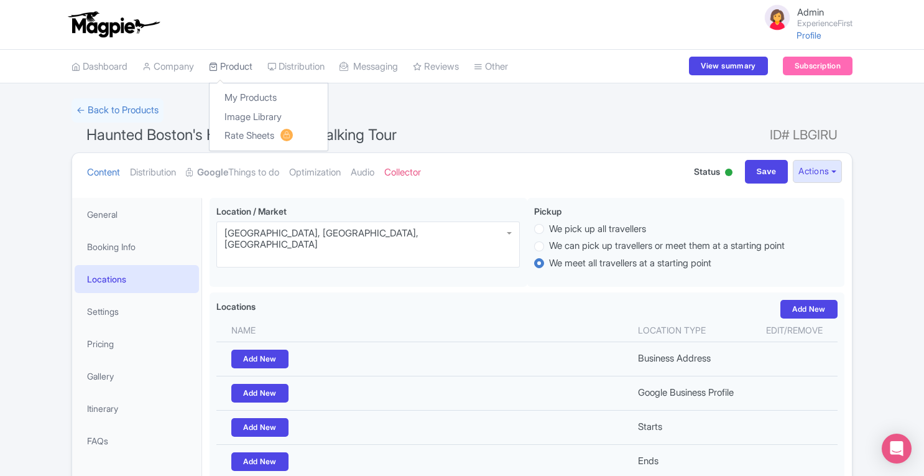
click at [244, 65] on link "Product" at bounding box center [231, 67] width 44 height 34
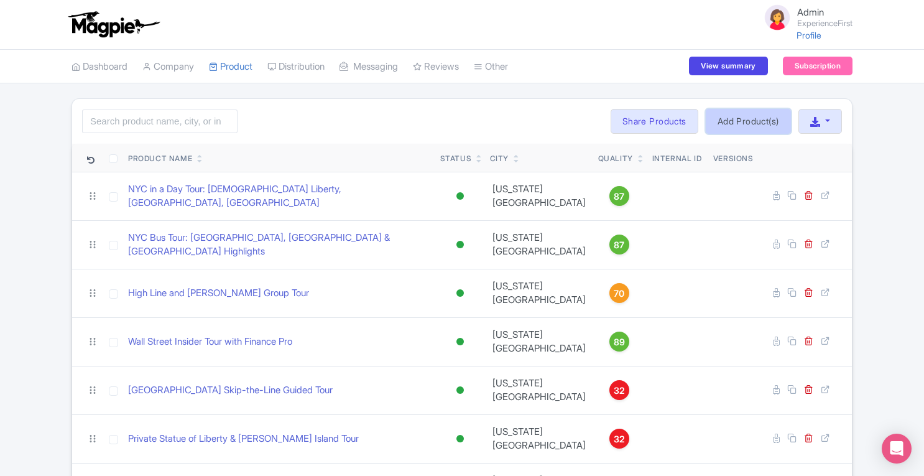
click at [747, 121] on link "Add Product(s)" at bounding box center [748, 121] width 85 height 25
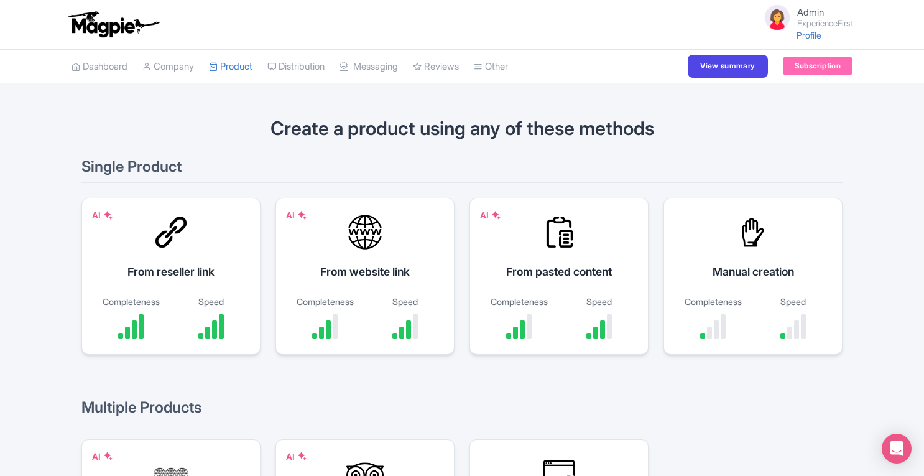
scroll to position [206, 0]
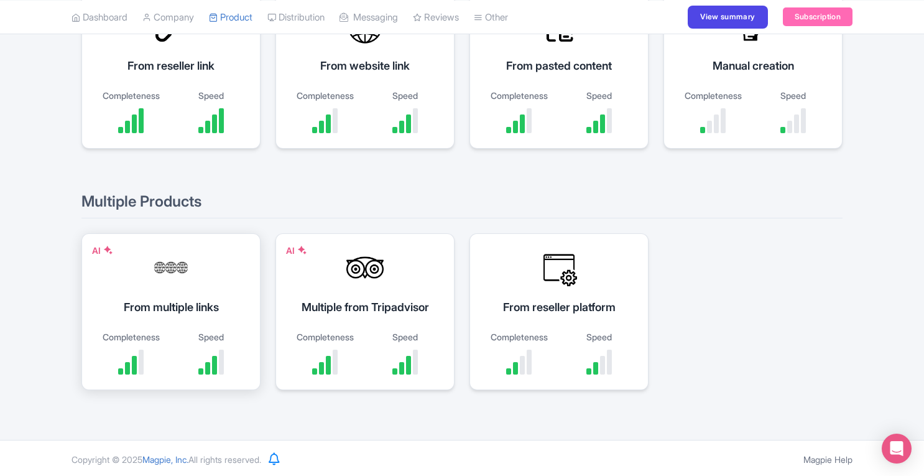
click at [180, 299] on div "From multiple links" at bounding box center [171, 307] width 148 height 17
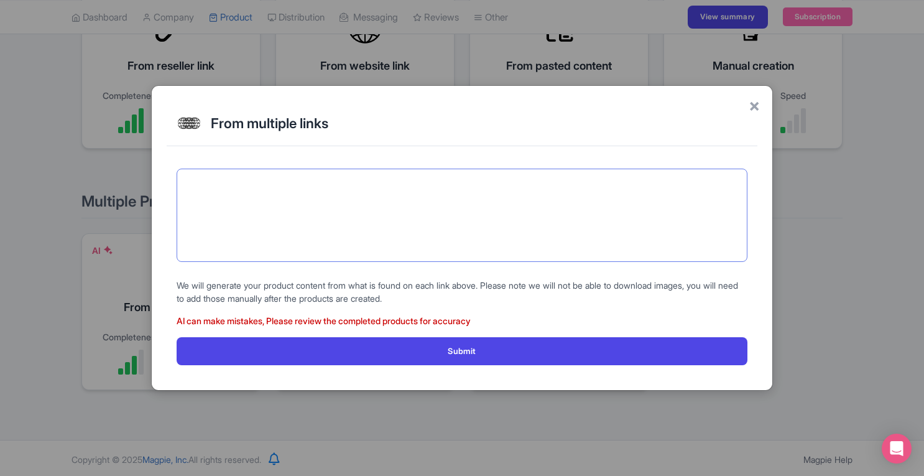
click at [373, 222] on textarea at bounding box center [462, 215] width 571 height 93
paste textarea "https://www.exp1.com/paris-tours/french-baking-insider-experience/ https://www.…"
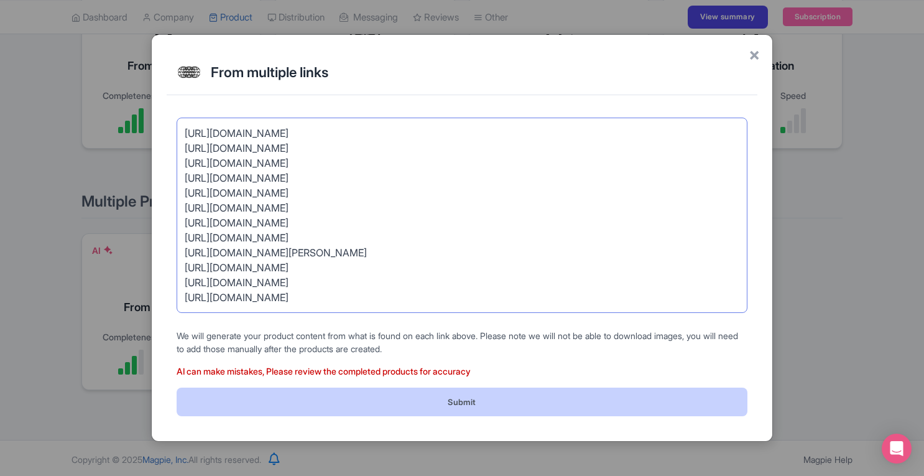
type textarea "https://www.exp1.com/paris-tours/french-baking-insider-experience/ https://www.…"
click at [493, 399] on button "Submit" at bounding box center [462, 401] width 571 height 28
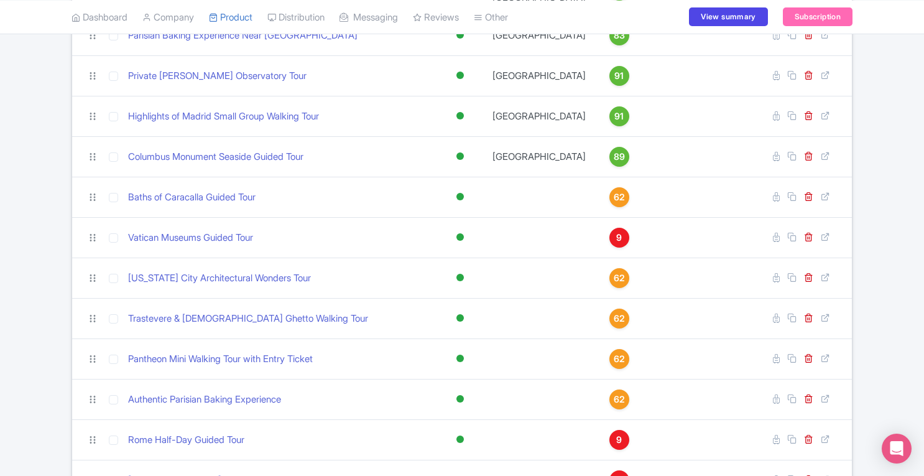
scroll to position [3288, 0]
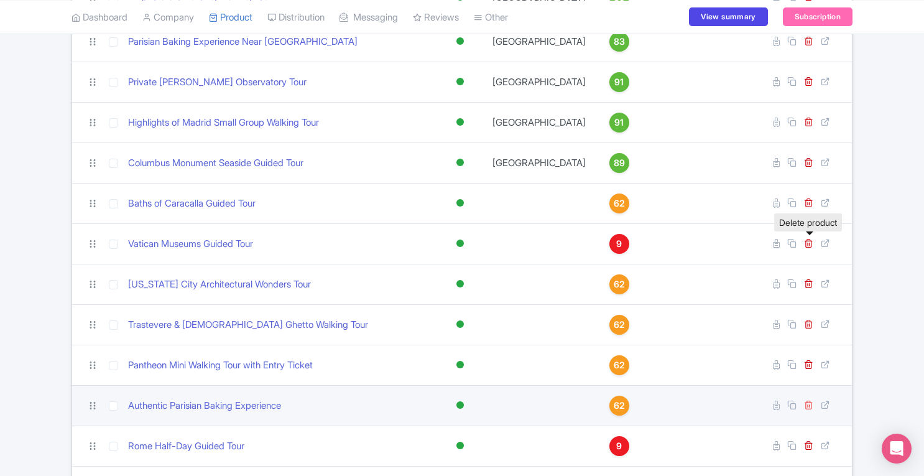
click at [807, 400] on icon at bounding box center [808, 404] width 9 height 9
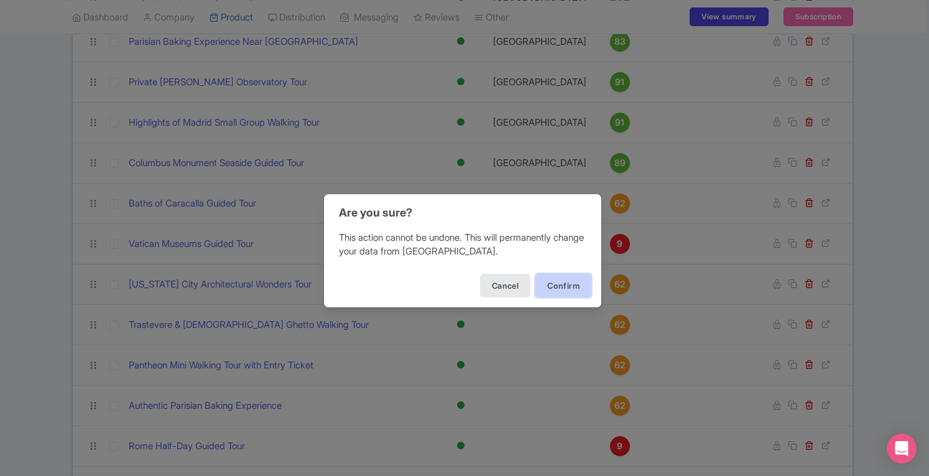
click at [570, 278] on button "Confirm" at bounding box center [563, 286] width 56 height 24
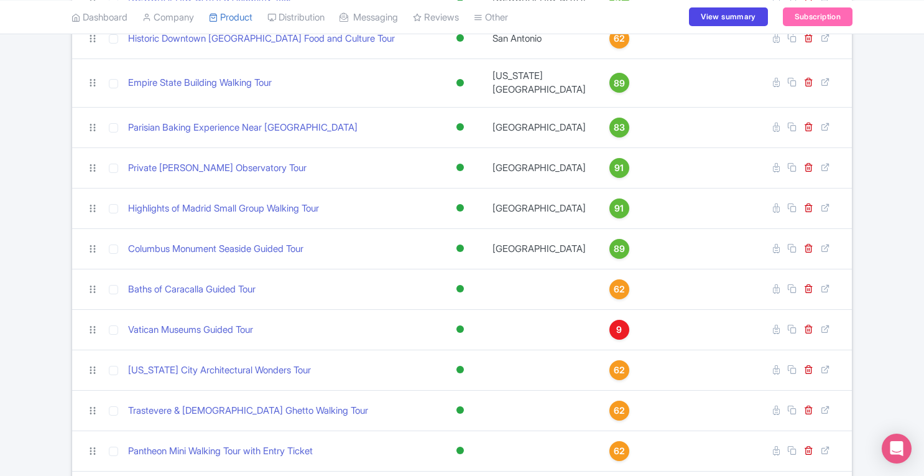
scroll to position [3238, 0]
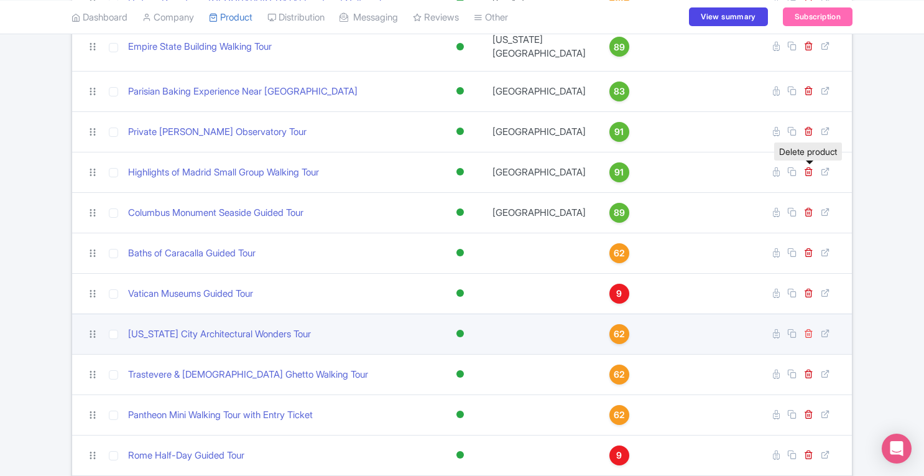
click at [807, 328] on icon at bounding box center [808, 332] width 9 height 9
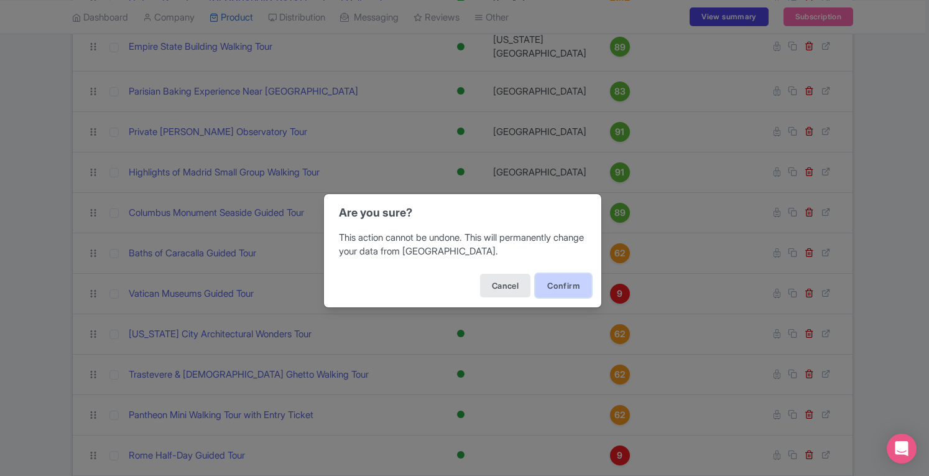
click at [562, 284] on button "Confirm" at bounding box center [563, 286] width 56 height 24
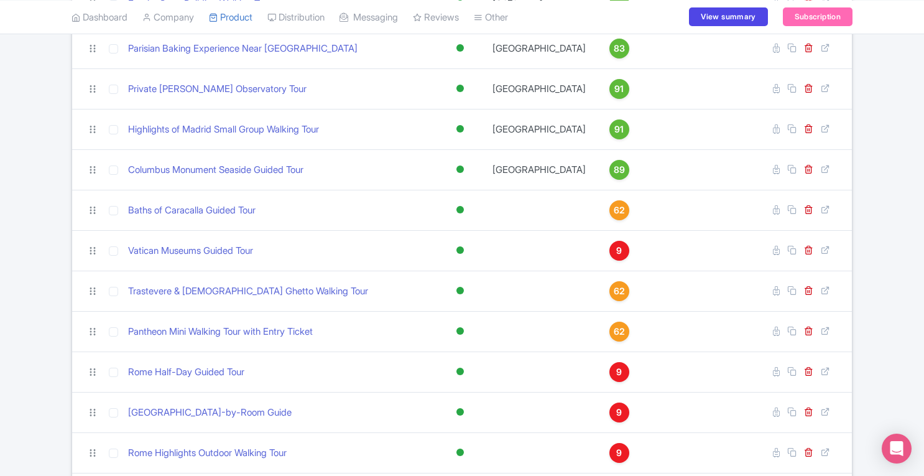
scroll to position [3288, 0]
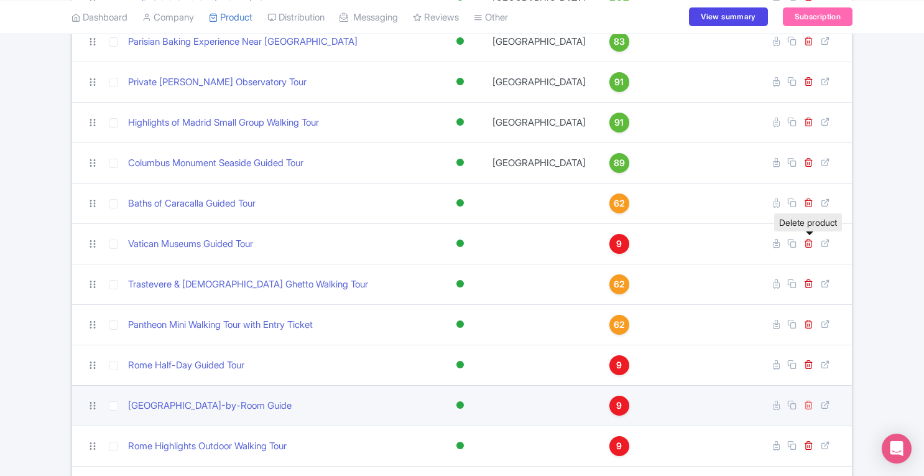
click at [809, 400] on icon at bounding box center [808, 404] width 9 height 9
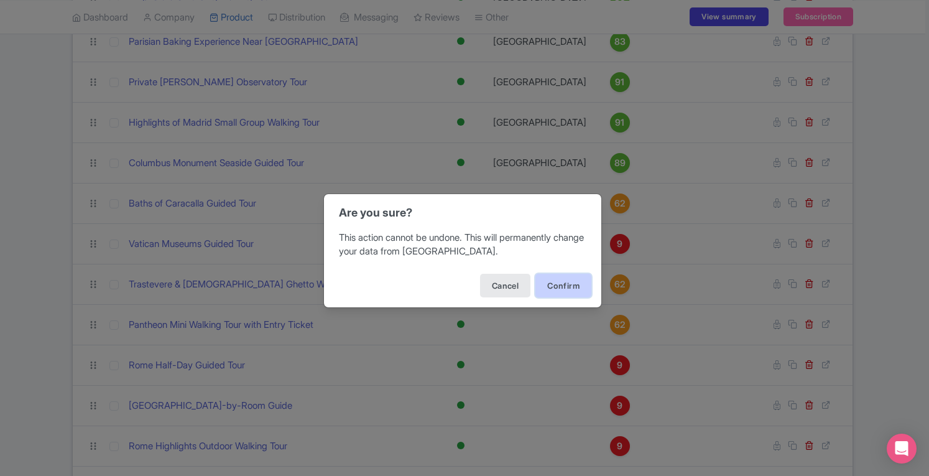
click at [571, 282] on button "Confirm" at bounding box center [563, 286] width 56 height 24
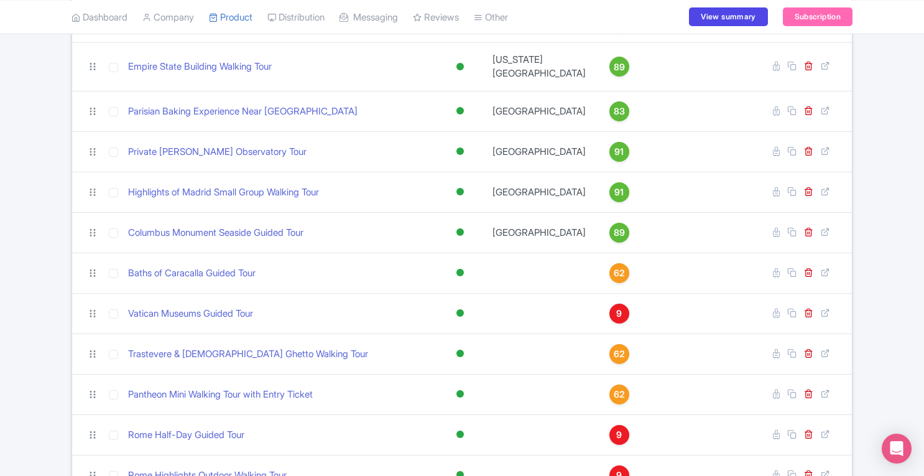
scroll to position [3212, 0]
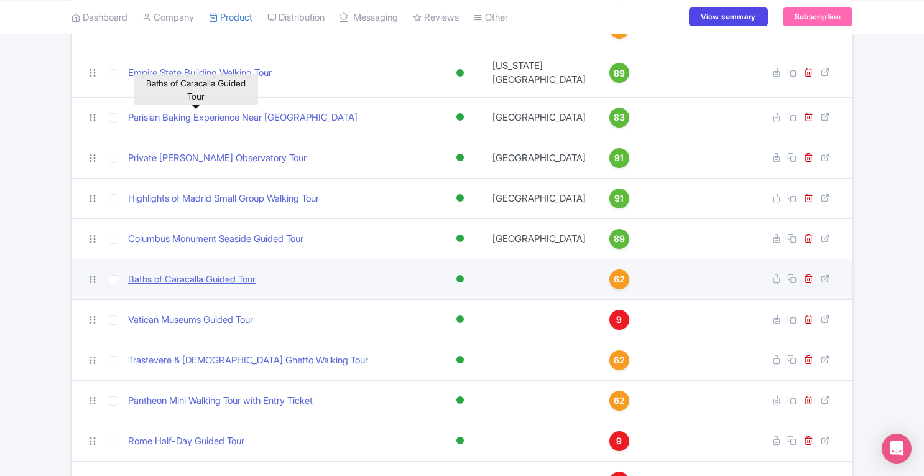
click at [215, 272] on link "Baths of Caracalla Guided Tour" at bounding box center [191, 279] width 127 height 14
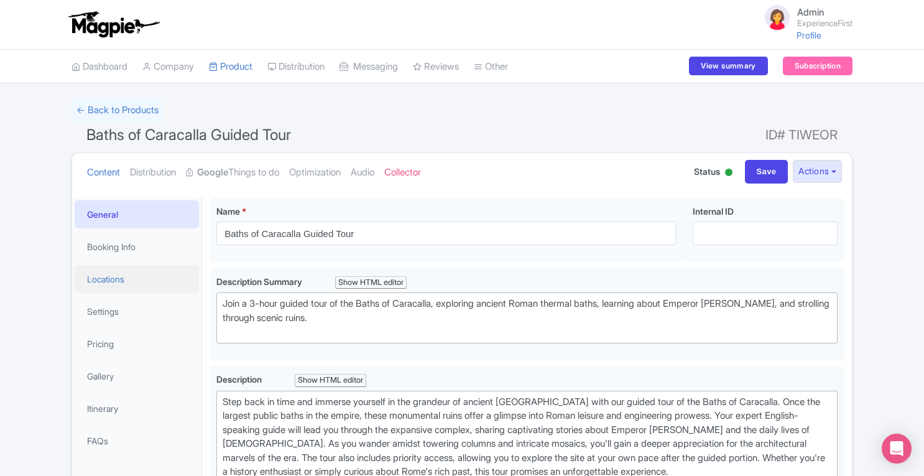
click at [124, 282] on link "Locations" at bounding box center [137, 279] width 124 height 28
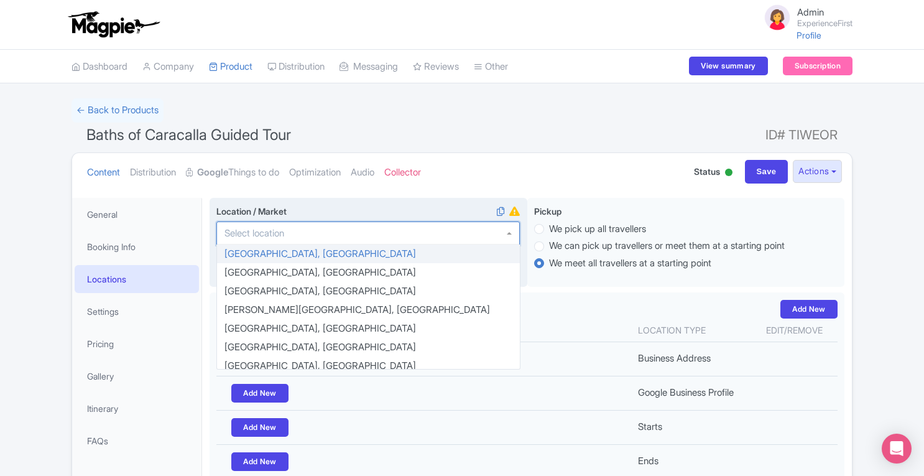
click at [350, 228] on div at bounding box center [368, 233] width 304 height 24
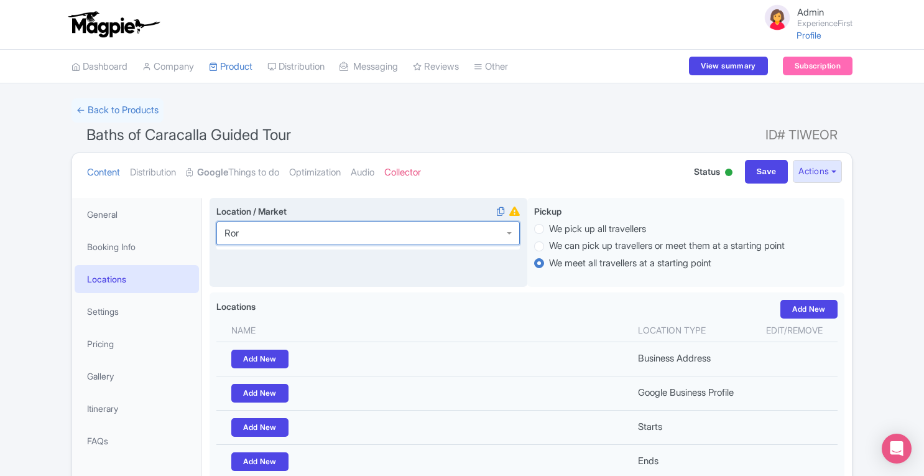
type input "[GEOGRAPHIC_DATA]"
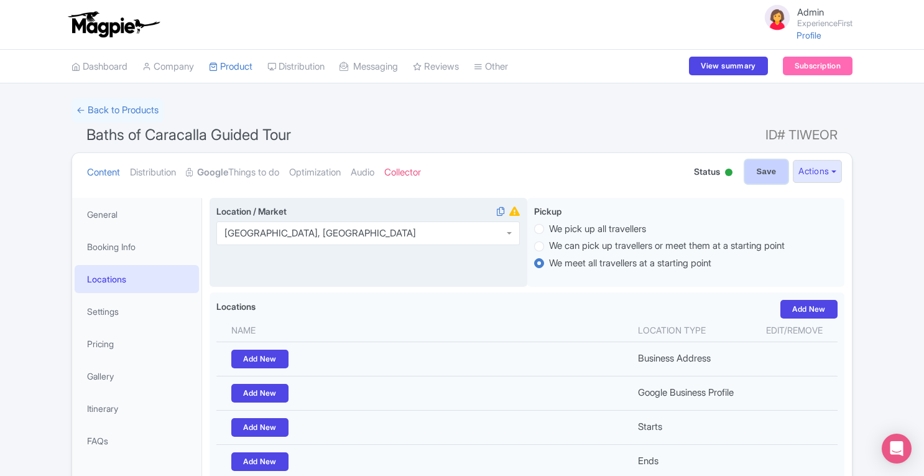
click at [763, 180] on input "Save" at bounding box center [767, 172] width 44 height 24
type input "Saving..."
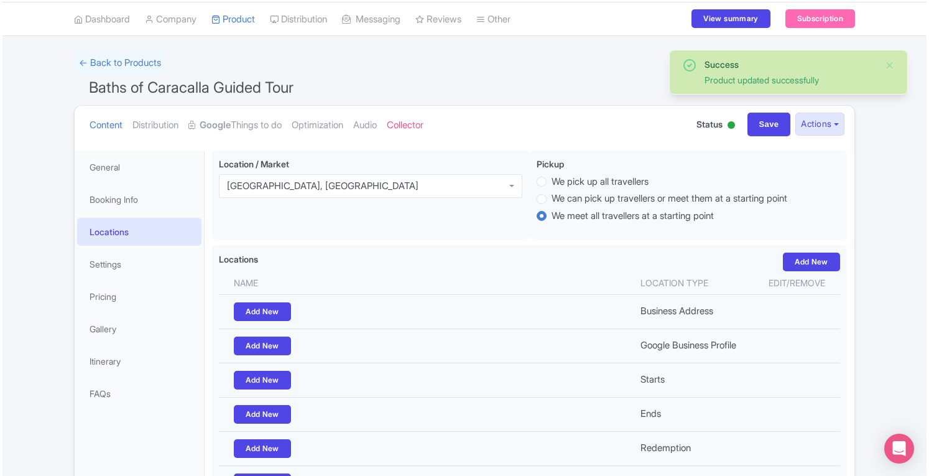
scroll to position [40, 0]
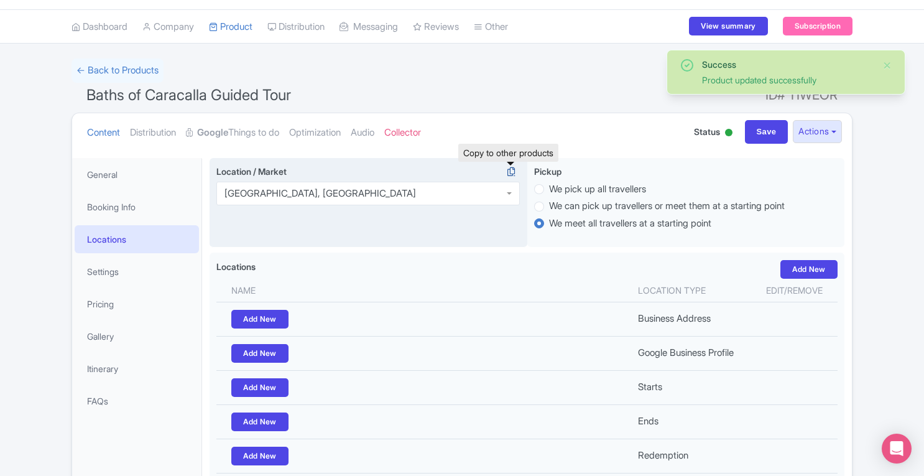
click at [512, 171] on icon at bounding box center [511, 171] width 17 height 11
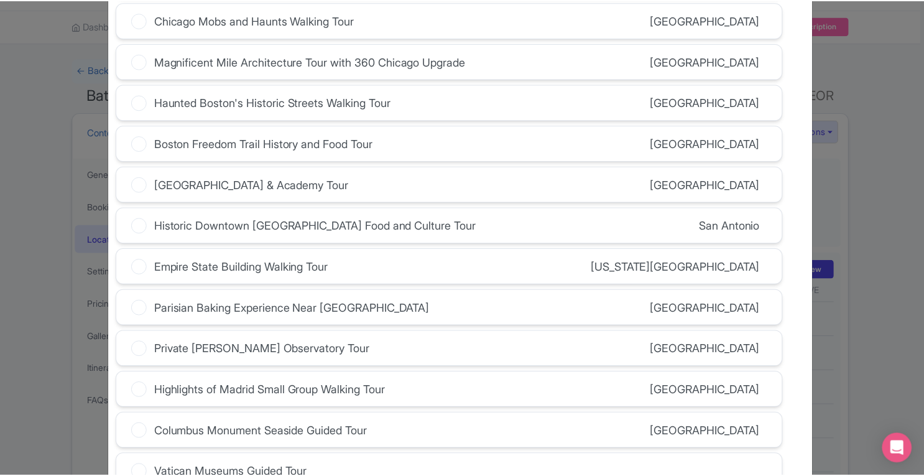
scroll to position [3186, 0]
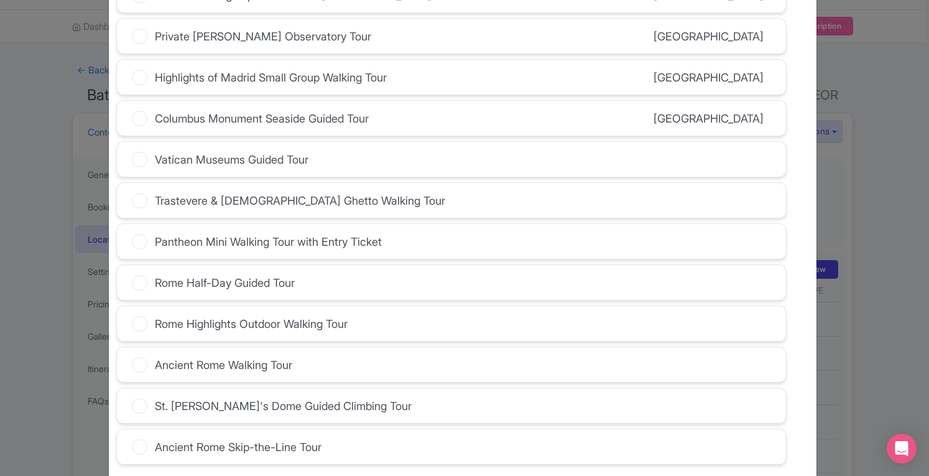
click at [128, 142] on div "Vatican Museums Guided Tour" at bounding box center [451, 159] width 669 height 35
click at [136, 152] on icon at bounding box center [140, 160] width 16 height 16
click at [0, 0] on input "Vatican Museums Guided Tour" at bounding box center [0, 0] width 0 height 0
click at [138, 193] on icon at bounding box center [140, 201] width 16 height 16
click at [0, 0] on input "Trastevere & [DEMOGRAPHIC_DATA] Ghetto Walking Tour" at bounding box center [0, 0] width 0 height 0
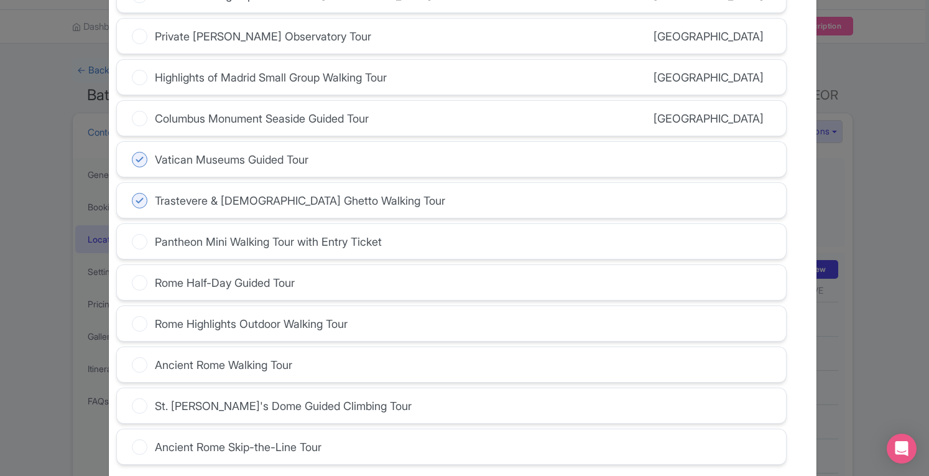
click at [138, 234] on icon at bounding box center [140, 242] width 16 height 16
click at [0, 0] on input "Pantheon Mini Walking Tour with Entry Ticket" at bounding box center [0, 0] width 0 height 0
click at [134, 275] on icon at bounding box center [140, 283] width 16 height 16
click at [0, 0] on input "Rome Half-Day Guided Tour" at bounding box center [0, 0] width 0 height 0
click at [137, 316] on icon at bounding box center [140, 324] width 16 height 16
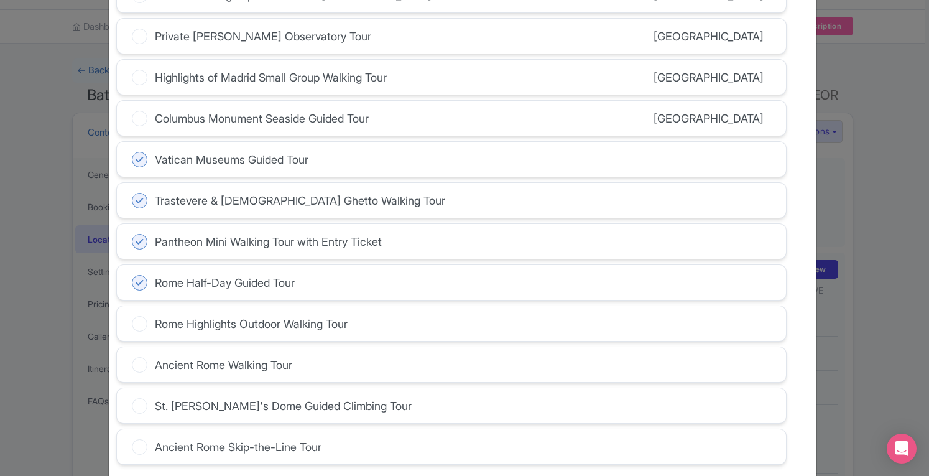
click at [0, 0] on input "Rome Highlights Outdoor Walking Tour" at bounding box center [0, 0] width 0 height 0
click at [142, 357] on icon at bounding box center [140, 365] width 16 height 16
click at [0, 0] on input "Ancient Rome Walking Tour" at bounding box center [0, 0] width 0 height 0
click at [138, 398] on icon at bounding box center [140, 406] width 16 height 16
click at [0, 0] on input "St. [PERSON_NAME]'s Dome Guided Climbing Tour" at bounding box center [0, 0] width 0 height 0
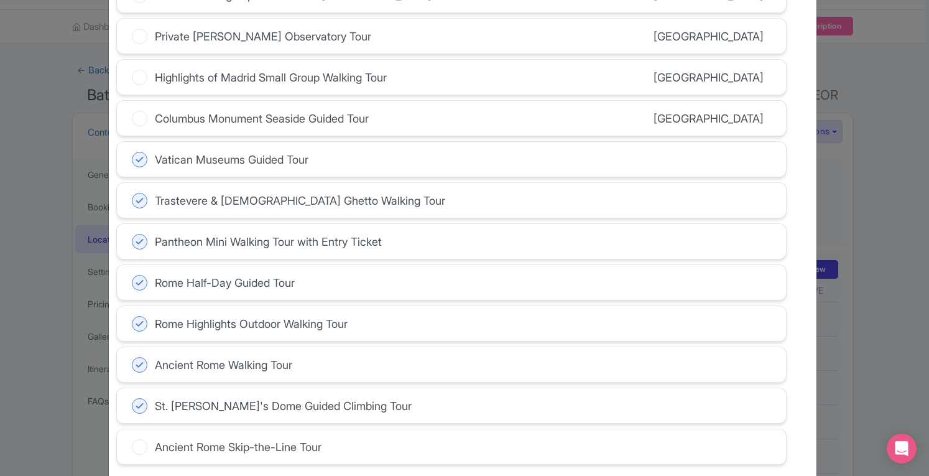
click at [138, 439] on icon at bounding box center [140, 447] width 16 height 16
click at [0, 0] on input "Ancient Rome Skip-the-Line Tour" at bounding box center [0, 0] width 0 height 0
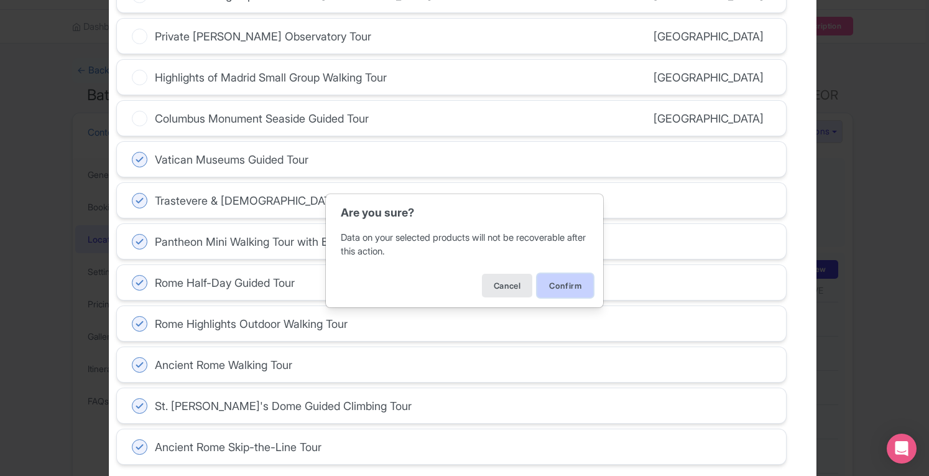
click at [572, 289] on button "Confirm" at bounding box center [565, 286] width 56 height 24
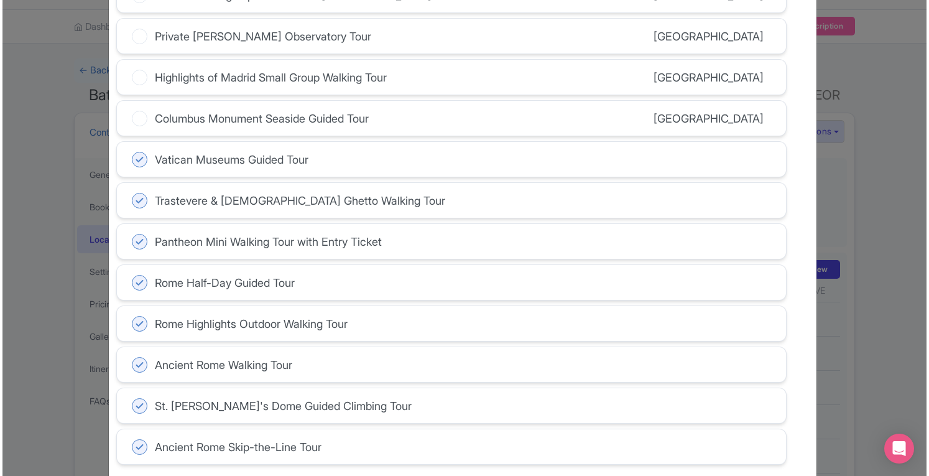
scroll to position [3141, 0]
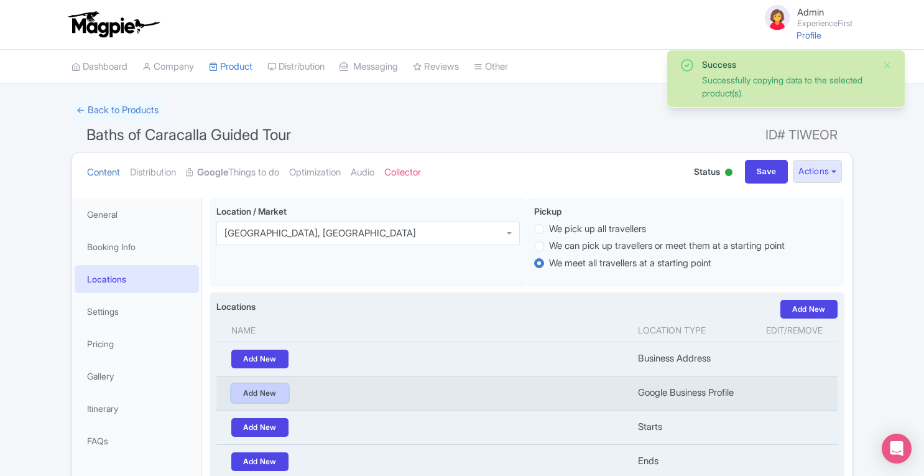
click at [266, 389] on link "Add New" at bounding box center [259, 393] width 57 height 19
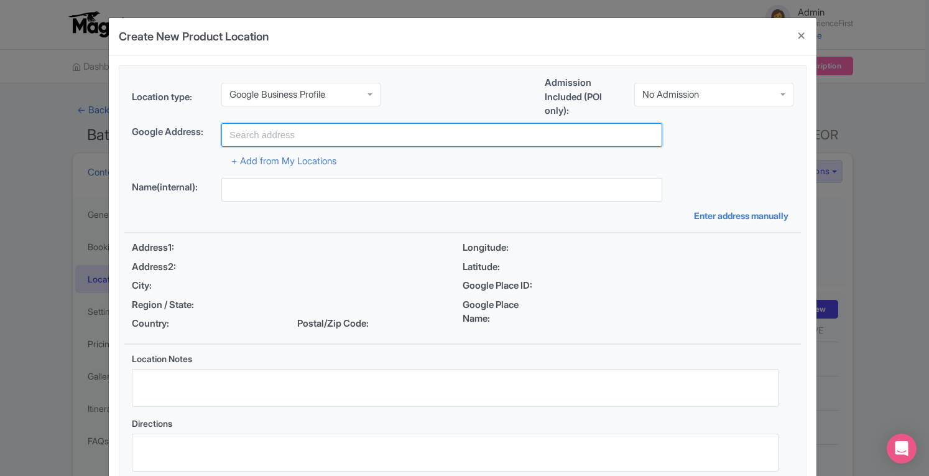
click at [336, 141] on input "text" at bounding box center [441, 135] width 441 height 24
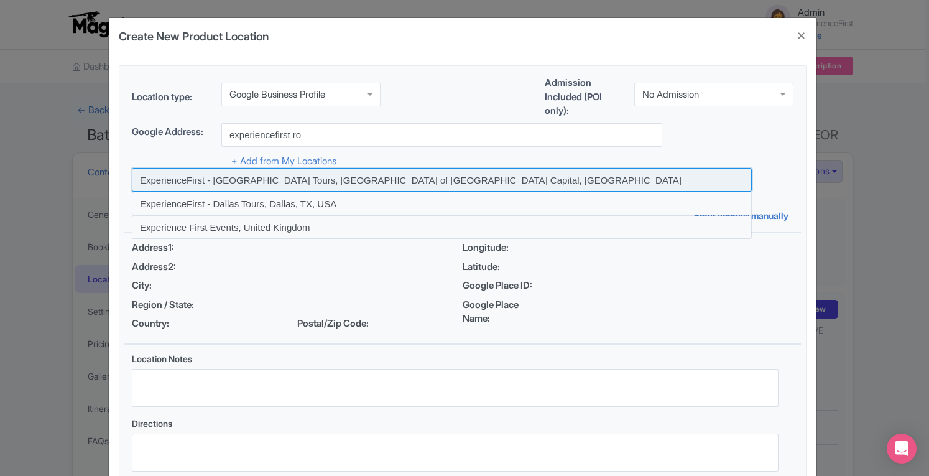
click at [315, 182] on input at bounding box center [442, 180] width 620 height 24
type input "ExperienceFirst - Rome Tours, Metropolitan City of Rome Capital, Italy"
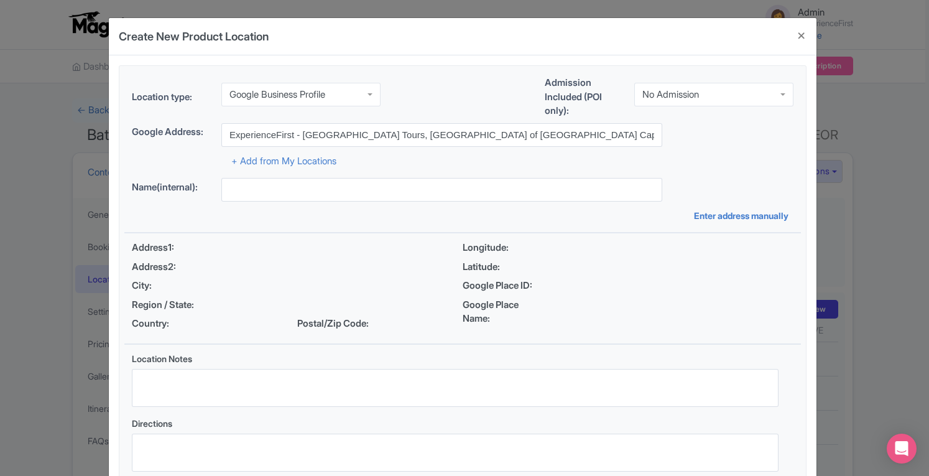
type input "ExperienceFirst - Rome Tours, Metropolitan City of Rome Capital, Italy"
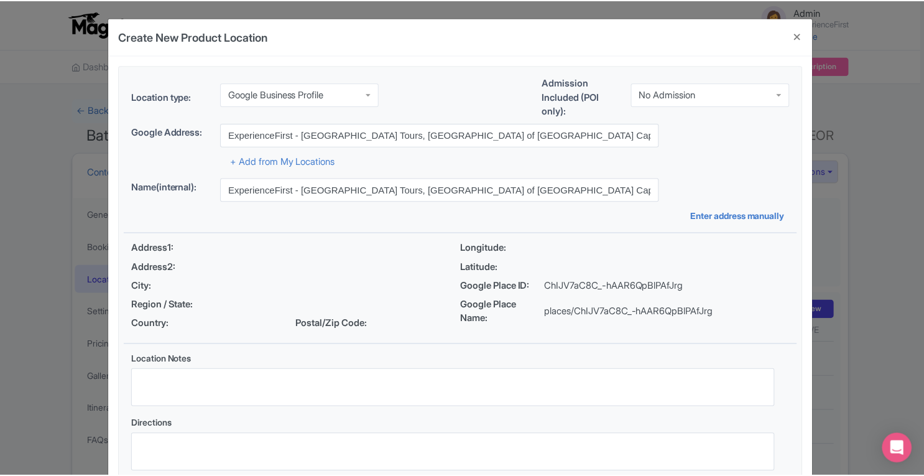
scroll to position [86, 0]
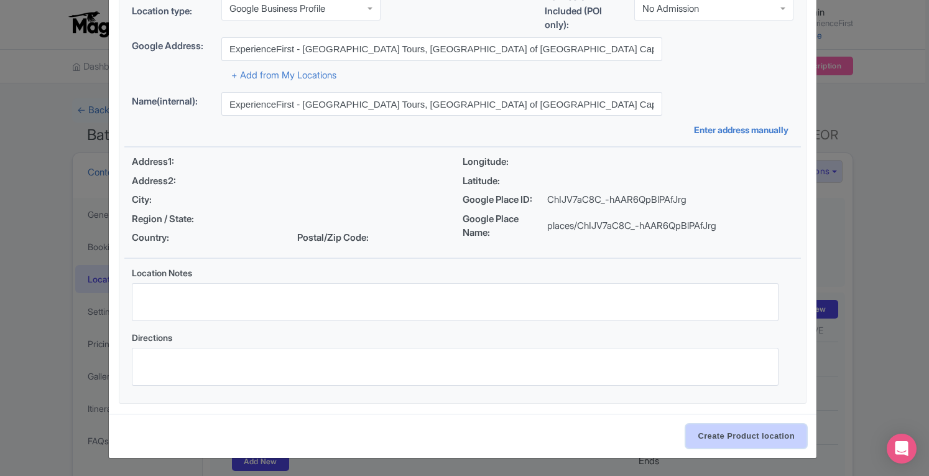
click at [753, 432] on input "Create Product location" at bounding box center [746, 436] width 121 height 24
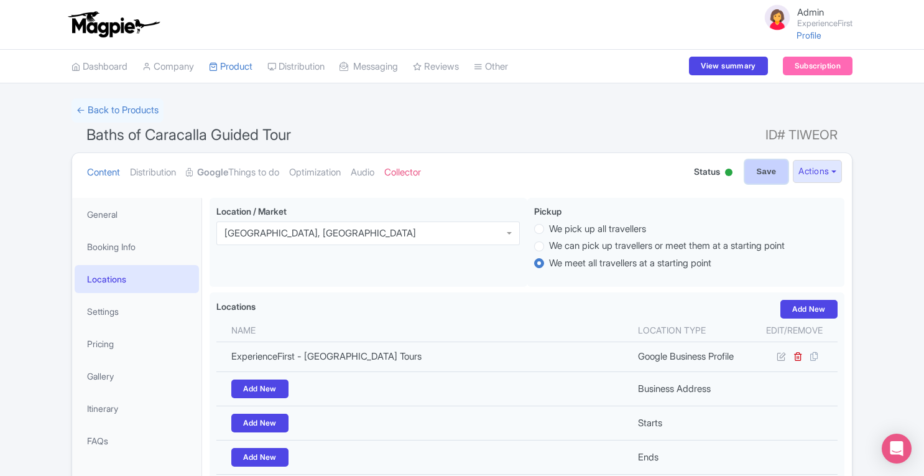
click at [771, 177] on input "Save" at bounding box center [767, 172] width 44 height 24
type input "Update Product"
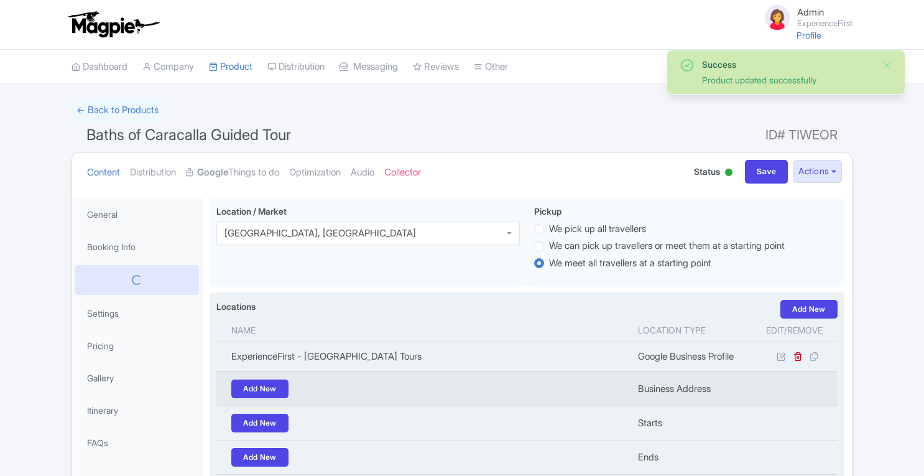
scroll to position [197, 0]
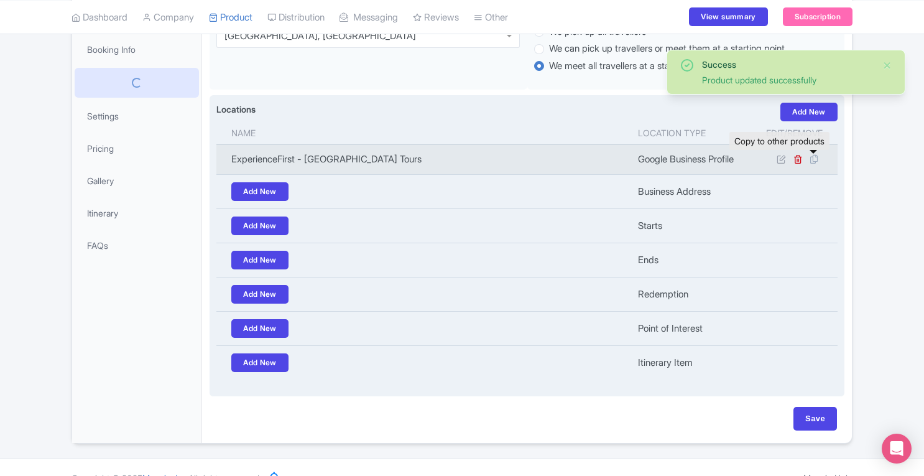
click at [814, 160] on icon at bounding box center [813, 159] width 17 height 11
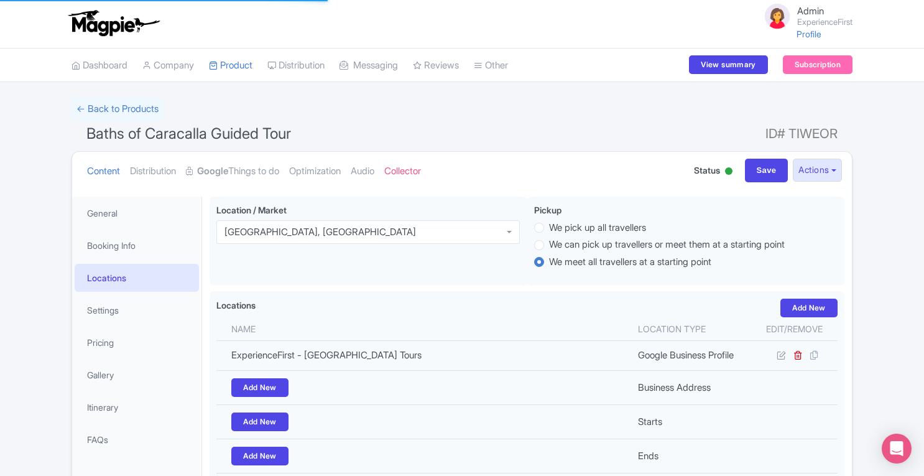
scroll to position [0, 0]
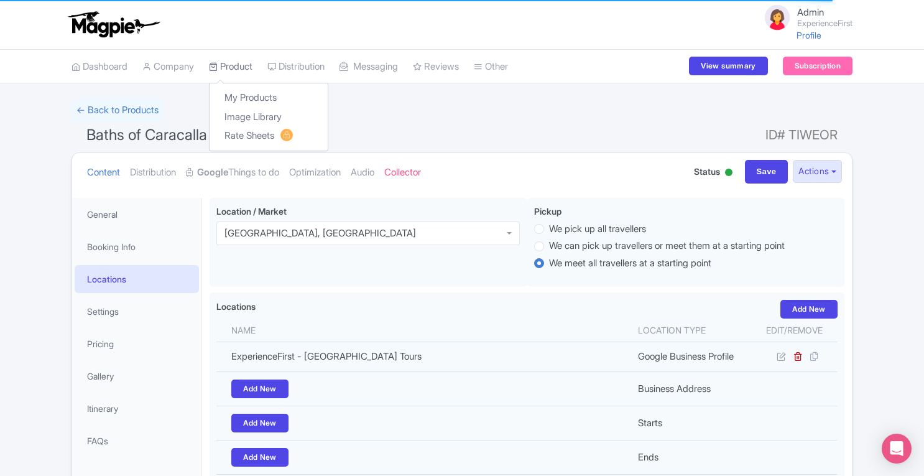
click at [235, 65] on link "Product" at bounding box center [231, 67] width 44 height 34
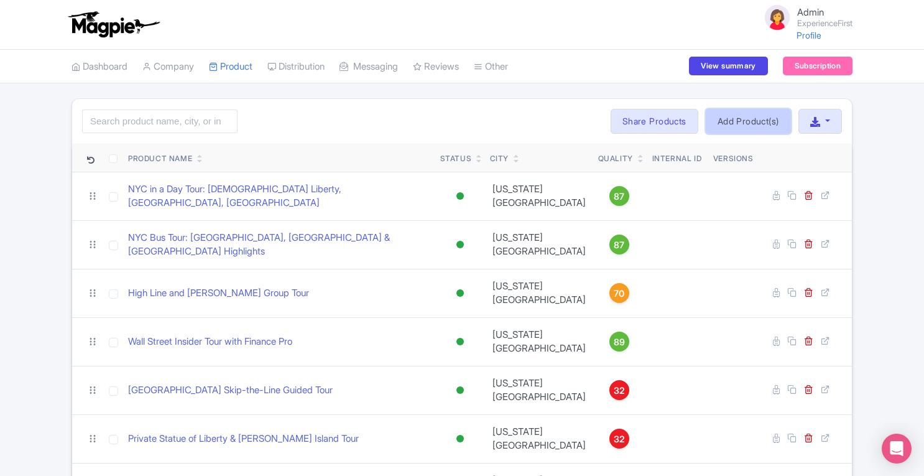
click at [742, 123] on link "Add Product(s)" at bounding box center [748, 121] width 85 height 25
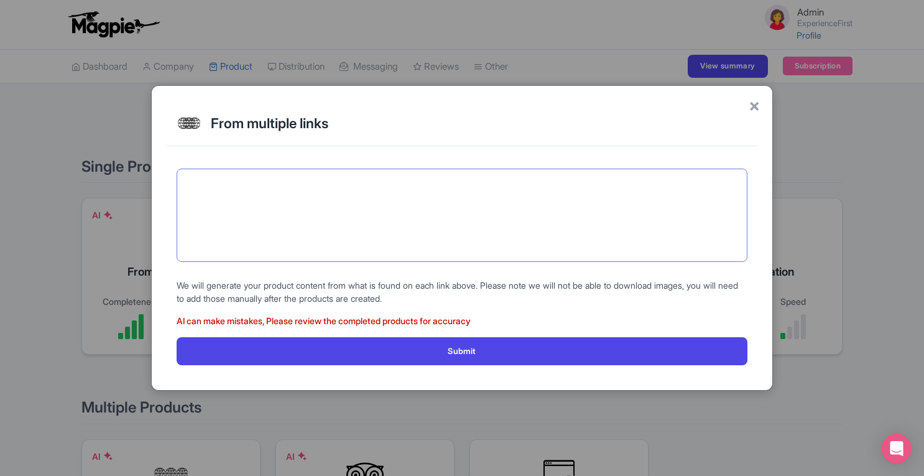
click at [373, 231] on textarea at bounding box center [462, 215] width 571 height 93
paste textarea "[URL][DOMAIN_NAME] [URL][DOMAIN_NAME]"
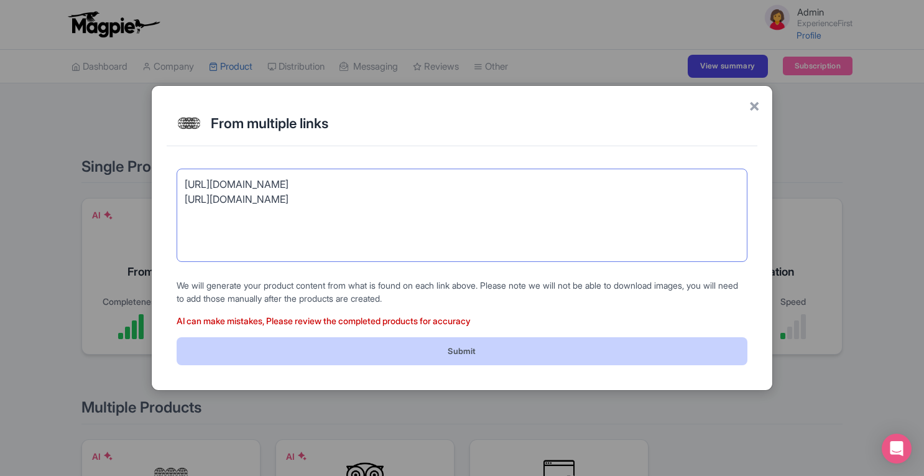
type textarea "[URL][DOMAIN_NAME] [URL][DOMAIN_NAME]"
click at [451, 348] on button "Submit" at bounding box center [462, 351] width 571 height 28
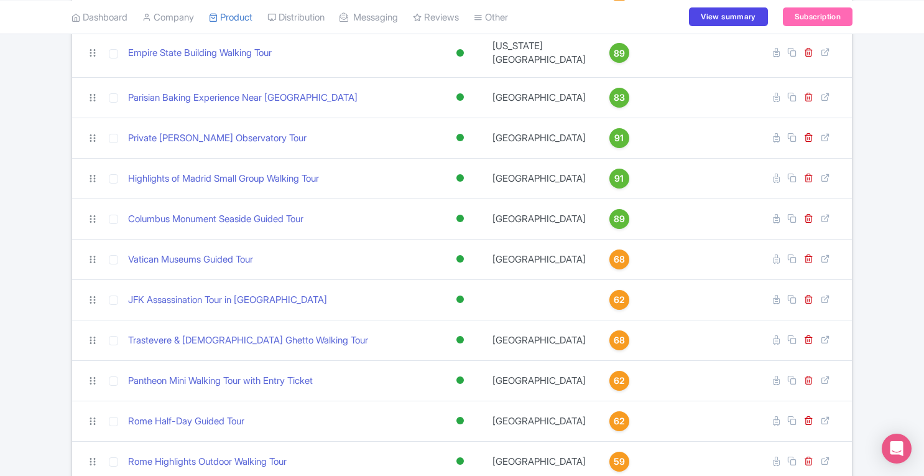
scroll to position [3311, 0]
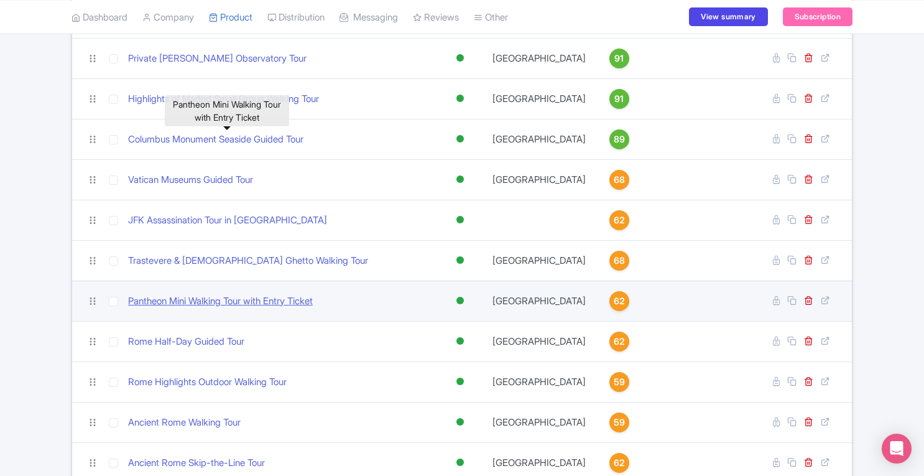
click at [243, 294] on link "Pantheon Mini Walking Tour with Entry Ticket" at bounding box center [220, 301] width 185 height 14
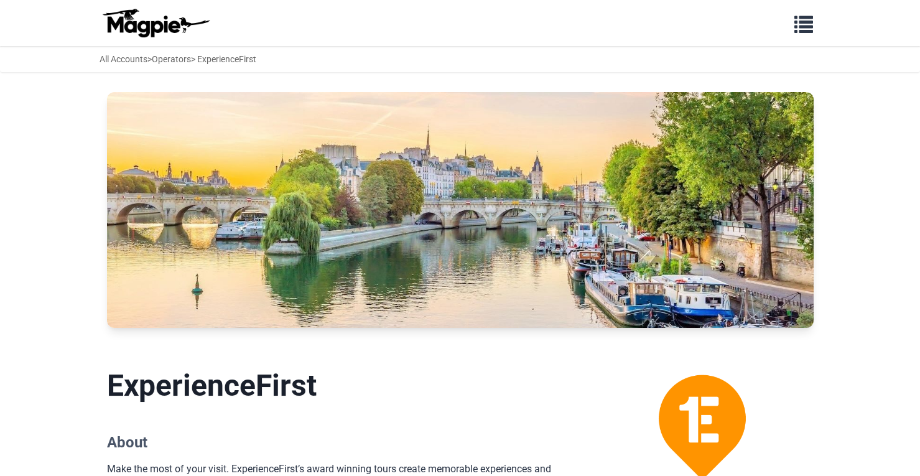
scroll to position [856, 0]
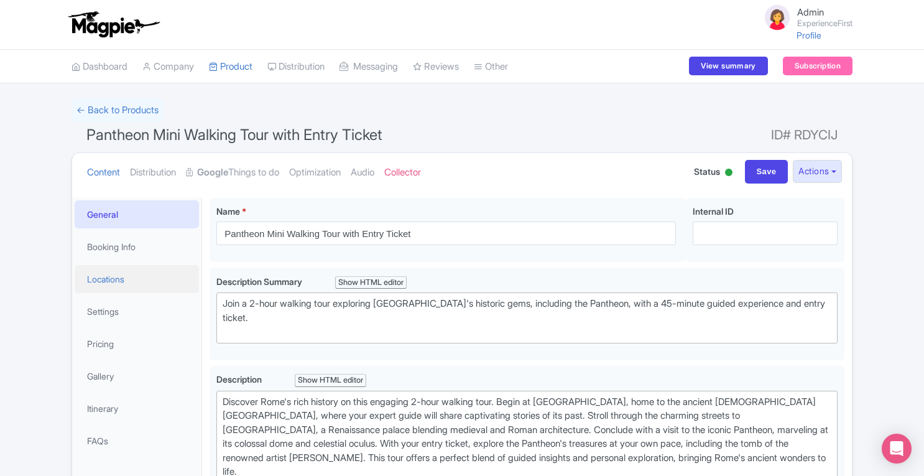
click at [134, 282] on link "Locations" at bounding box center [137, 279] width 124 height 28
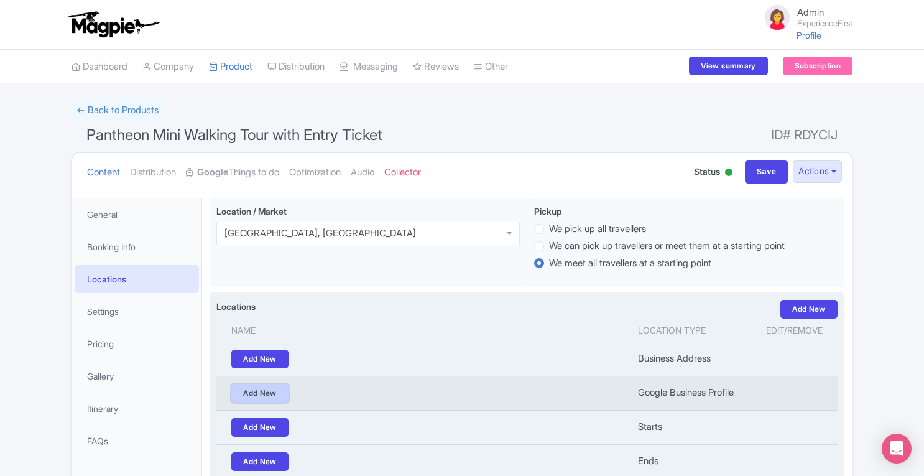
click at [281, 392] on link "Add New" at bounding box center [259, 393] width 57 height 19
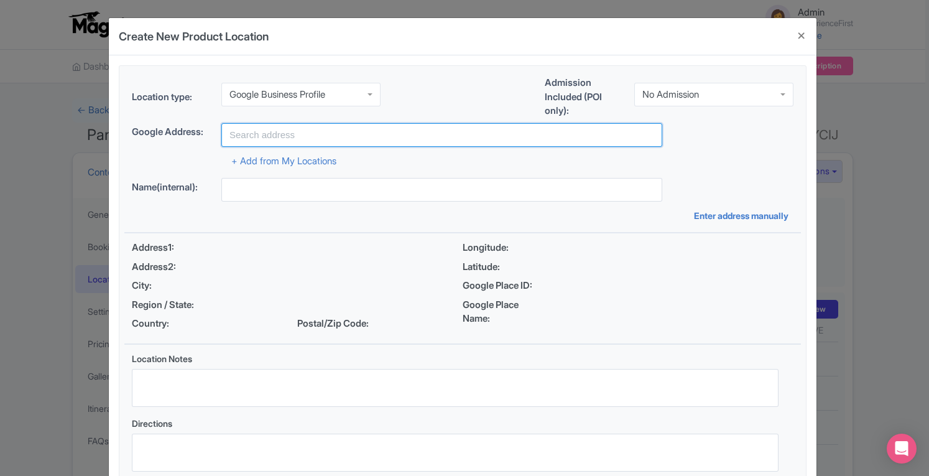
click at [300, 133] on input "text" at bounding box center [441, 135] width 441 height 24
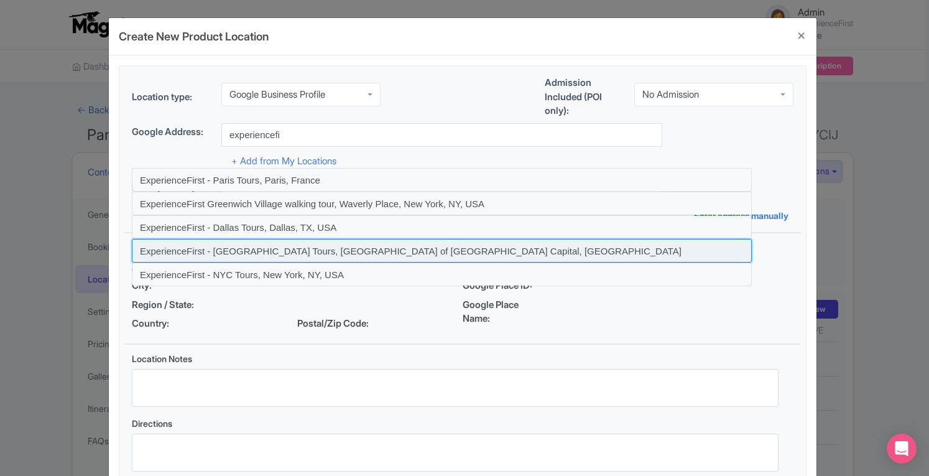
click at [215, 253] on input at bounding box center [442, 251] width 620 height 24
type input "ExperienceFirst - [GEOGRAPHIC_DATA] Tours, [GEOGRAPHIC_DATA] of [GEOGRAPHIC_DAT…"
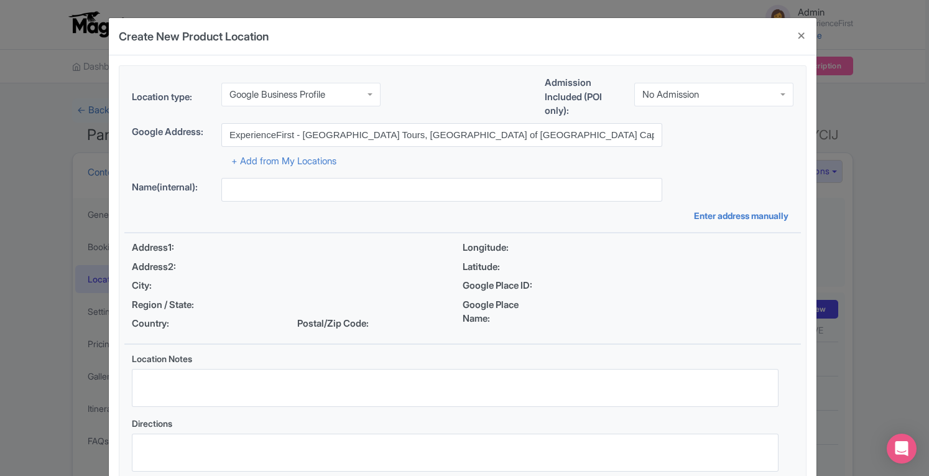
type input "ExperienceFirst - [GEOGRAPHIC_DATA] Tours, [GEOGRAPHIC_DATA] of [GEOGRAPHIC_DAT…"
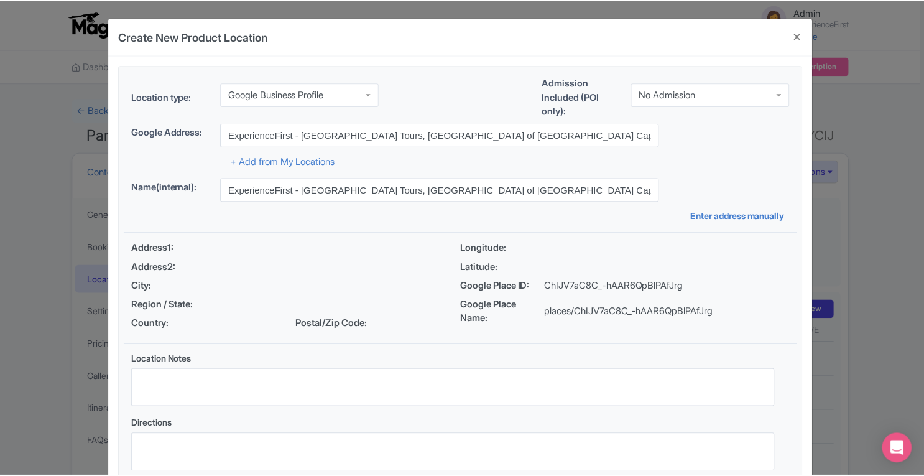
scroll to position [86, 0]
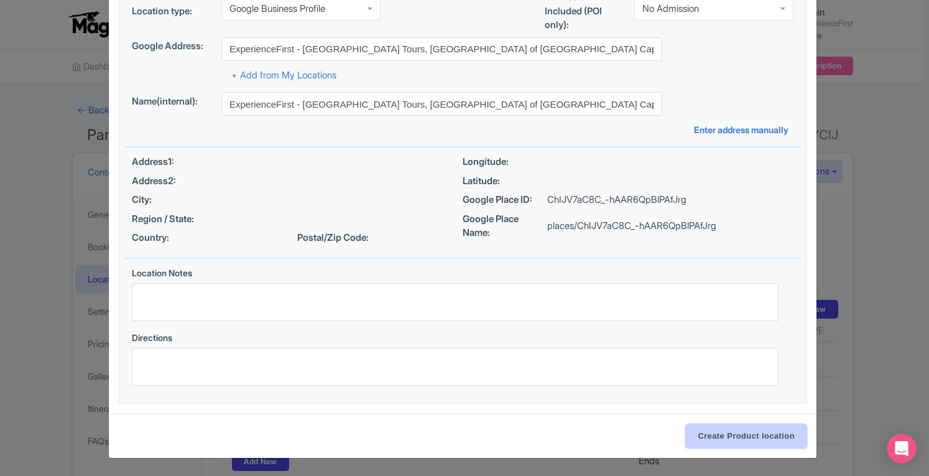
click at [755, 430] on input "Create Product location" at bounding box center [746, 436] width 121 height 24
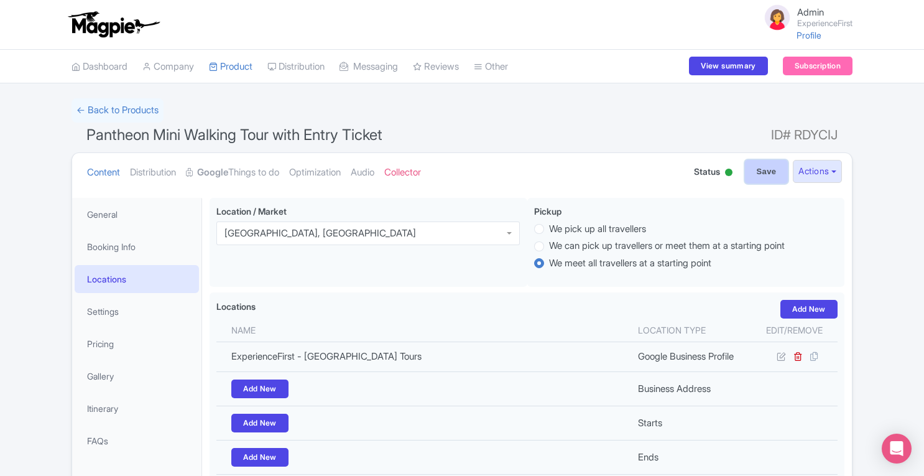
click at [767, 167] on input "Save" at bounding box center [767, 172] width 44 height 24
type input "Update Product"
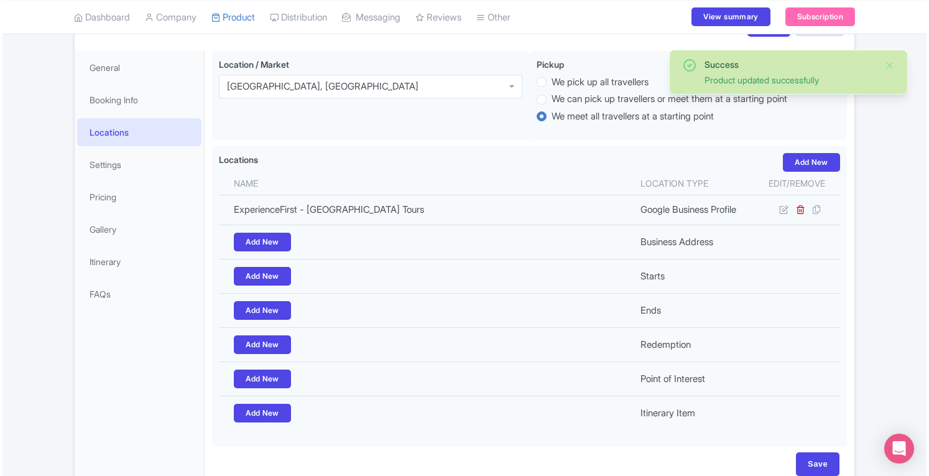
scroll to position [146, 0]
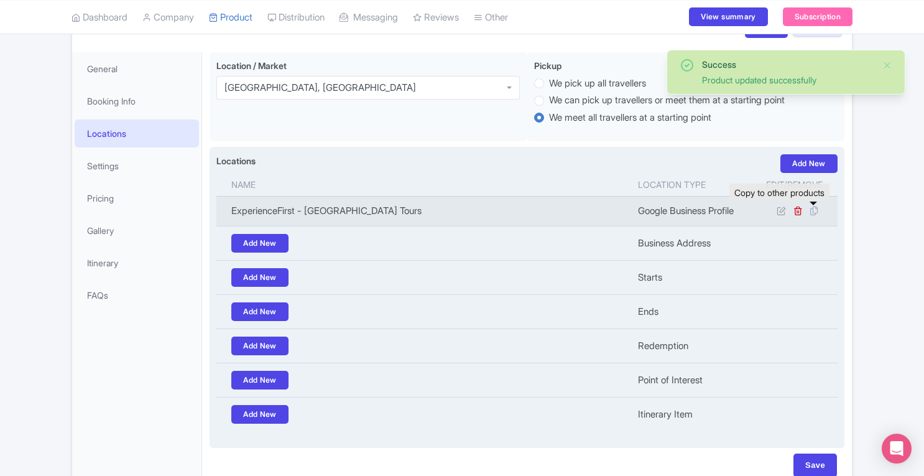
click at [817, 212] on icon at bounding box center [813, 210] width 17 height 11
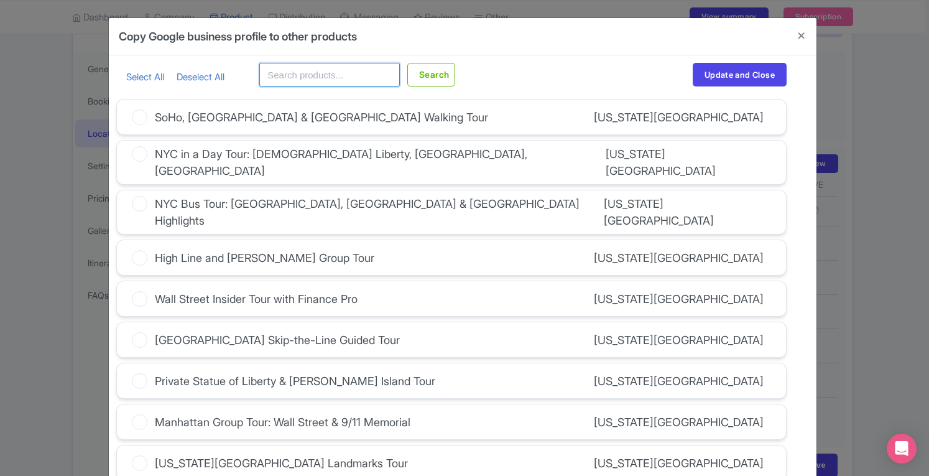
click at [291, 81] on input "text" at bounding box center [329, 75] width 141 height 24
type input "rome"
click at [440, 75] on button "Search" at bounding box center [431, 75] width 48 height 24
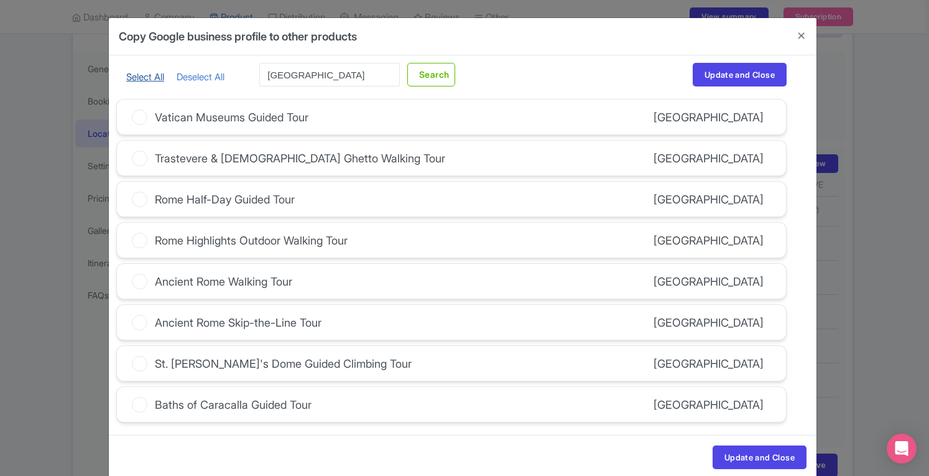
click at [131, 80] on link "Select All" at bounding box center [145, 77] width 38 height 12
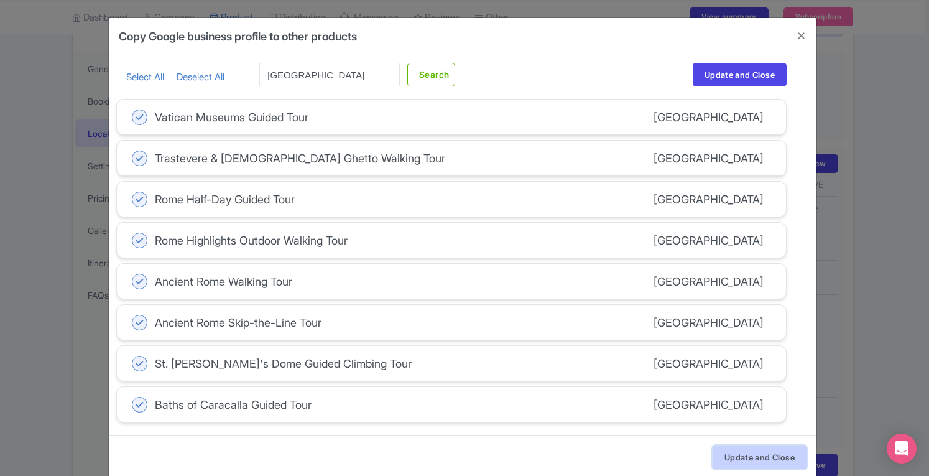
click at [724, 457] on button "Update and Close" at bounding box center [760, 457] width 94 height 24
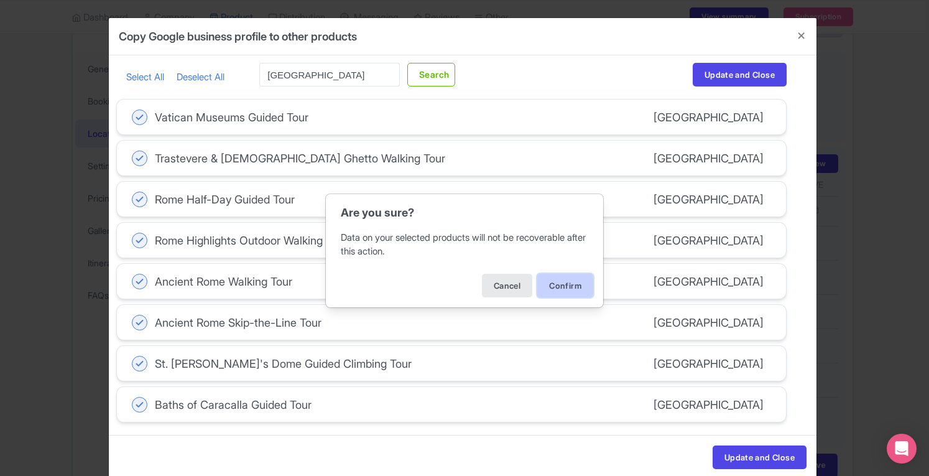
click at [572, 287] on button "Confirm" at bounding box center [565, 286] width 56 height 24
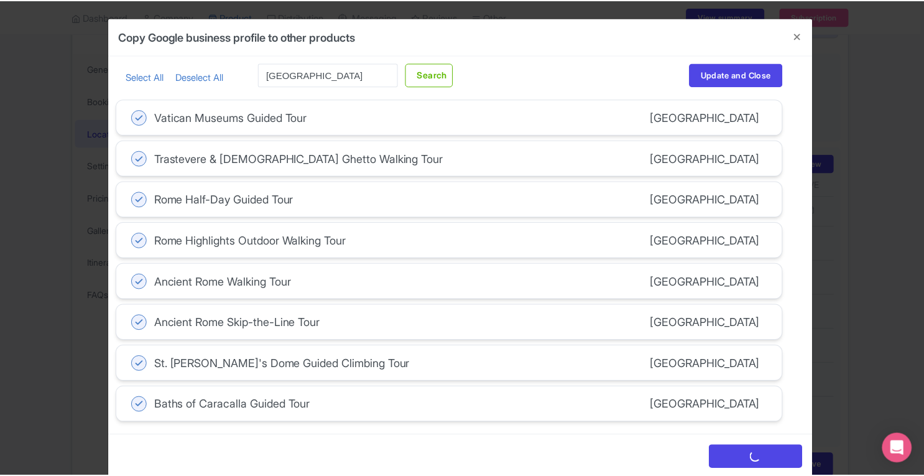
scroll to position [0, 0]
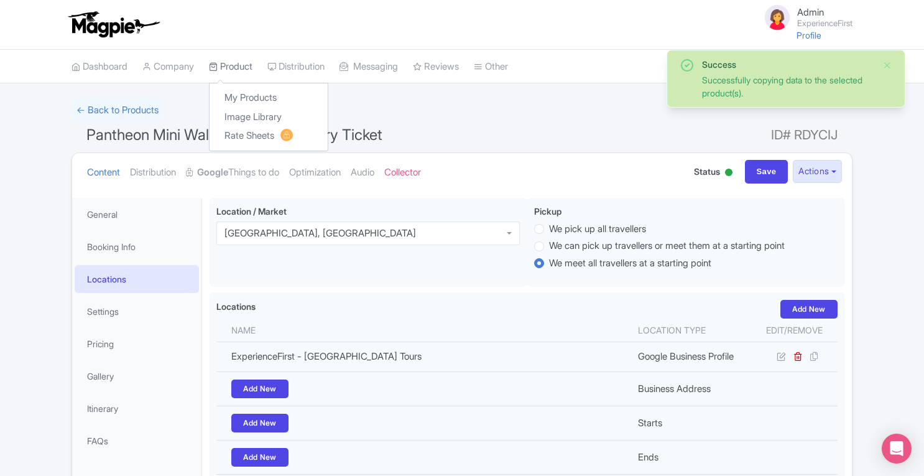
click at [242, 65] on link "Product" at bounding box center [231, 67] width 44 height 34
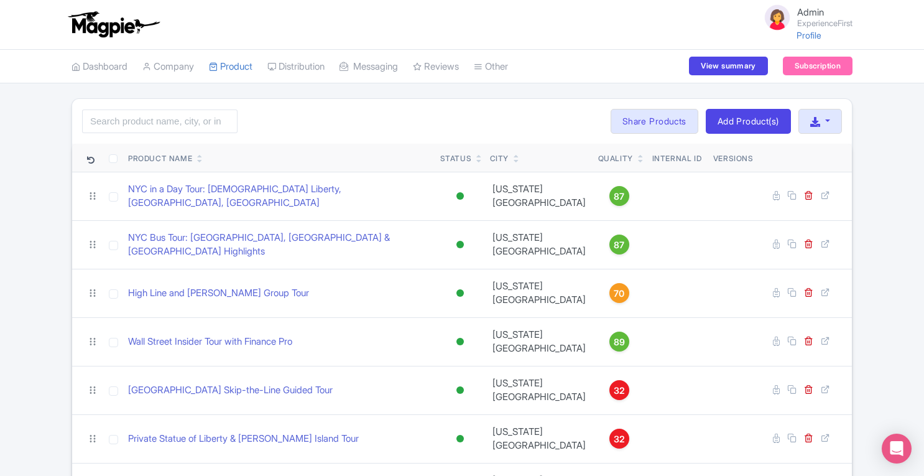
scroll to position [3327, 0]
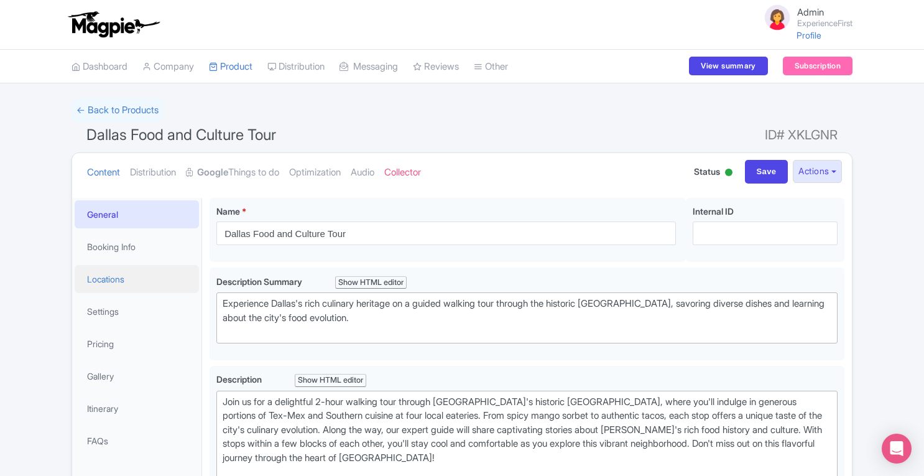
click at [132, 279] on link "Locations" at bounding box center [137, 279] width 124 height 28
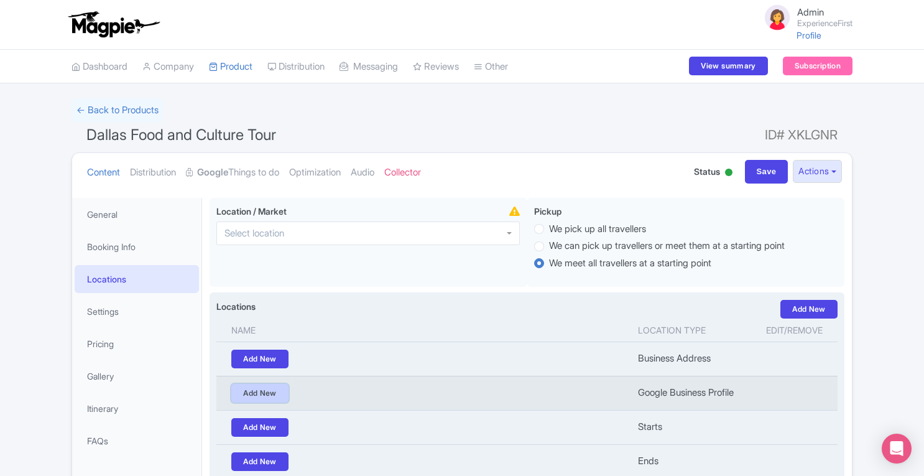
click at [255, 394] on link "Add New" at bounding box center [259, 393] width 57 height 19
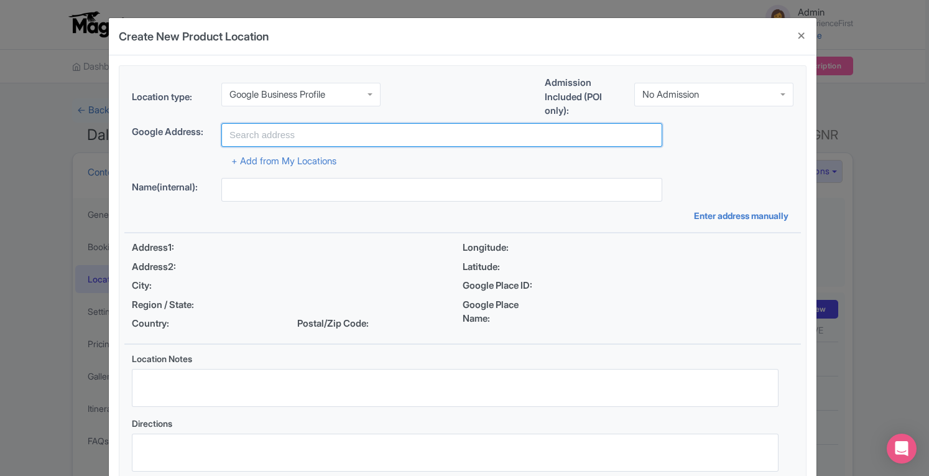
click at [383, 133] on input "text" at bounding box center [441, 135] width 441 height 24
paste input "experiencefirst"
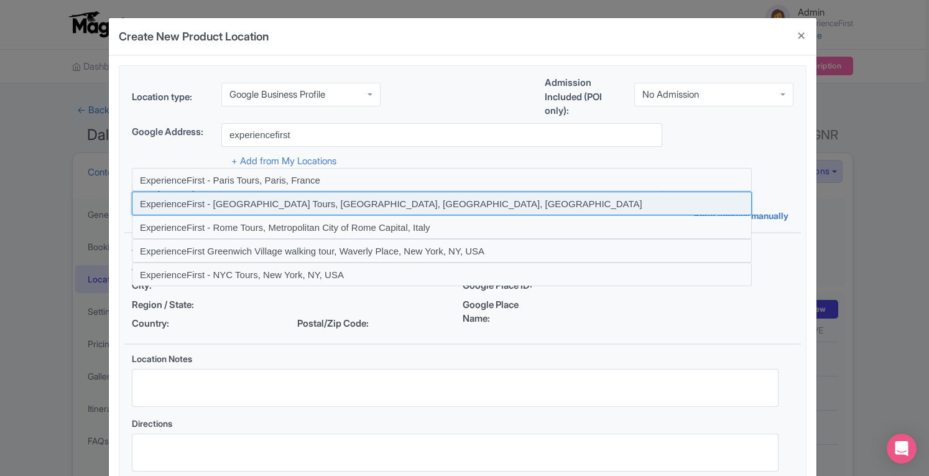
click at [246, 195] on input at bounding box center [442, 204] width 620 height 24
type input "ExperienceFirst - [GEOGRAPHIC_DATA] Tours, [GEOGRAPHIC_DATA], [GEOGRAPHIC_DATA]…"
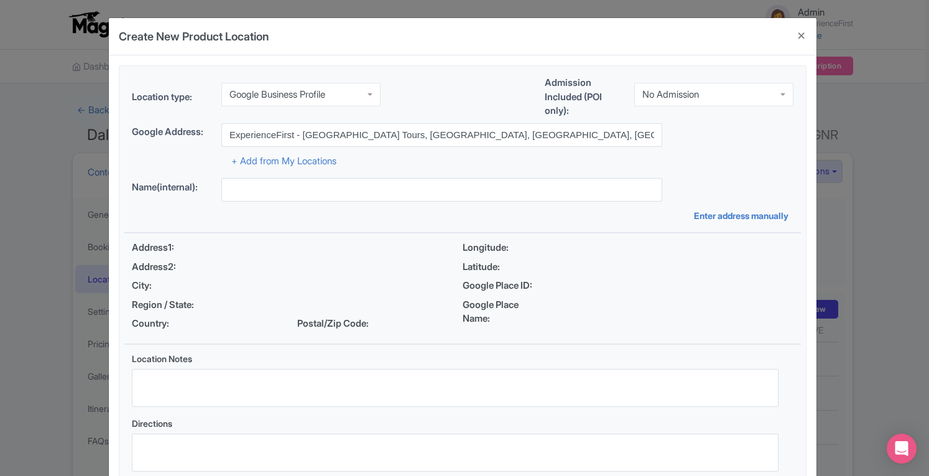
type input "ExperienceFirst - [GEOGRAPHIC_DATA] Tours, [GEOGRAPHIC_DATA], [GEOGRAPHIC_DATA]…"
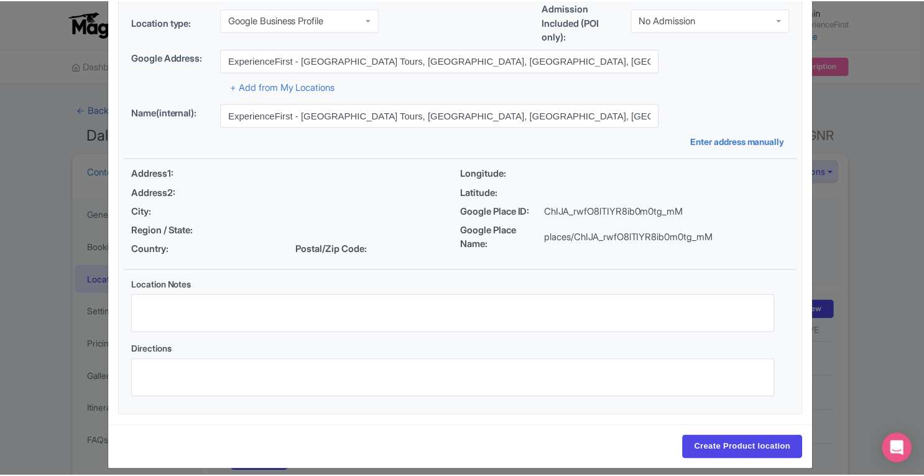
scroll to position [86, 0]
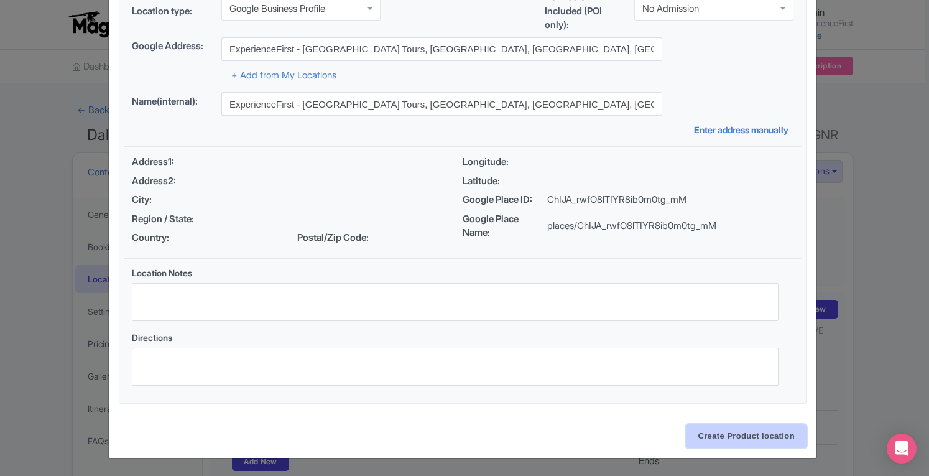
click at [739, 436] on input "Create Product location" at bounding box center [746, 436] width 121 height 24
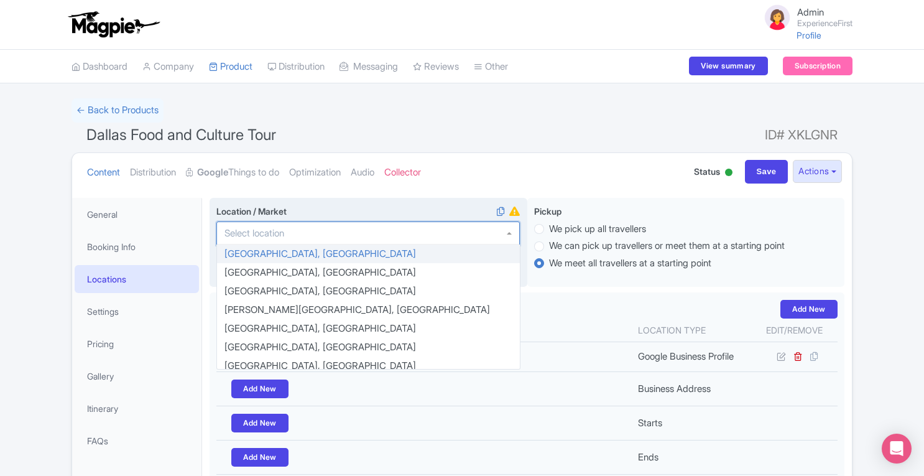
click at [325, 228] on div at bounding box center [368, 233] width 304 height 24
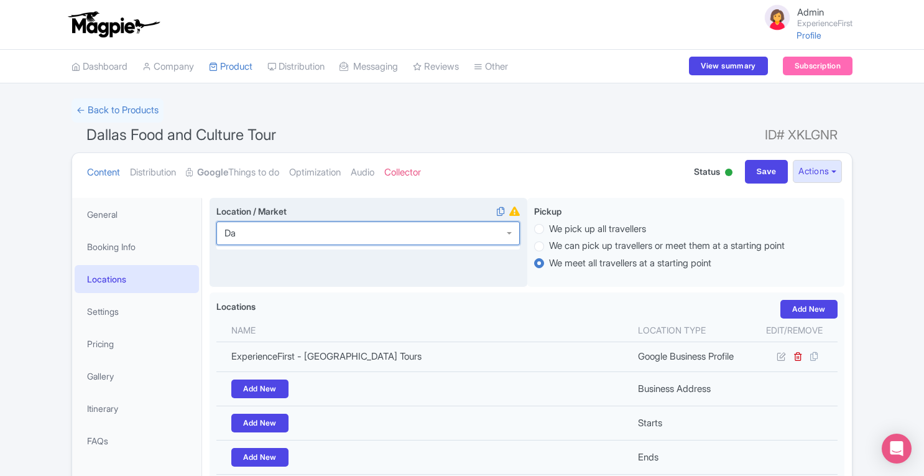
scroll to position [0, 0]
type input "Dalla"
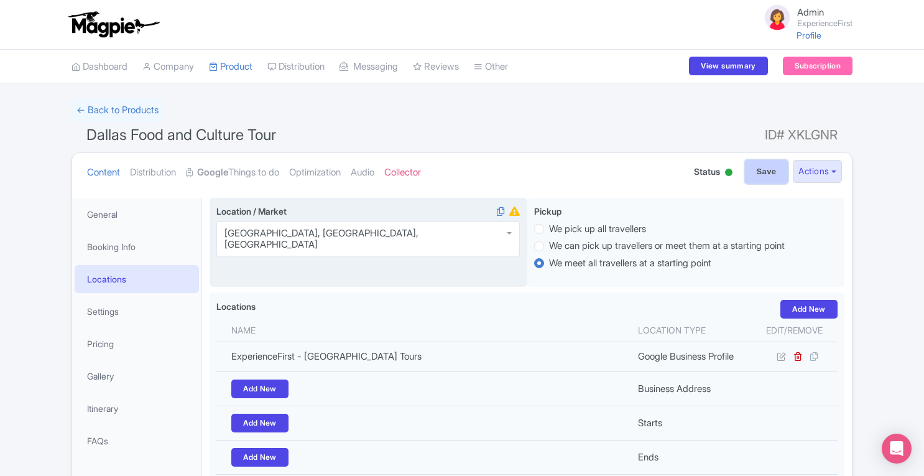
click at [762, 178] on input "Save" at bounding box center [767, 172] width 44 height 24
type input "Update Product"
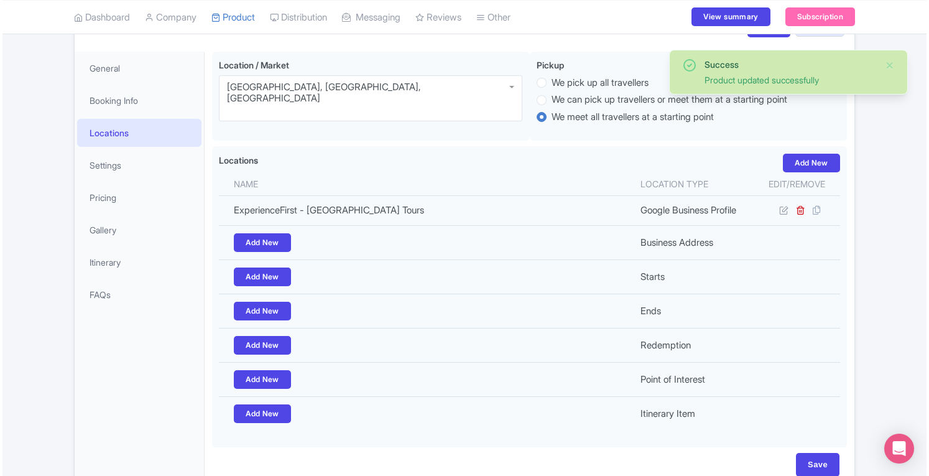
scroll to position [123, 0]
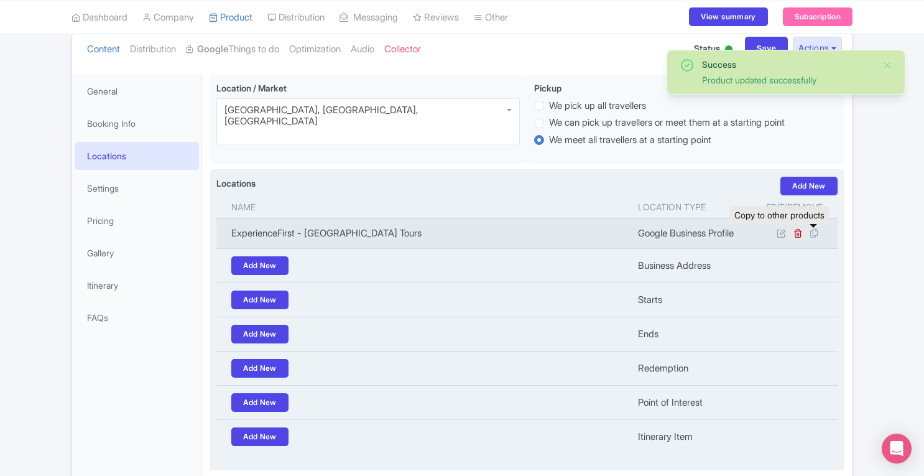
click at [815, 233] on icon at bounding box center [813, 233] width 17 height 11
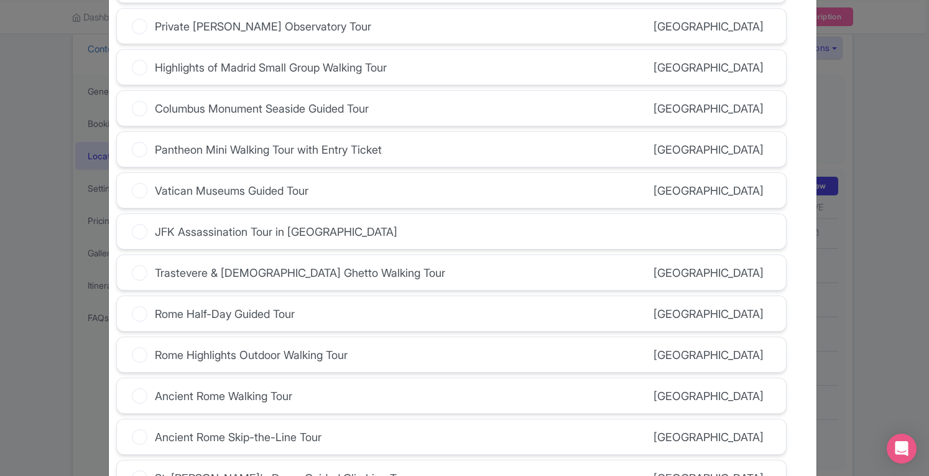
scroll to position [3267, 0]
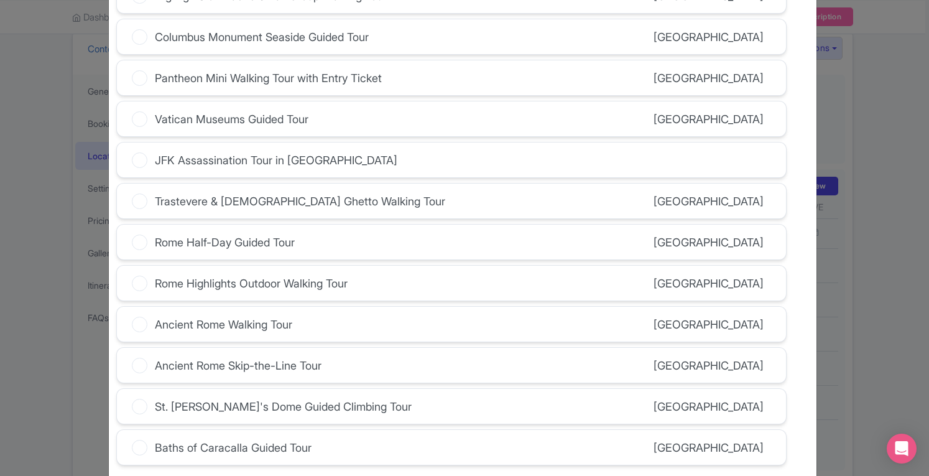
click at [138, 152] on icon at bounding box center [140, 160] width 16 height 16
click at [0, 0] on input "JFK Assassination Tour in [GEOGRAPHIC_DATA]" at bounding box center [0, 0] width 0 height 0
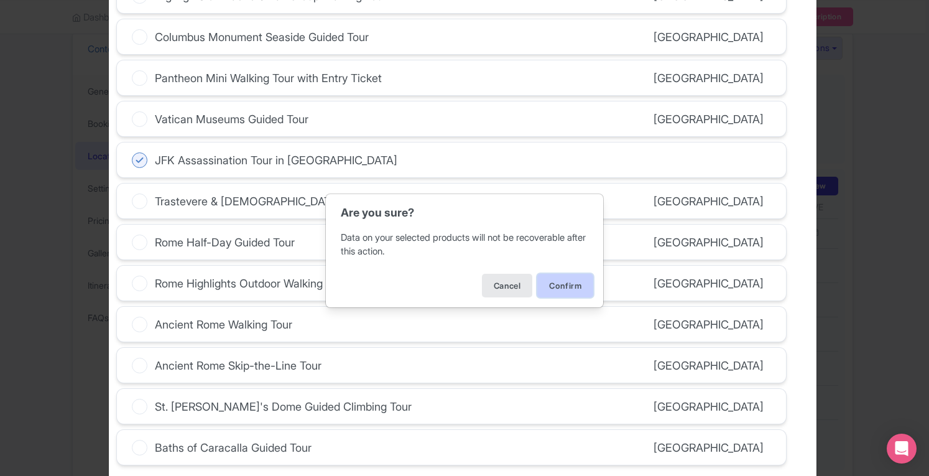
click at [568, 289] on button "Confirm" at bounding box center [565, 286] width 56 height 24
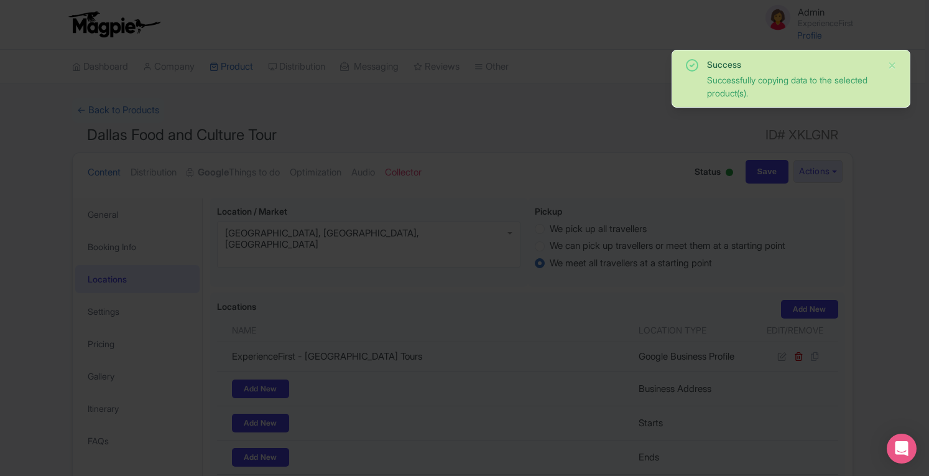
scroll to position [3222, 0]
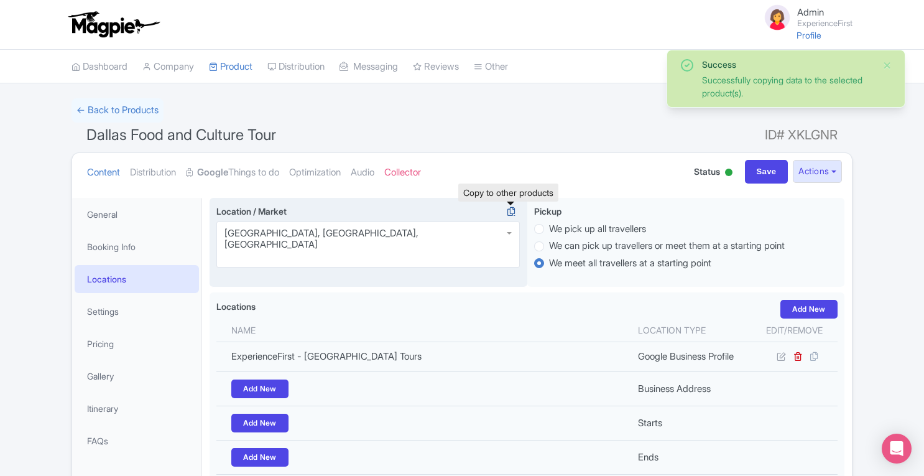
click at [514, 211] on icon at bounding box center [511, 211] width 17 height 11
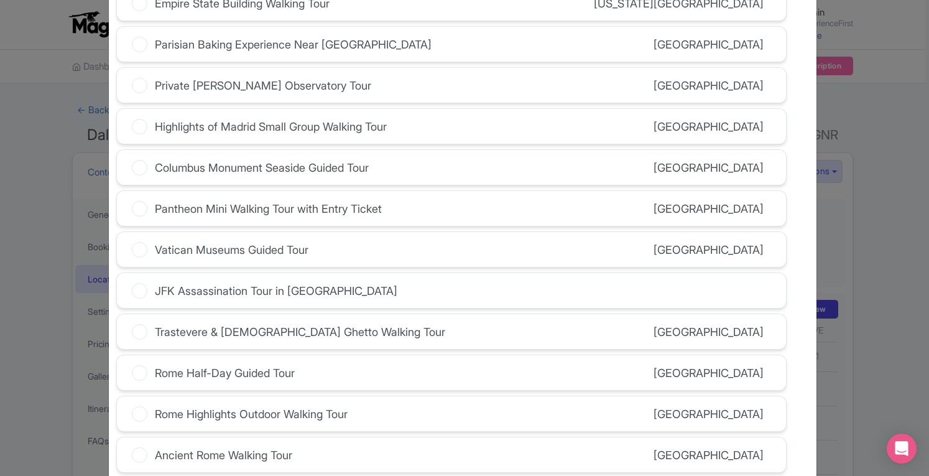
scroll to position [3169, 0]
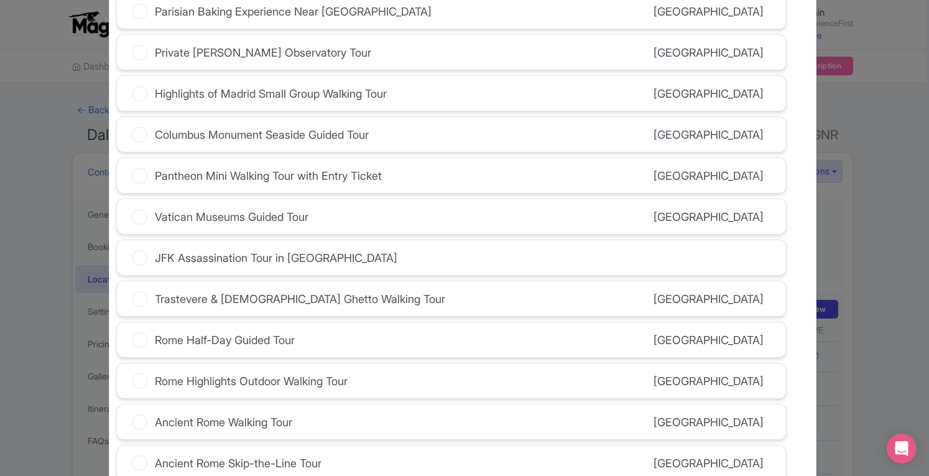
click at [132, 250] on icon at bounding box center [140, 258] width 16 height 16
click at [0, 0] on input "JFK Assassination Tour in [GEOGRAPHIC_DATA]" at bounding box center [0, 0] width 0 height 0
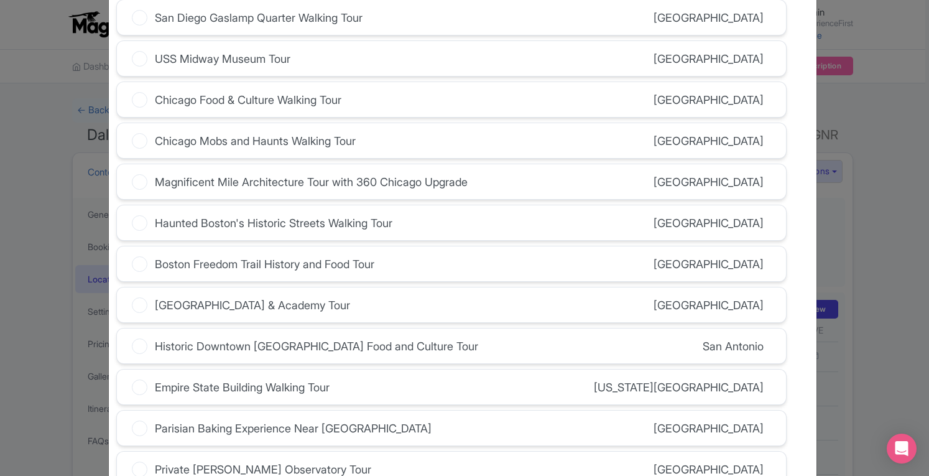
scroll to position [3267, 0]
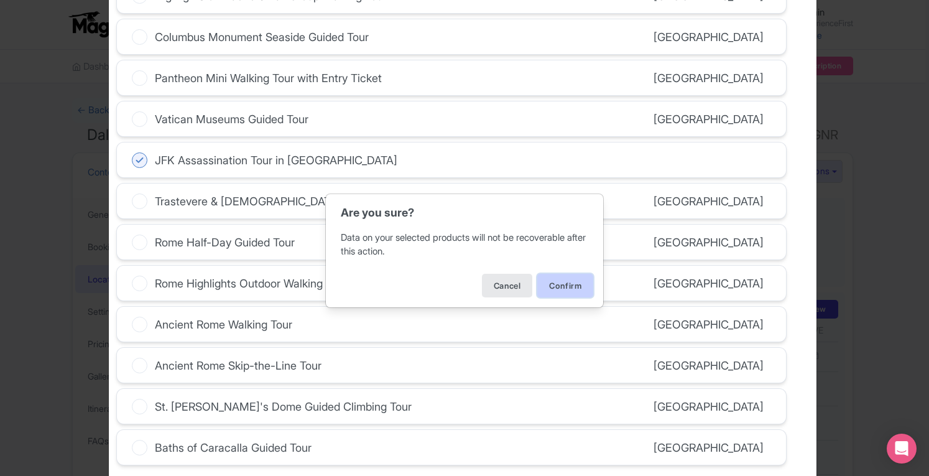
click at [574, 284] on button "Confirm" at bounding box center [565, 286] width 56 height 24
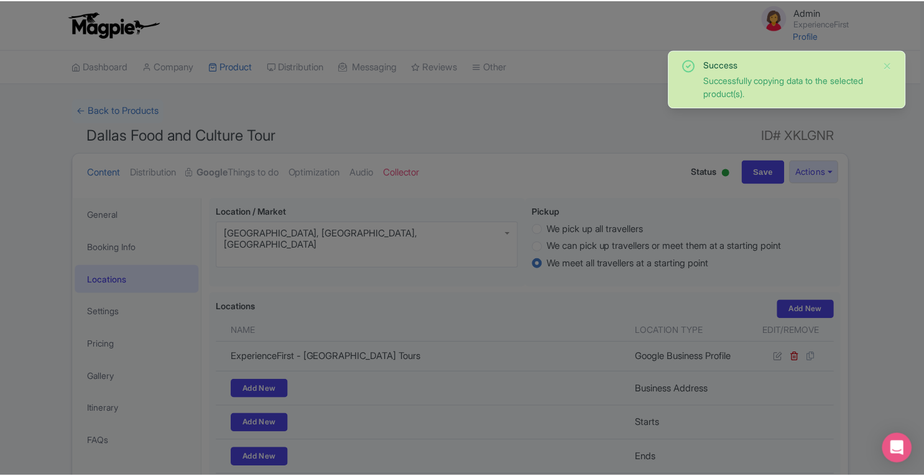
scroll to position [3222, 0]
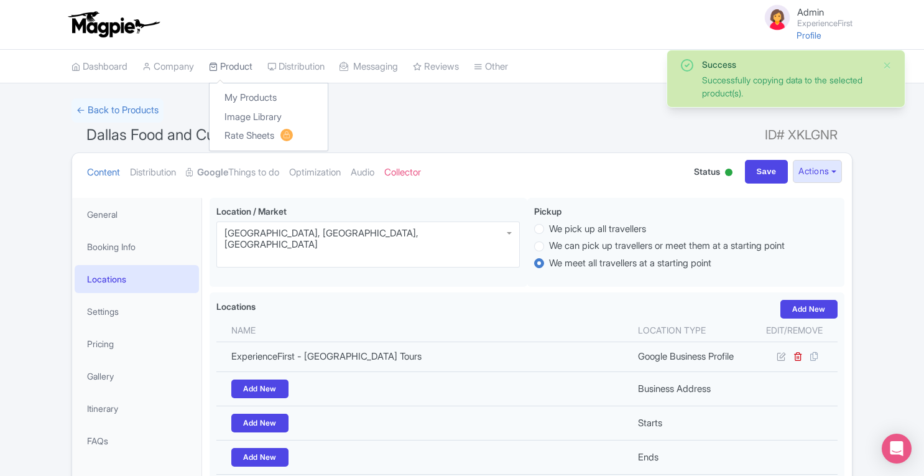
click at [248, 69] on link "Product" at bounding box center [231, 67] width 44 height 34
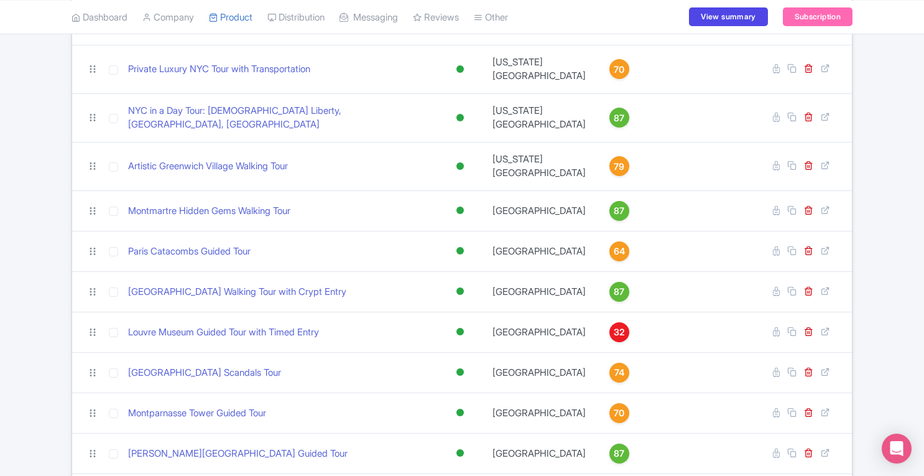
scroll to position [1060, 0]
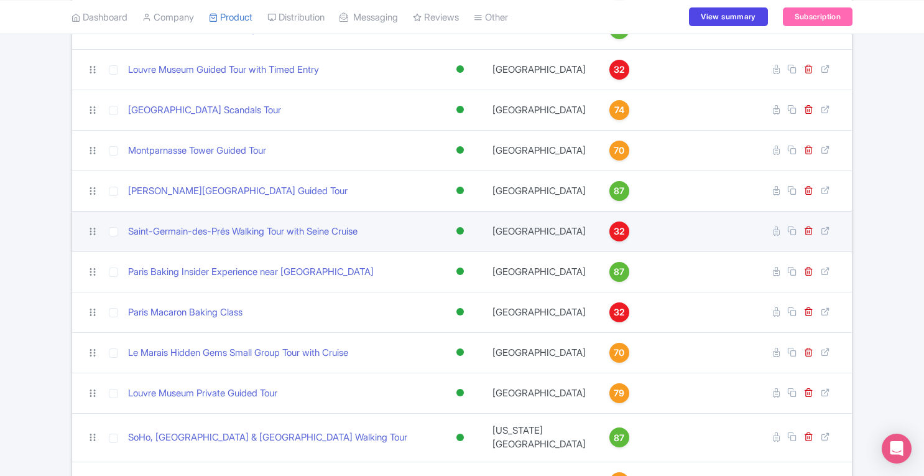
click at [614, 225] on span "32" at bounding box center [619, 232] width 11 height 14
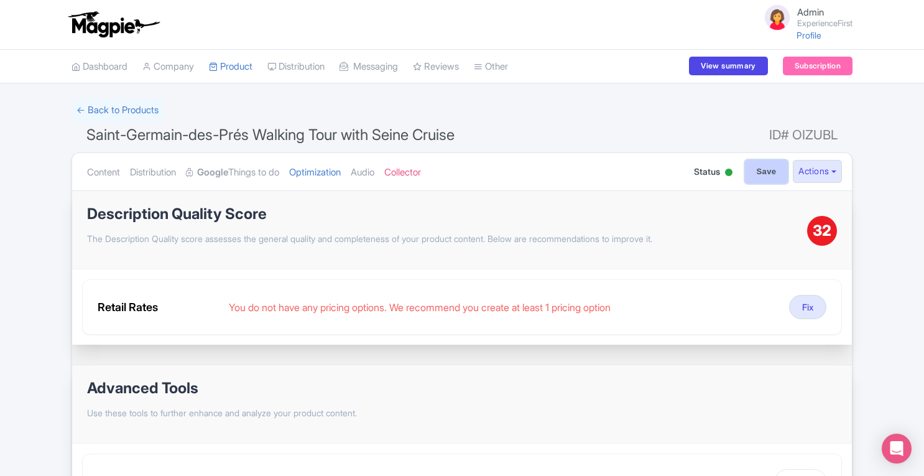
click at [766, 180] on input "Save" at bounding box center [767, 172] width 44 height 24
type input "Saving..."
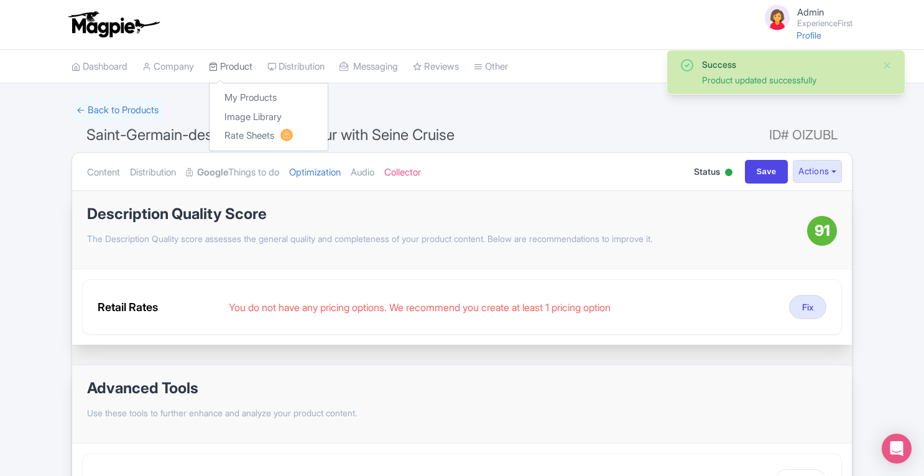
click at [241, 67] on link "Product" at bounding box center [231, 67] width 44 height 34
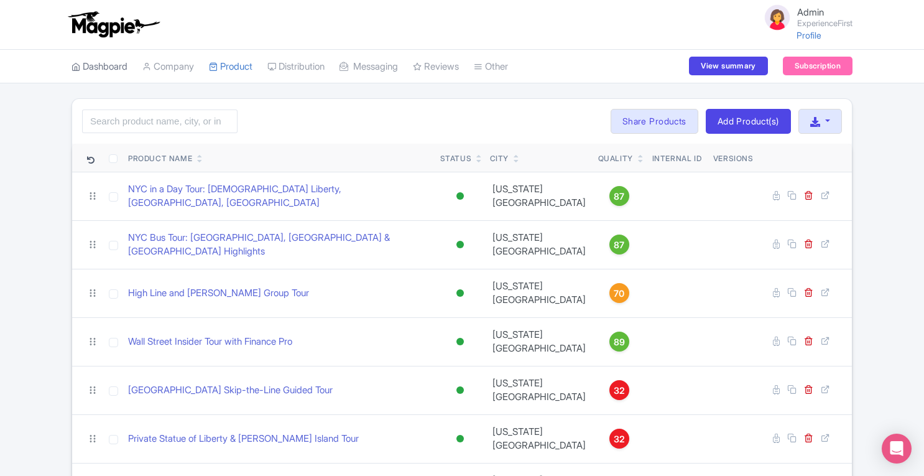
click at [112, 63] on link "Dashboard" at bounding box center [100, 67] width 56 height 34
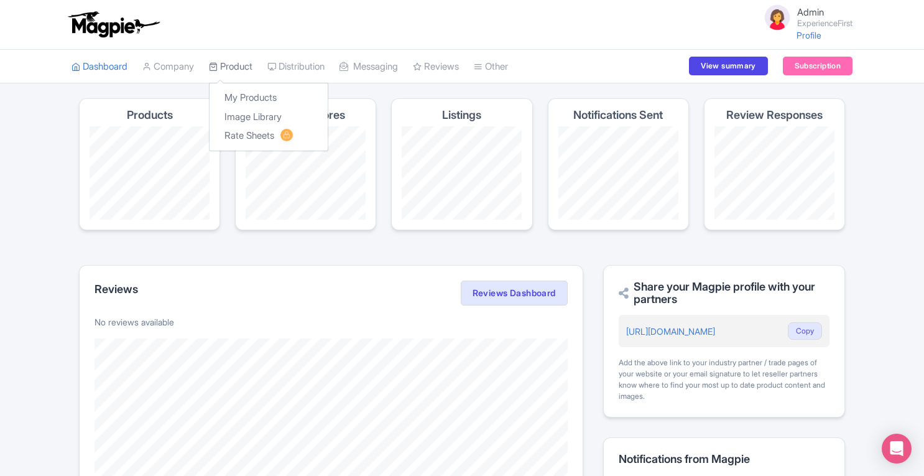
click at [250, 69] on link "Product" at bounding box center [231, 67] width 44 height 34
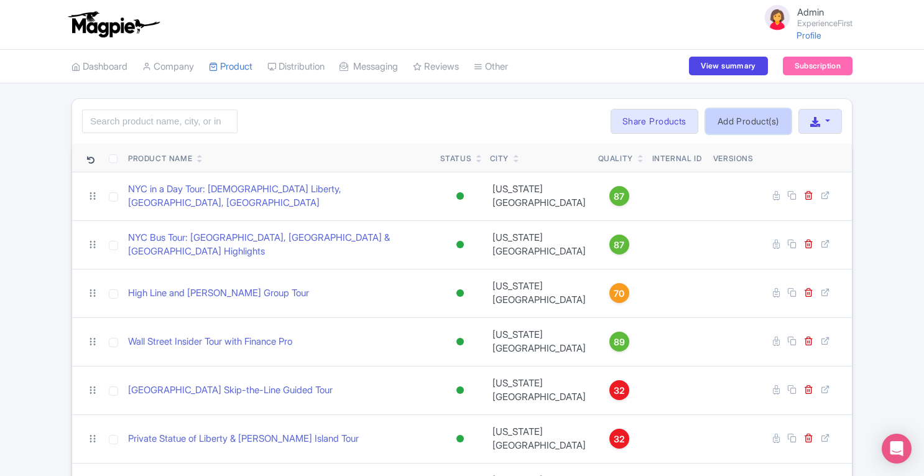
click at [741, 126] on link "Add Product(s)" at bounding box center [748, 121] width 85 height 25
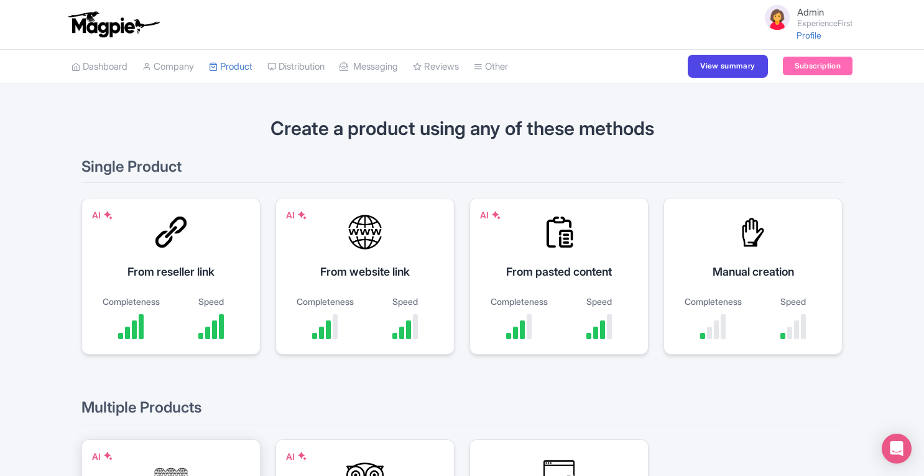
click at [172, 461] on div at bounding box center [170, 473] width 37 height 37
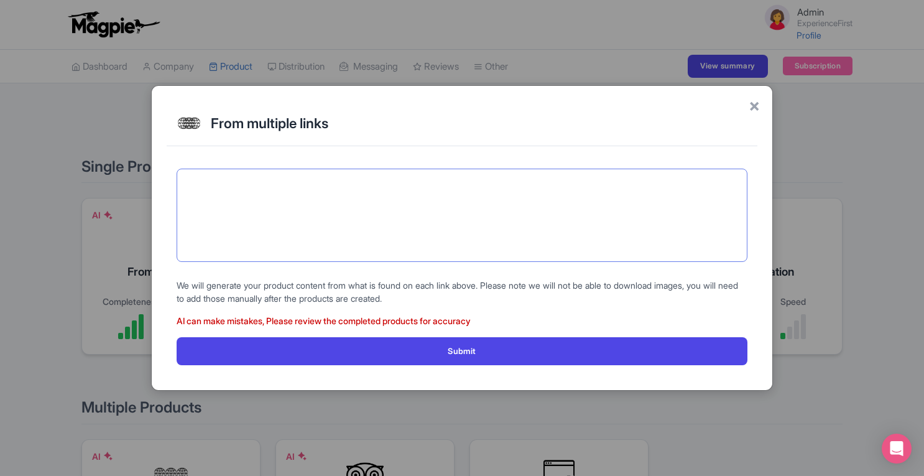
click at [316, 261] on textarea at bounding box center [462, 215] width 571 height 93
paste textarea "https://www.exp1.com/london-tours/windsor-stonehenge-bath-day-trip-from-london/…"
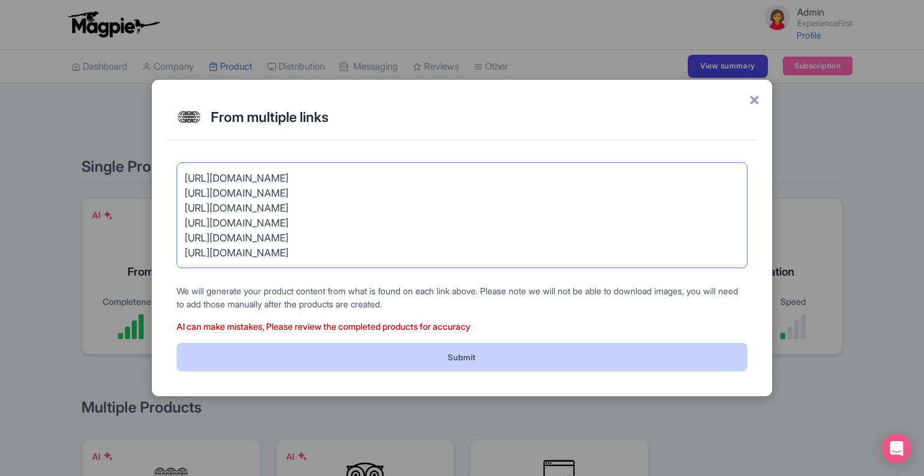
type textarea "https://www.exp1.com/london-tours/windsor-stonehenge-bath-day-trip-from-london/…"
click at [410, 359] on button "Submit" at bounding box center [462, 357] width 571 height 28
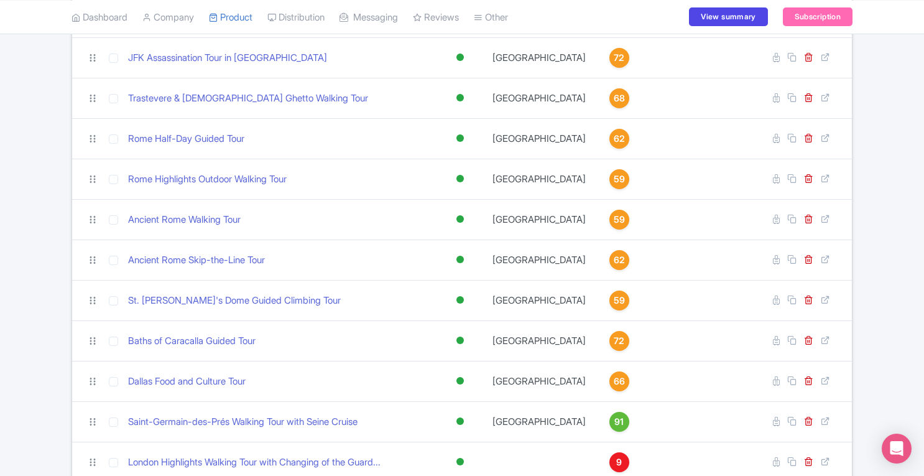
scroll to position [3569, 0]
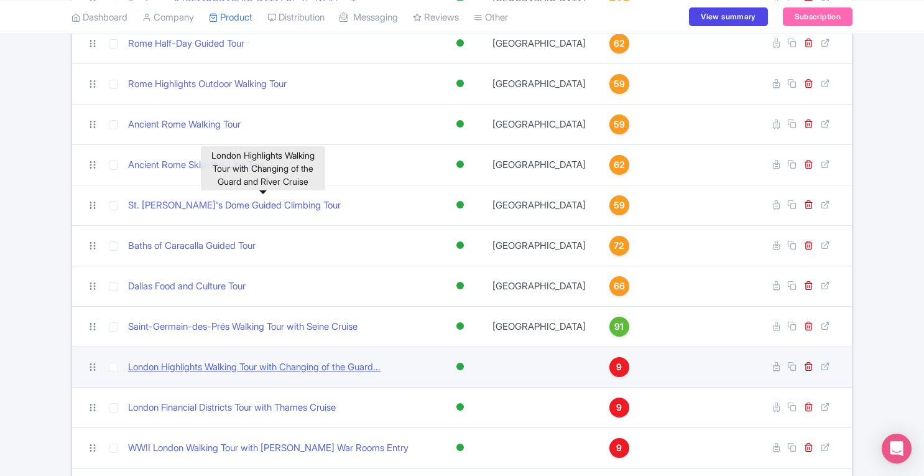
click at [340, 360] on link "London Highlights Walking Tour with Changing of the Guard..." at bounding box center [254, 367] width 253 height 14
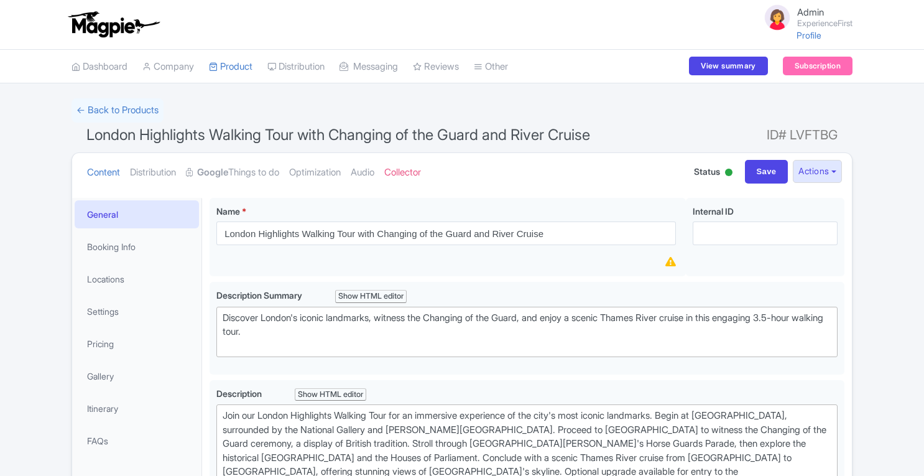
click at [118, 289] on link "Locations" at bounding box center [137, 279] width 124 height 28
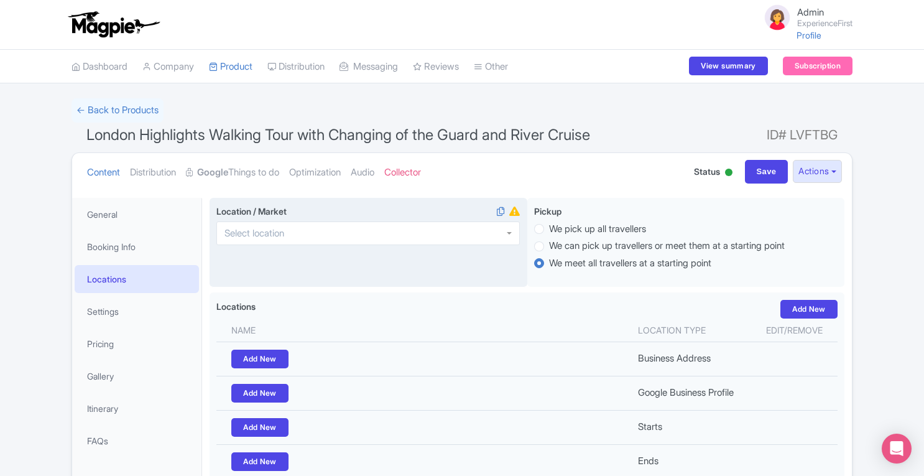
click at [308, 231] on div at bounding box center [368, 233] width 304 height 24
type input "[GEOGRAPHIC_DATA]"
click at [767, 169] on input "Save" at bounding box center [767, 172] width 44 height 24
type input "Saving..."
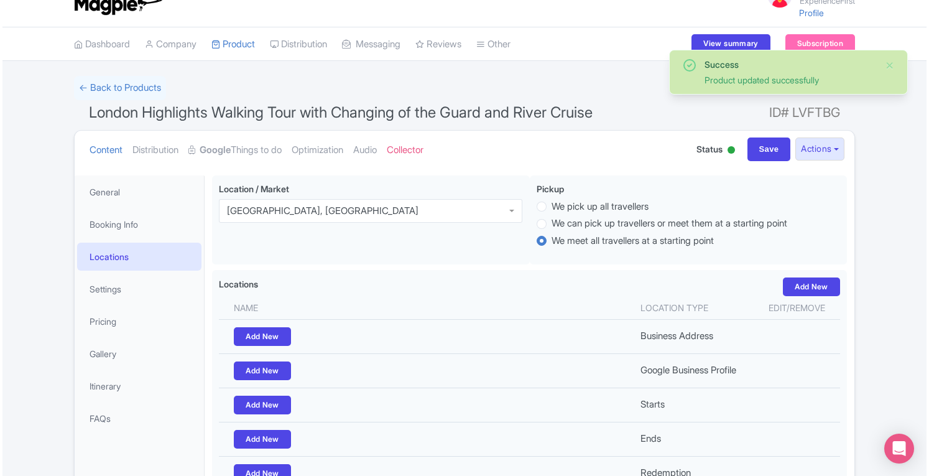
scroll to position [21, 0]
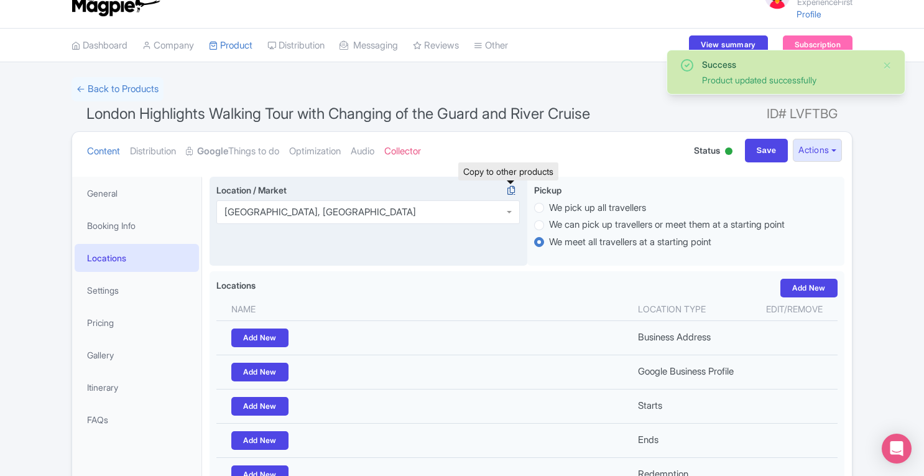
click at [511, 190] on icon at bounding box center [511, 190] width 17 height 11
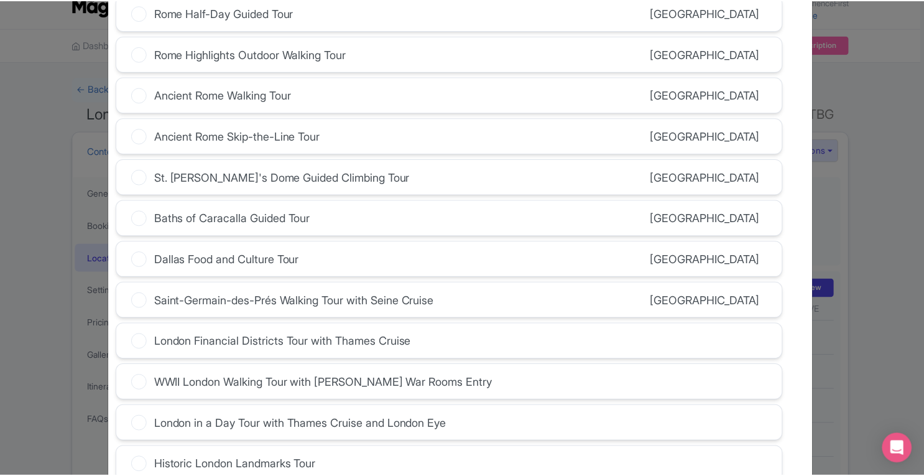
scroll to position [3511, 0]
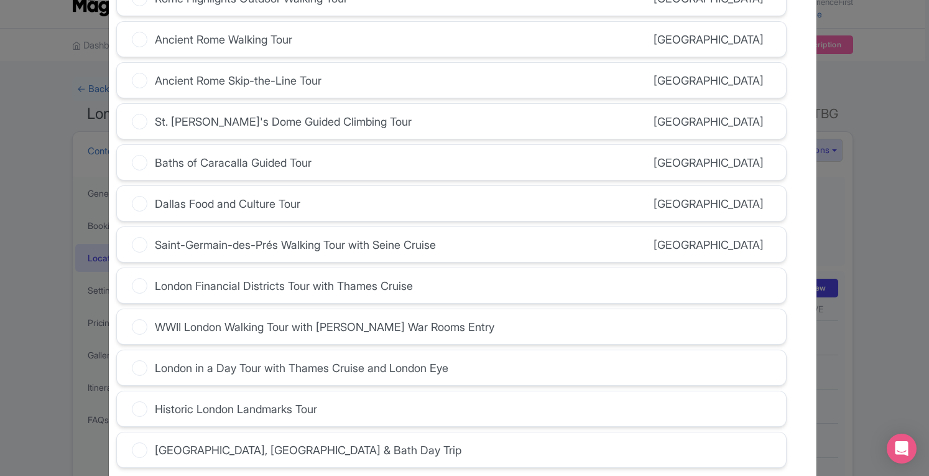
click at [134, 278] on icon at bounding box center [140, 286] width 16 height 16
click at [0, 0] on input "London Financial Districts Tour with Thames Cruise" at bounding box center [0, 0] width 0 height 0
click at [136, 319] on icon at bounding box center [140, 327] width 16 height 16
click at [0, 0] on input "WWII London Walking Tour with [PERSON_NAME] War Rooms Entry" at bounding box center [0, 0] width 0 height 0
click at [142, 360] on icon at bounding box center [140, 368] width 16 height 16
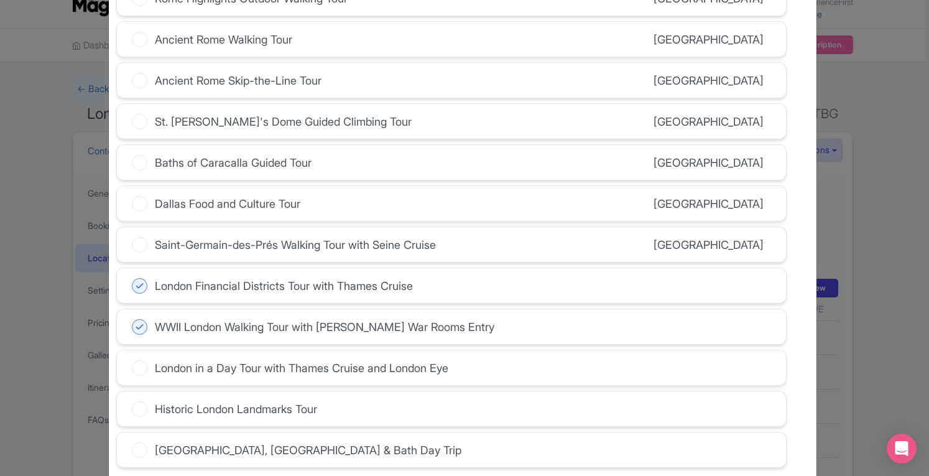
click at [0, 0] on input "London in a Day Tour with Thames Cruise and London Eye" at bounding box center [0, 0] width 0 height 0
click at [141, 401] on icon at bounding box center [140, 409] width 16 height 16
click at [0, 0] on input "Historic London Landmarks Tour" at bounding box center [0, 0] width 0 height 0
click at [138, 442] on icon at bounding box center [140, 450] width 16 height 16
click at [0, 0] on input "[GEOGRAPHIC_DATA], [GEOGRAPHIC_DATA] & Bath Day Trip" at bounding box center [0, 0] width 0 height 0
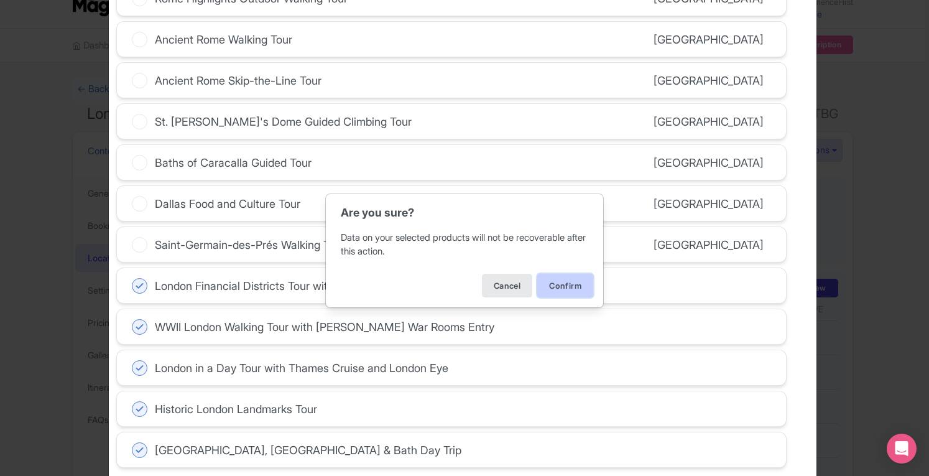
click at [568, 287] on button "Confirm" at bounding box center [565, 286] width 56 height 24
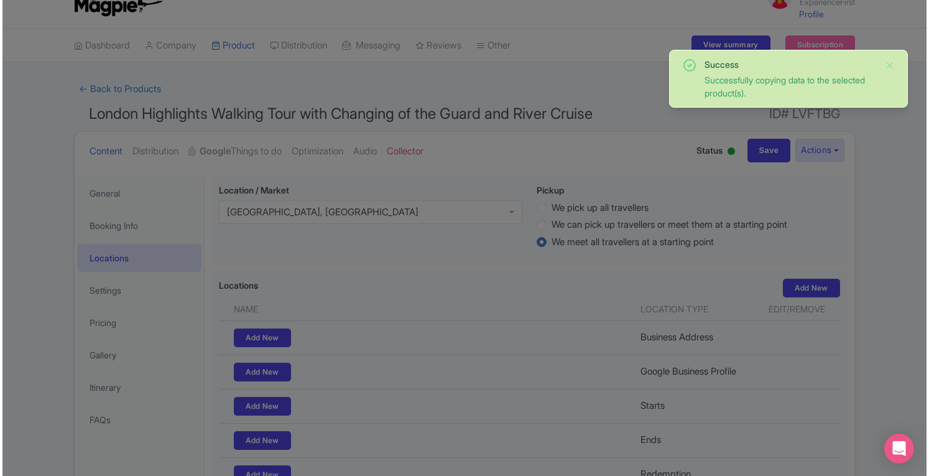
scroll to position [0, 0]
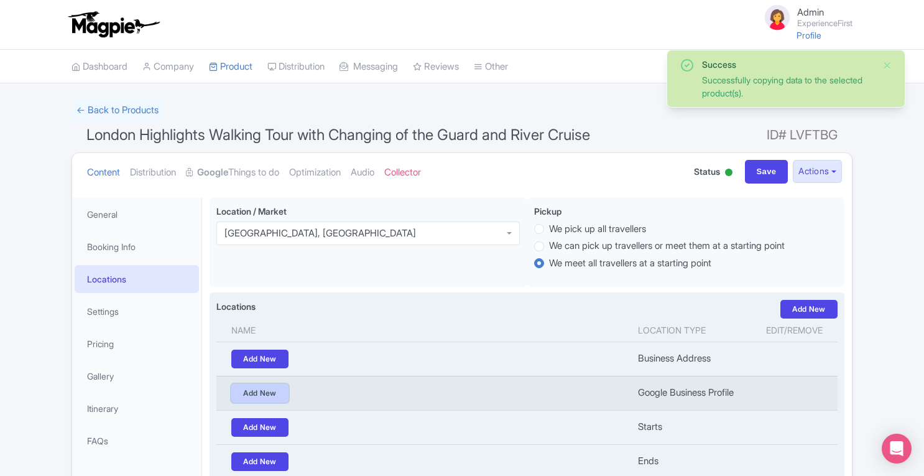
click at [251, 395] on link "Add New" at bounding box center [259, 393] width 57 height 19
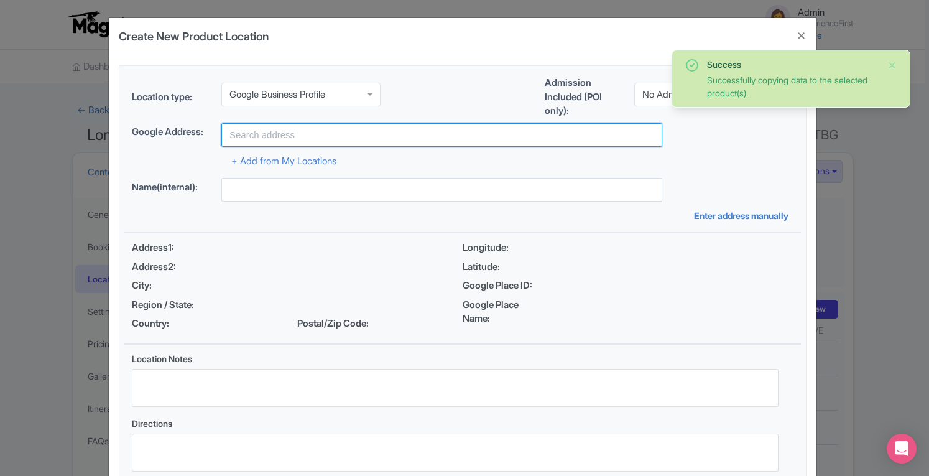
click at [304, 135] on input "text" at bounding box center [441, 135] width 441 height 24
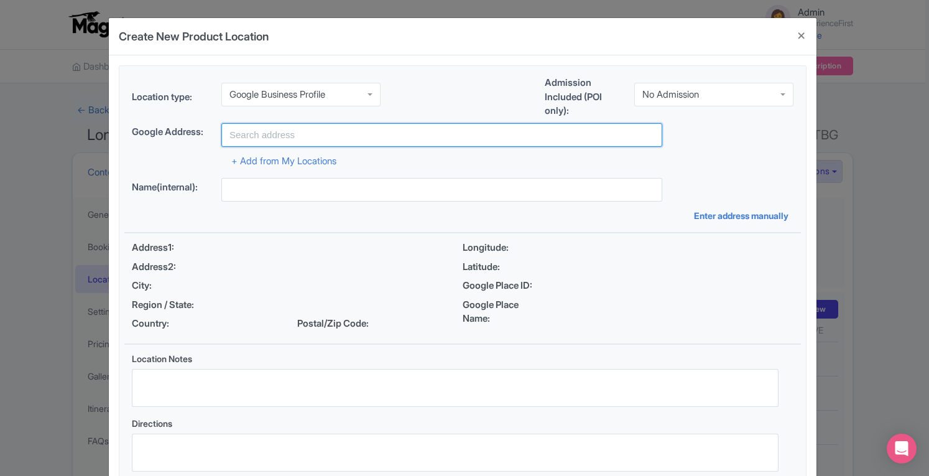
paste input "https://www.exp1.com/london-tours/windsor-stonehenge-bath-day-trip-from-london/…"
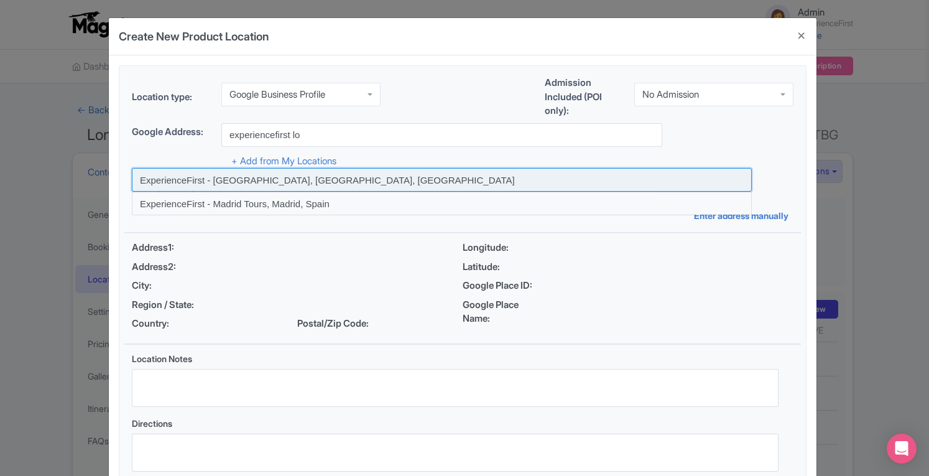
click at [302, 174] on input at bounding box center [442, 180] width 620 height 24
type input "ExperienceFirst - London Tours, London, UK"
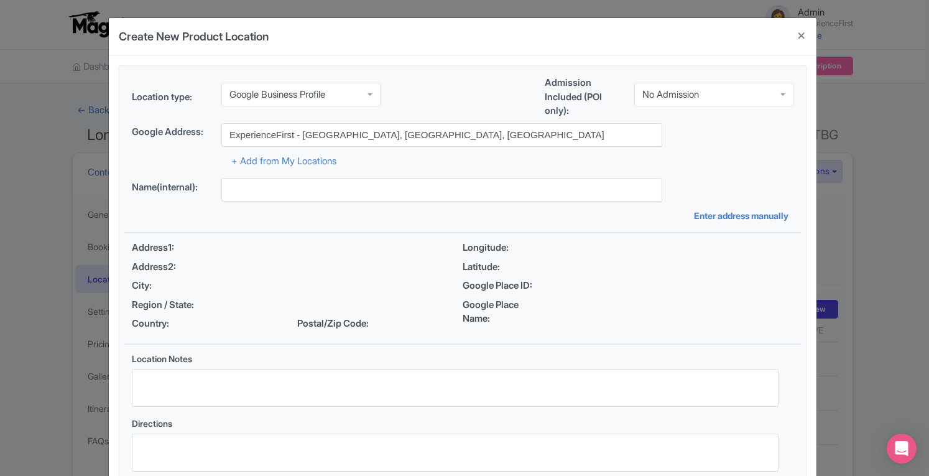
type input "ExperienceFirst - London Tours, London, UK"
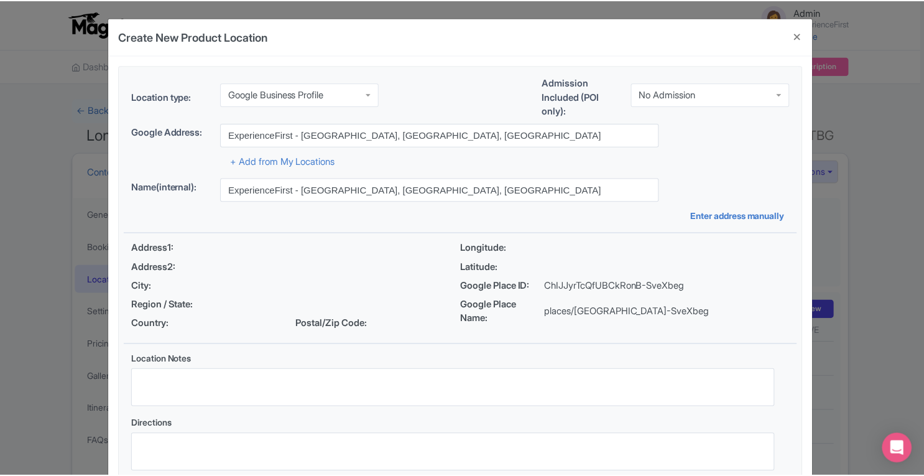
scroll to position [86, 0]
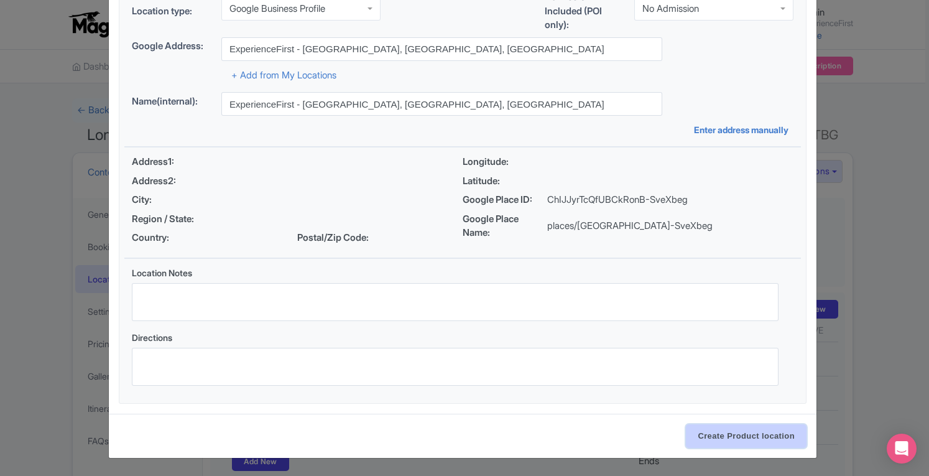
click at [757, 435] on input "Create Product location" at bounding box center [746, 436] width 121 height 24
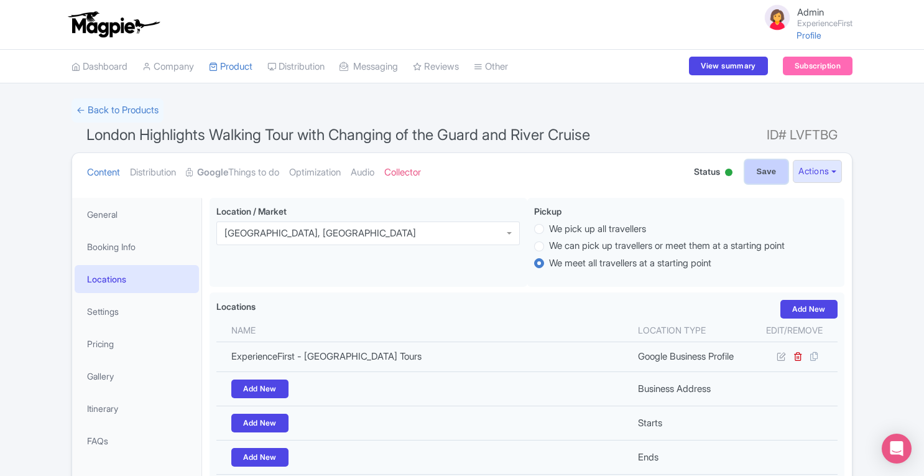
click at [756, 170] on input "Save" at bounding box center [767, 172] width 44 height 24
type input "Update Product"
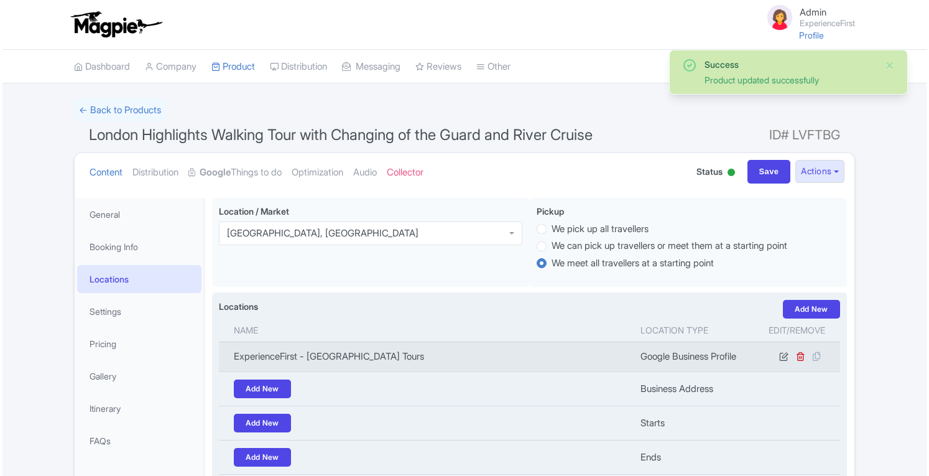
scroll to position [197, 0]
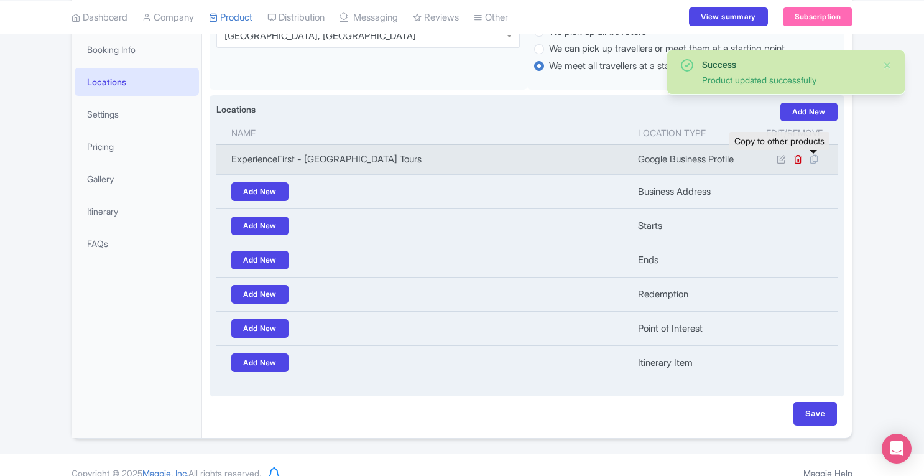
click at [815, 159] on icon at bounding box center [813, 159] width 17 height 11
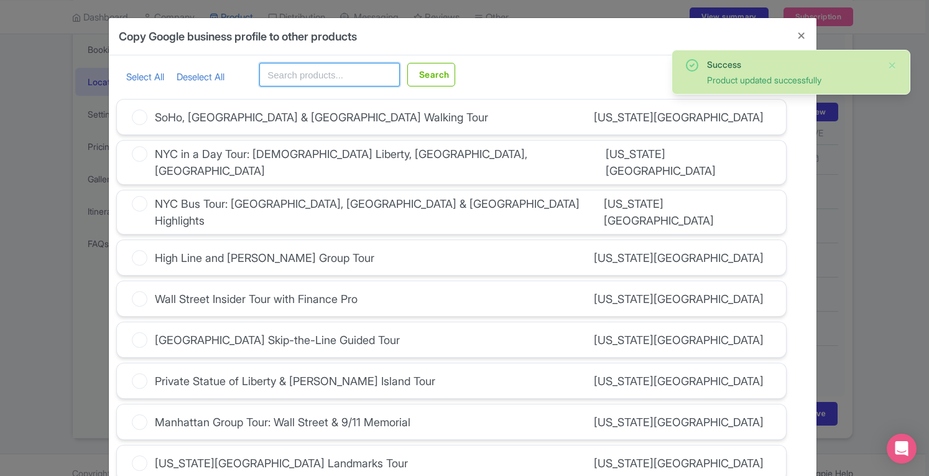
click at [271, 71] on input "text" at bounding box center [329, 75] width 141 height 24
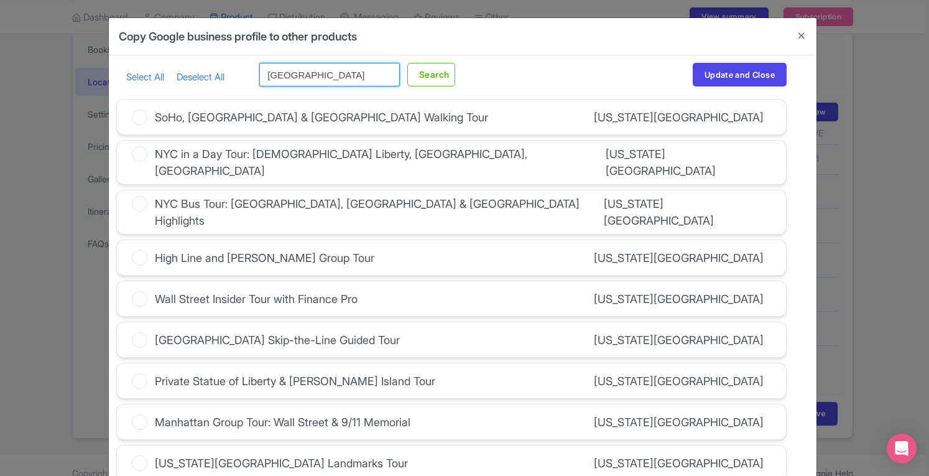
type input "london"
click at [407, 63] on button "Search" at bounding box center [431, 75] width 48 height 24
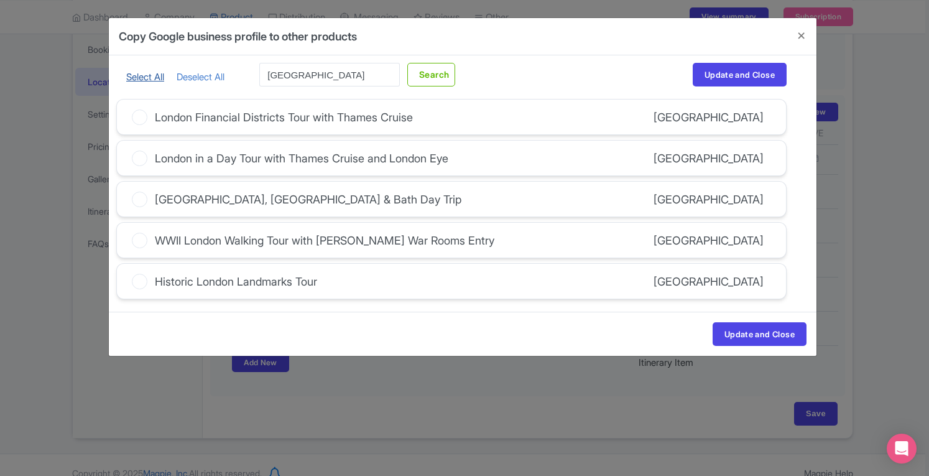
click at [147, 79] on link "Select All" at bounding box center [145, 77] width 38 height 12
click at [744, 317] on div "Update and Close" at bounding box center [463, 334] width 708 height 44
click at [746, 325] on button "Update and Close" at bounding box center [760, 334] width 94 height 24
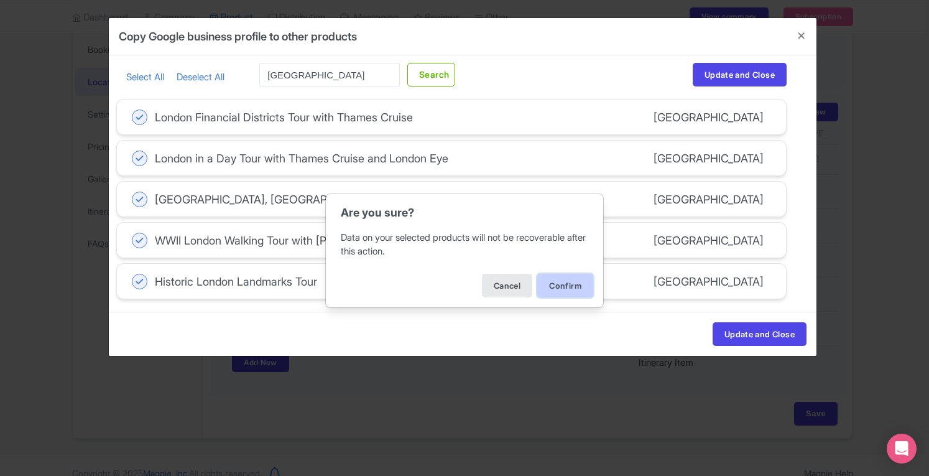
click at [567, 288] on button "Confirm" at bounding box center [565, 286] width 56 height 24
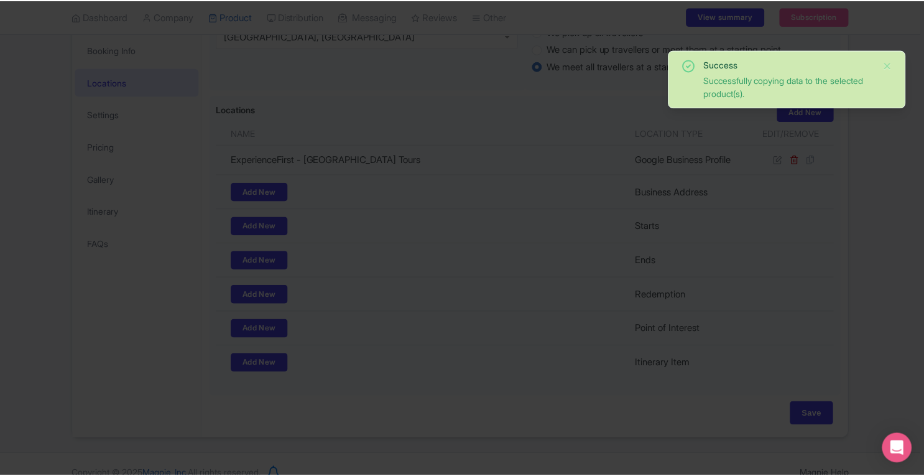
scroll to position [0, 0]
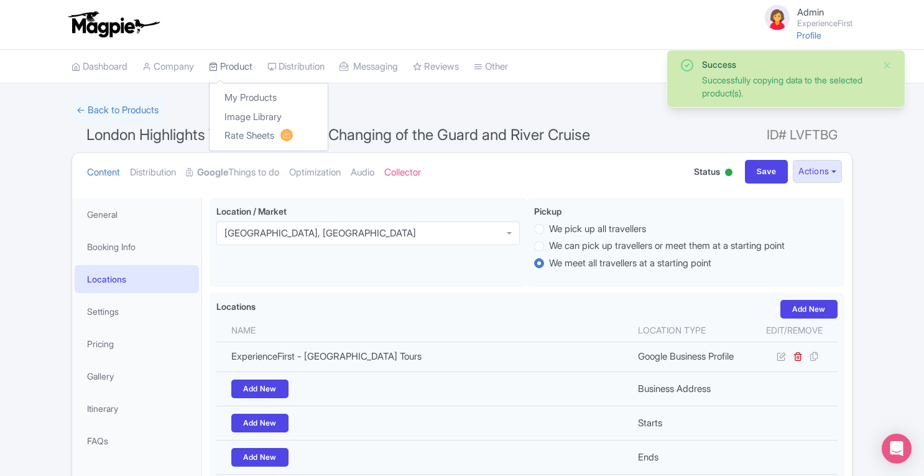
click at [228, 64] on link "Product" at bounding box center [231, 67] width 44 height 34
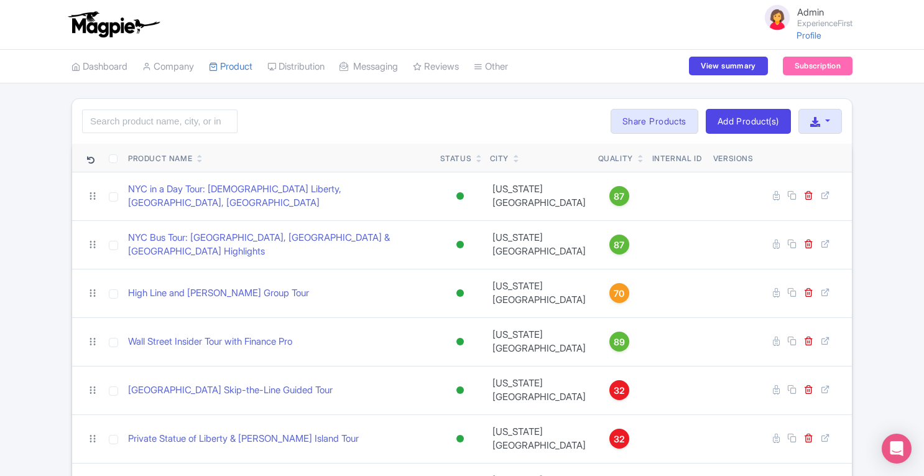
click at [498, 155] on div "City" at bounding box center [499, 158] width 19 height 11
click at [516, 155] on link at bounding box center [517, 160] width 6 height 10
click at [517, 161] on icon at bounding box center [517, 160] width 6 height 7
click at [638, 157] on icon at bounding box center [641, 160] width 6 height 7
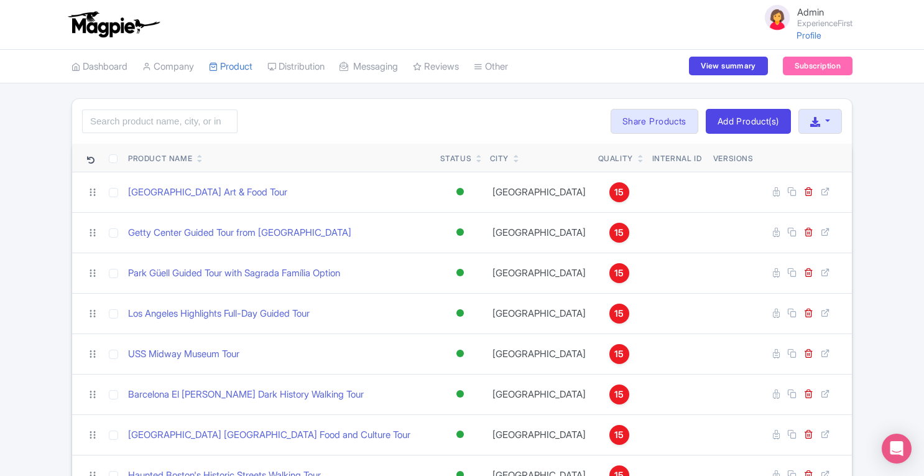
click at [202, 157] on icon at bounding box center [200, 160] width 6 height 7
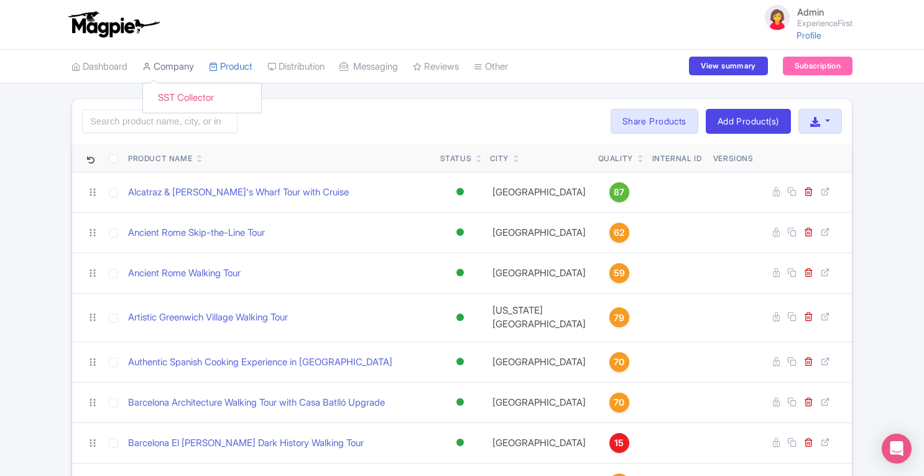
click at [174, 67] on link "Company" at bounding box center [168, 67] width 52 height 34
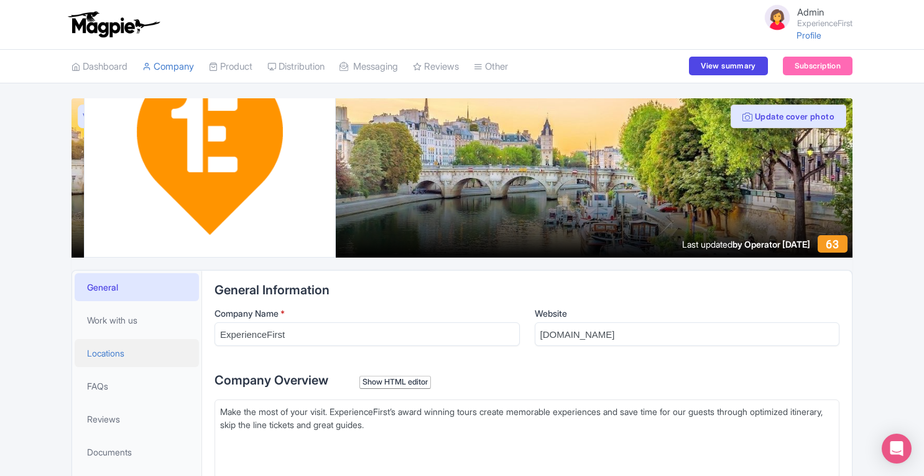
click at [116, 348] on span "Locations" at bounding box center [105, 352] width 37 height 13
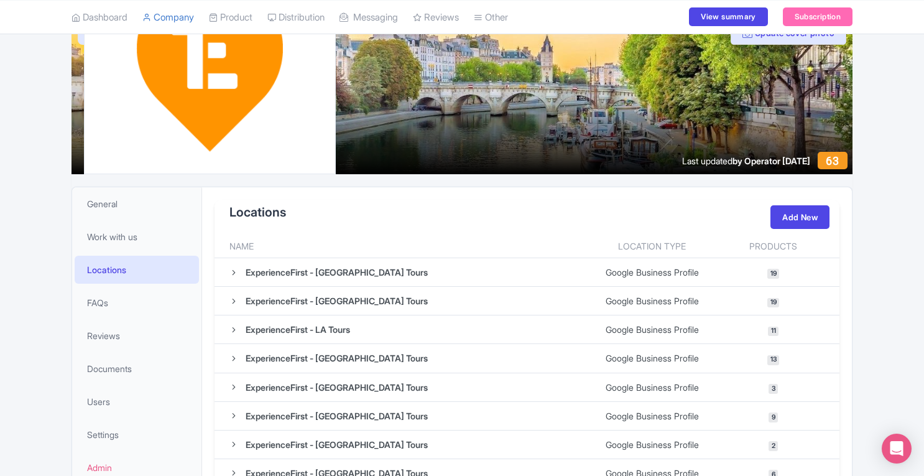
scroll to position [91, 0]
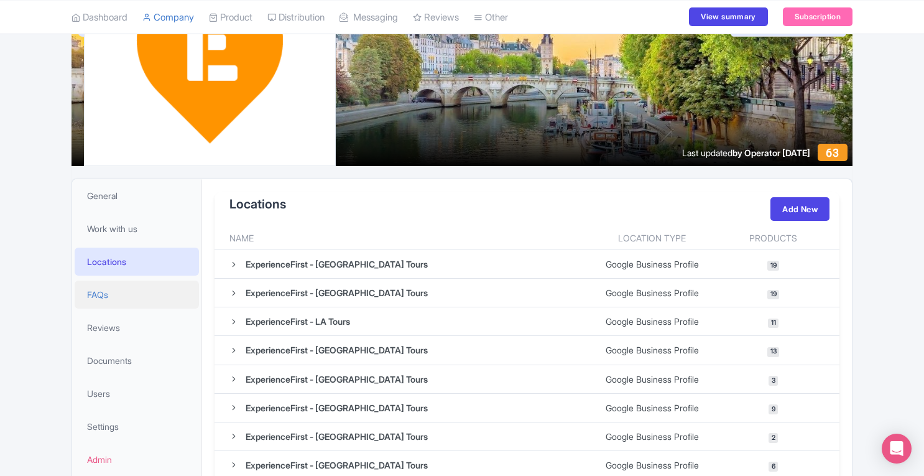
click at [118, 296] on link "FAQs" at bounding box center [137, 294] width 124 height 28
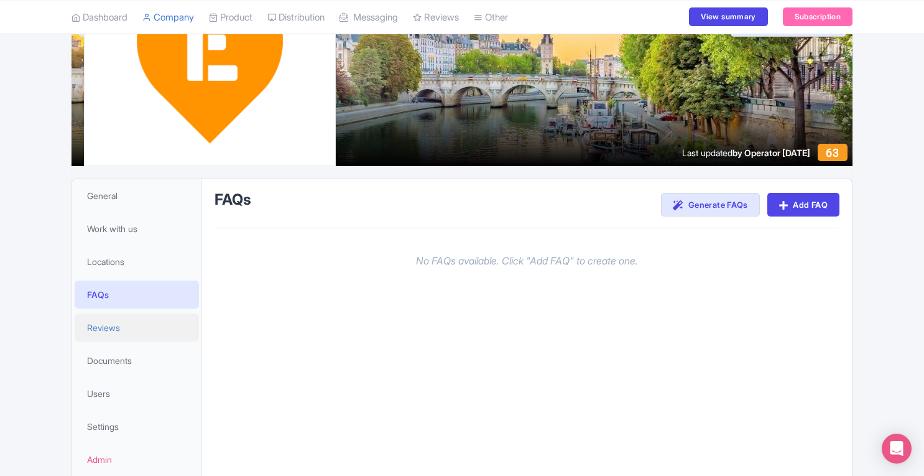
click at [117, 322] on span "Reviews" at bounding box center [103, 327] width 33 height 13
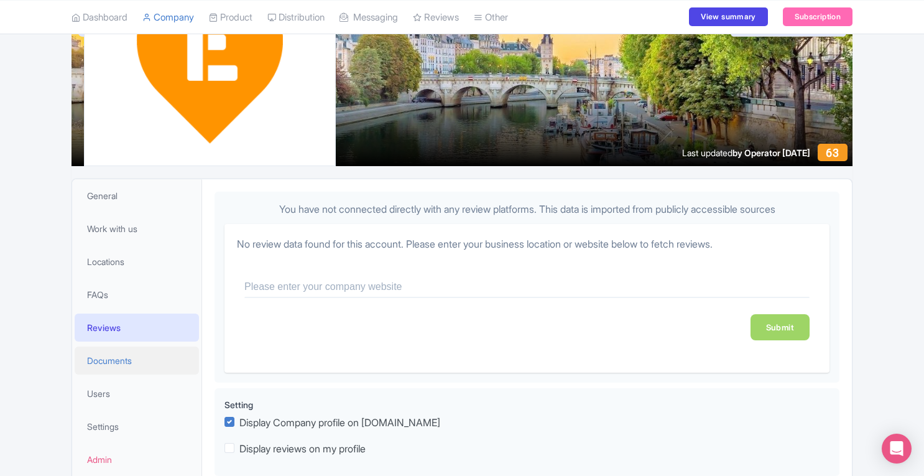
click at [113, 356] on span "Documents" at bounding box center [109, 360] width 45 height 13
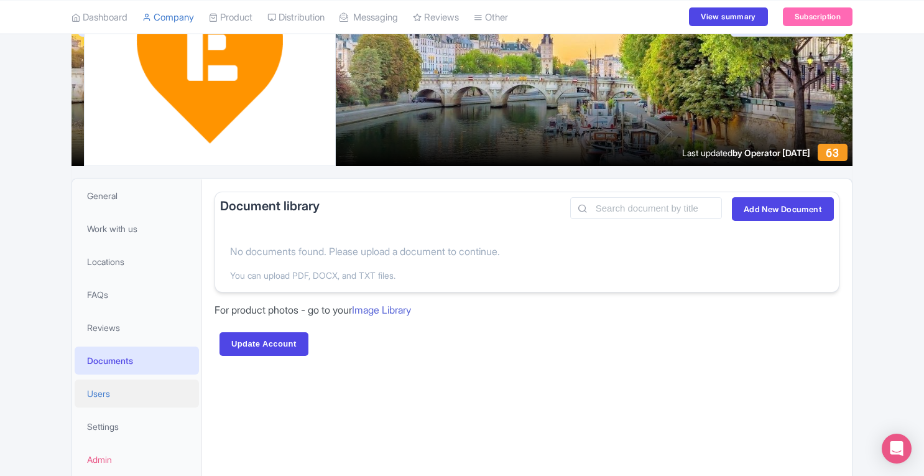
click at [116, 394] on link "Users" at bounding box center [137, 393] width 124 height 28
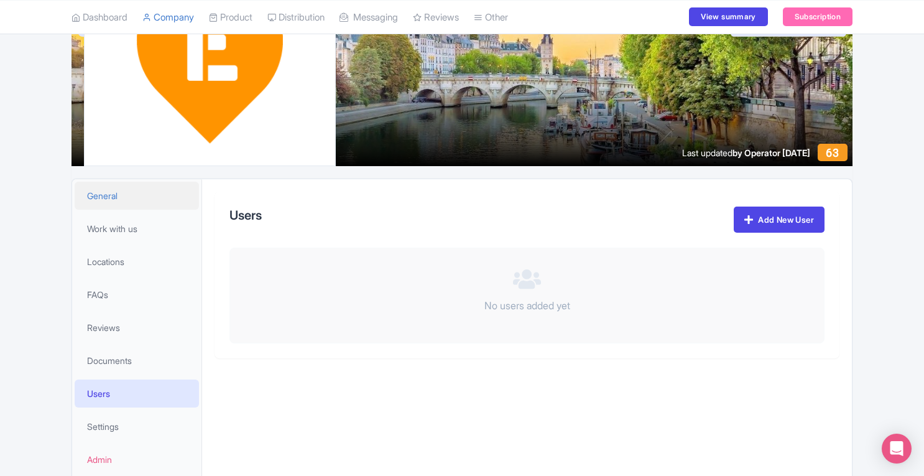
click at [121, 203] on link "General" at bounding box center [137, 196] width 124 height 28
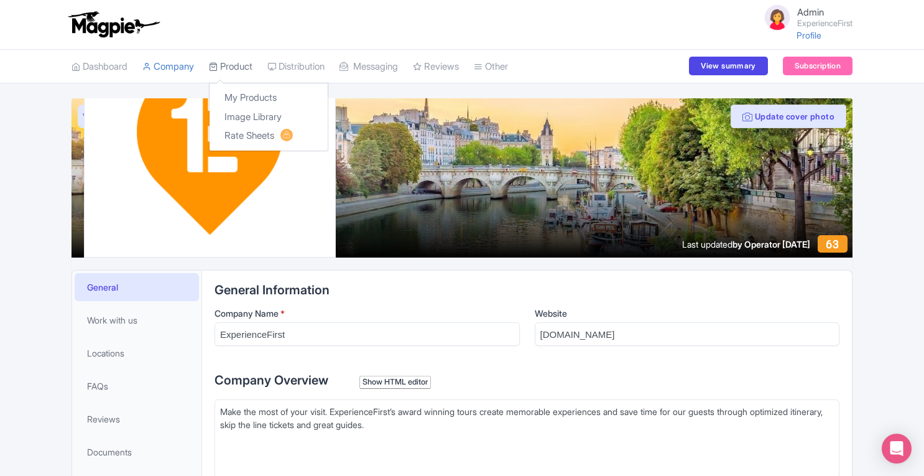
click at [233, 70] on link "Product" at bounding box center [231, 67] width 44 height 34
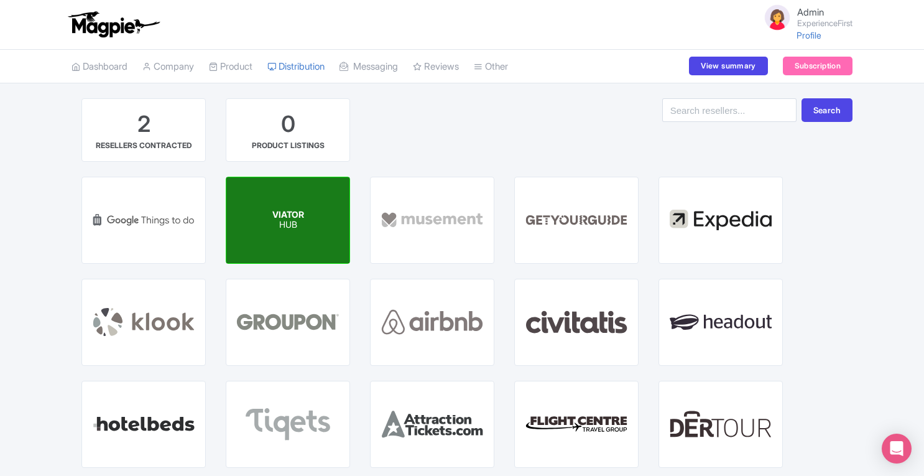
click at [271, 233] on div "VIATOR HUB" at bounding box center [287, 220] width 123 height 86
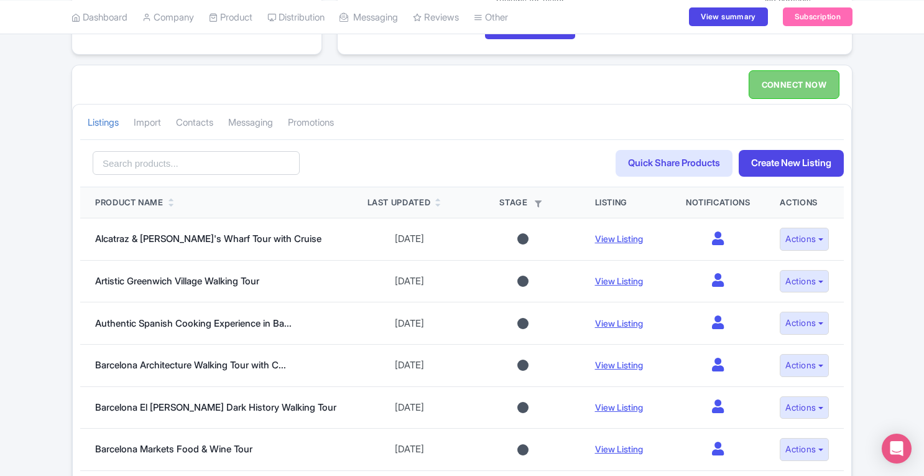
scroll to position [162, 0]
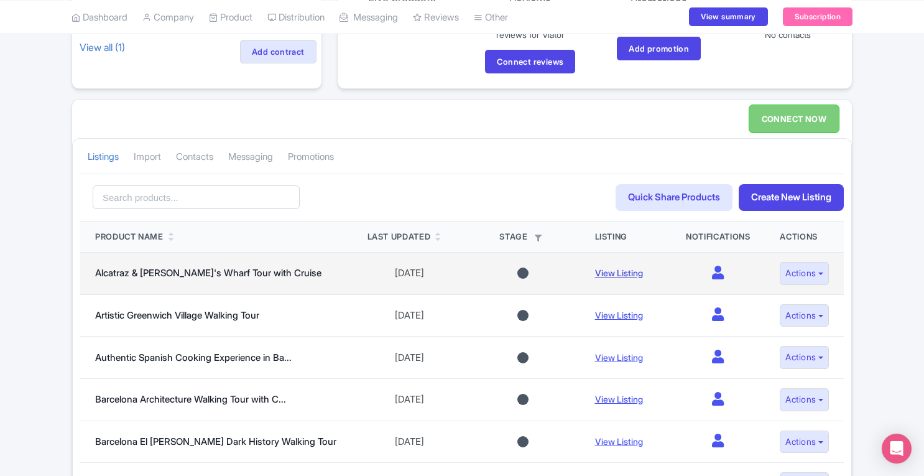
click at [607, 269] on link "View Listing" at bounding box center [619, 272] width 48 height 11
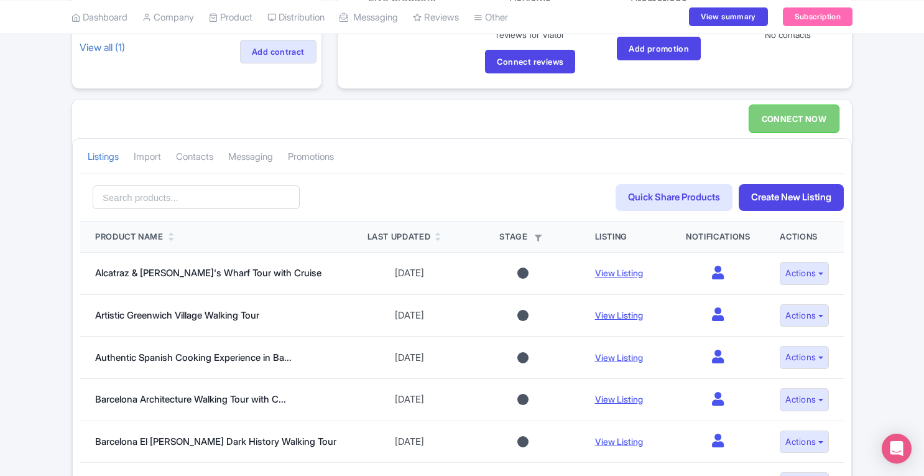
scroll to position [0, 0]
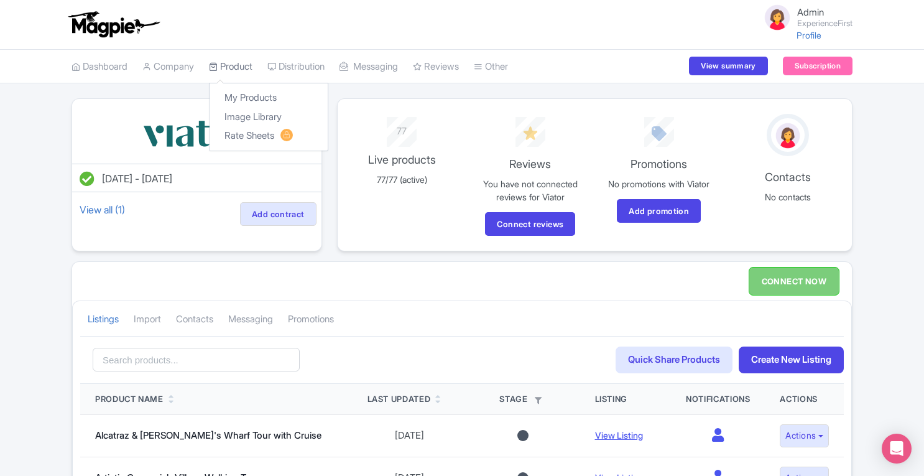
click at [236, 70] on link "Product" at bounding box center [231, 67] width 44 height 34
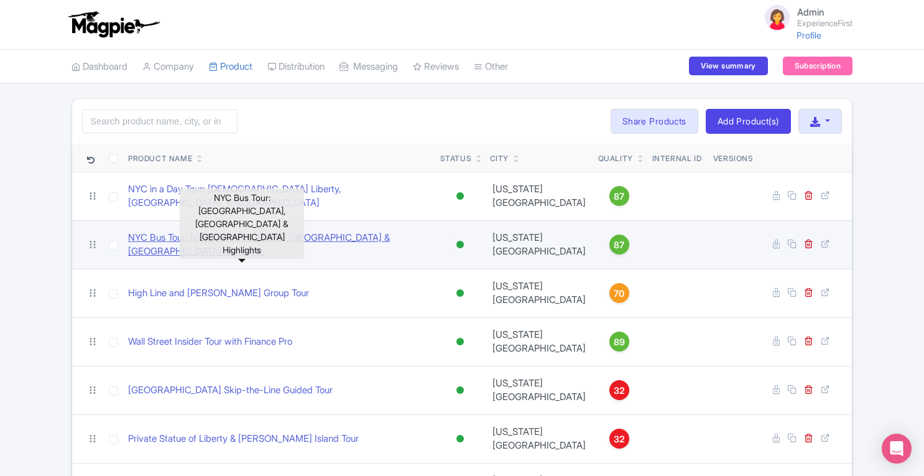
click at [294, 231] on link "NYC Bus Tour: [GEOGRAPHIC_DATA], [GEOGRAPHIC_DATA] & [GEOGRAPHIC_DATA] Highligh…" at bounding box center [279, 245] width 302 height 28
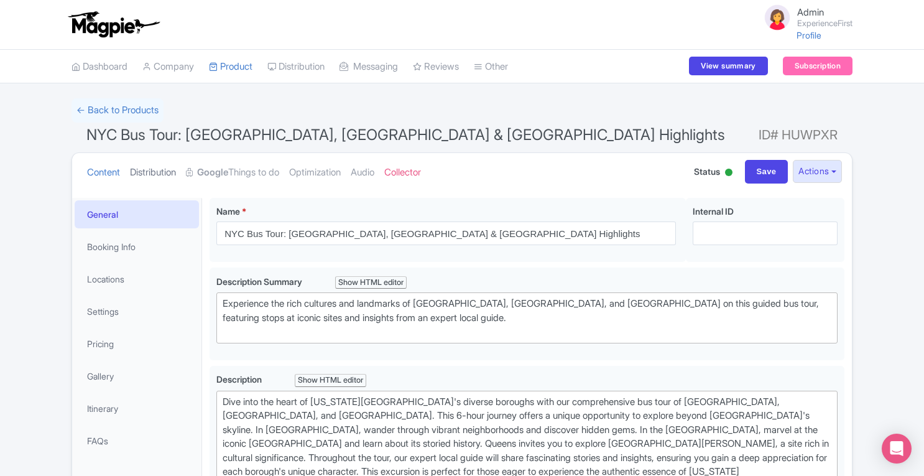
click at [149, 173] on link "Distribution" at bounding box center [153, 172] width 46 height 39
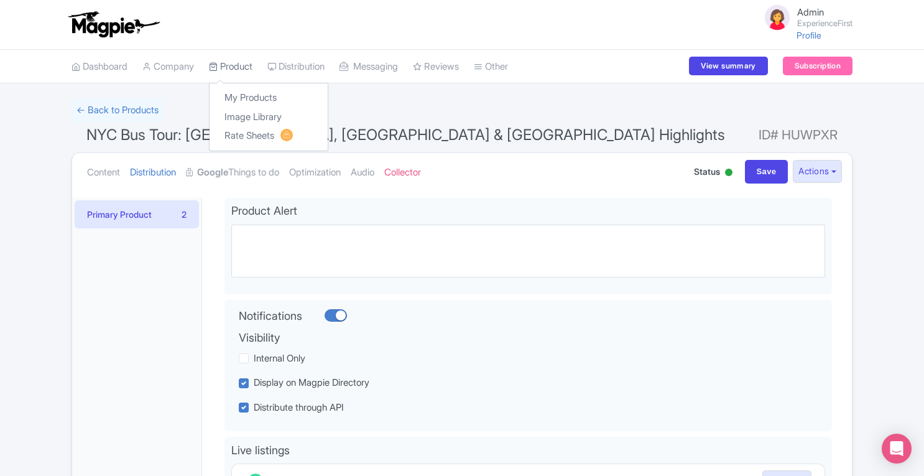
click at [236, 67] on link "Product" at bounding box center [231, 67] width 44 height 34
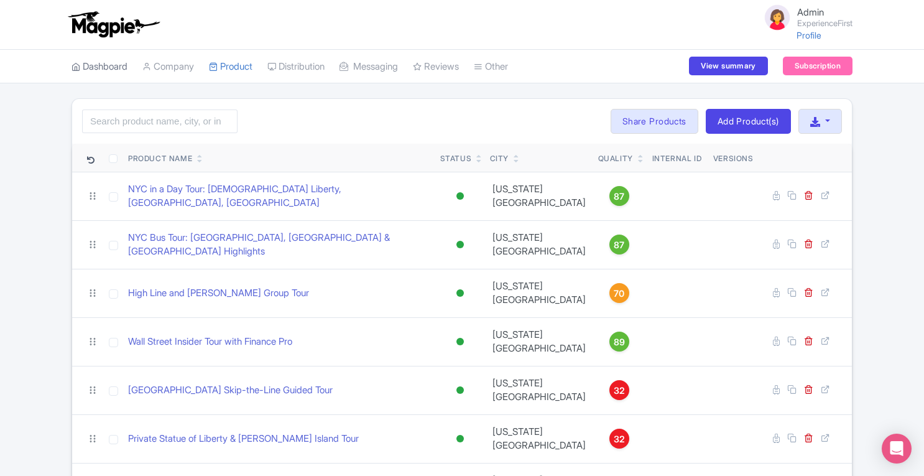
click at [98, 72] on link "Dashboard" at bounding box center [100, 67] width 56 height 34
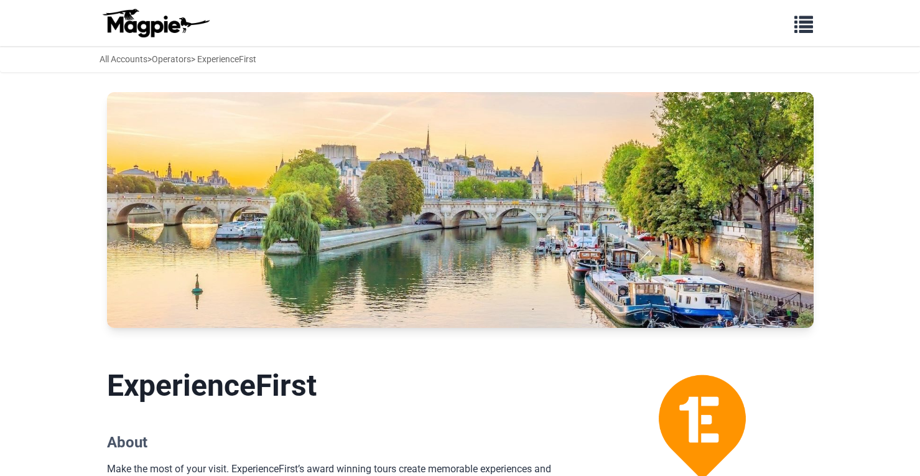
scroll to position [856, 0]
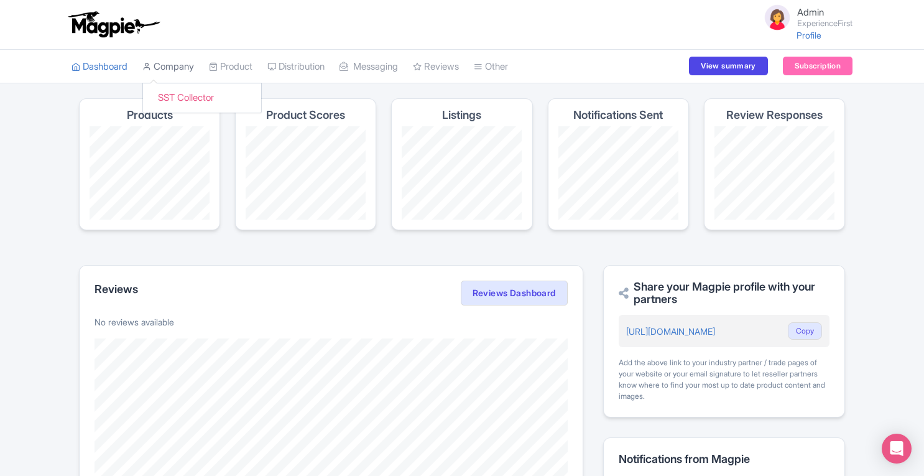
click at [183, 72] on link "Company" at bounding box center [168, 67] width 52 height 34
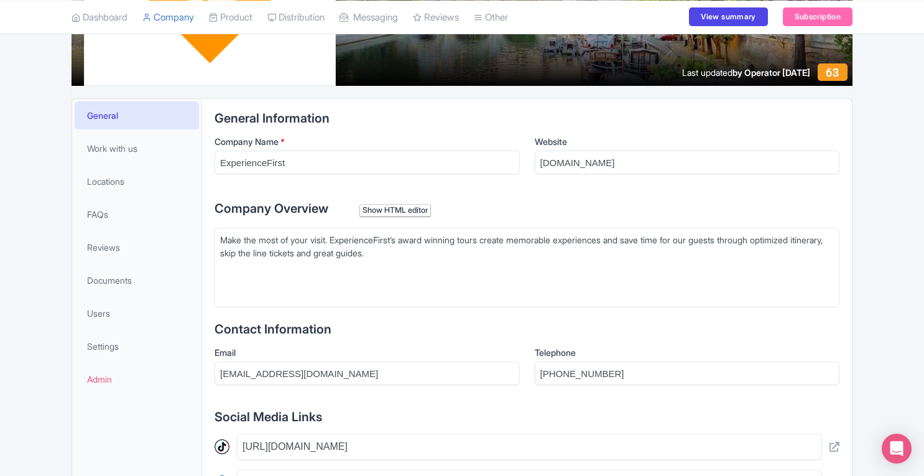
scroll to position [154, 0]
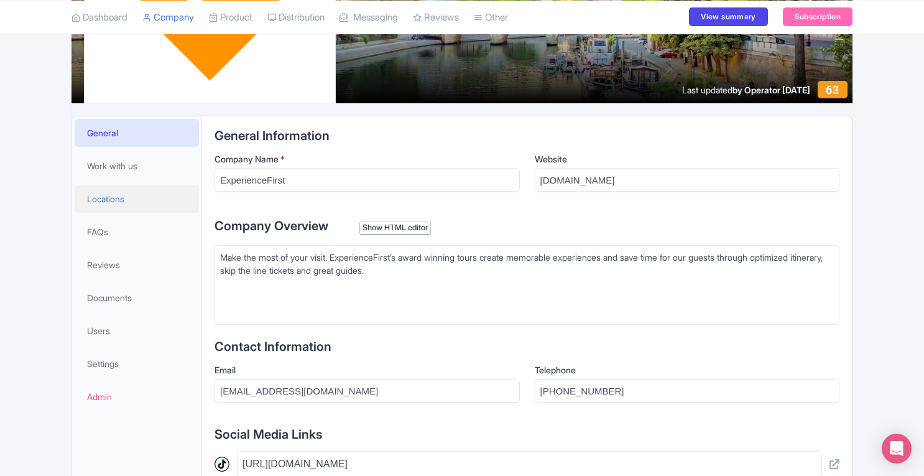
click at [123, 198] on span "Locations" at bounding box center [105, 198] width 37 height 13
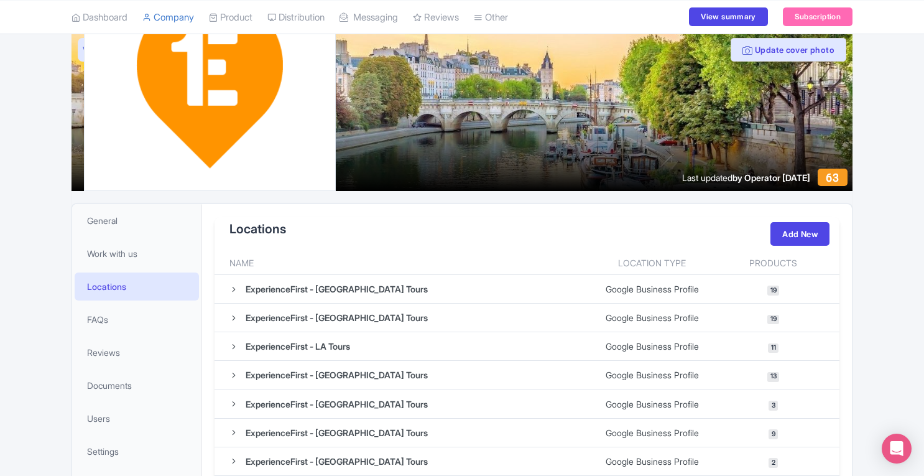
scroll to position [70, 0]
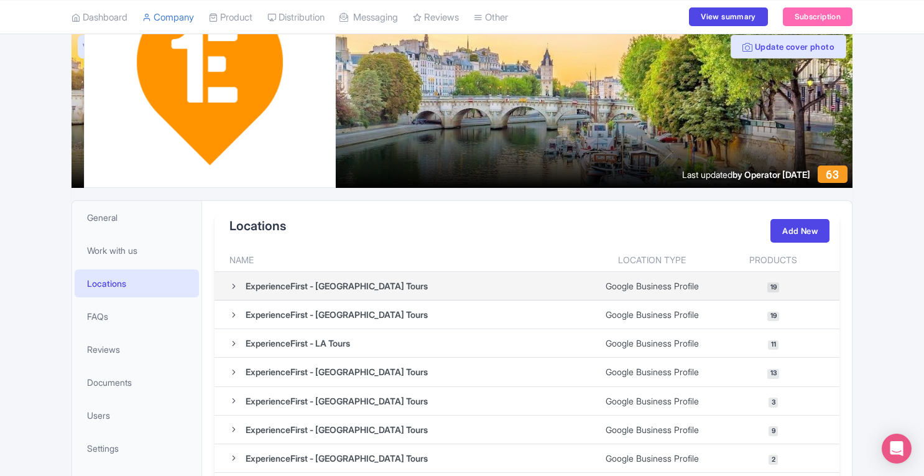
click at [235, 285] on icon at bounding box center [233, 286] width 9 height 9
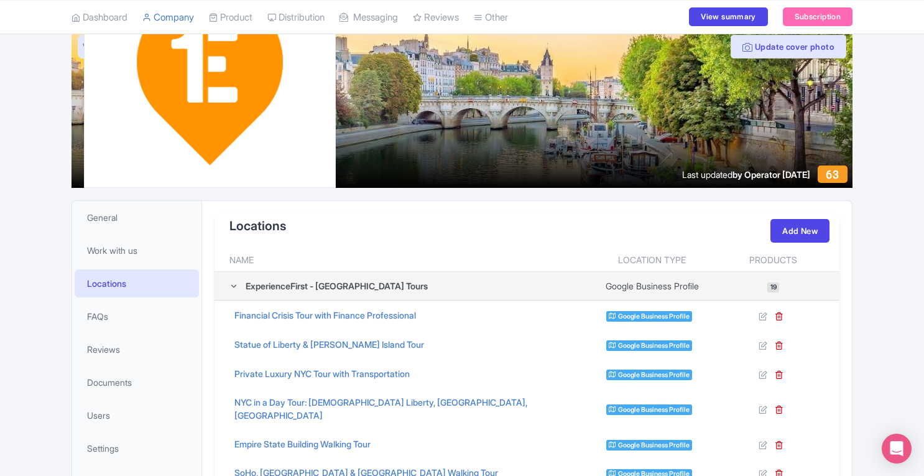
click at [235, 285] on icon at bounding box center [233, 286] width 9 height 9
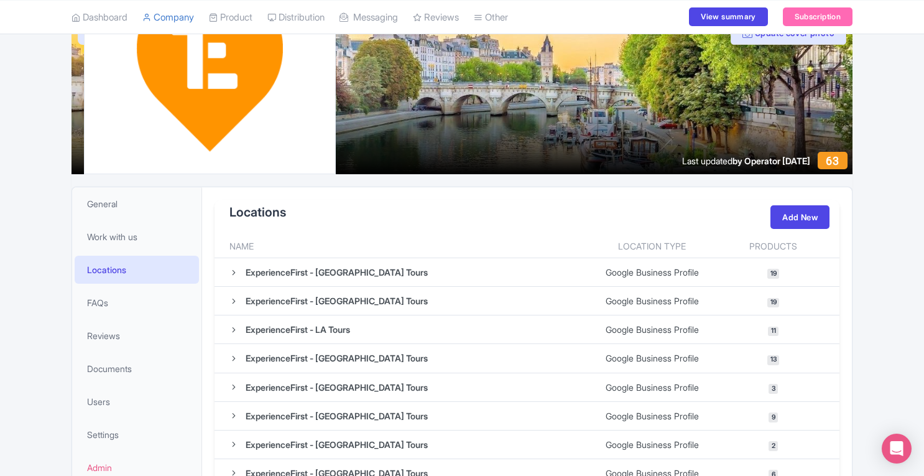
scroll to position [0, 0]
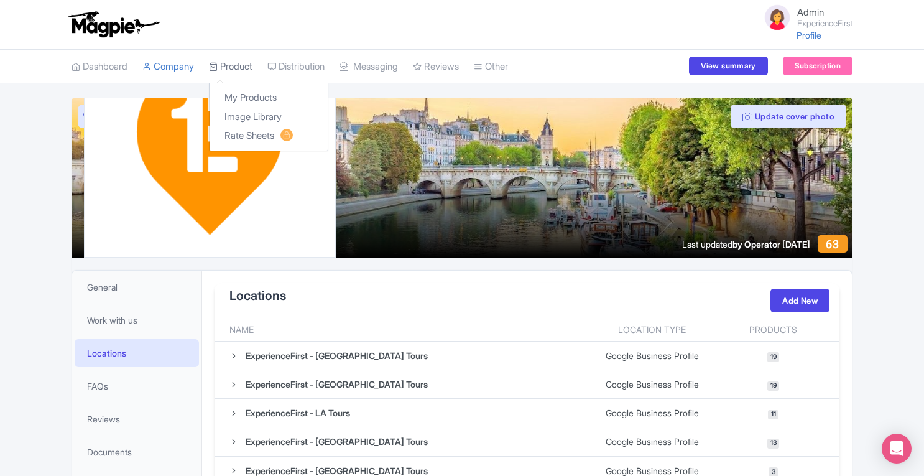
click at [217, 65] on icon at bounding box center [213, 66] width 9 height 9
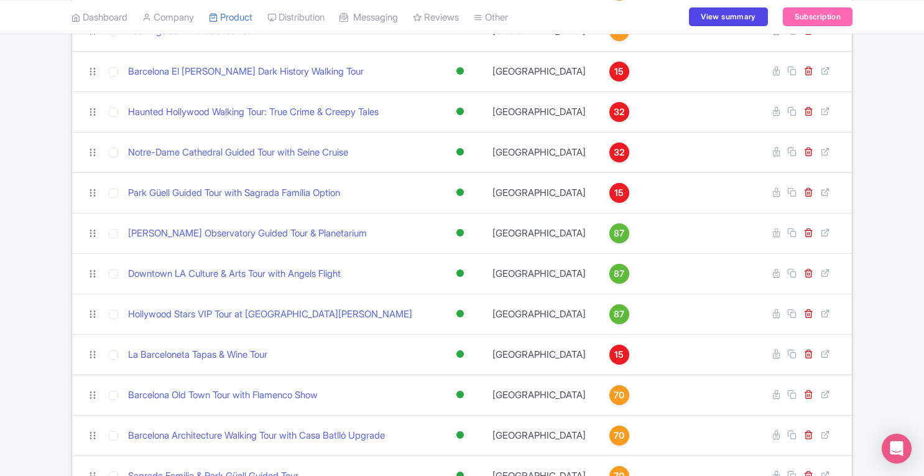
scroll to position [48, 0]
